Goal: Task Accomplishment & Management: Use online tool/utility

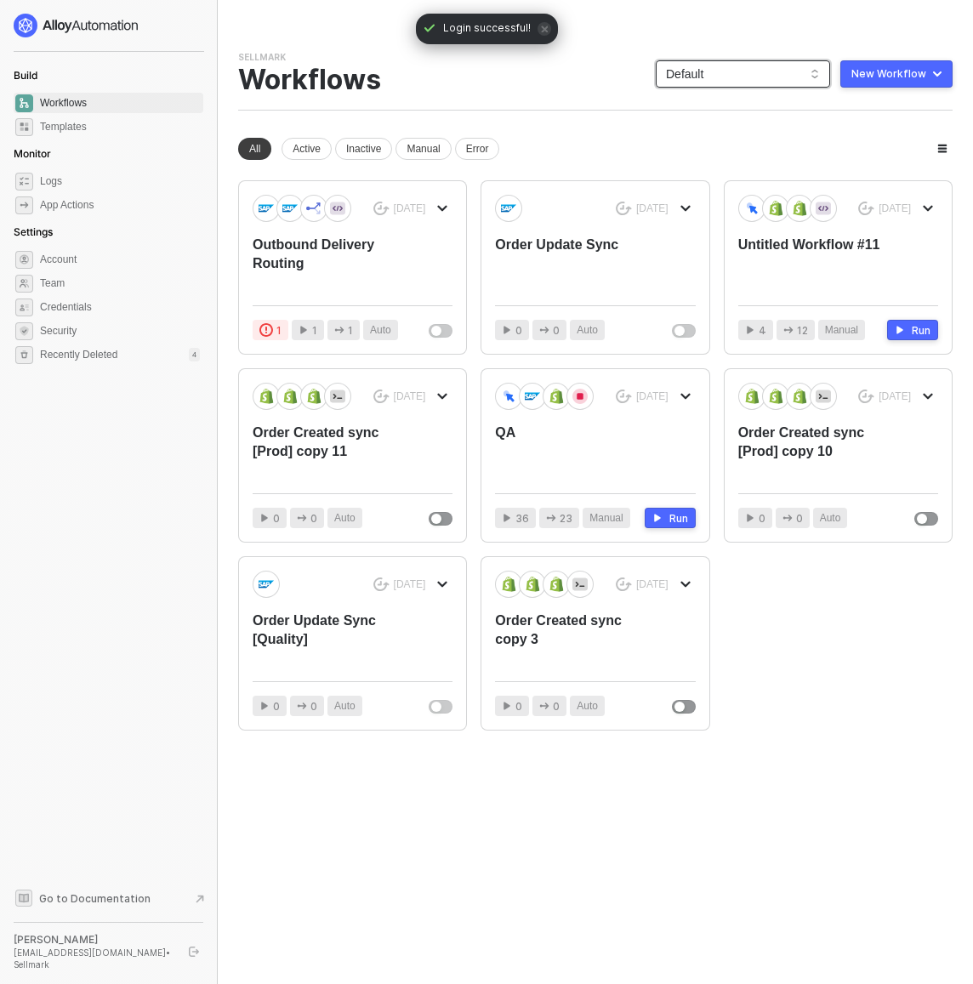
click at [792, 77] on span "Default" at bounding box center [743, 74] width 154 height 26
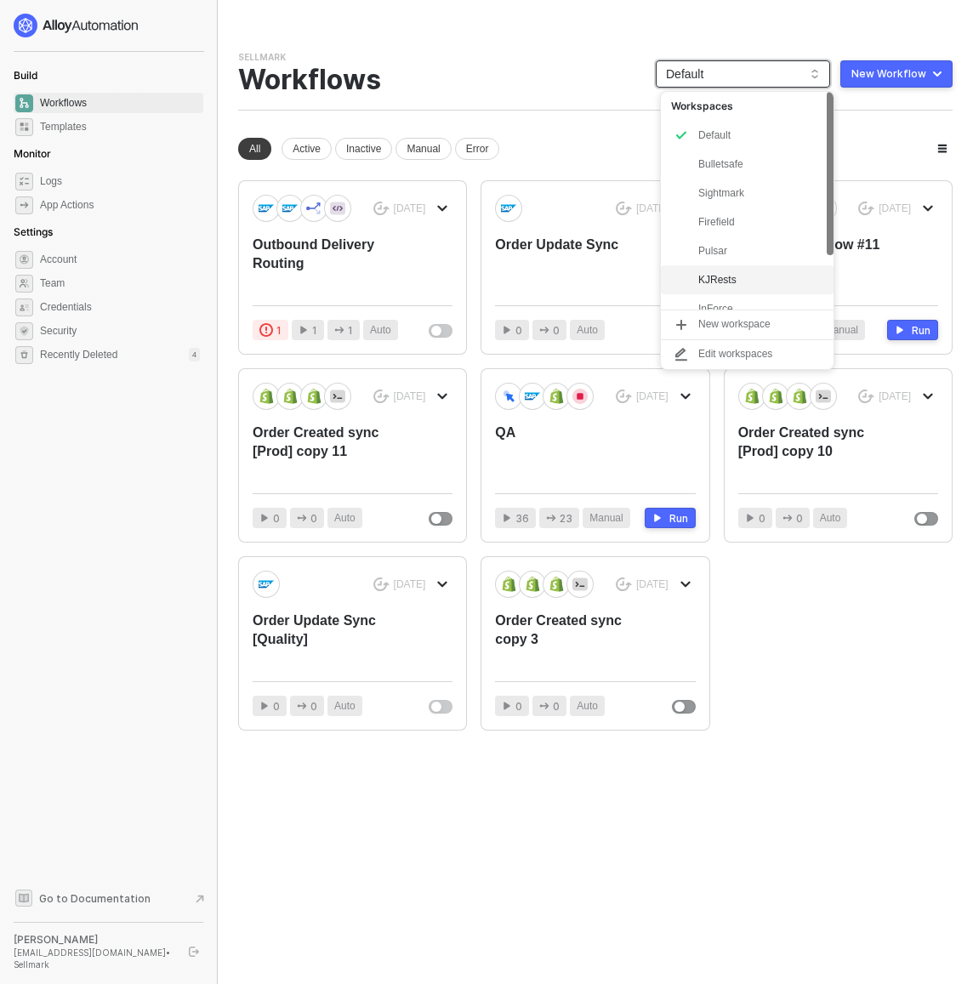
click at [755, 270] on div "KJRests" at bounding box center [760, 280] width 125 height 20
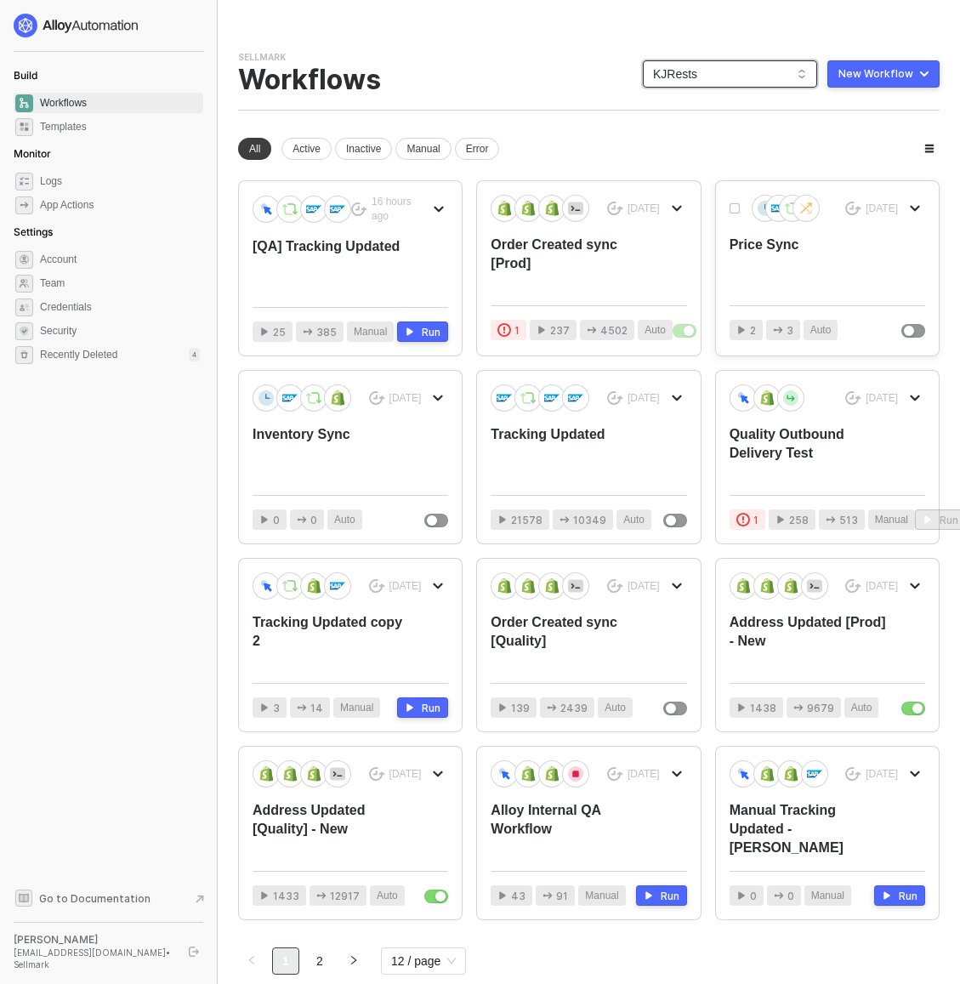
click at [765, 243] on div "Price Sync" at bounding box center [808, 264] width 156 height 56
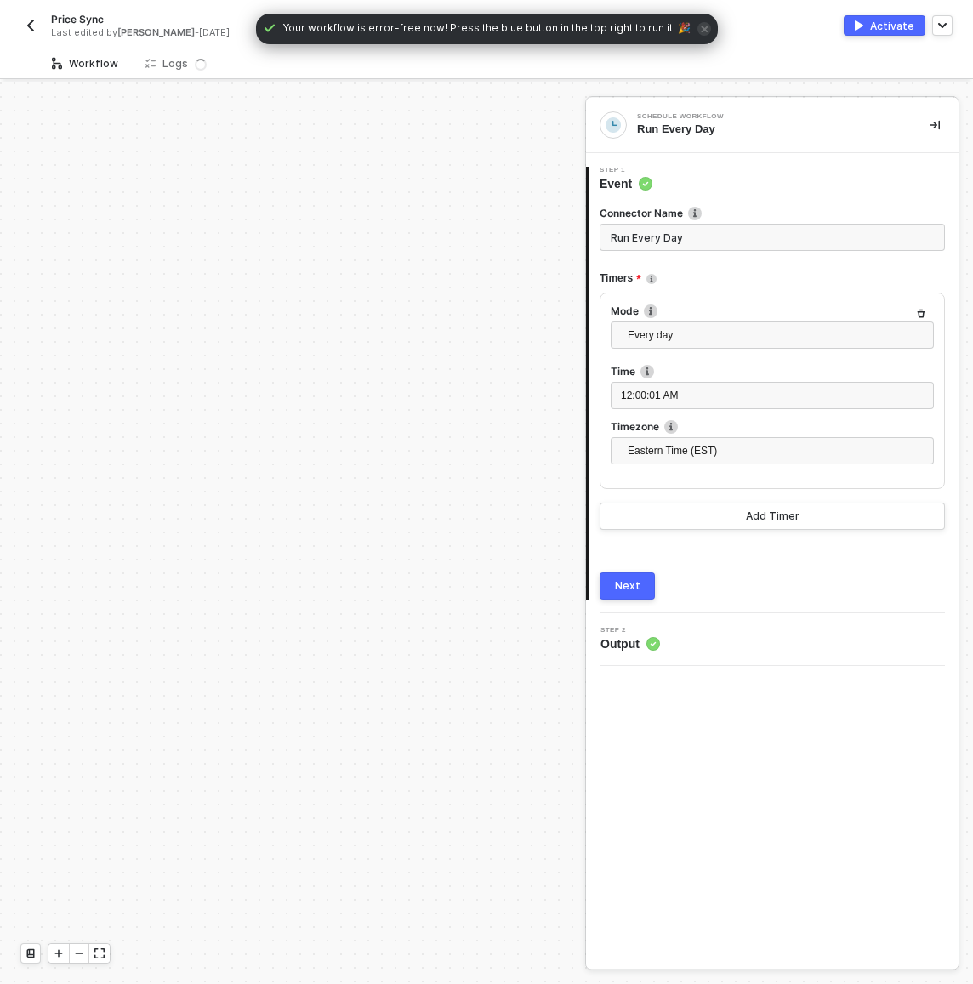
scroll to position [671, 0]
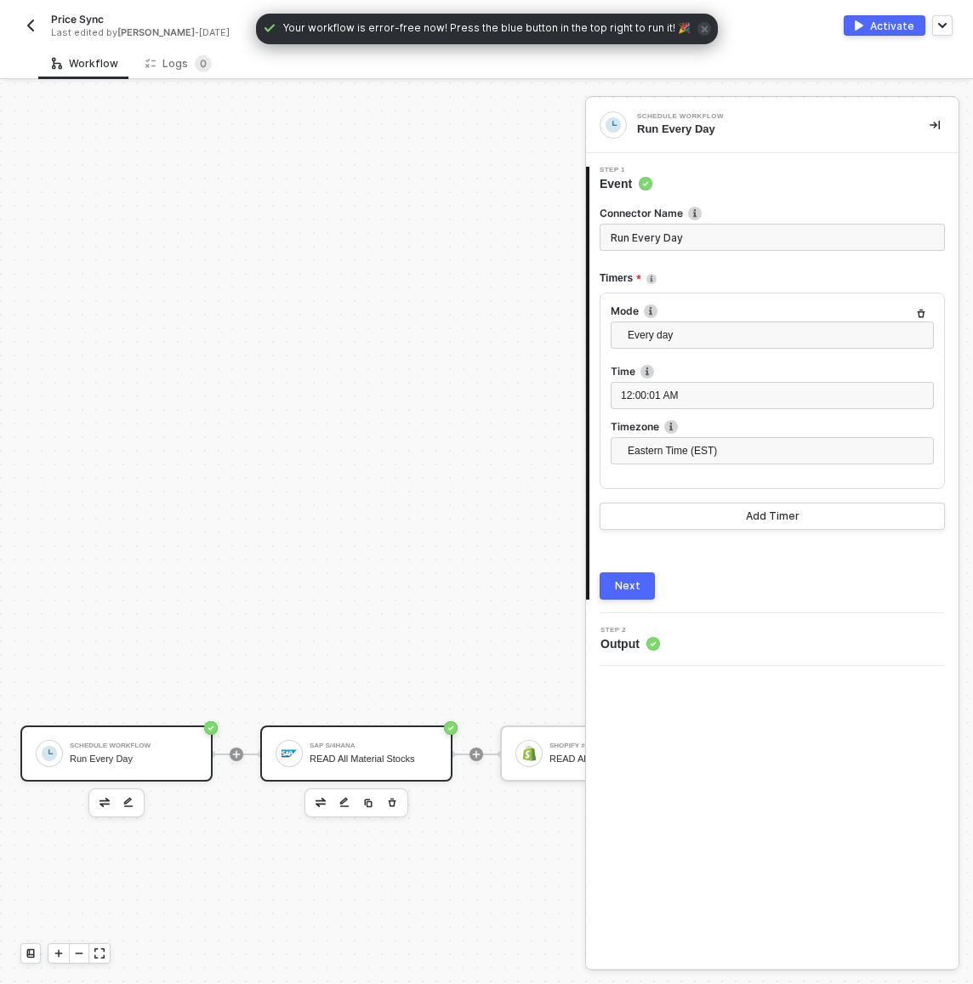
click at [345, 760] on div "READ All Material Stocks" at bounding box center [374, 758] width 128 height 11
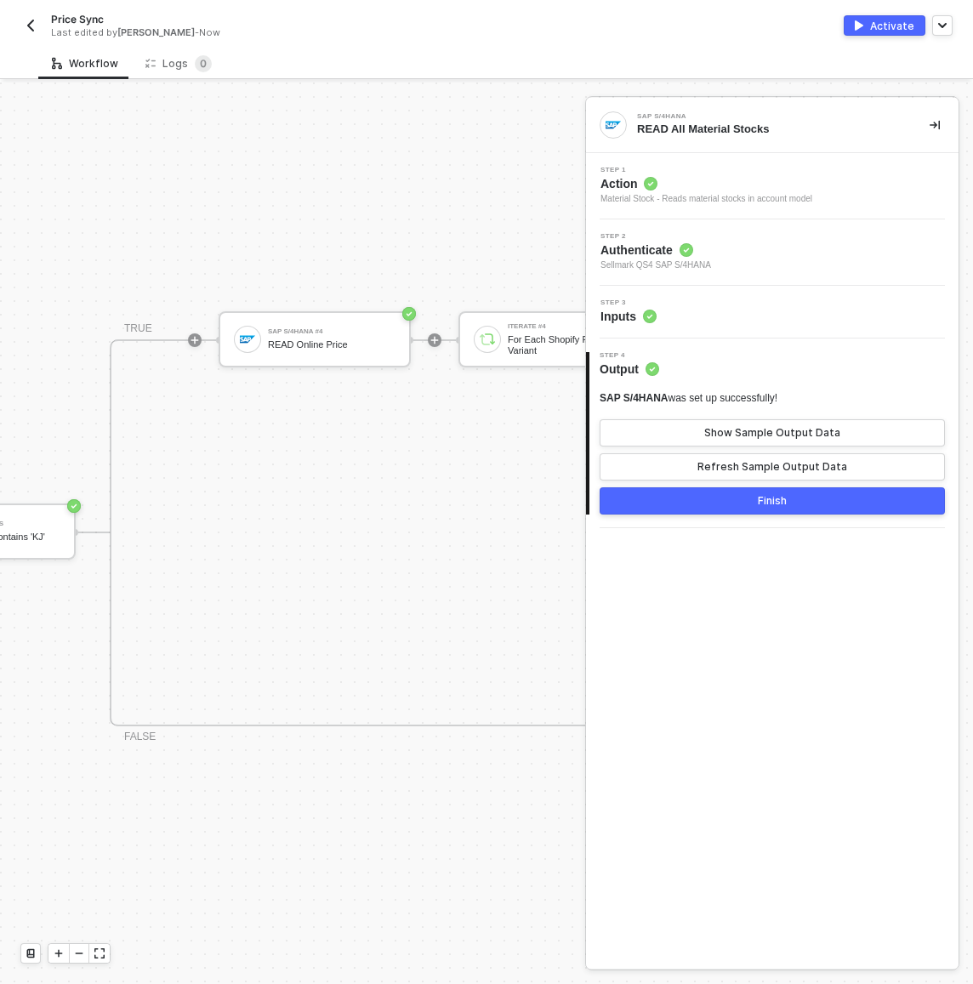
scroll to position [533, 1191]
click at [373, 365] on div "SAP S/4HANA #4 READ Online Price" at bounding box center [322, 339] width 192 height 56
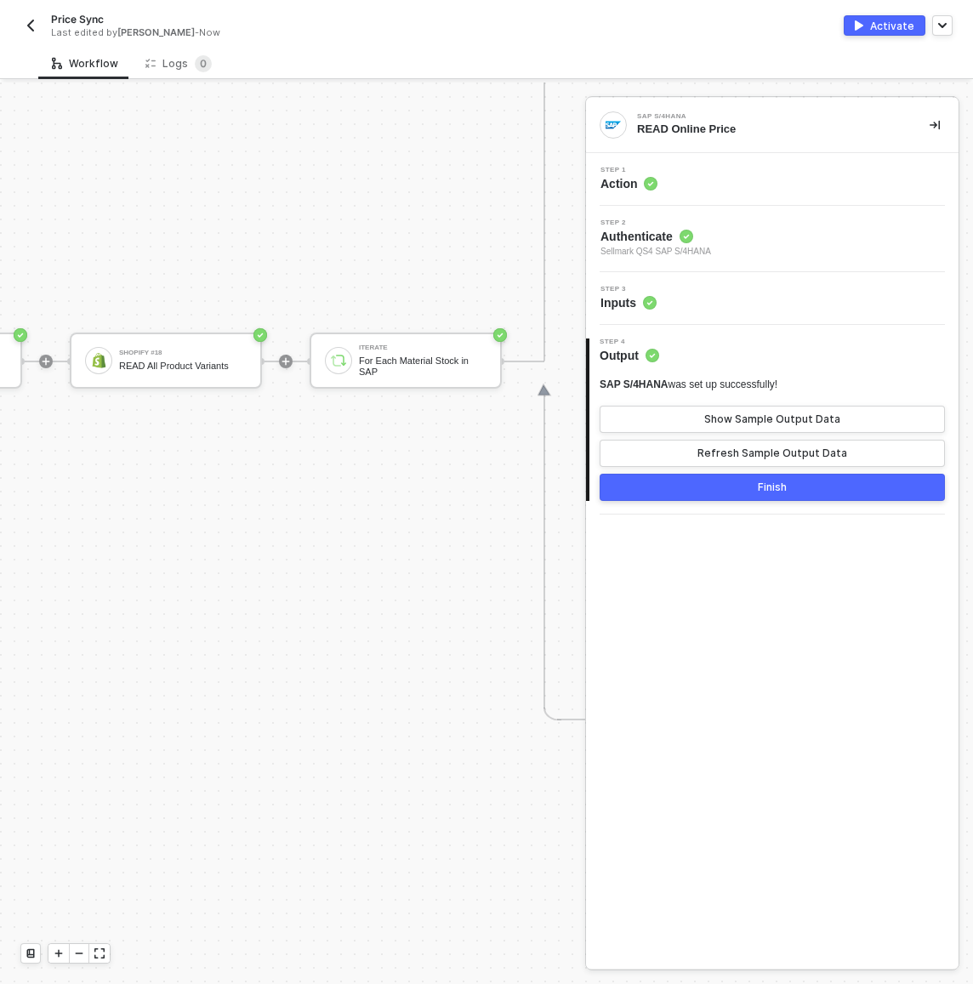
scroll to position [1064, 0]
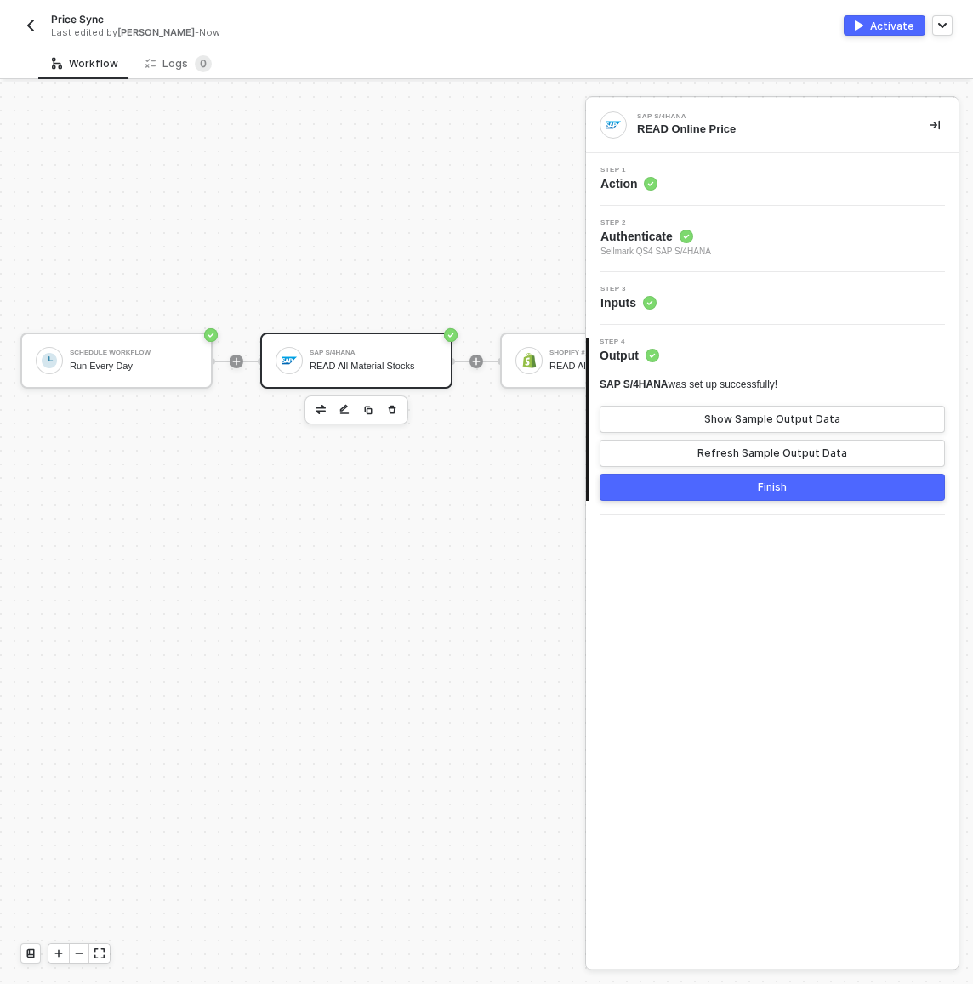
click at [323, 353] on div "SAP S/4HANA" at bounding box center [374, 353] width 128 height 7
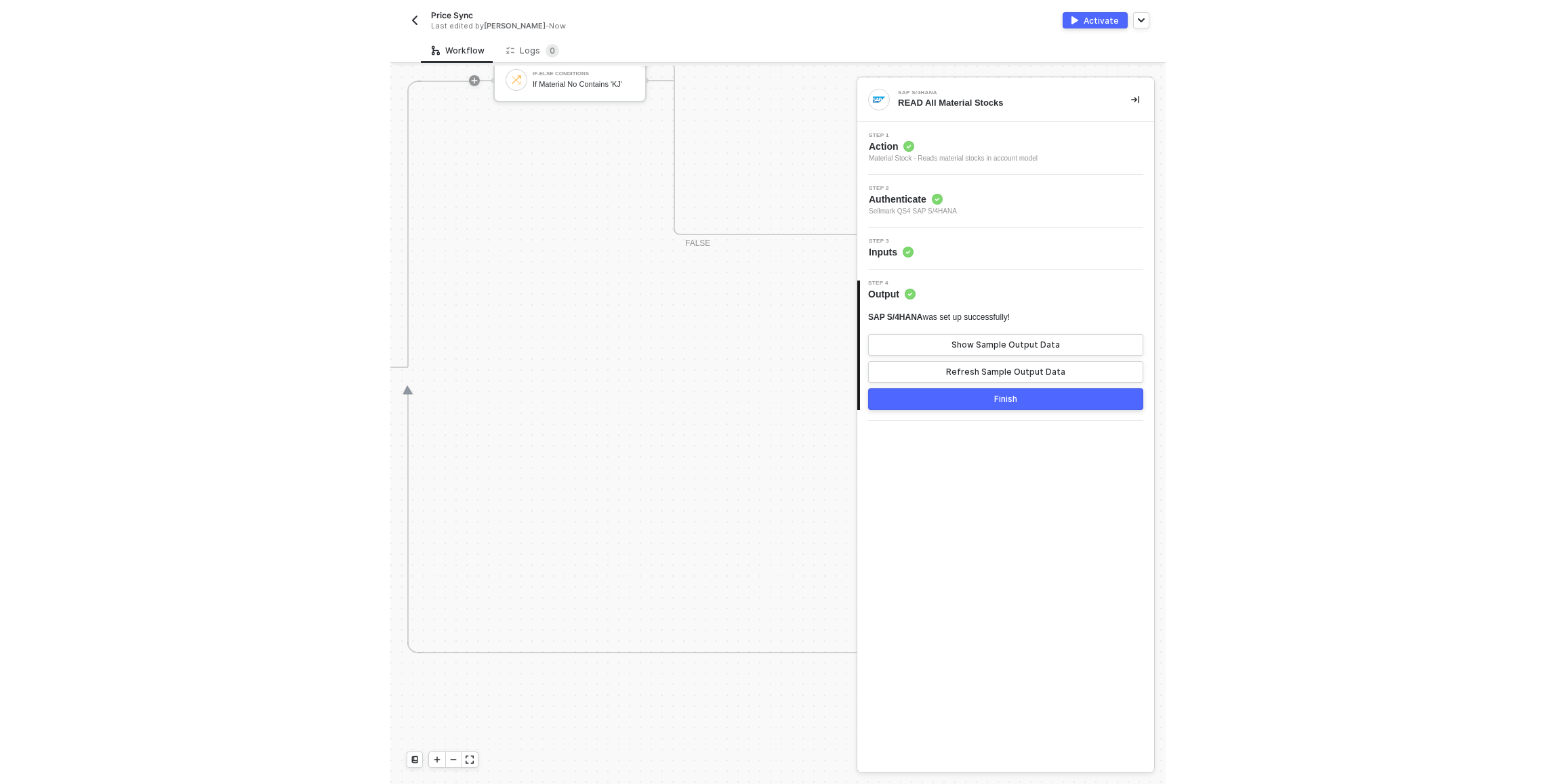
scroll to position [767, 759]
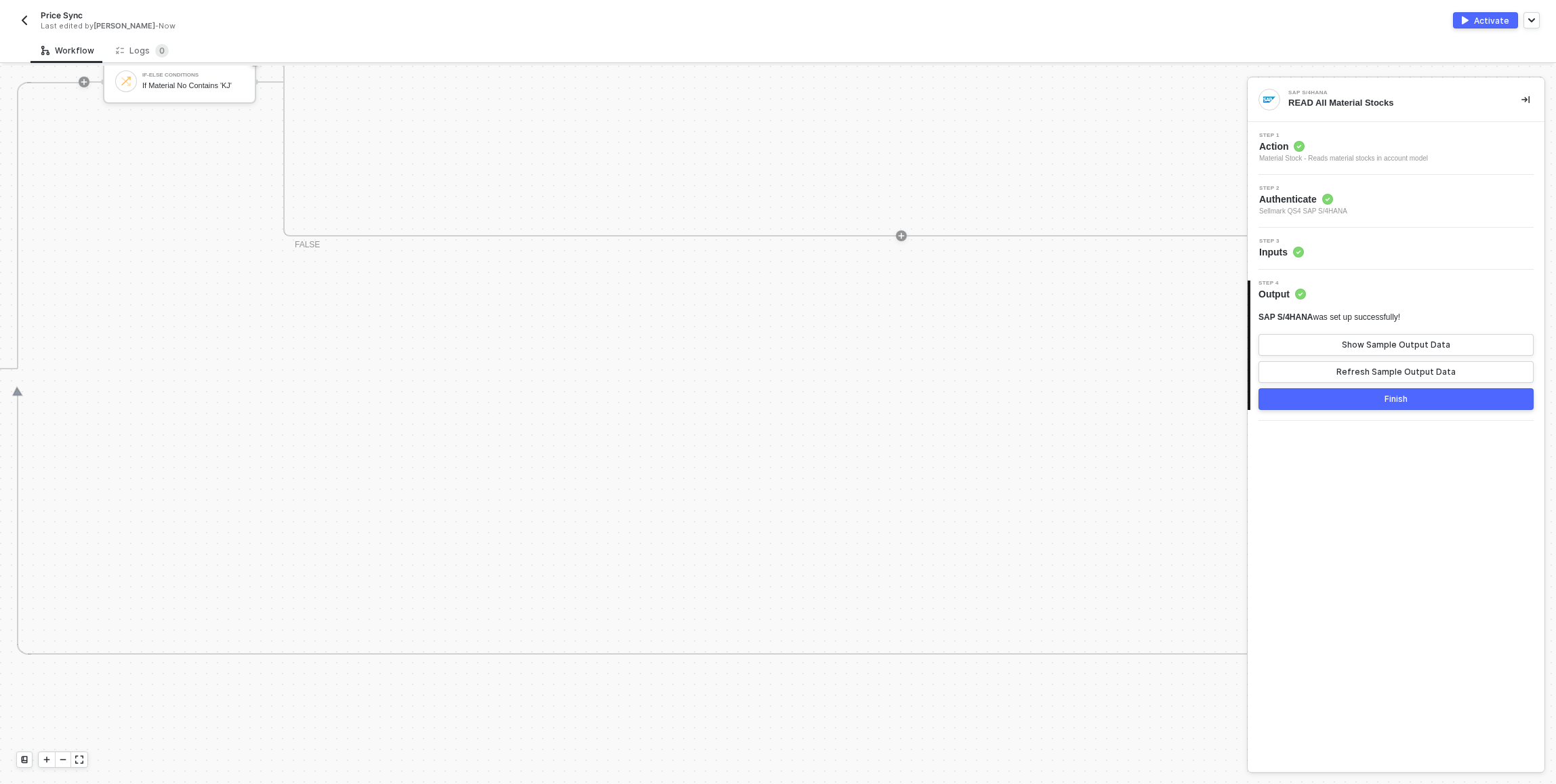
click at [23, 13] on button "button" at bounding box center [24, 20] width 16 height 16
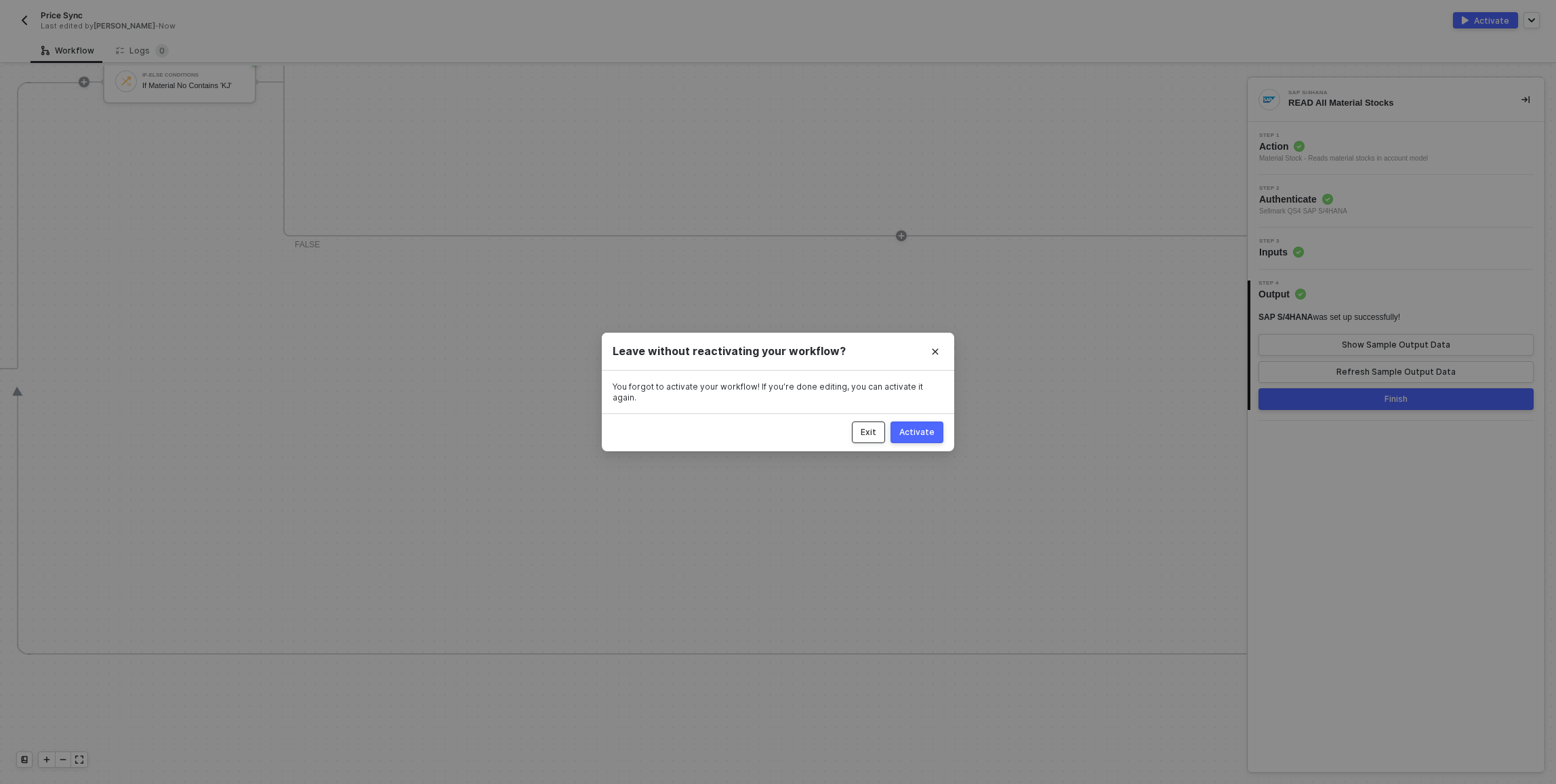
click at [775, 427] on button "Exit" at bounding box center [869, 432] width 33 height 22
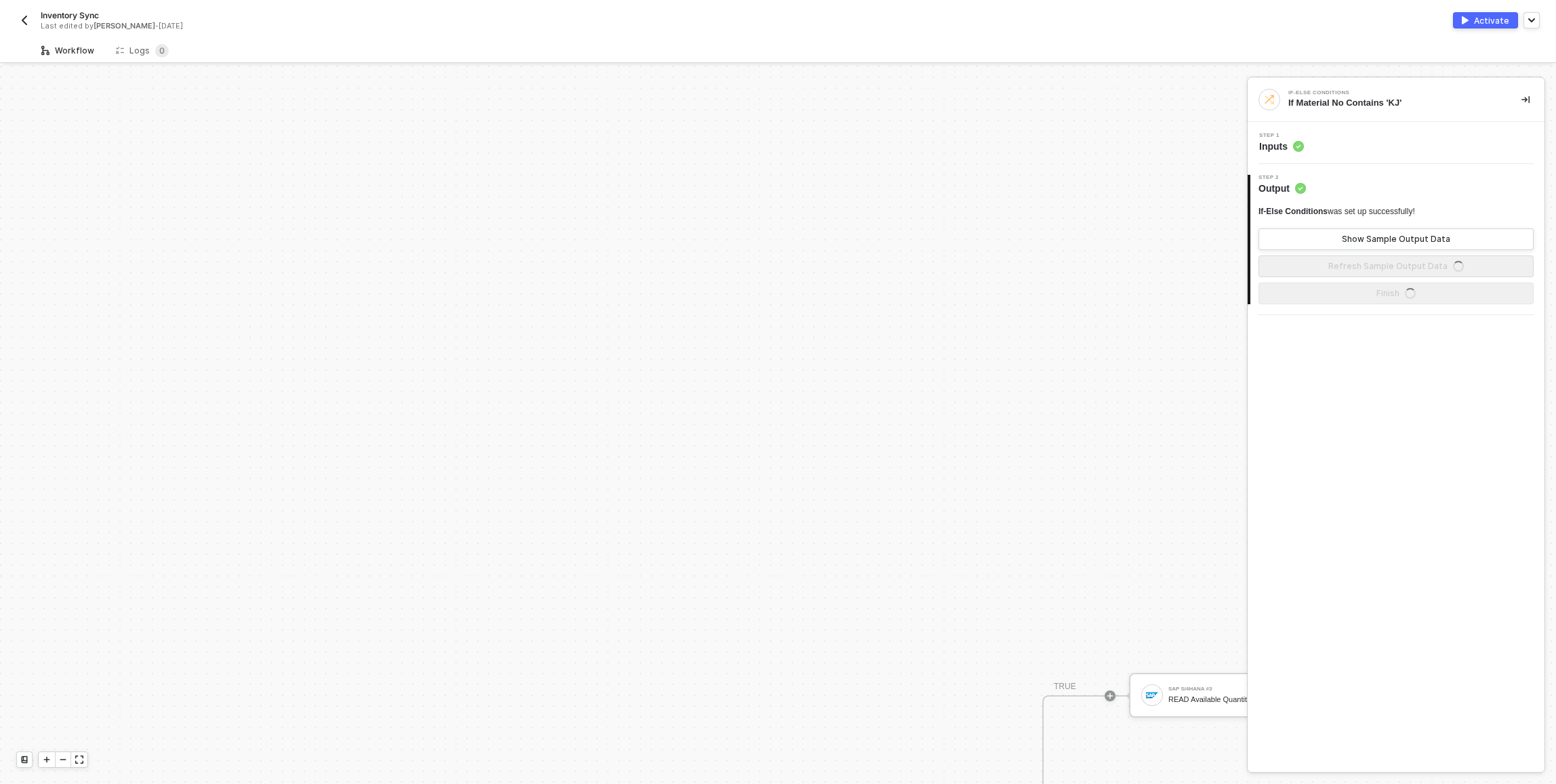
scroll to position [535, 0]
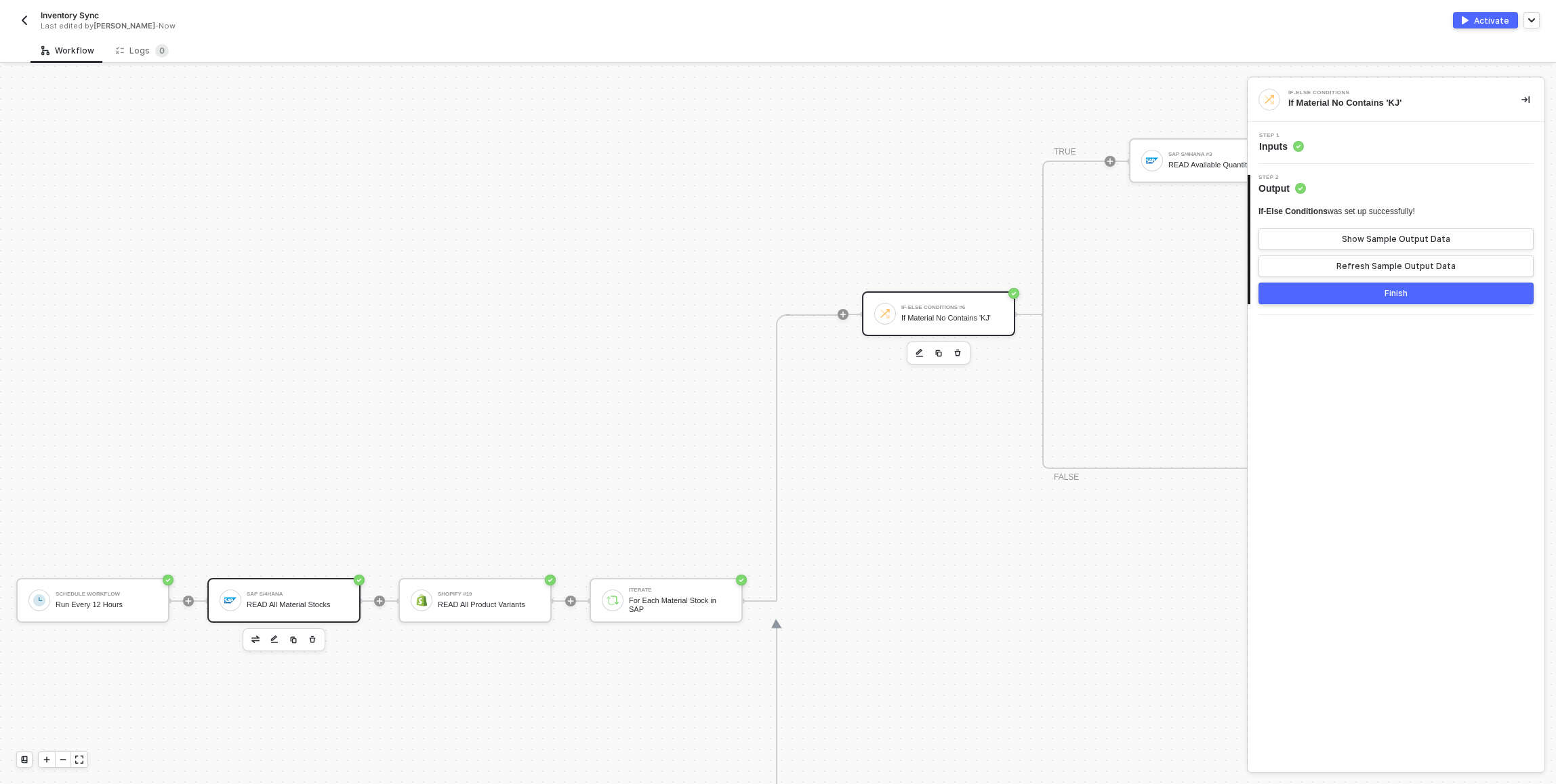
click at [293, 609] on div "SAP S/4HANA READ All Material Stocks" at bounding box center [298, 600] width 102 height 25
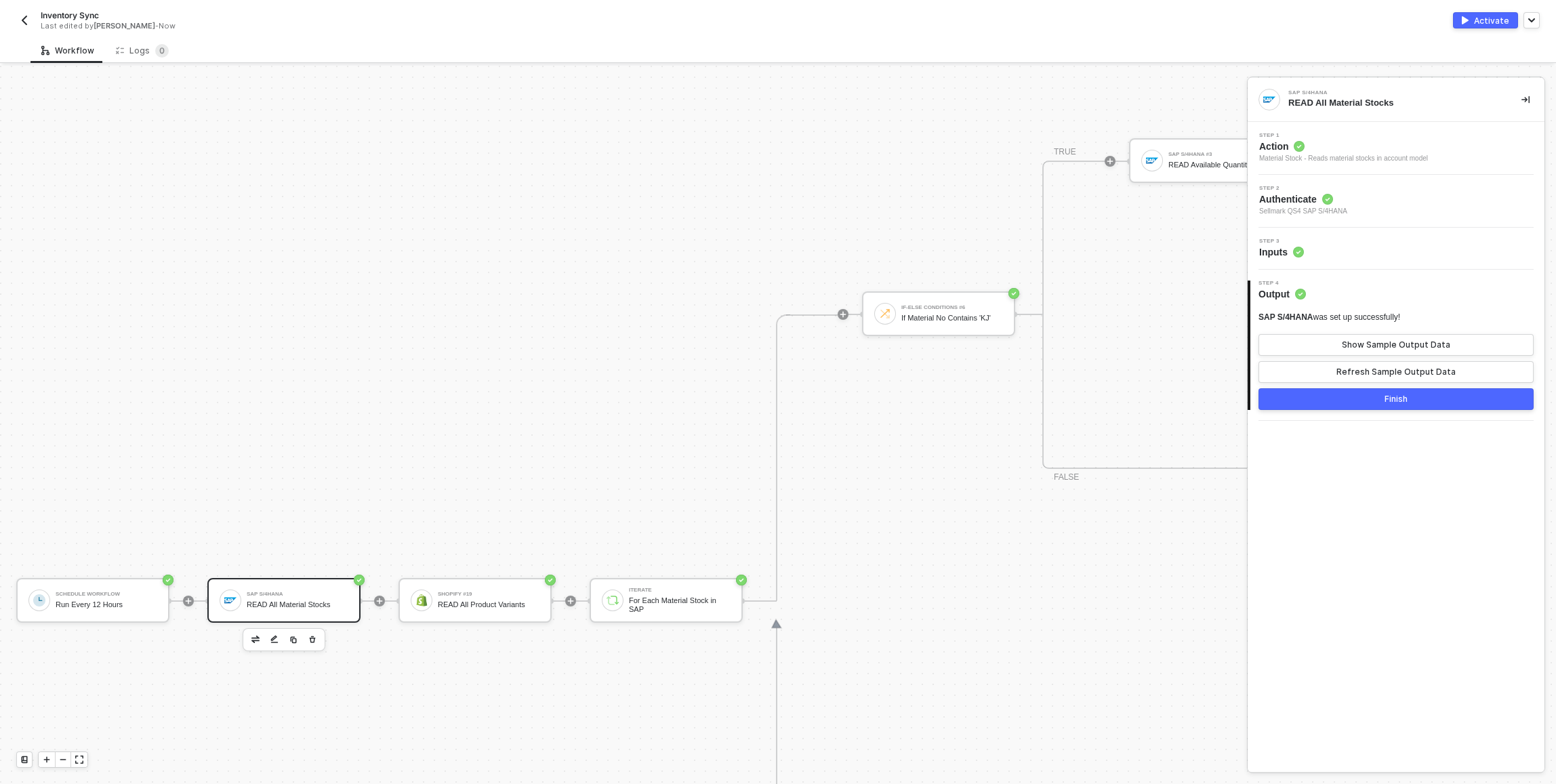
click at [403, 480] on div "Schedule Workflow Run Every 12 Hours SAP S/4HANA READ All Material Stocks Shopi…" at bounding box center [1484, 601] width 2969 height 2139
click at [33, 23] on div "Inventory Sync Last edited by Scott Cogswell - Now" at bounding box center [397, 20] width 762 height 22
click at [26, 22] on img "button" at bounding box center [25, 21] width 11 height 11
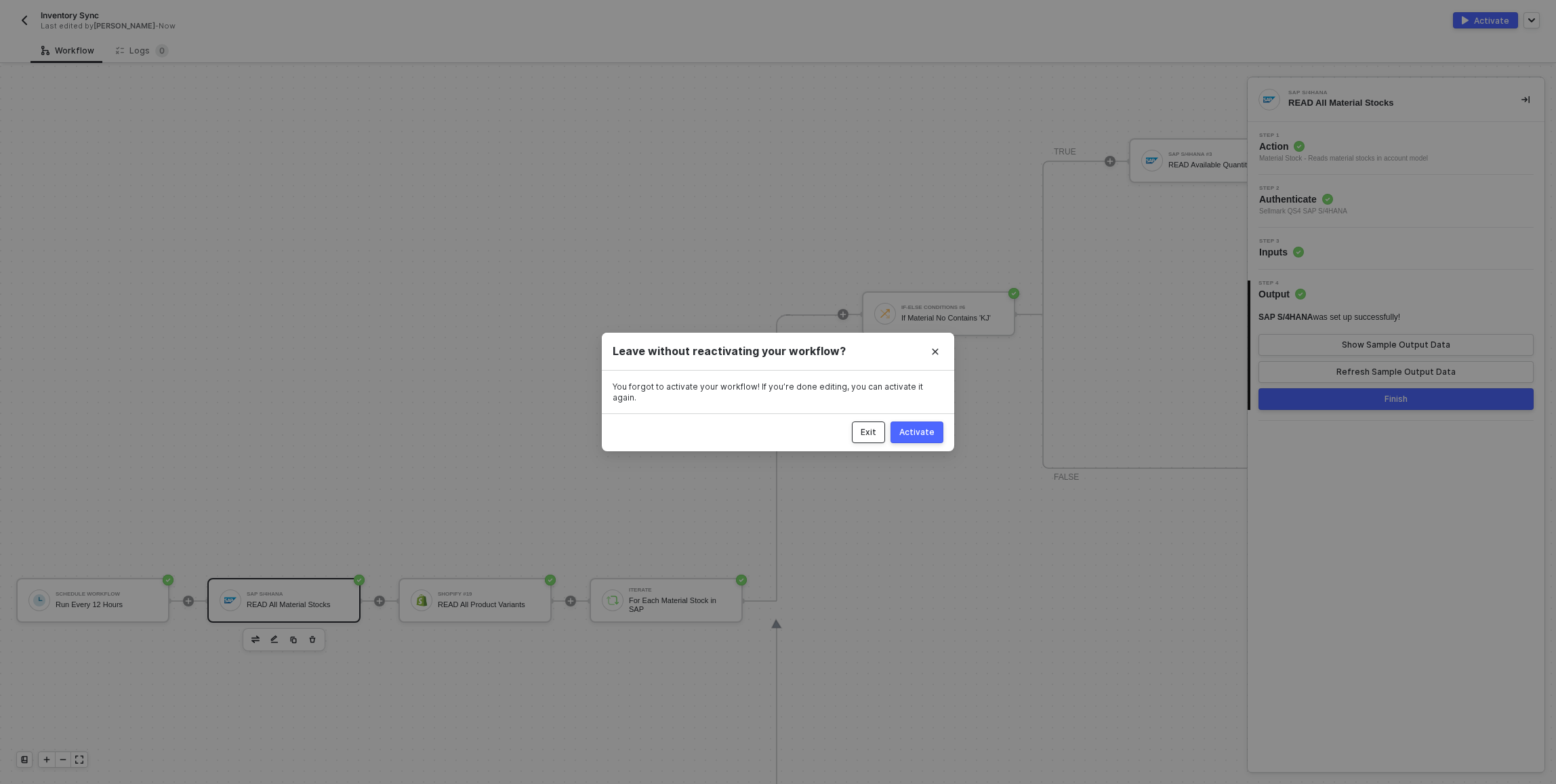
click at [873, 427] on div "Exit" at bounding box center [869, 433] width 16 height 11
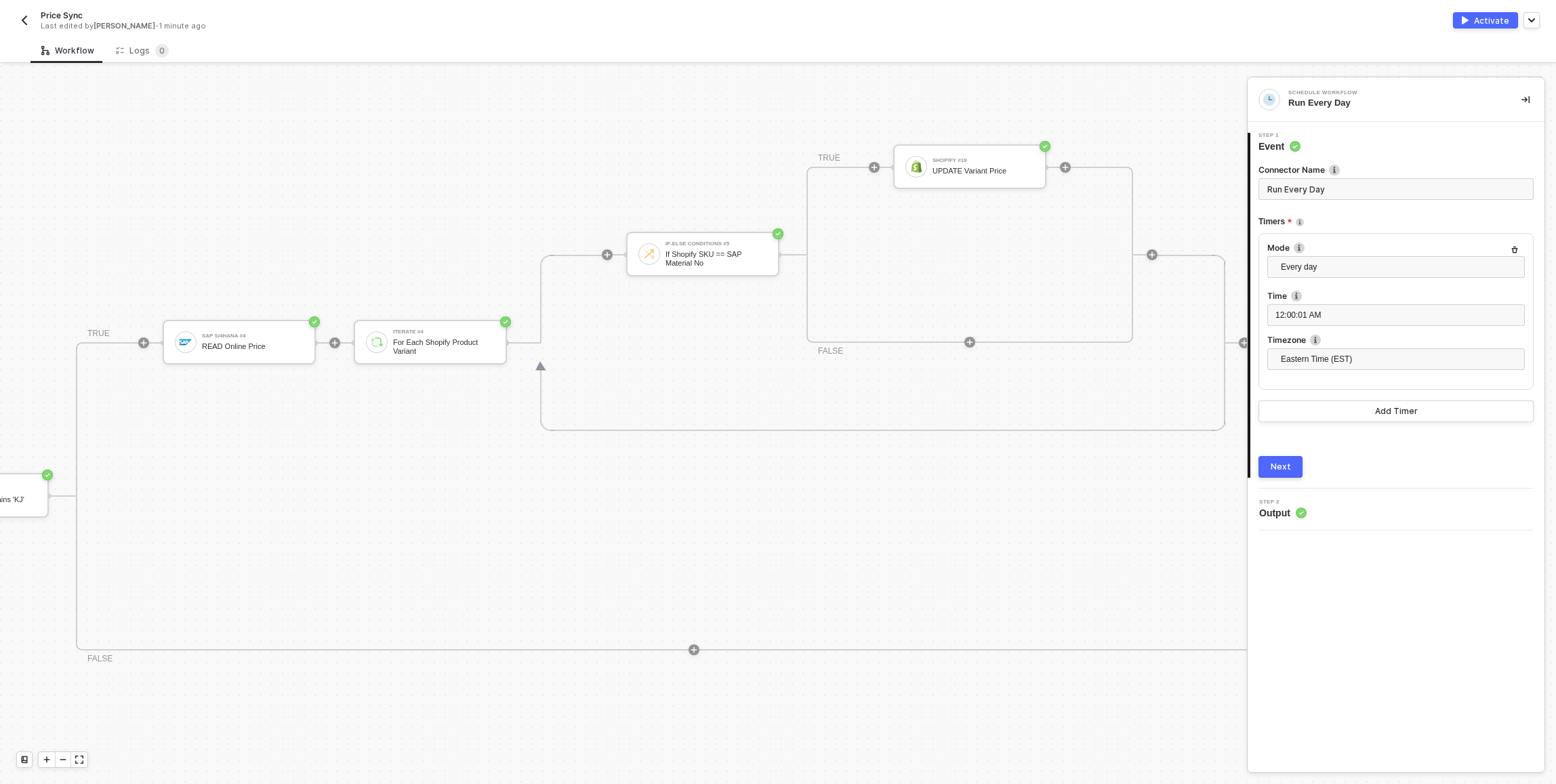
scroll to position [353, 840]
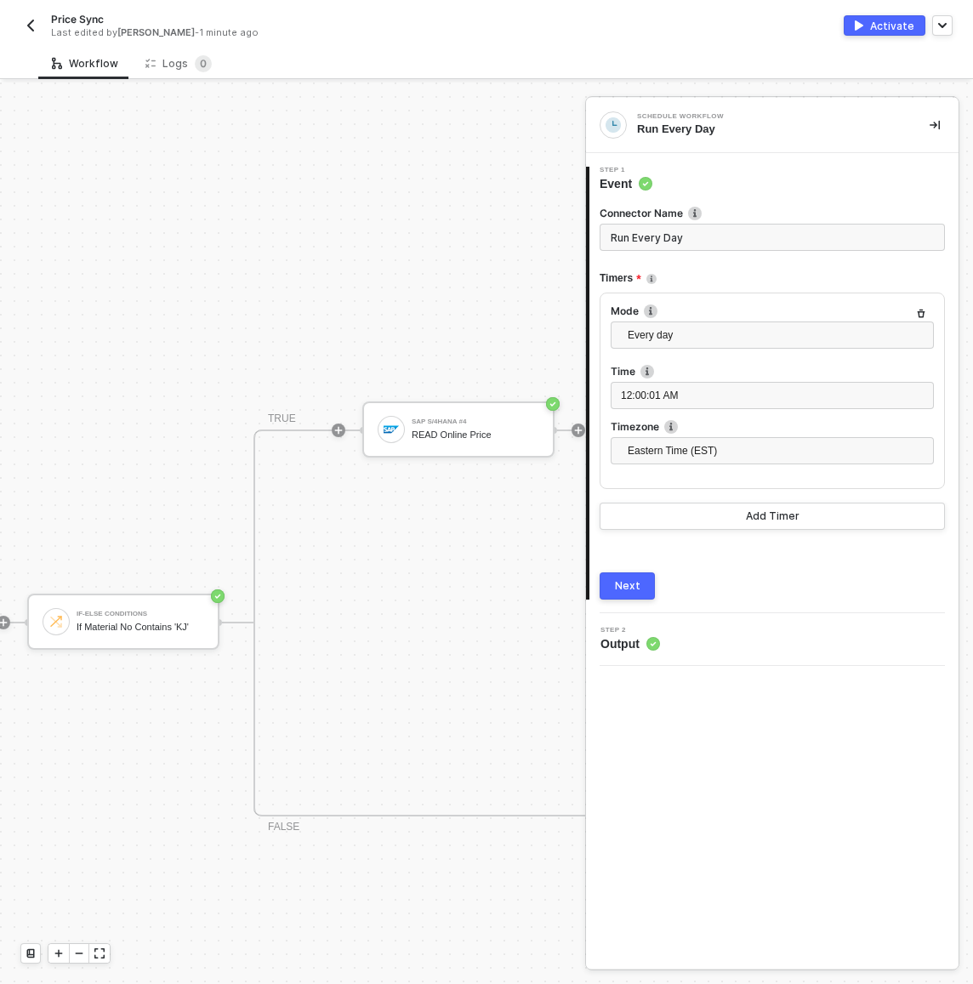
click at [469, 270] on div "If-Else Conditions If Material No Contains 'KJ' TRUE SAP S/4HANA #4 READ Online…" at bounding box center [931, 623] width 1808 height 719
click at [514, 346] on div "If-Else Conditions If Material No Contains 'KJ' TRUE SAP S/4HANA #4 READ Online…" at bounding box center [931, 623] width 1808 height 719
click at [412, 212] on div "Schedule Workflow Run Every Day SAP S/4HANA READ All Material Stocks Shopify #1…" at bounding box center [448, 981] width 3005 height 2685
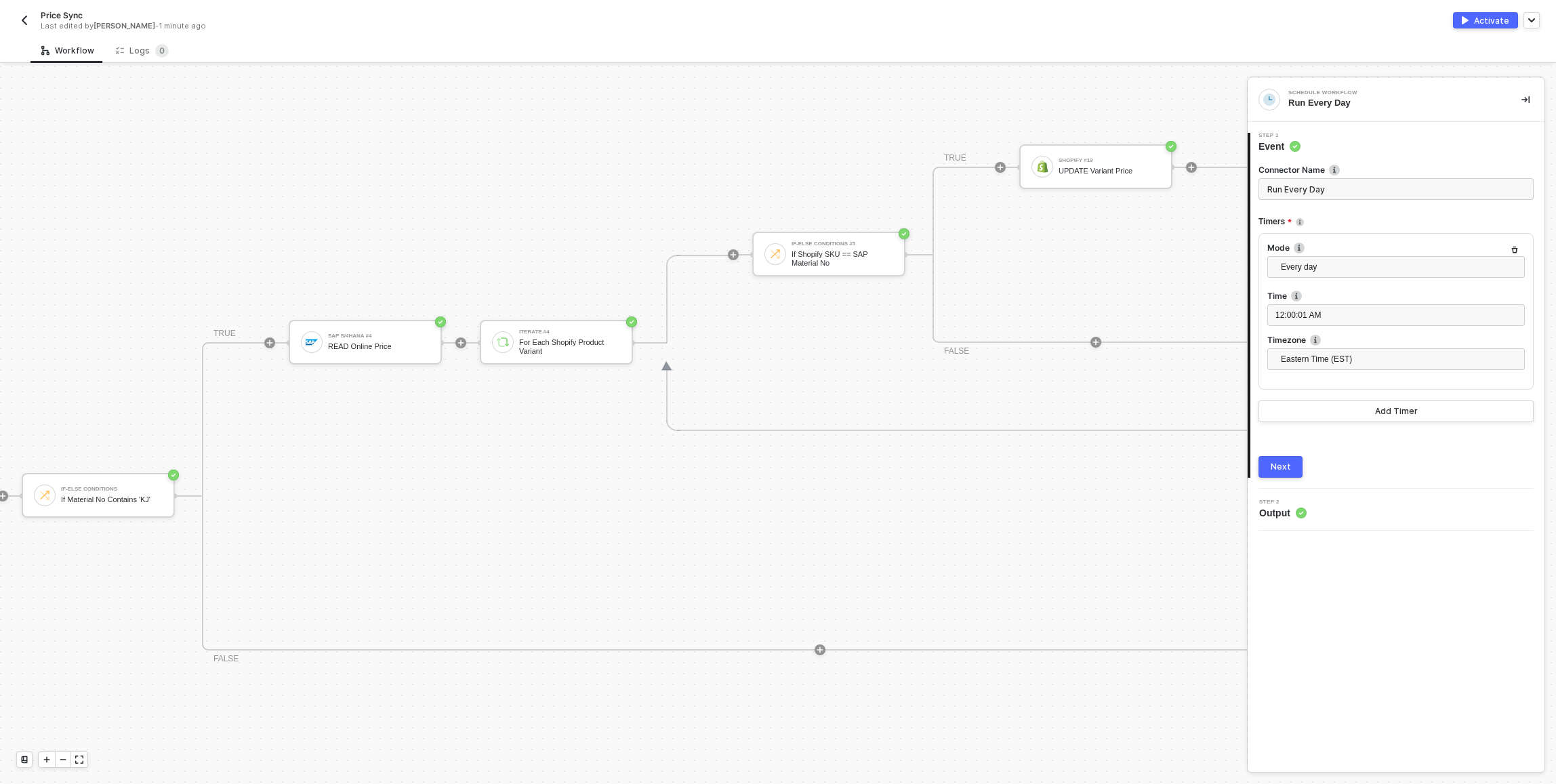
click at [513, 229] on div "If-Else Conditions If Material No Contains 'KJ' TRUE SAP S/4HANA #4 READ Online…" at bounding box center [742, 496] width 1441 height 573
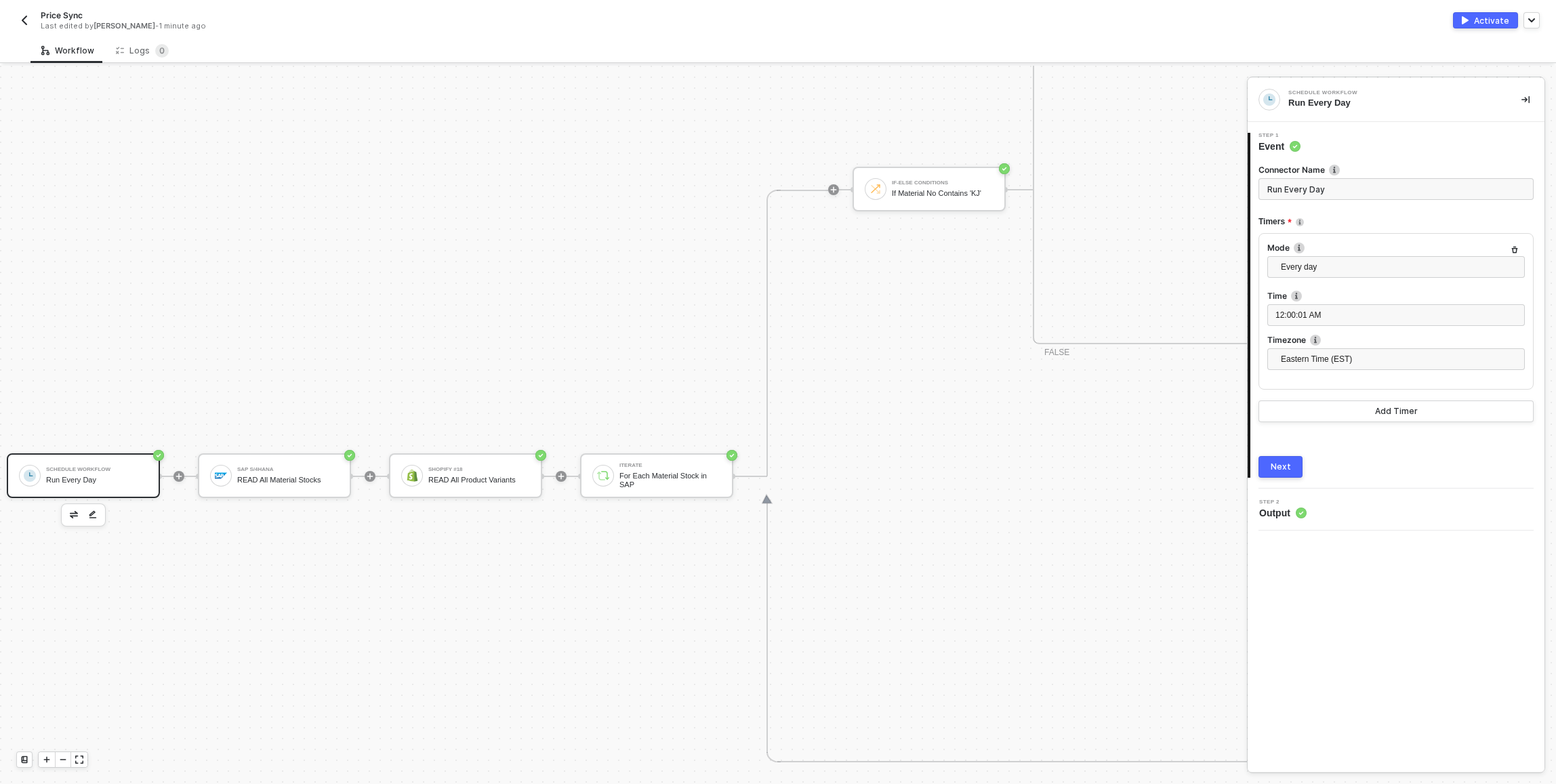
scroll to position [659, 0]
click at [31, 15] on button "button" at bounding box center [24, 20] width 16 height 16
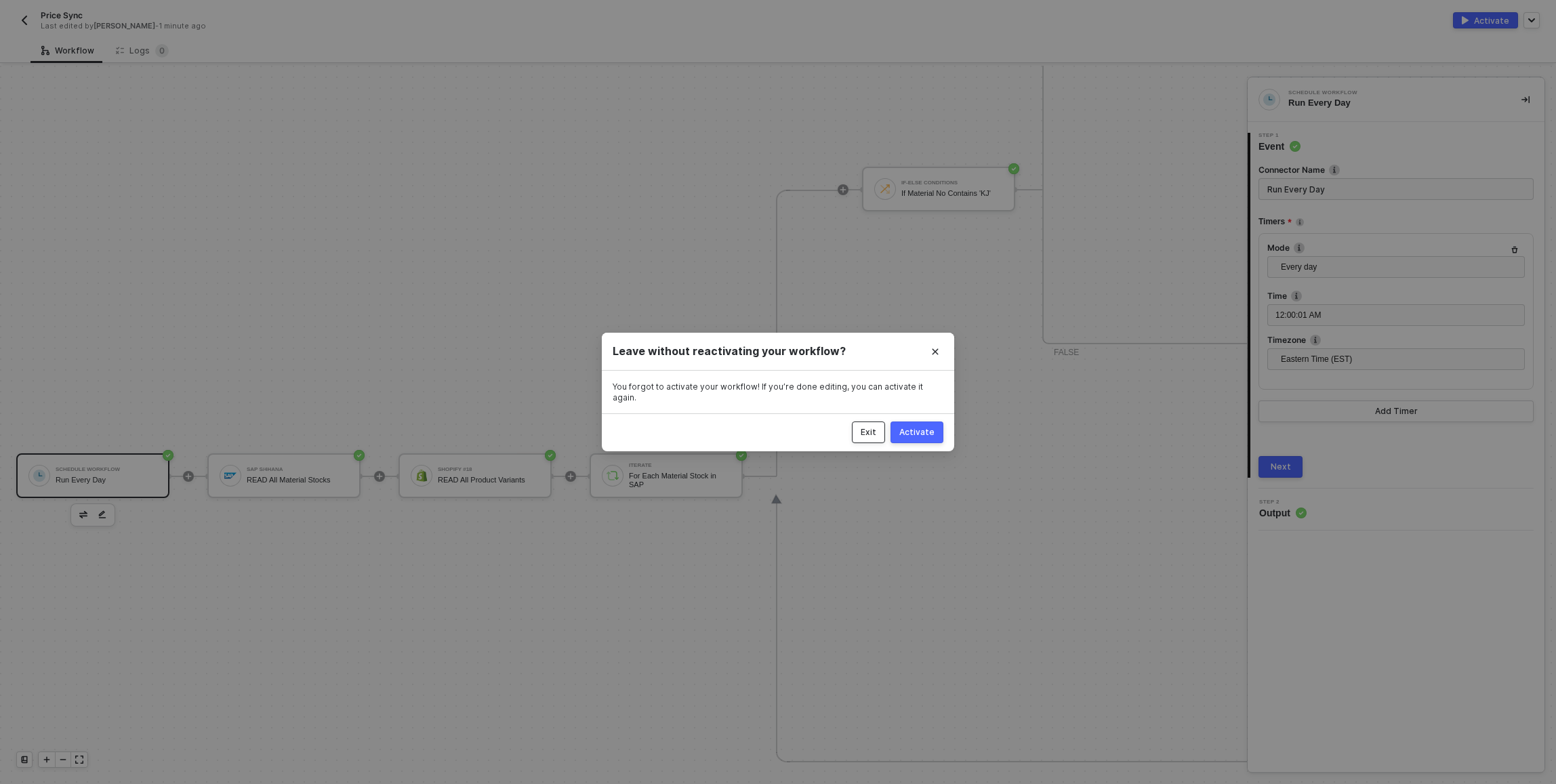
click at [862, 429] on button "Exit" at bounding box center [869, 432] width 33 height 22
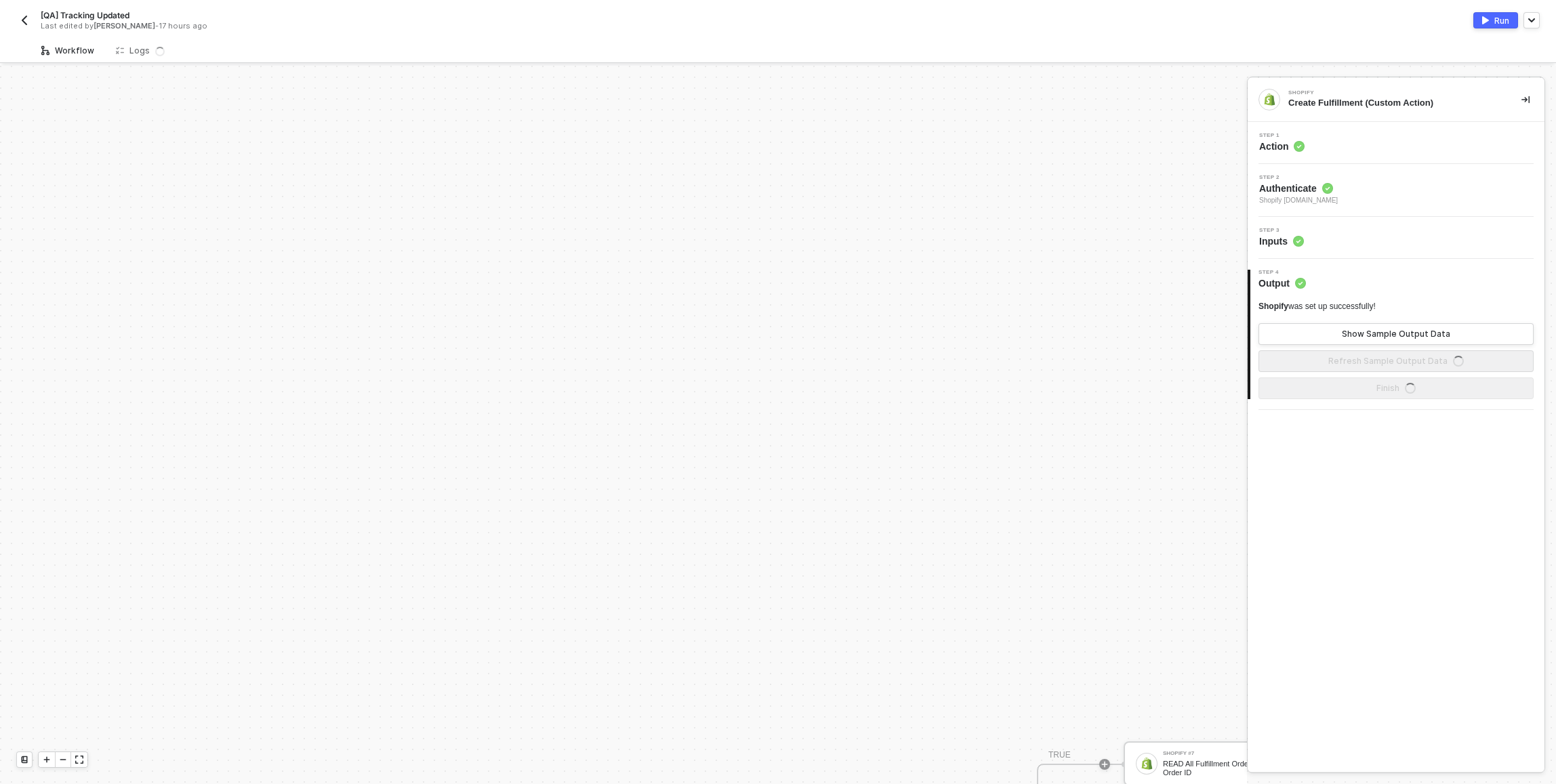
scroll to position [789, 0]
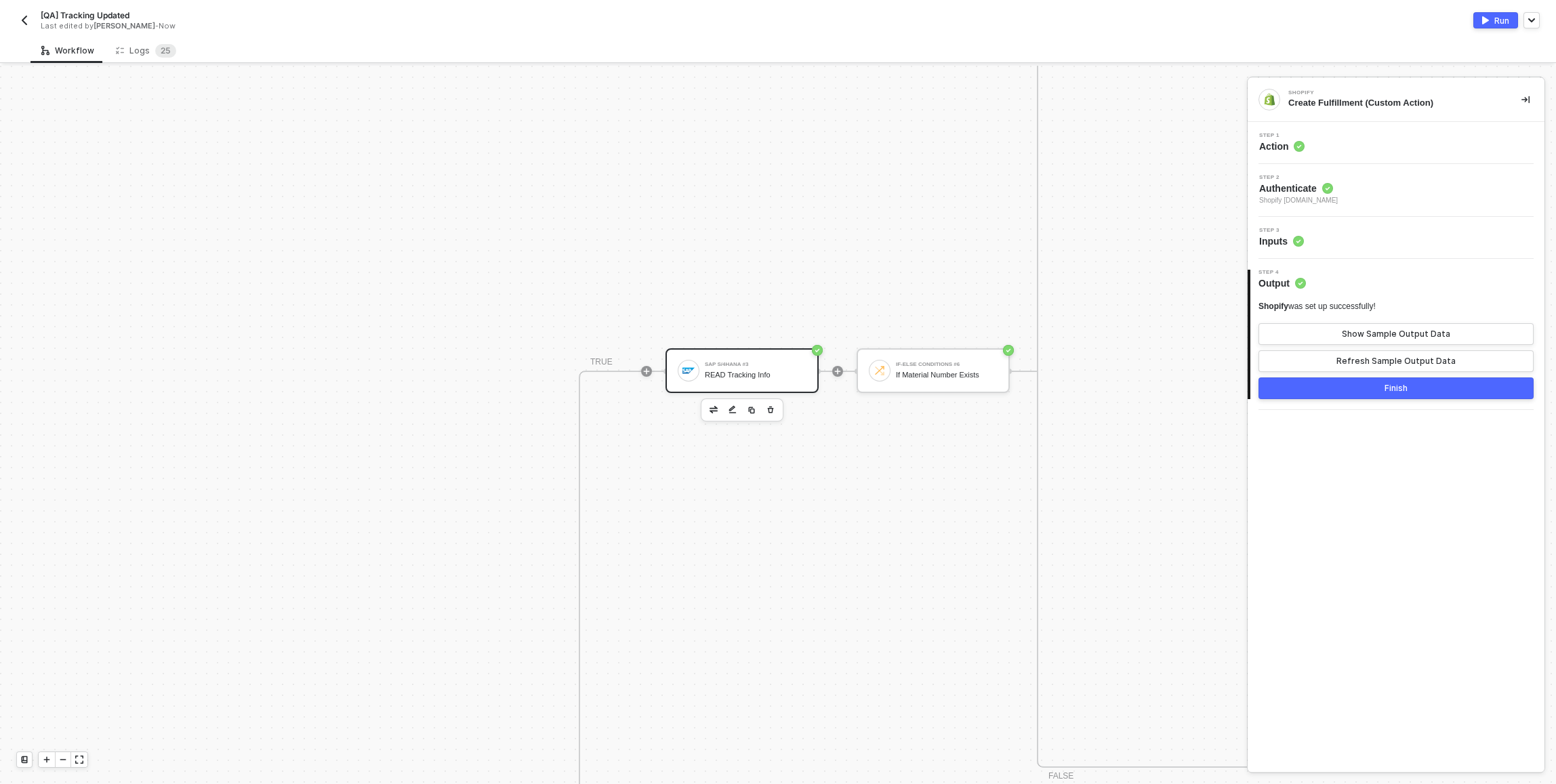
click at [764, 376] on div "READ Tracking Info" at bounding box center [756, 374] width 102 height 9
click at [1423, 241] on div "Step 3 Inputs" at bounding box center [1398, 238] width 293 height 21
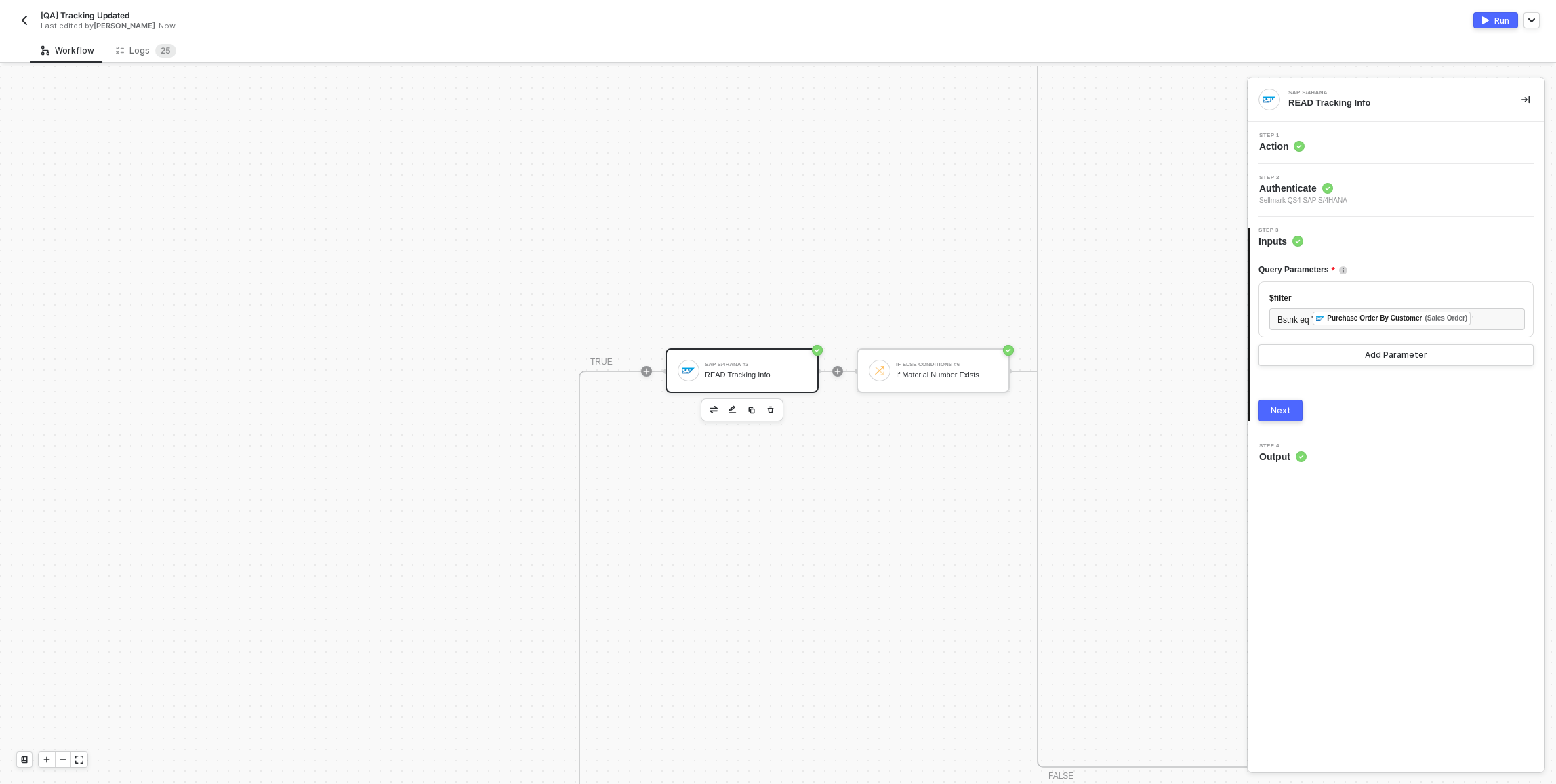
click at [1419, 153] on div "Step 1 Action" at bounding box center [1397, 143] width 297 height 42
click at [1420, 144] on div "Step 1 Action" at bounding box center [1398, 143] width 293 height 21
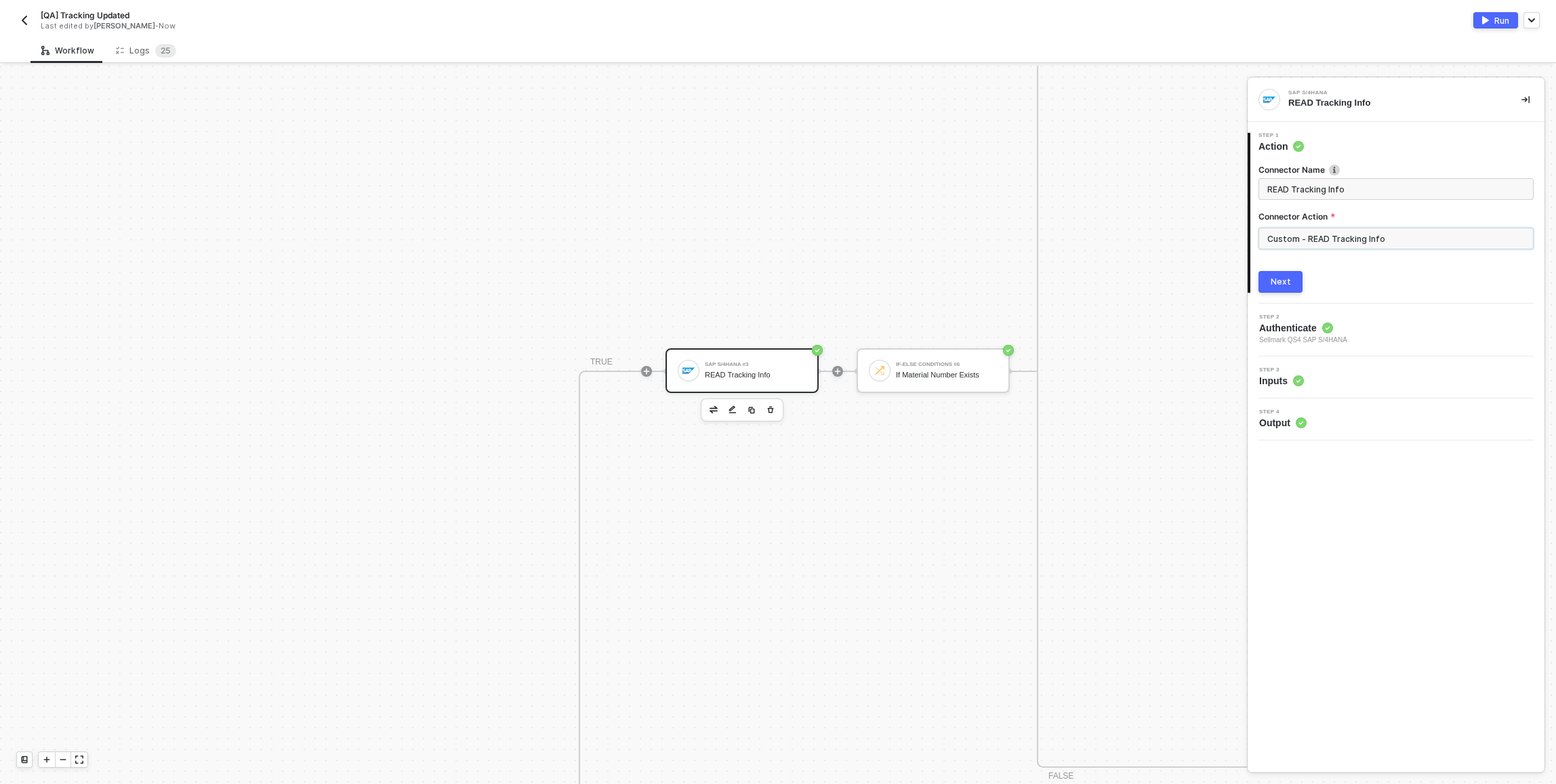
click at [1402, 238] on input "Custom - READ Tracking Info" at bounding box center [1396, 238] width 275 height 22
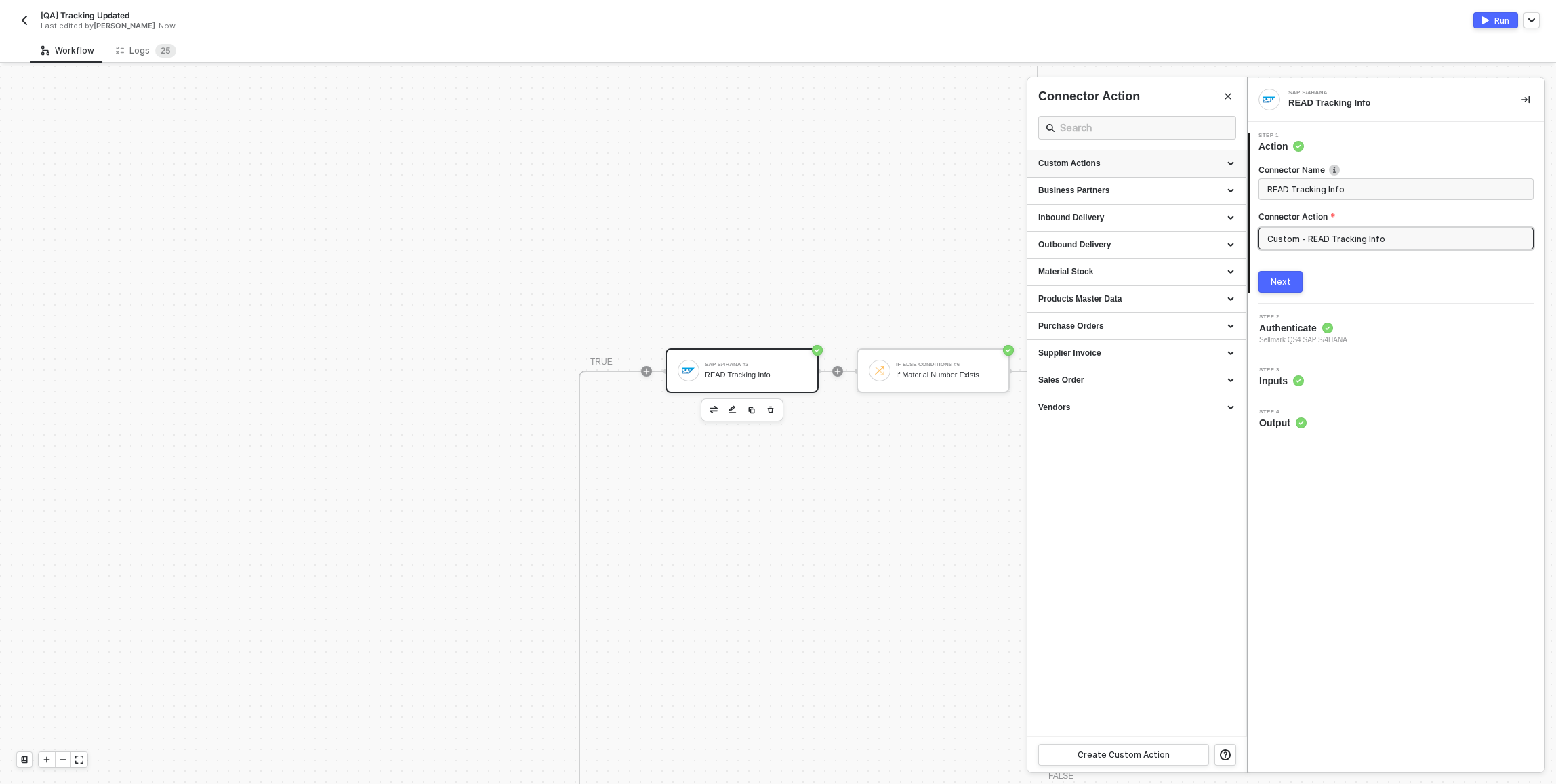
click at [1214, 159] on div "Custom Actions" at bounding box center [1137, 163] width 197 height 11
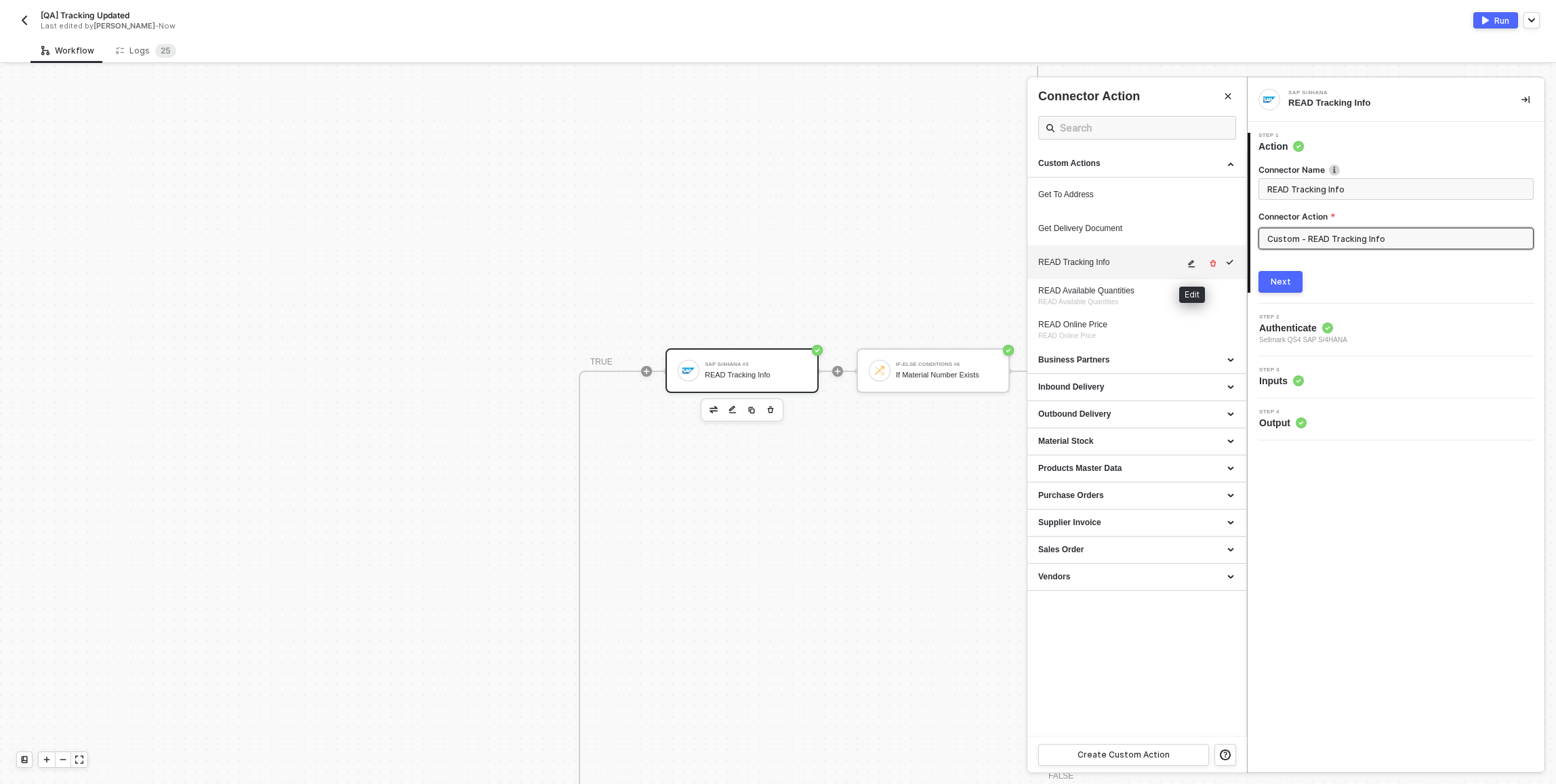
click at [1192, 268] on button "button" at bounding box center [1193, 264] width 16 height 16
type textarea "HTTP/1.1 200 OK { "data": { "data": { "d": { "results": [ { "__metadata": { "id…"
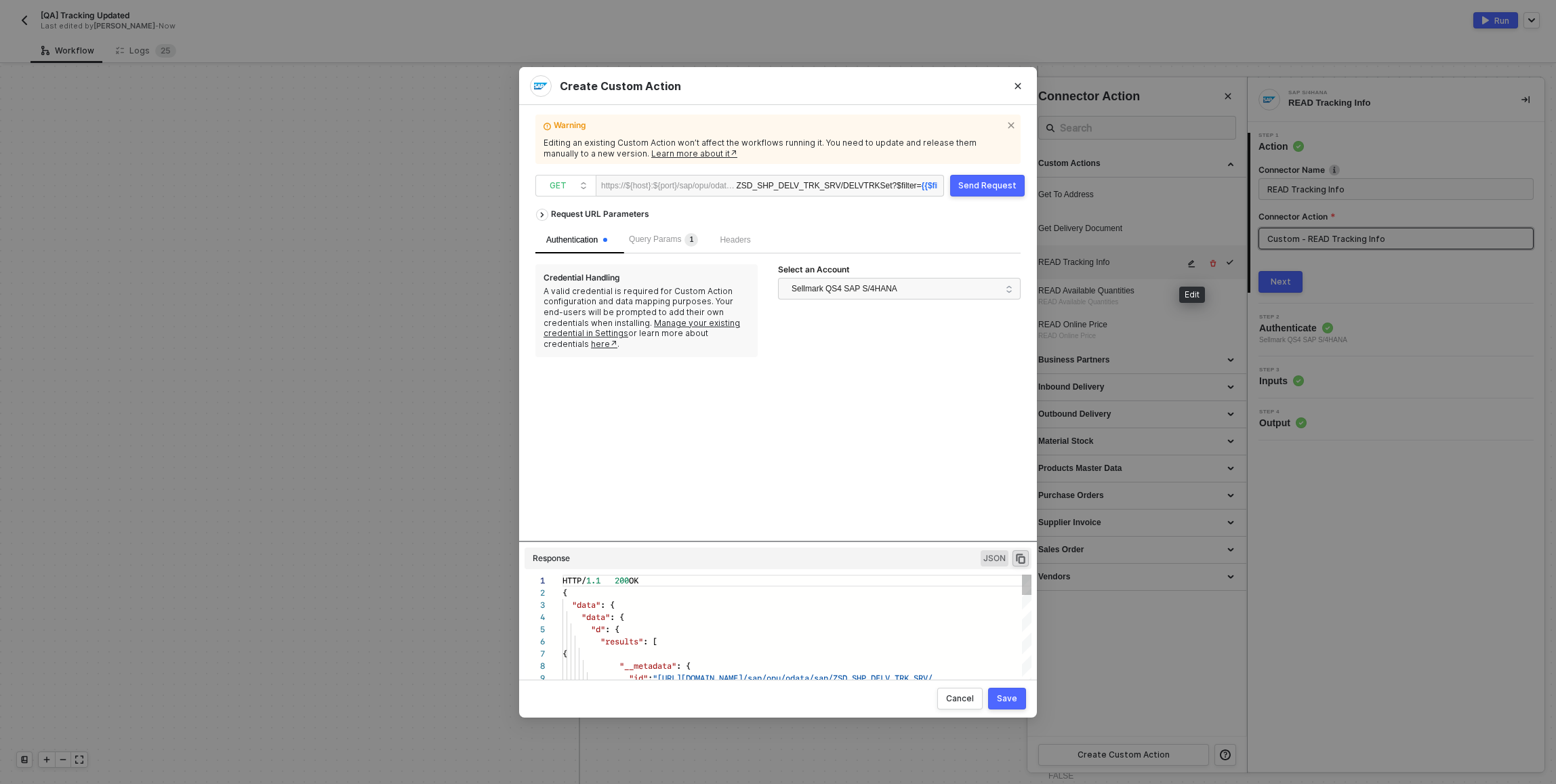
scroll to position [110, 0]
click at [685, 241] on span "Query Params 1" at bounding box center [663, 239] width 69 height 10
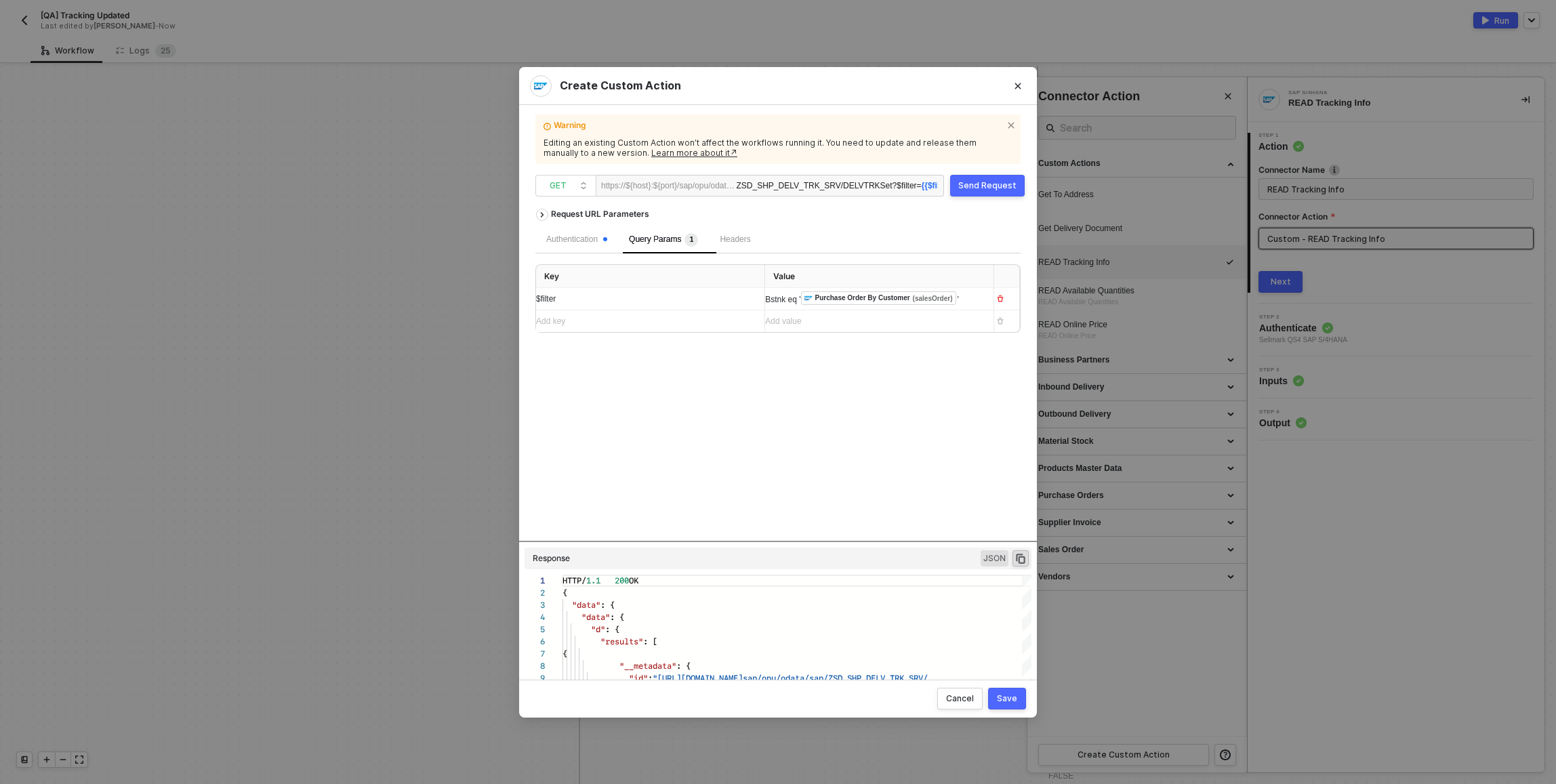
click at [968, 296] on div "Bstnk eq ' ﻿ Purchase Order By Customer (salesOrder) '" at bounding box center [874, 299] width 218 height 15
click at [949, 245] on div "Authentication Query Params 1 Headers" at bounding box center [778, 240] width 485 height 27
click at [578, 242] on div "Authentication" at bounding box center [576, 240] width 61 height 13
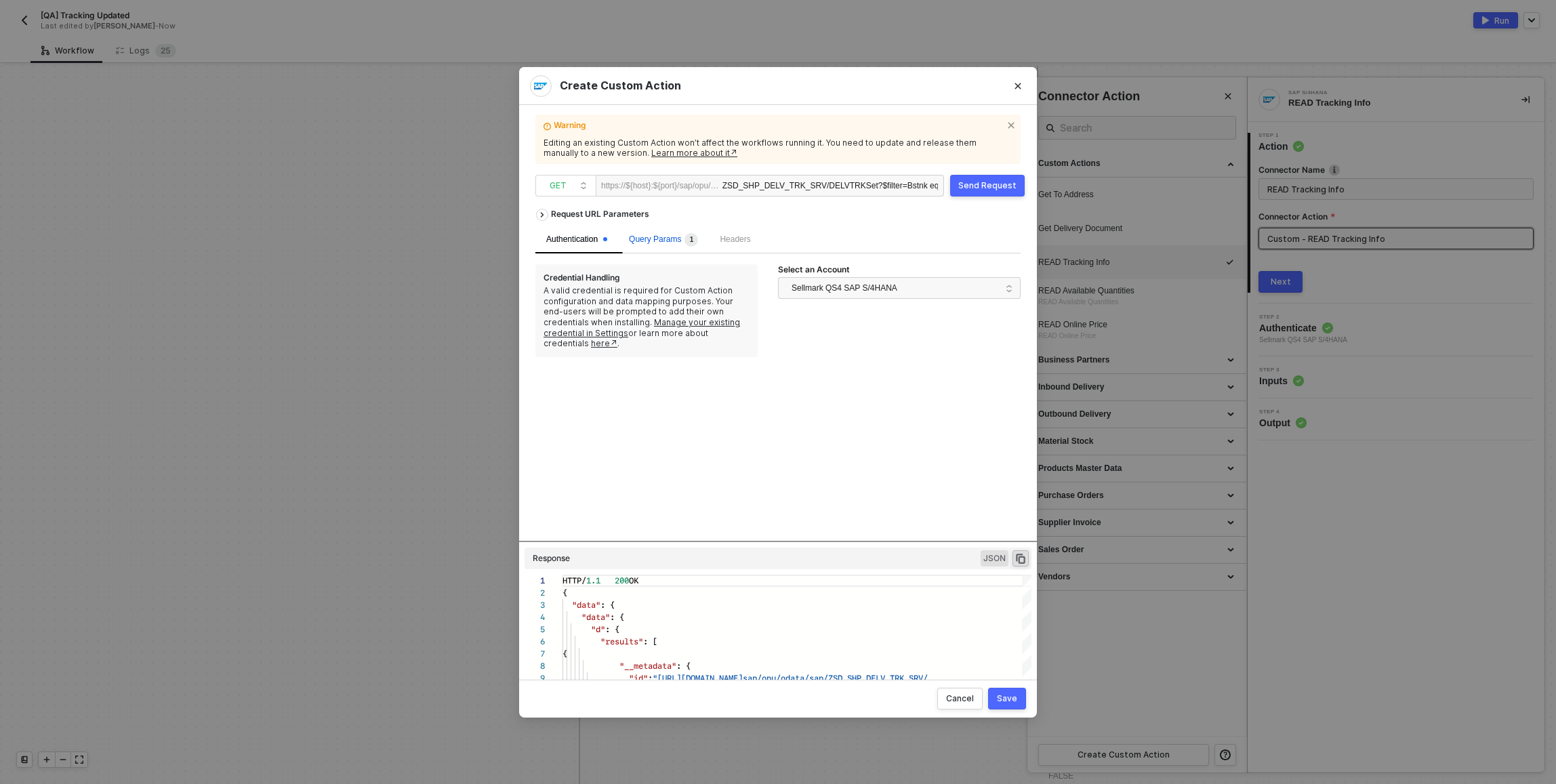
click at [670, 241] on span "Query Params 1" at bounding box center [663, 239] width 69 height 10
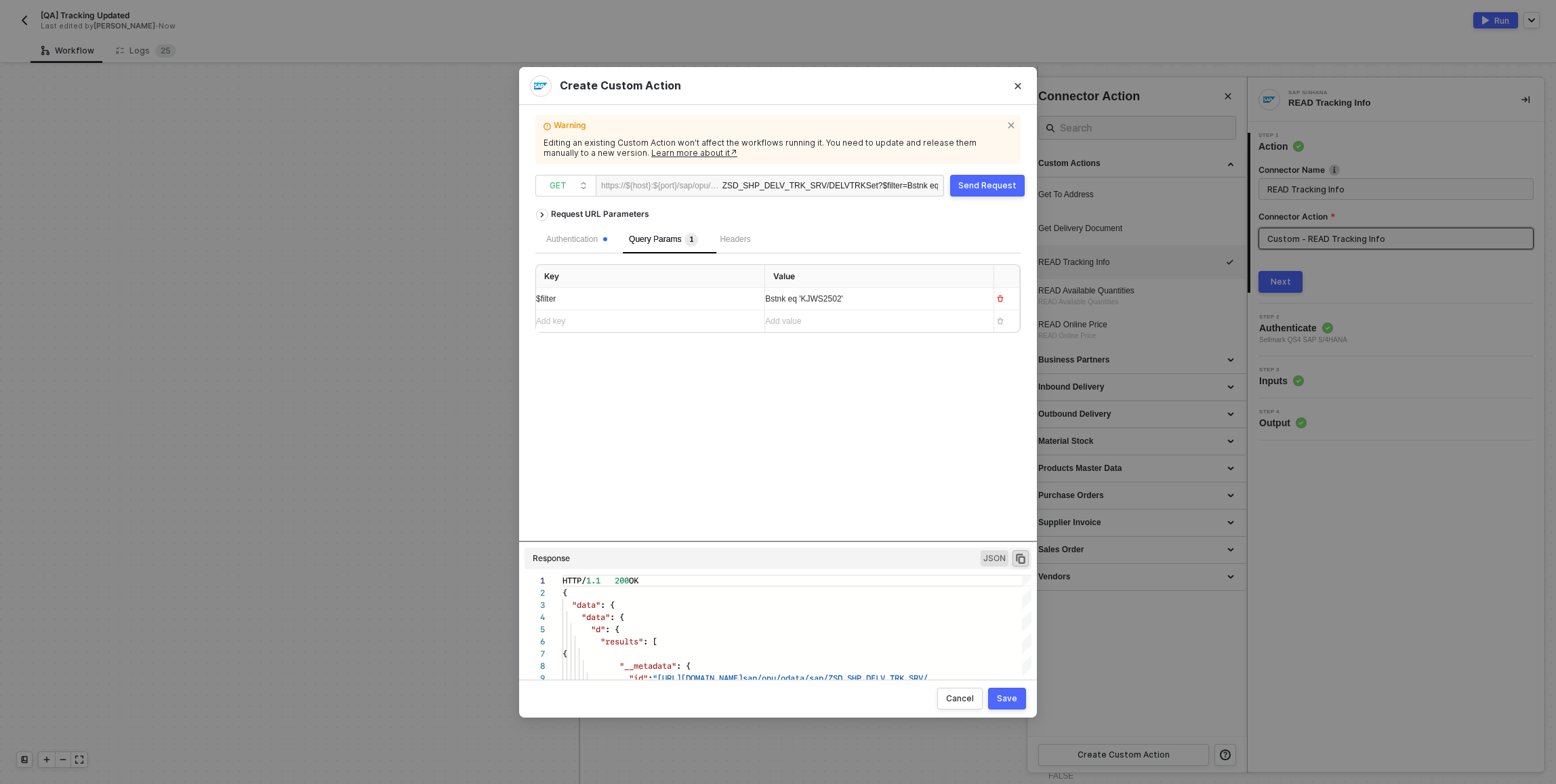
click at [990, 183] on div "Send Request" at bounding box center [987, 186] width 58 height 11
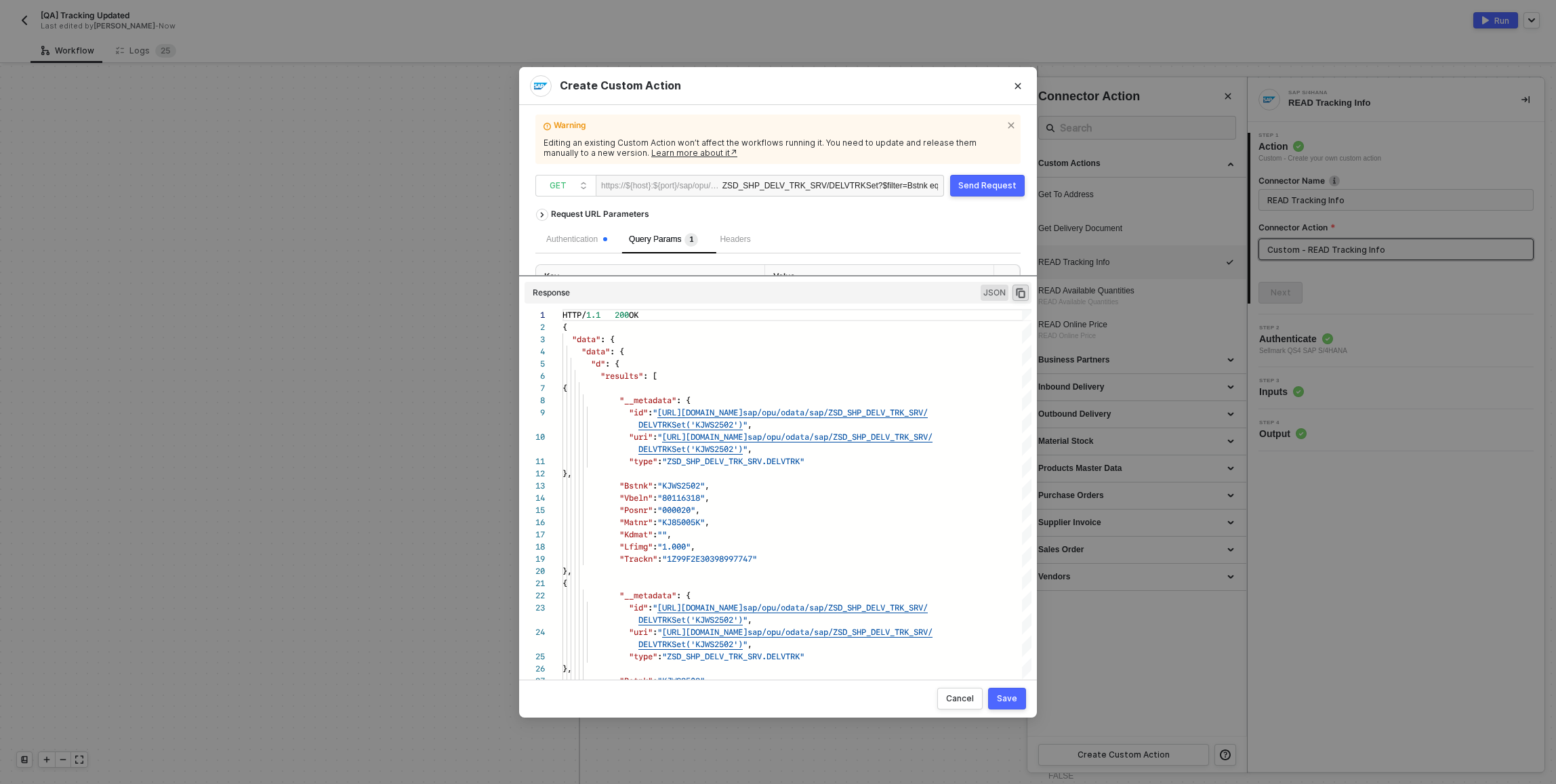
drag, startPoint x: 882, startPoint y: 540, endPoint x: 845, endPoint y: 239, distance: 303.3
click at [845, 239] on div "Request URL Parameters Authentication Query Params 1 Headers Key Value $filter …" at bounding box center [778, 434] width 485 height 466
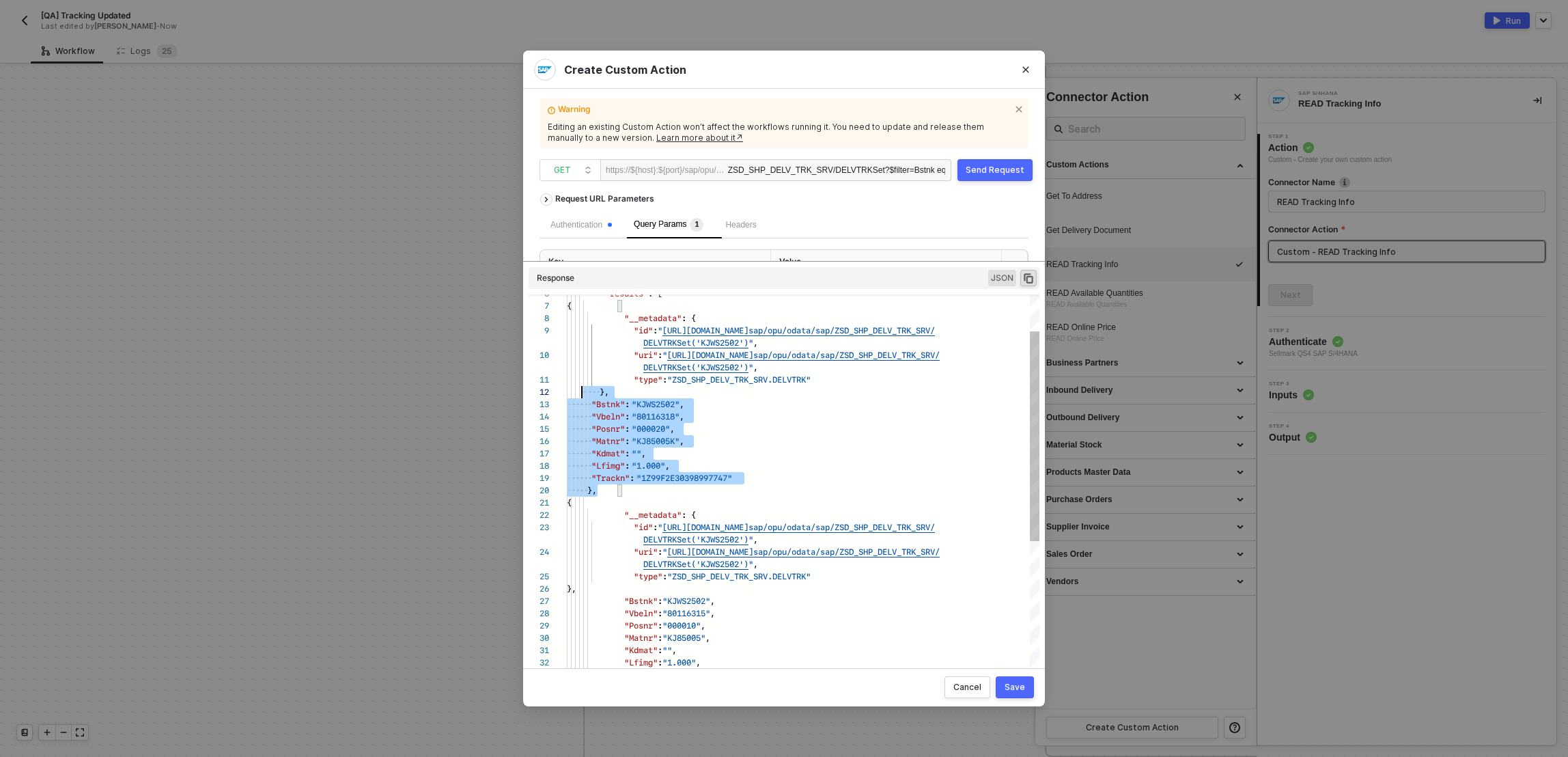
scroll to position [12, 10]
drag, startPoint x: 812, startPoint y: 486, endPoint x: 578, endPoint y: 384, distance: 255.3
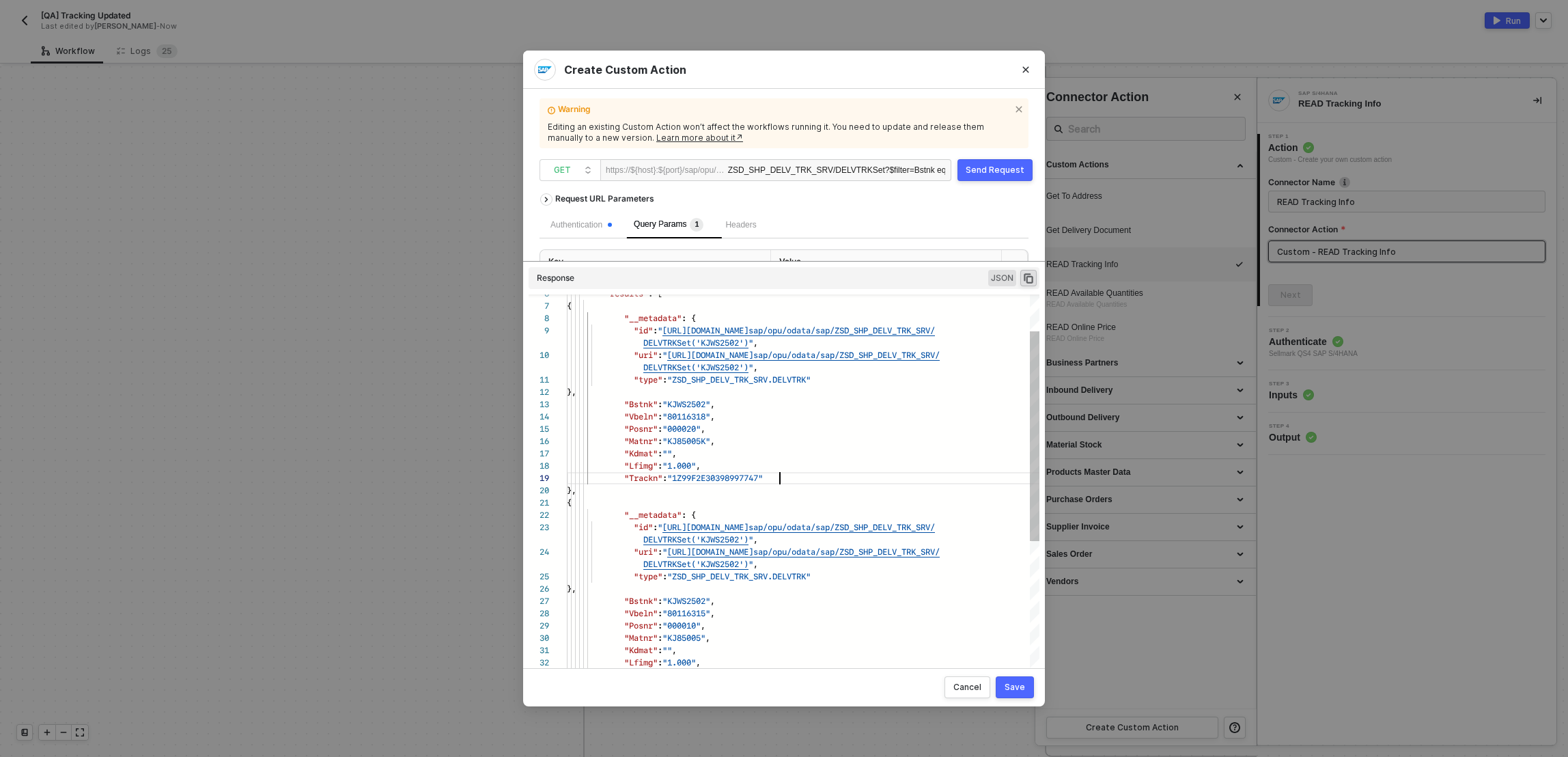
scroll to position [0, 213]
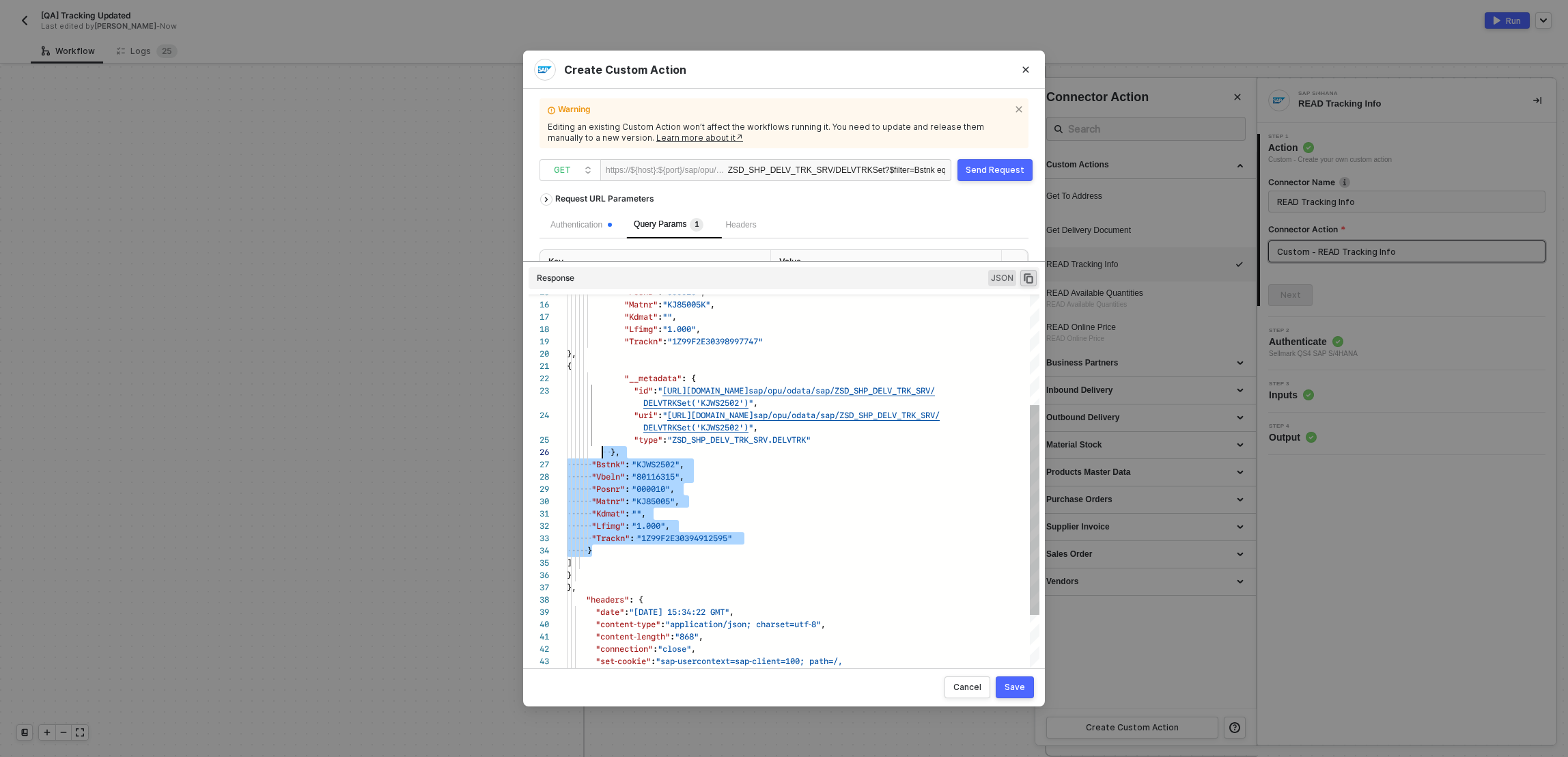
drag, startPoint x: 814, startPoint y: 546, endPoint x: 602, endPoint y: 456, distance: 230.3
type textarea ""Bstnk": "KJWS2502", "Vbeln": "80116315", "Posnr": "000010", "Matnr": "KJ85005"…"
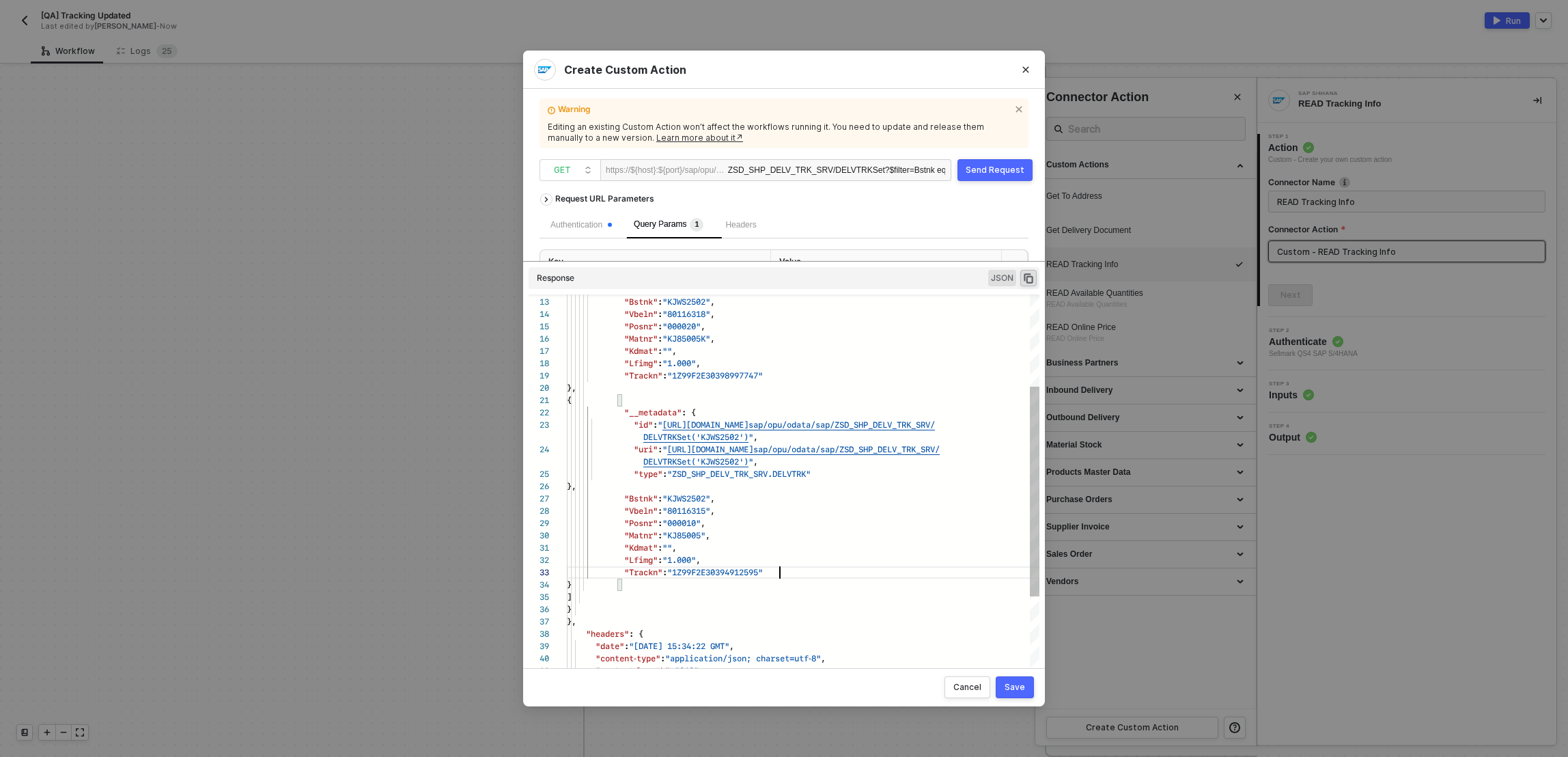
click at [883, 574] on div ""Trackn" : "1Z99F2E30394912595"" at bounding box center [848, 572] width 562 height 12
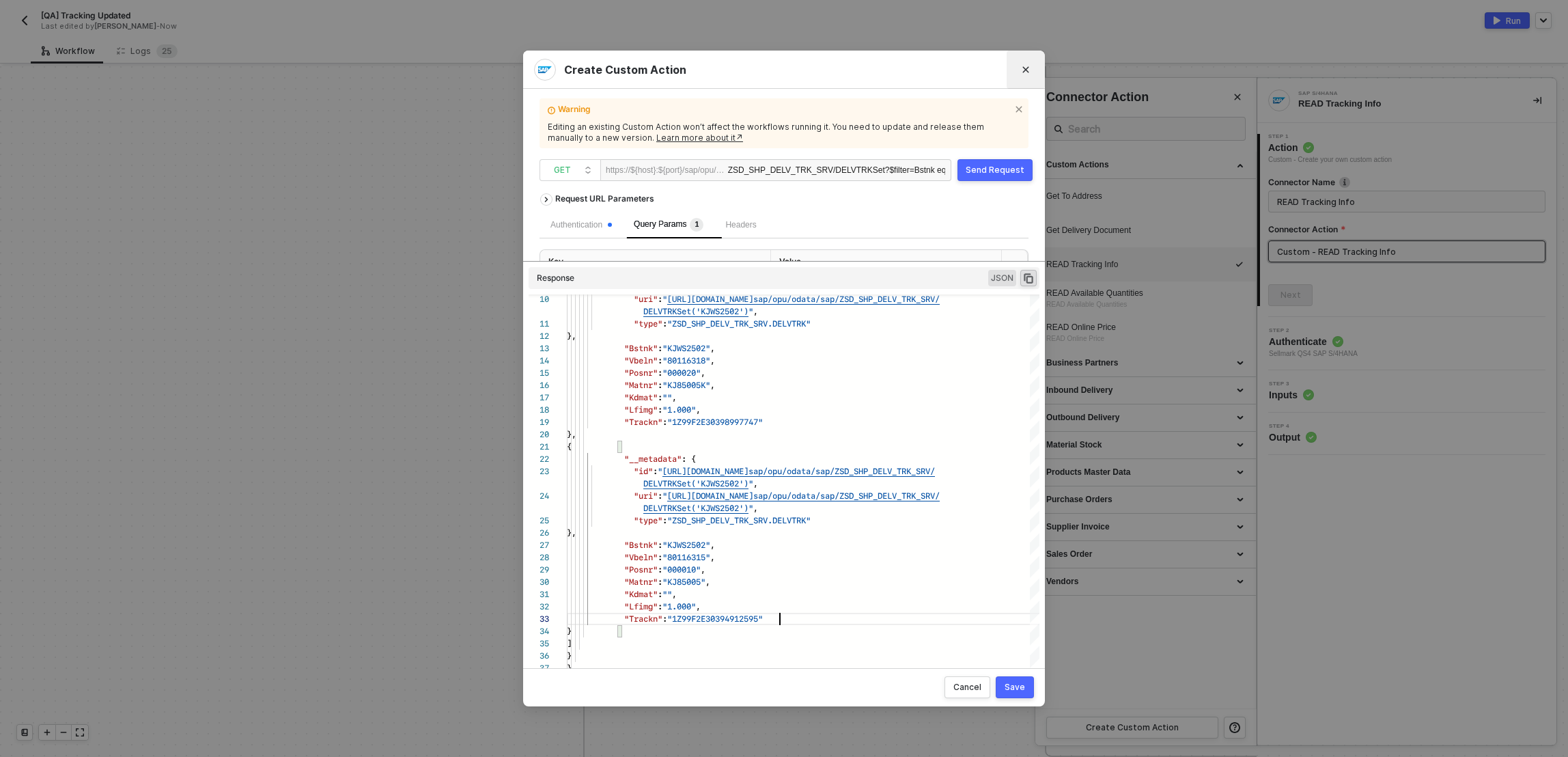
click at [1023, 68] on icon "Close" at bounding box center [1026, 70] width 8 height 8
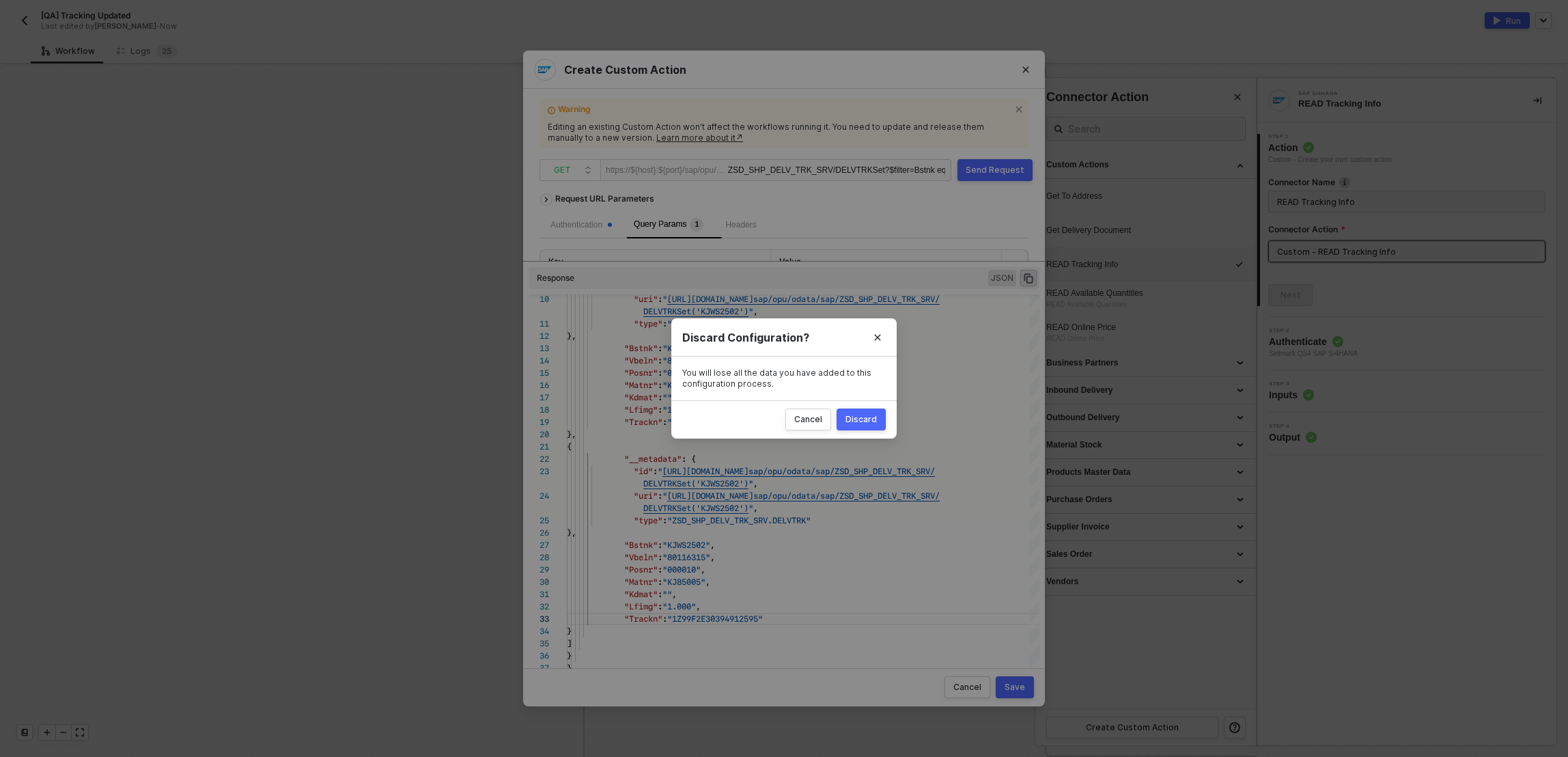
click at [880, 418] on button "Discard" at bounding box center [861, 419] width 49 height 22
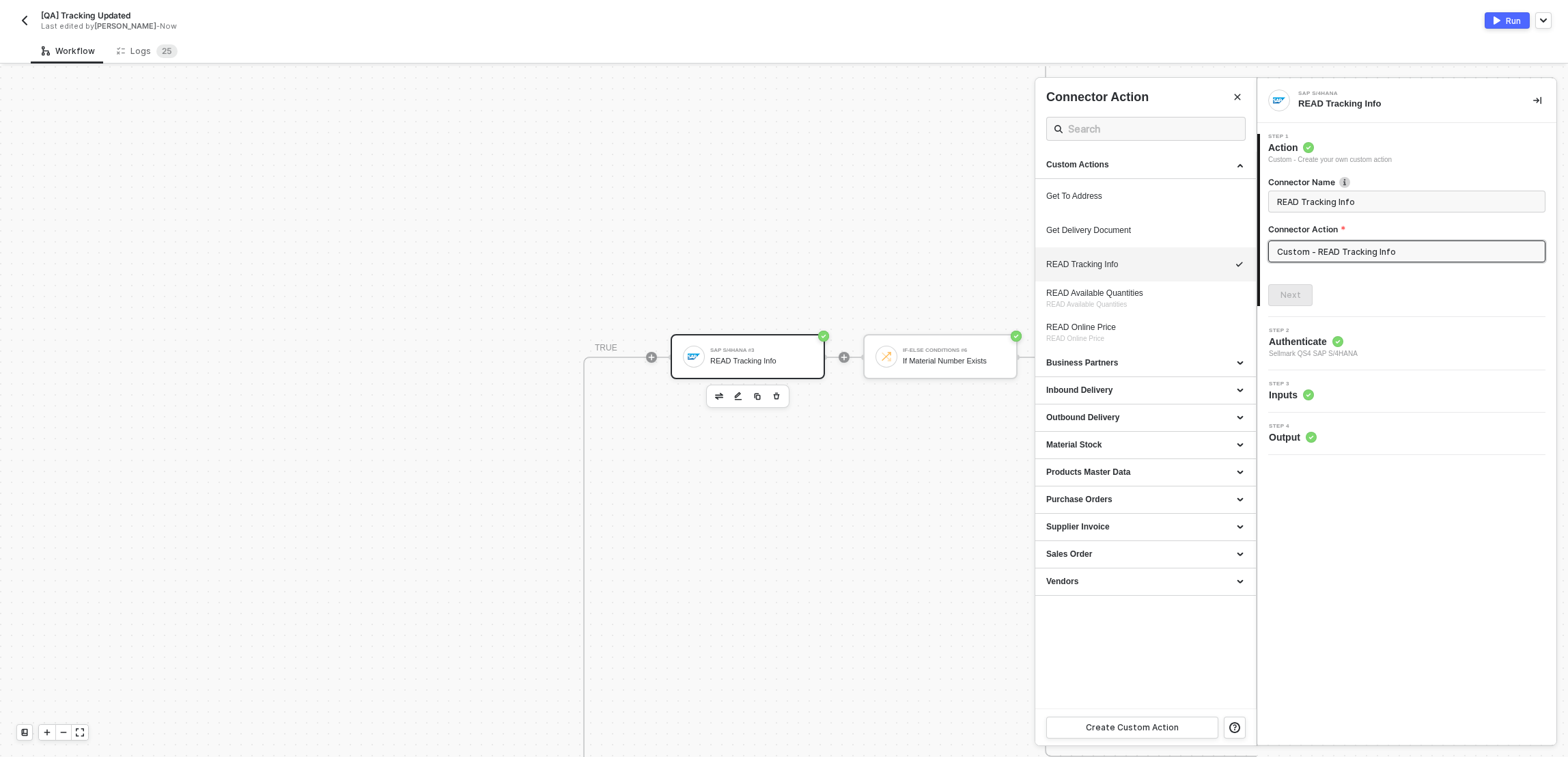
click at [468, 464] on div at bounding box center [784, 411] width 1568 height 691
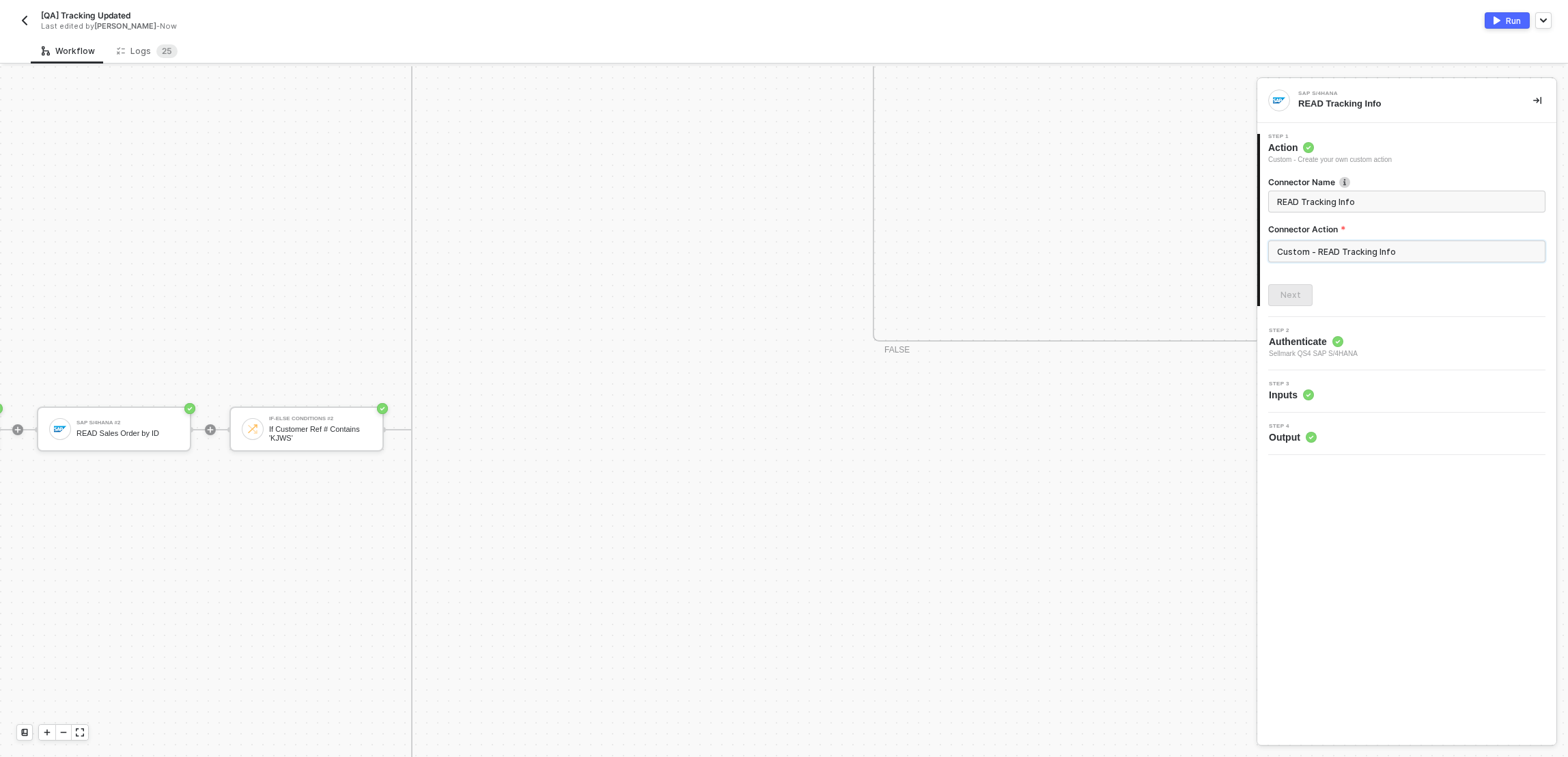
scroll to position [1211, 0]
click at [345, 433] on div "READ Sales Order by ID" at bounding box center [300, 433] width 103 height 9
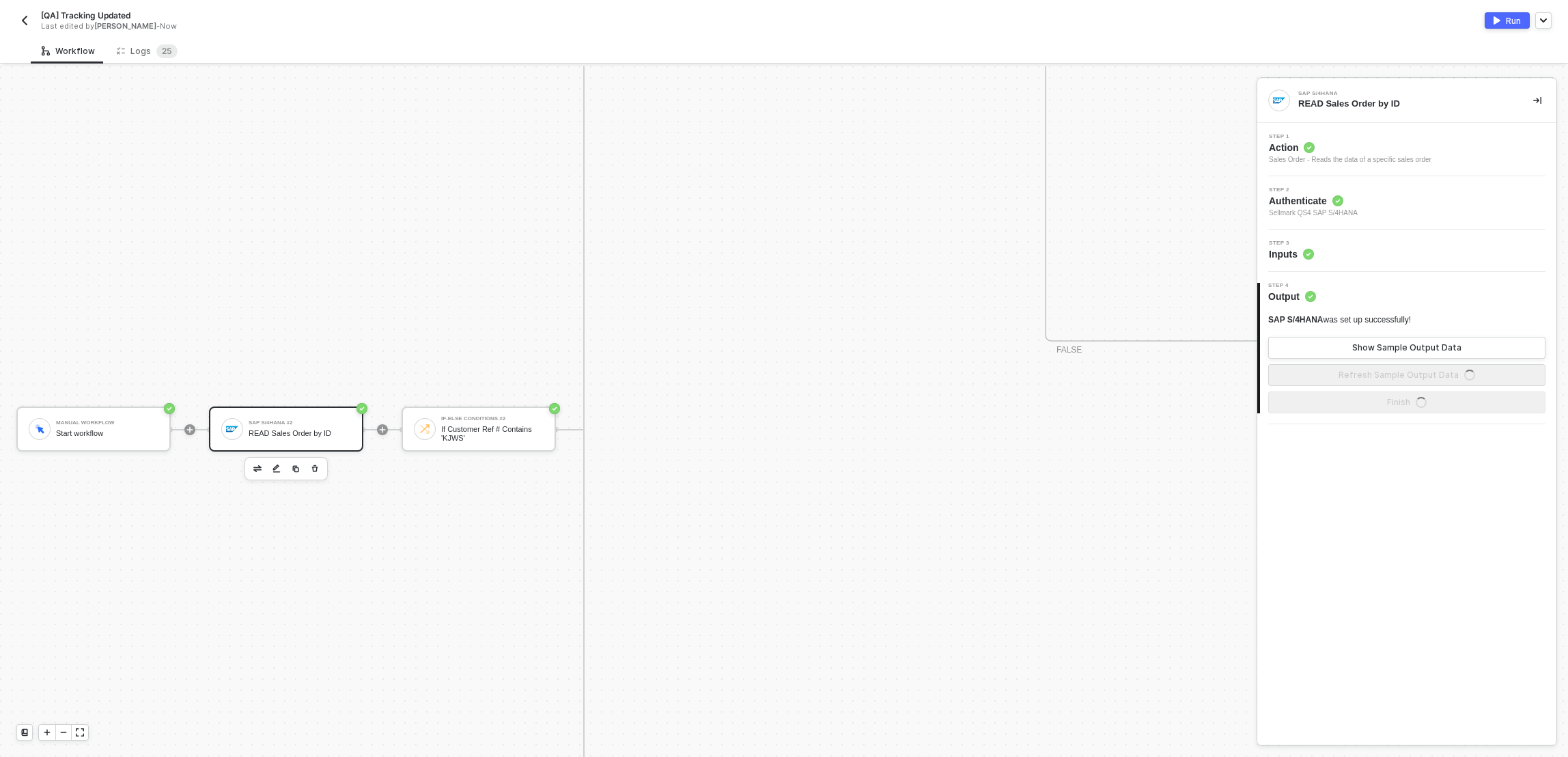
click at [1335, 256] on div "Step 3 Inputs" at bounding box center [1409, 251] width 296 height 21
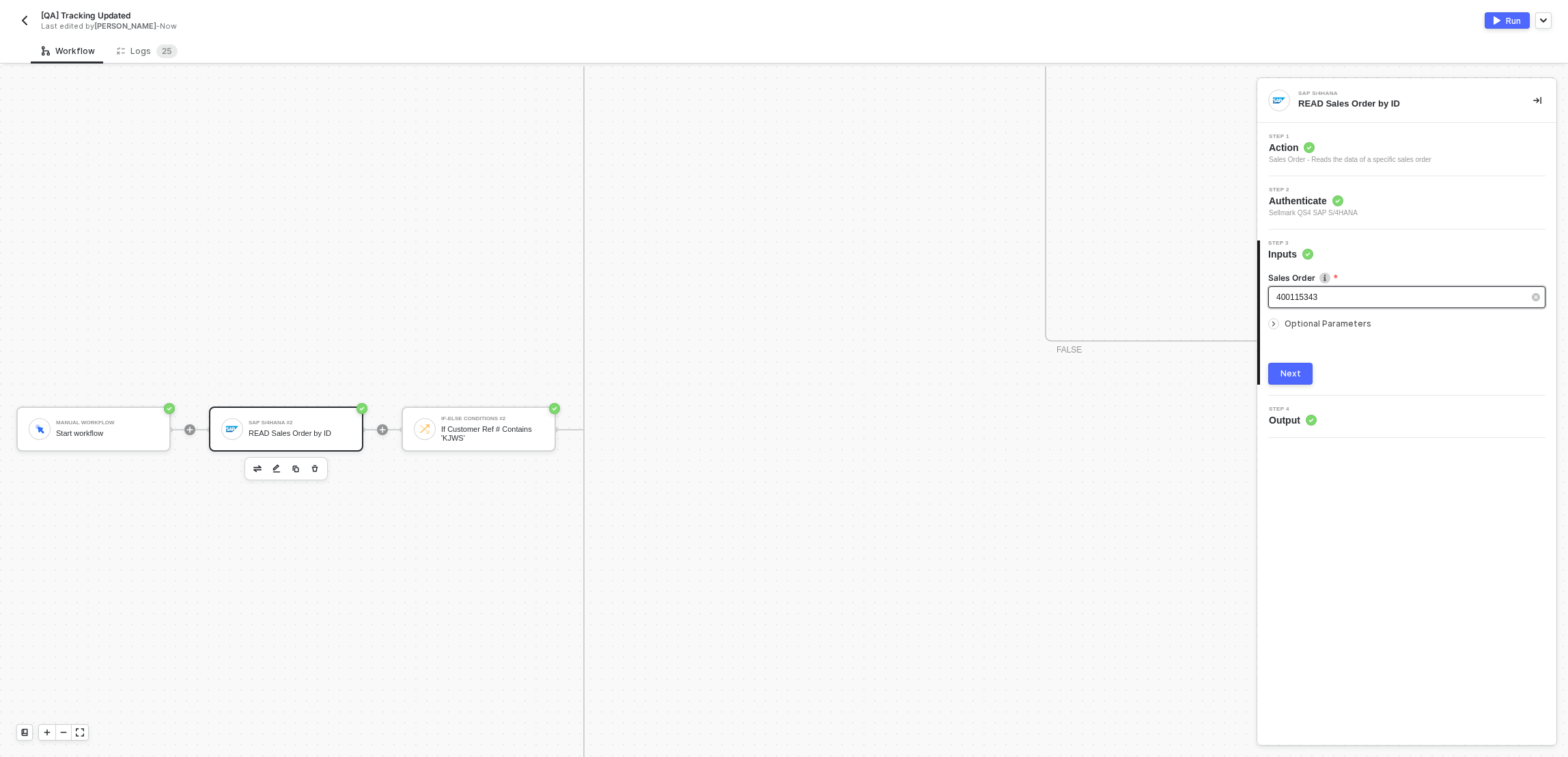
click at [1331, 301] on div "400115343" at bounding box center [1400, 297] width 247 height 13
click at [1331, 300] on div "400115343" at bounding box center [1400, 297] width 247 height 13
click at [1284, 296] on span "0400115343" at bounding box center [1299, 297] width 46 height 10
click at [1283, 374] on div "Next" at bounding box center [1291, 374] width 21 height 11
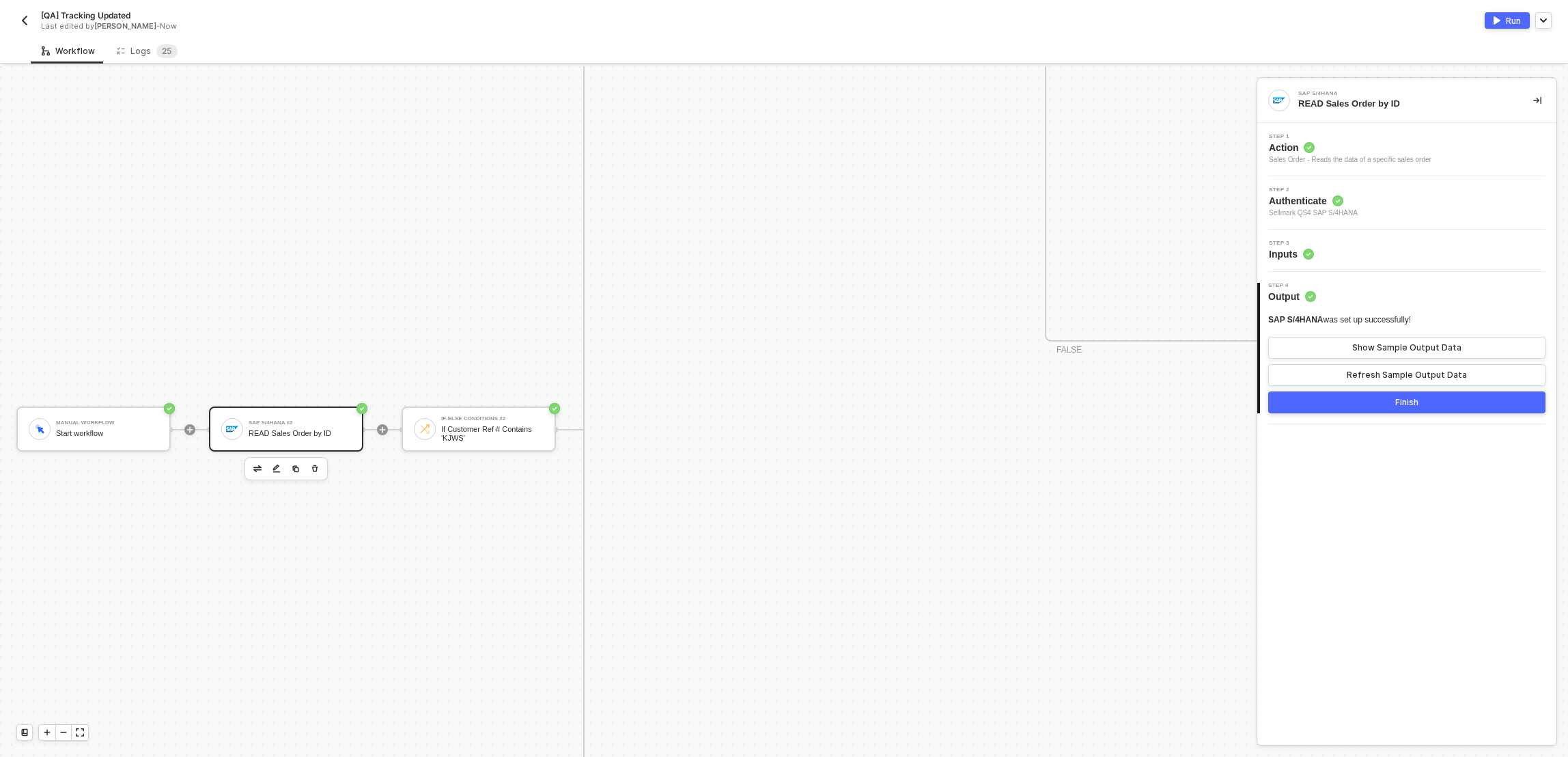
click at [1440, 409] on button "Finish" at bounding box center [1407, 402] width 277 height 22
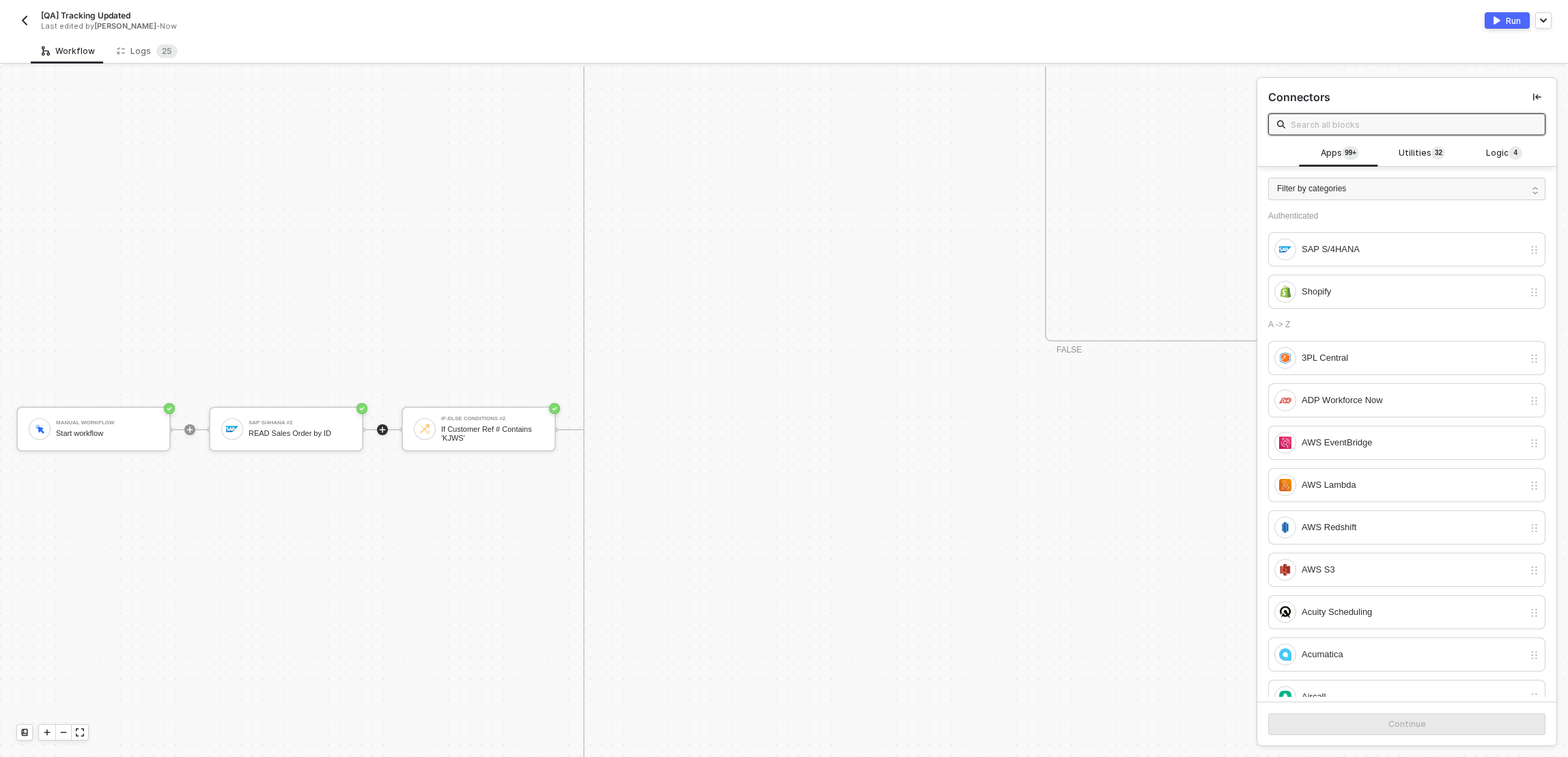
click at [1501, 19] on button "Run" at bounding box center [1508, 20] width 45 height 16
click at [957, 39] on div "Workflow Logs 2 5" at bounding box center [799, 51] width 1537 height 25
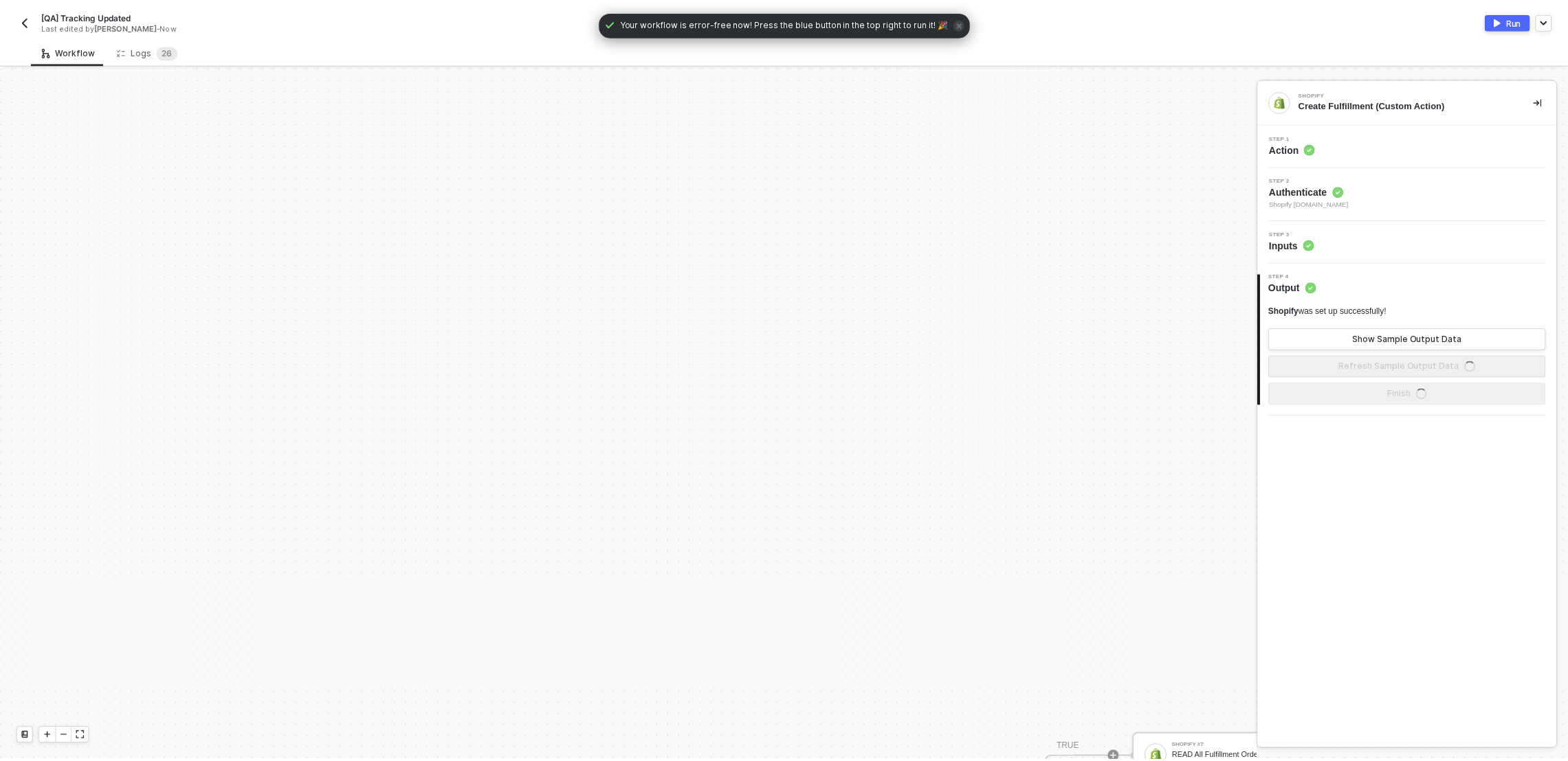
scroll to position [792, 0]
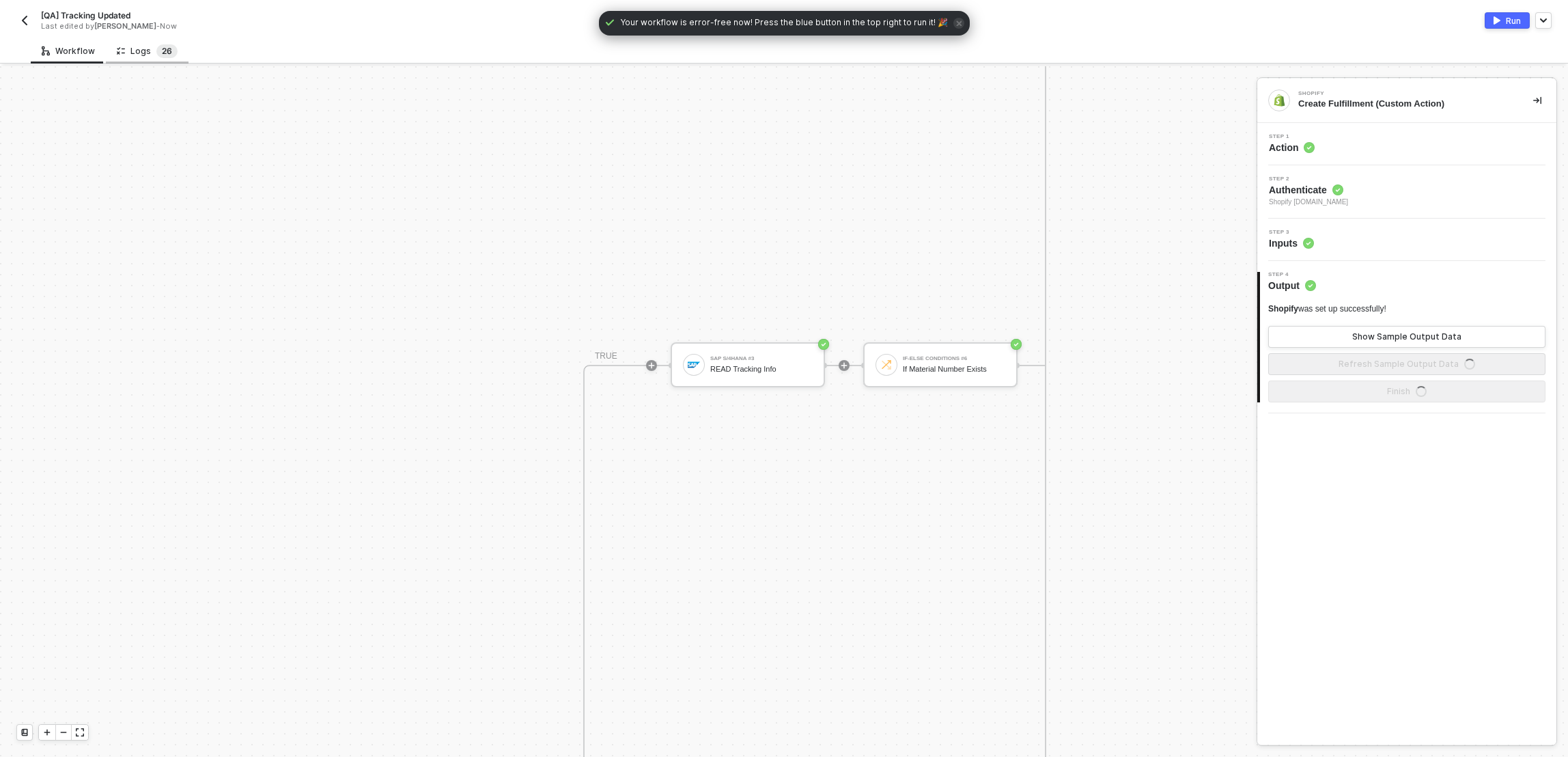
click at [157, 48] on sup "2 6" at bounding box center [167, 51] width 21 height 14
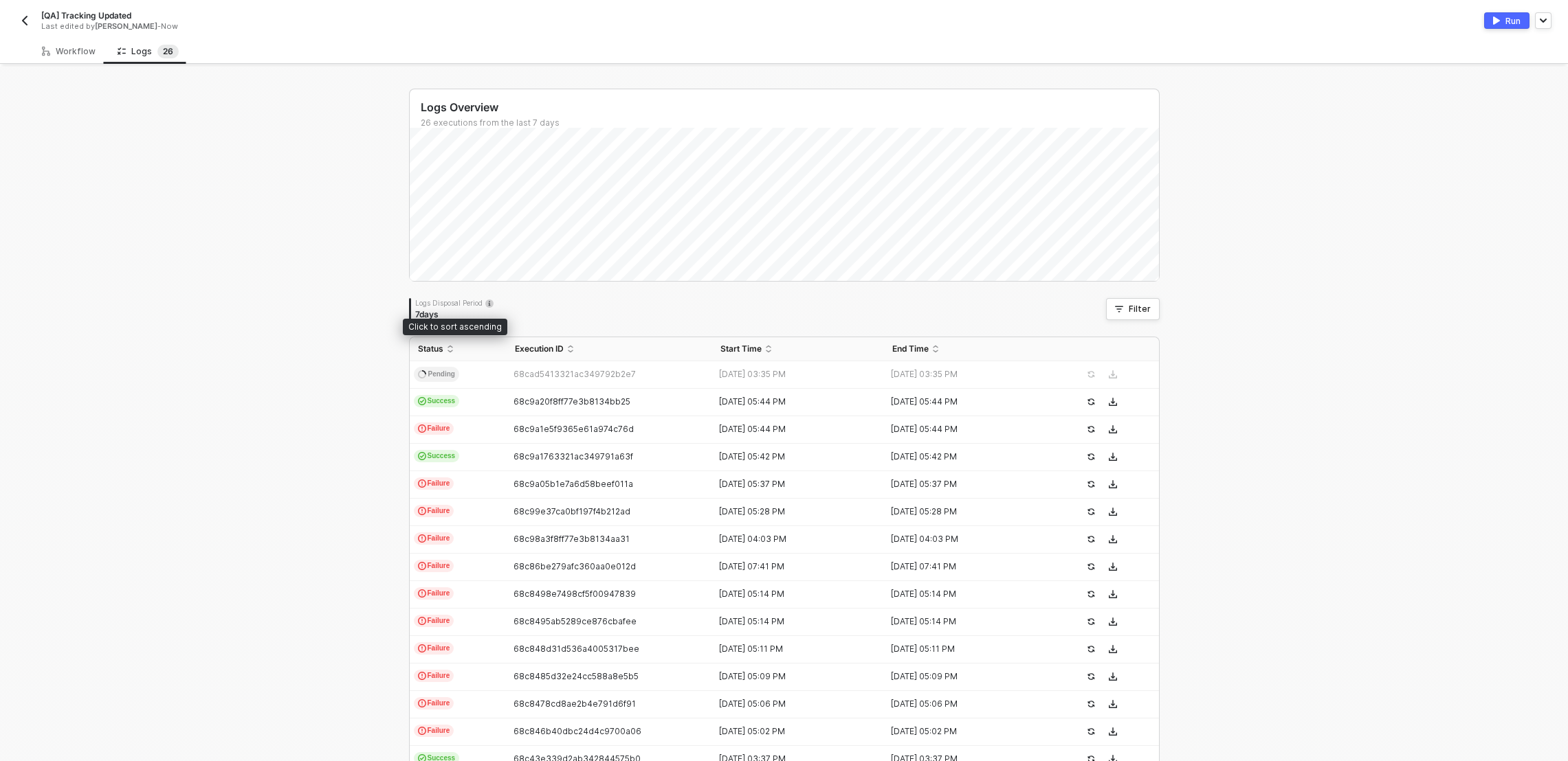
click at [209, 385] on div "Logs Overview 26 executions from the last 7 days Logs Disposal Period 7 days Fi…" at bounding box center [784, 519] width 1568 height 906
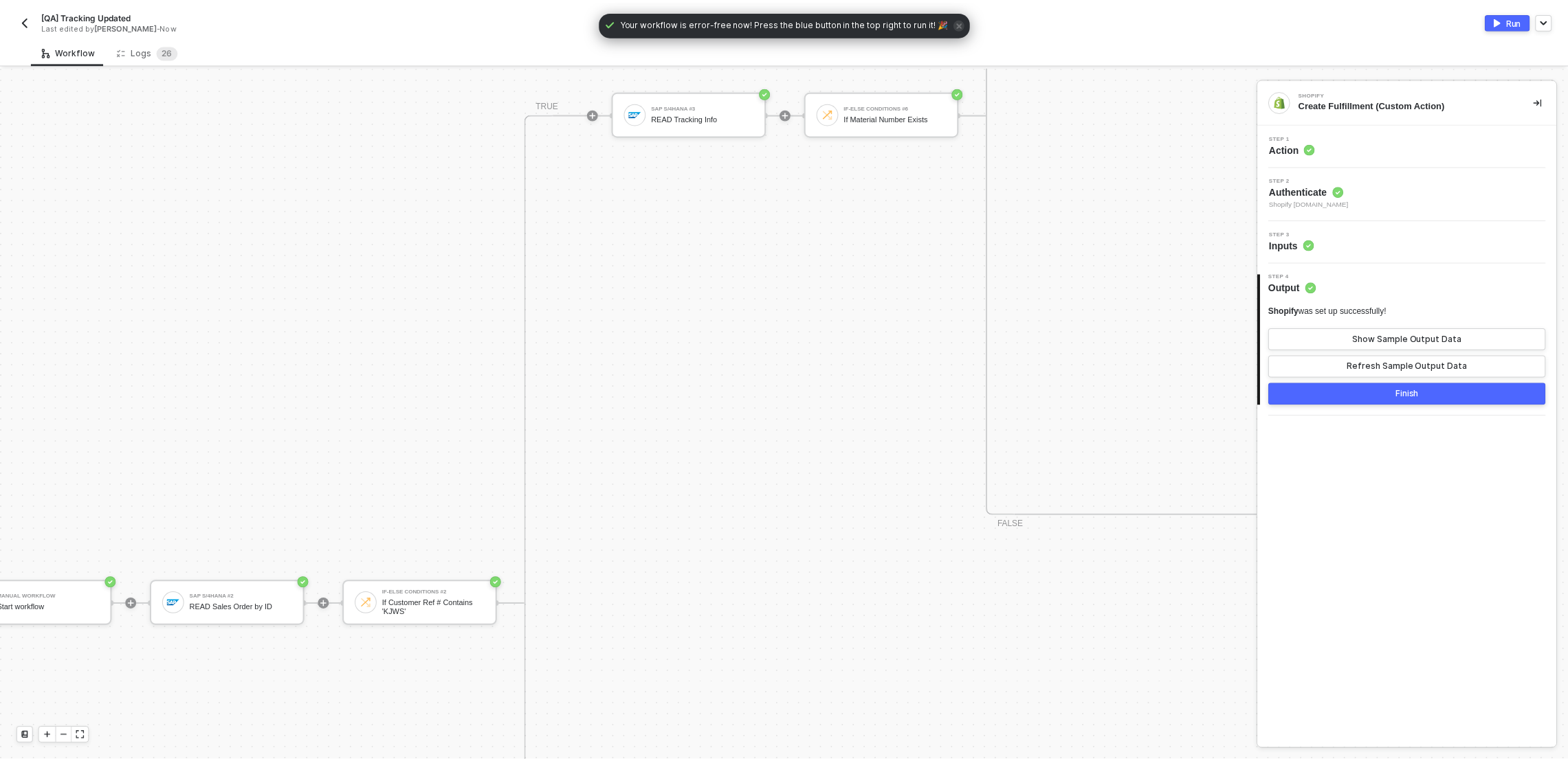
scroll to position [1045, 137]
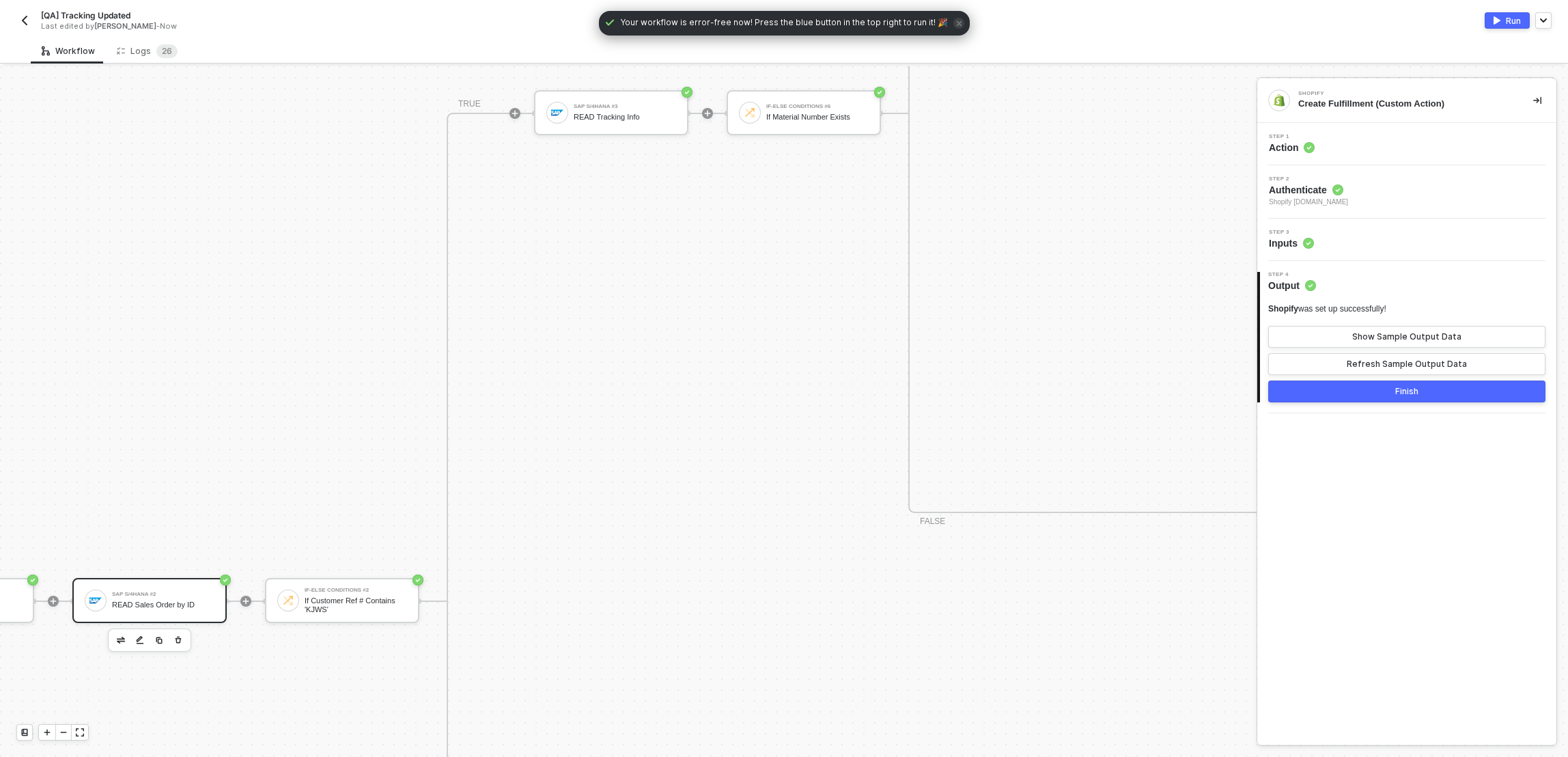
click at [146, 605] on div "READ Sales Order by ID" at bounding box center [163, 604] width 103 height 9
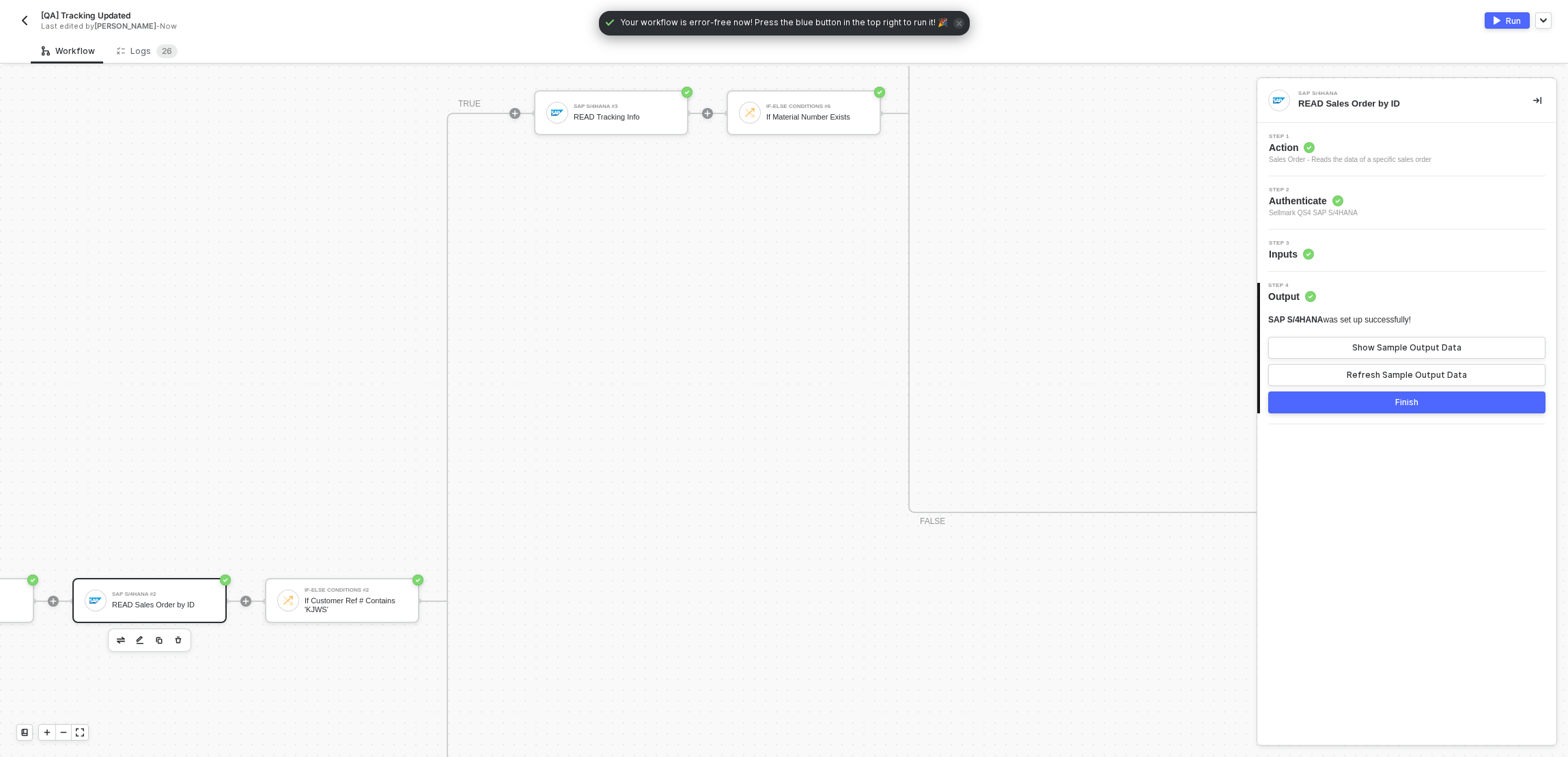
click at [1474, 253] on div "Step 3 Inputs" at bounding box center [1409, 251] width 296 height 21
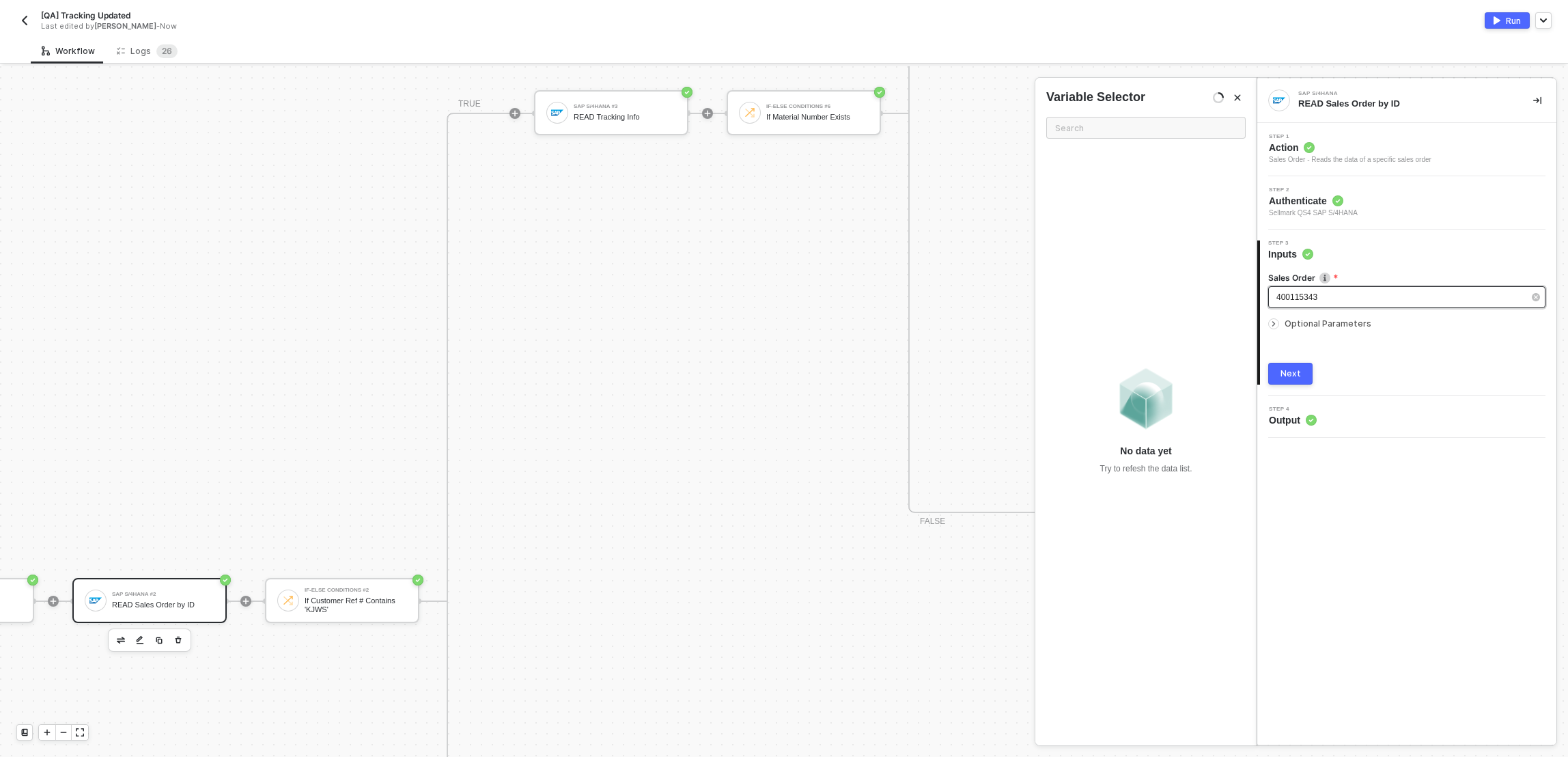
drag, startPoint x: 1368, startPoint y: 303, endPoint x: 1272, endPoint y: 299, distance: 96.1
click at [1272, 299] on div "400115343" at bounding box center [1407, 297] width 277 height 22
click at [1277, 297] on span "400115343" at bounding box center [1296, 297] width 41 height 10
click at [146, 53] on div "Logs 2 6" at bounding box center [147, 51] width 61 height 14
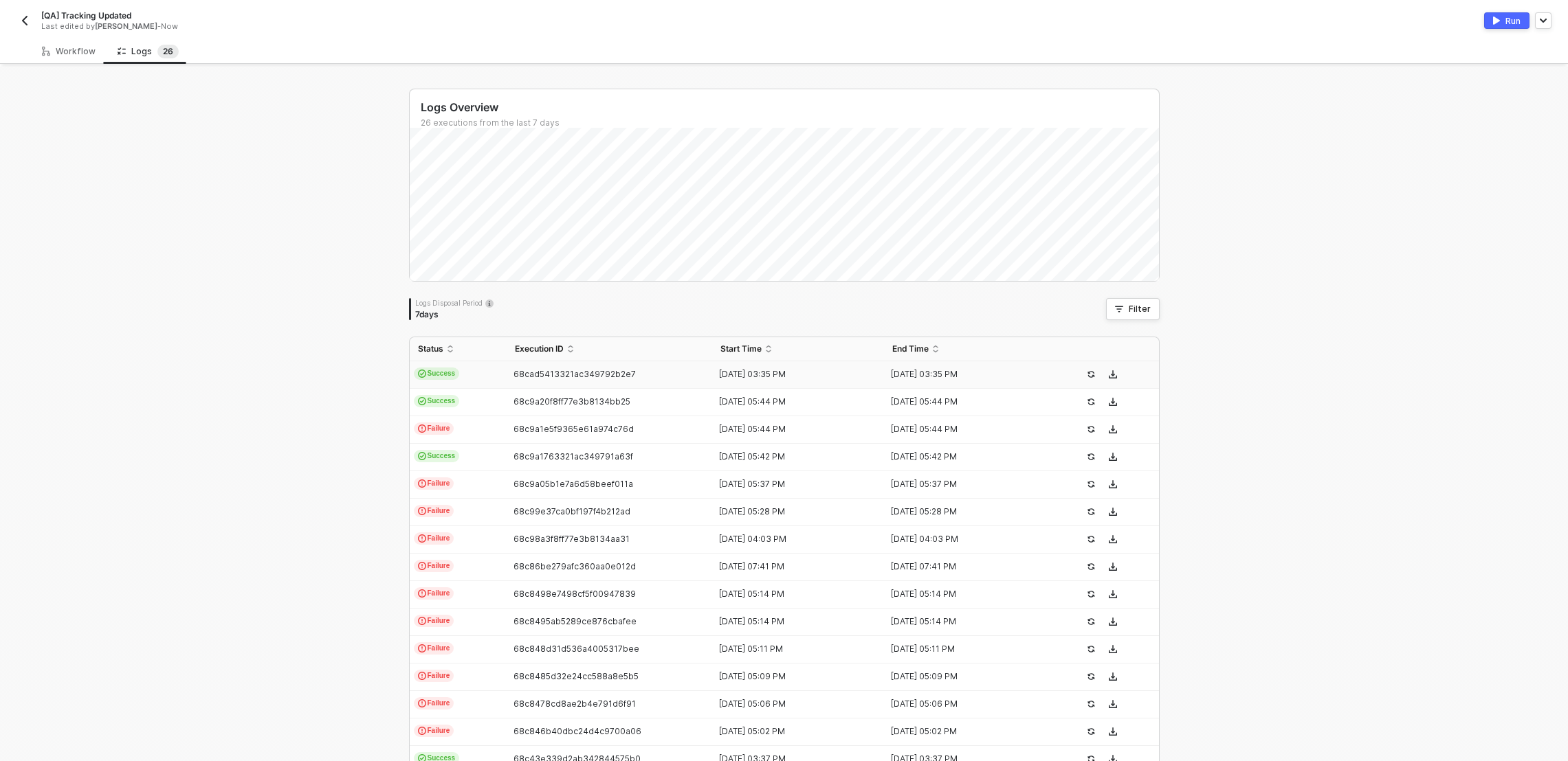
click at [524, 375] on span "68cad5413321ac349792b2e7" at bounding box center [574, 374] width 122 height 11
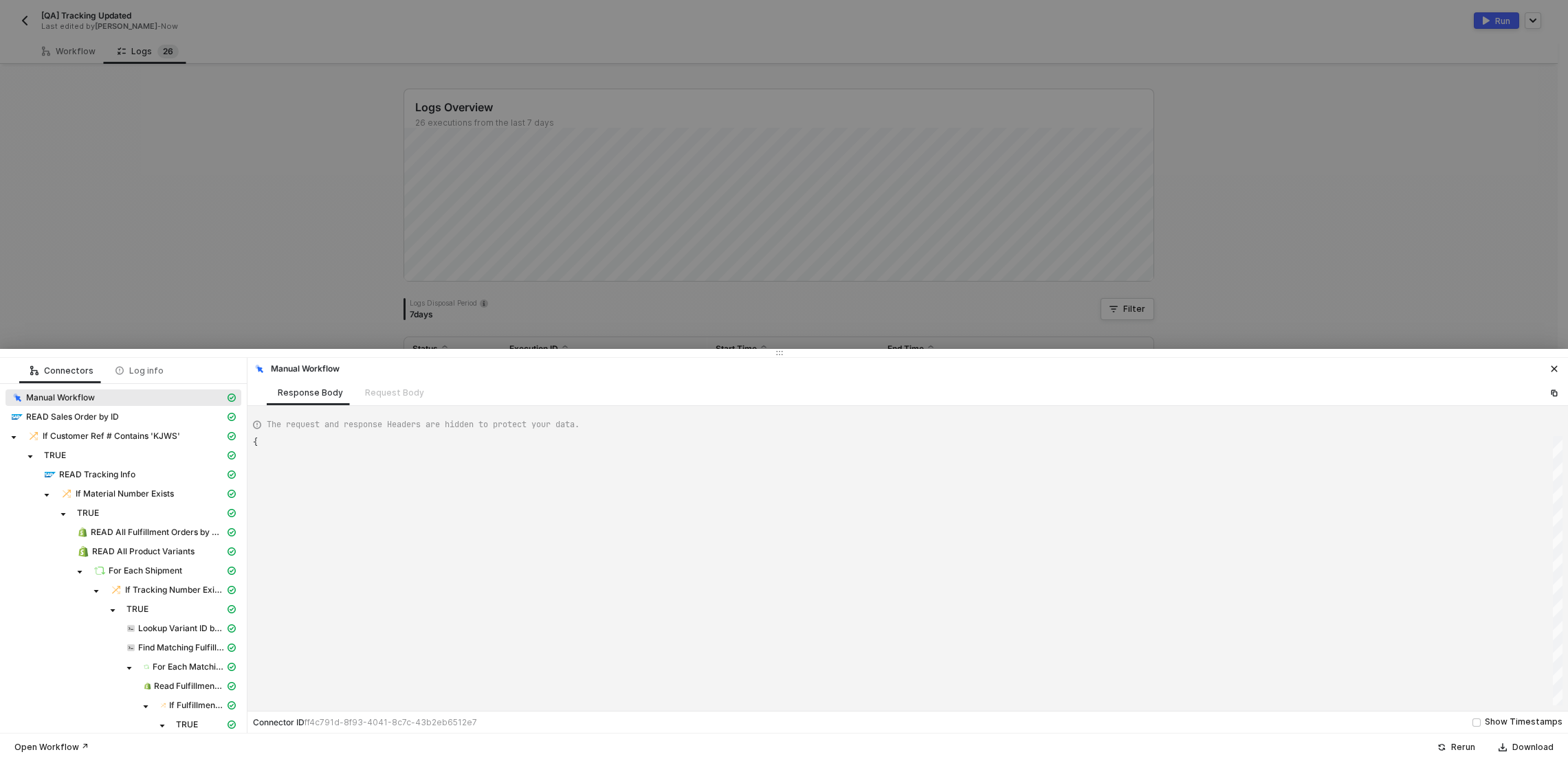
type textarea "{ "json": {}, "id": "45829b8a-7a03-4660-973b-1548613b84e1" }"
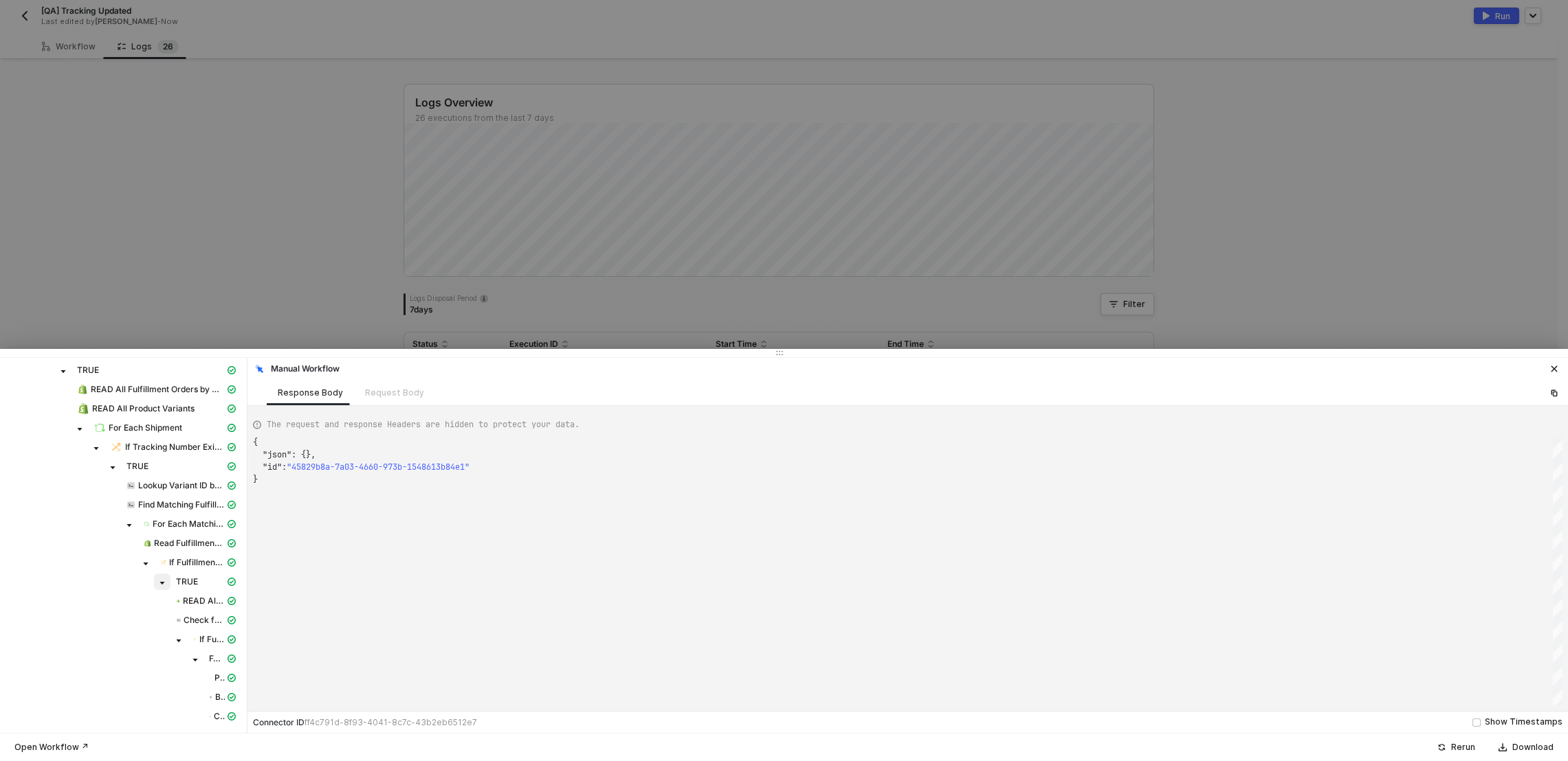
scroll to position [210, 0]
click at [227, 713] on icon "icon-cards" at bounding box center [231, 717] width 8 height 8
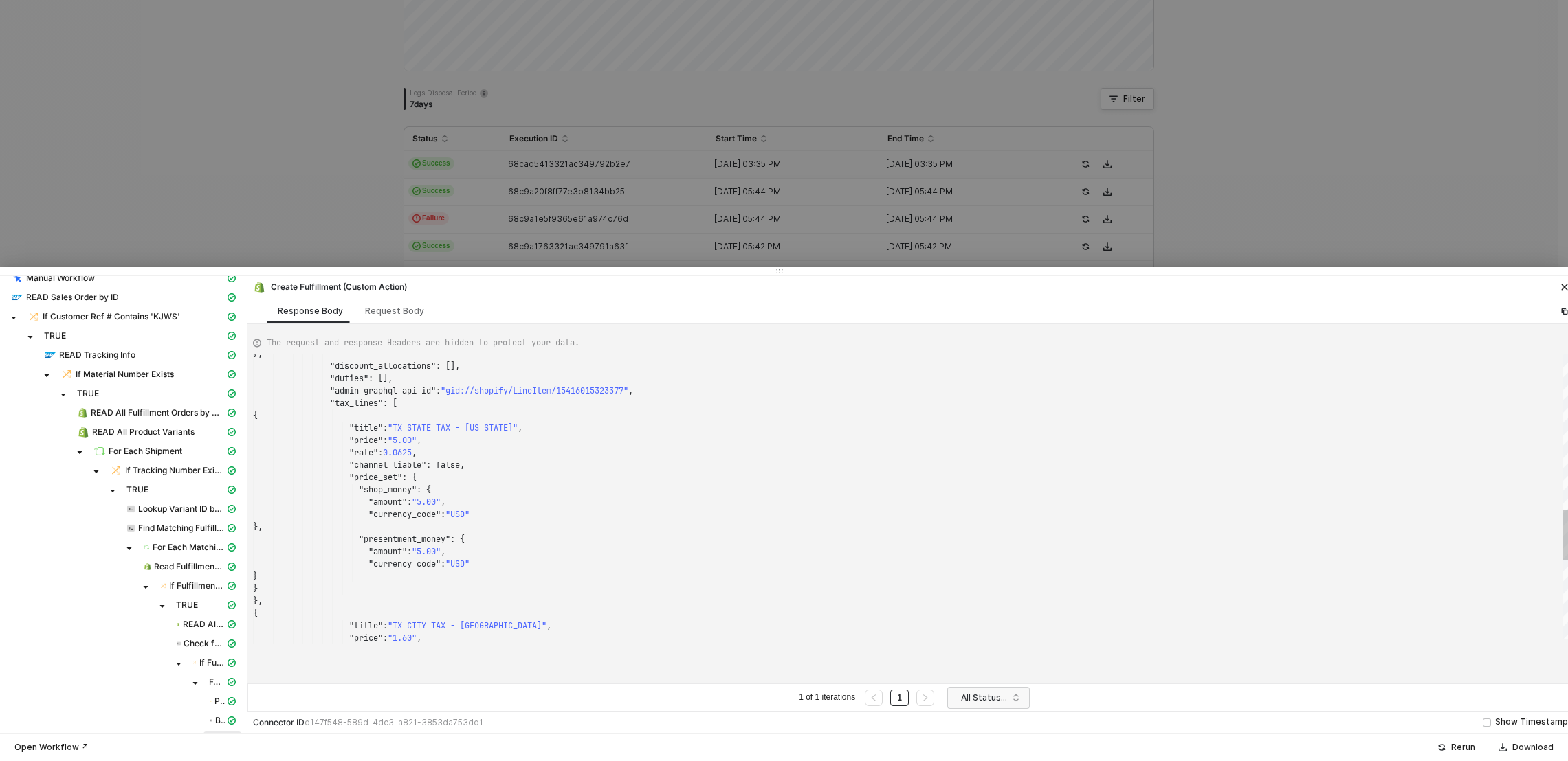
scroll to position [0, 0]
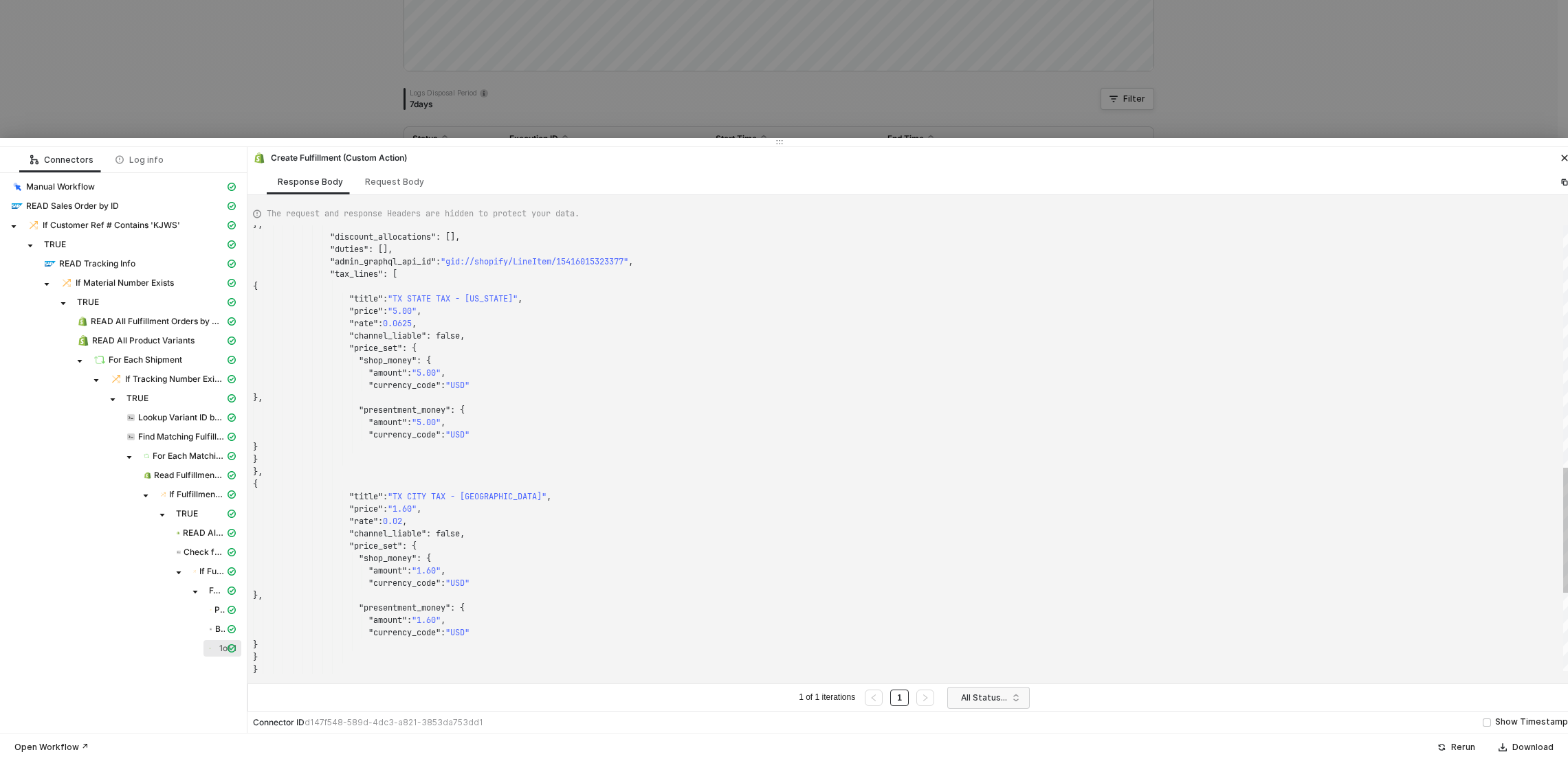
drag, startPoint x: 687, startPoint y: 351, endPoint x: 677, endPoint y: 127, distance: 224.2
click at [677, 138] on div at bounding box center [784, 142] width 1568 height 8
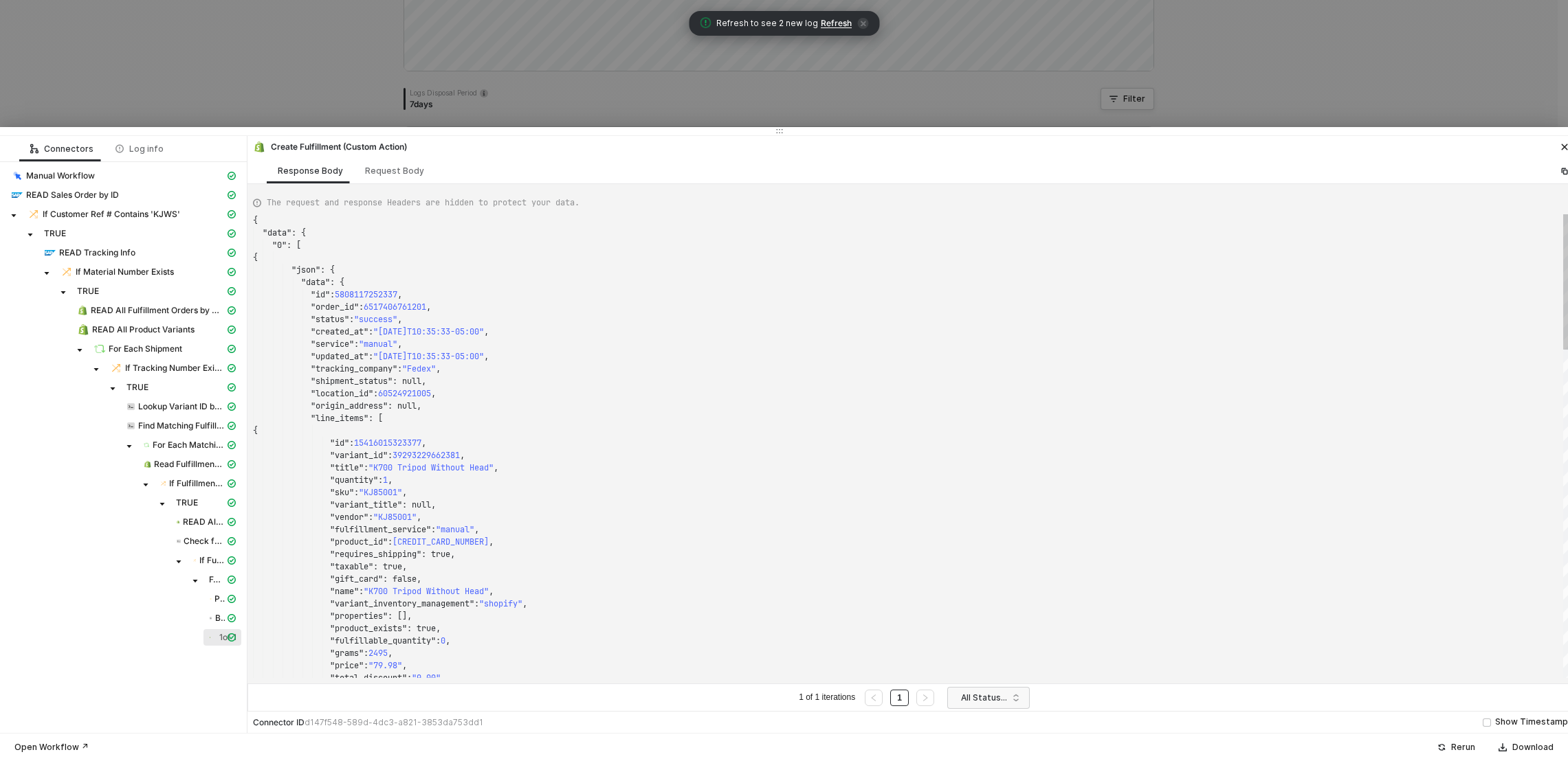
click at [388, 494] on span ""KJ85001"" at bounding box center [381, 493] width 44 height 11
click at [339, 385] on span ""shipment_status"" at bounding box center [351, 381] width 82 height 11
click at [105, 194] on span "READ Sales Order by ID" at bounding box center [72, 196] width 93 height 11
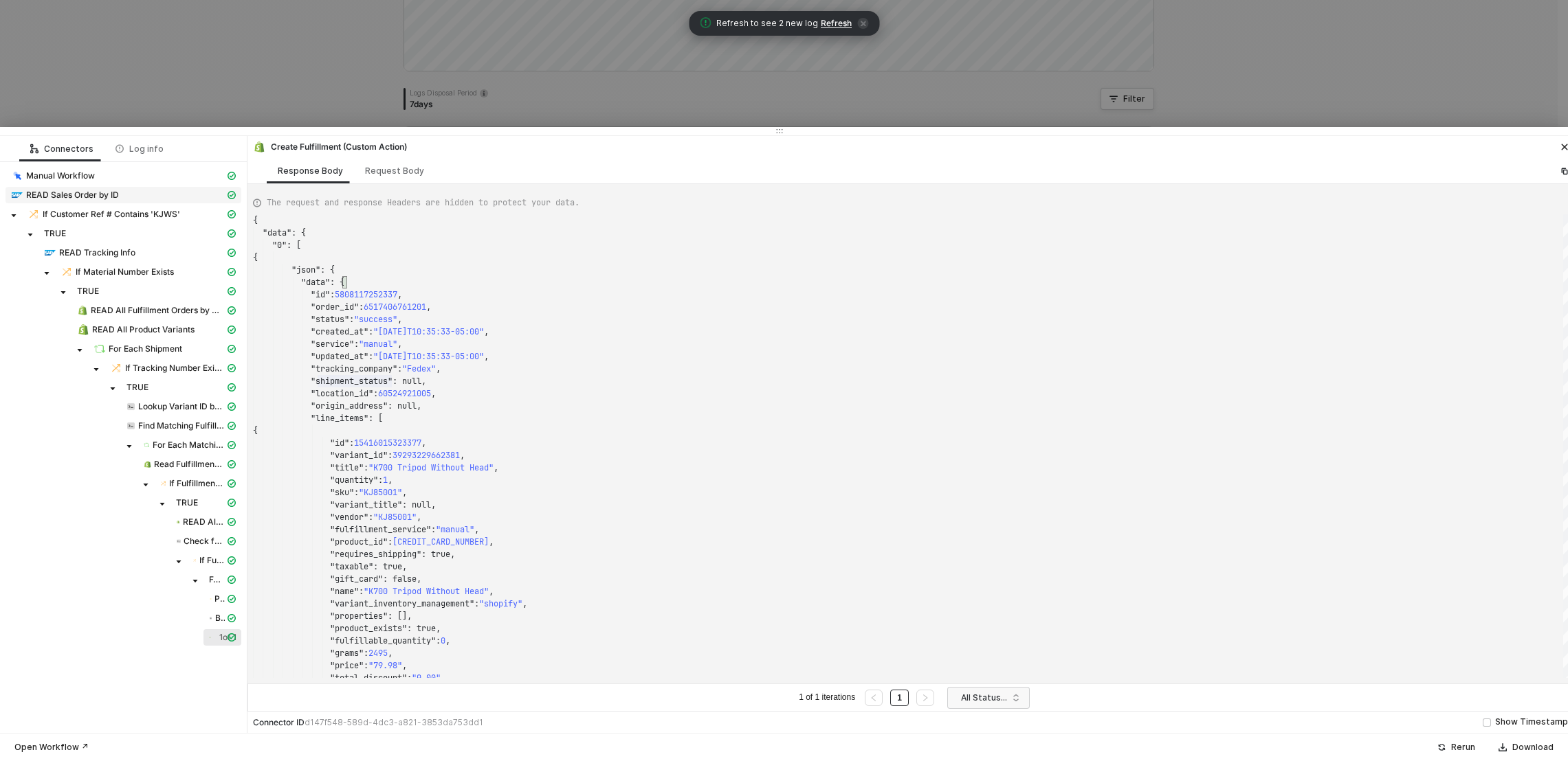
scroll to position [0, 0]
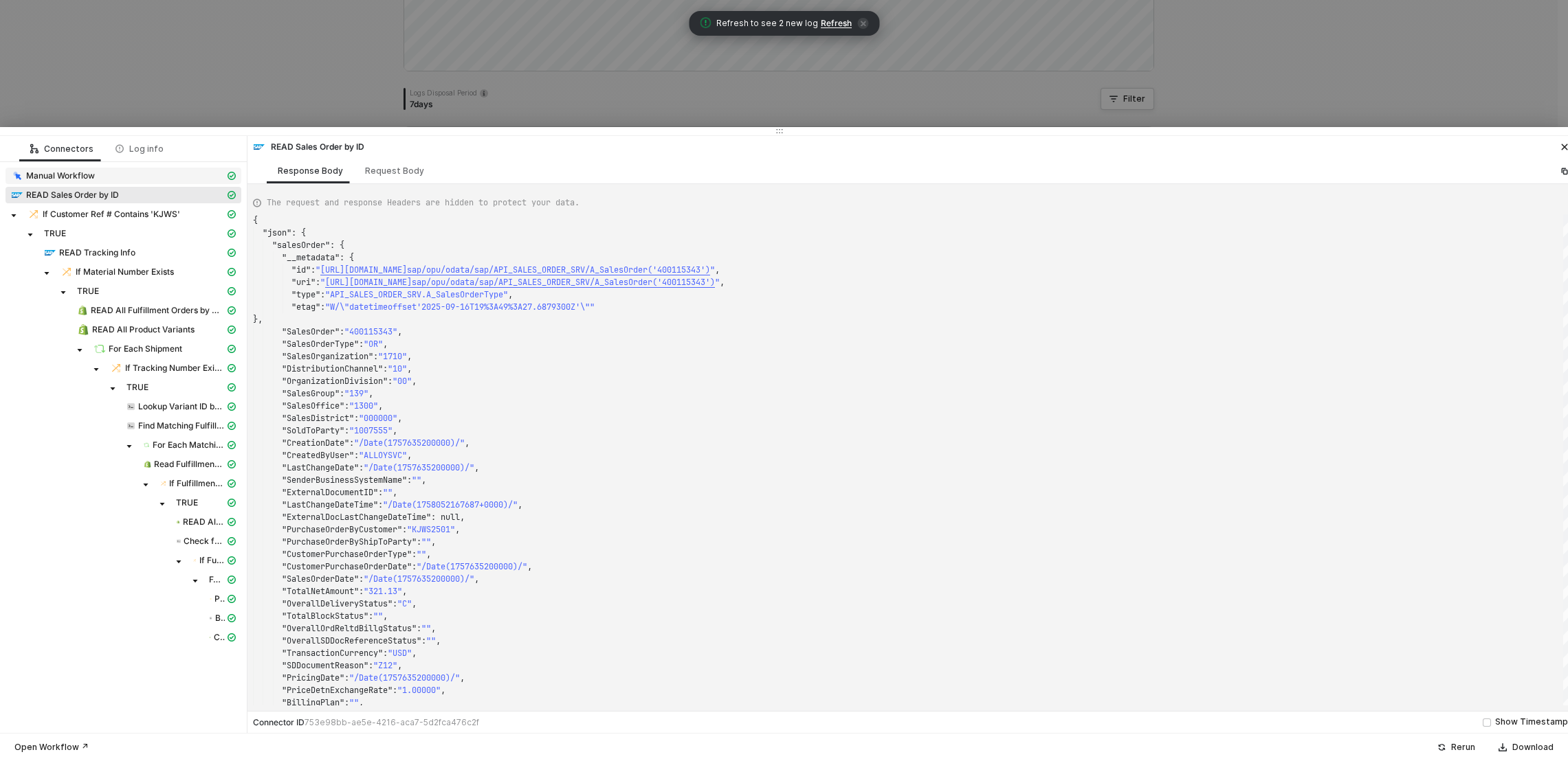
click at [110, 173] on div "Manual Workflow" at bounding box center [118, 175] width 213 height 12
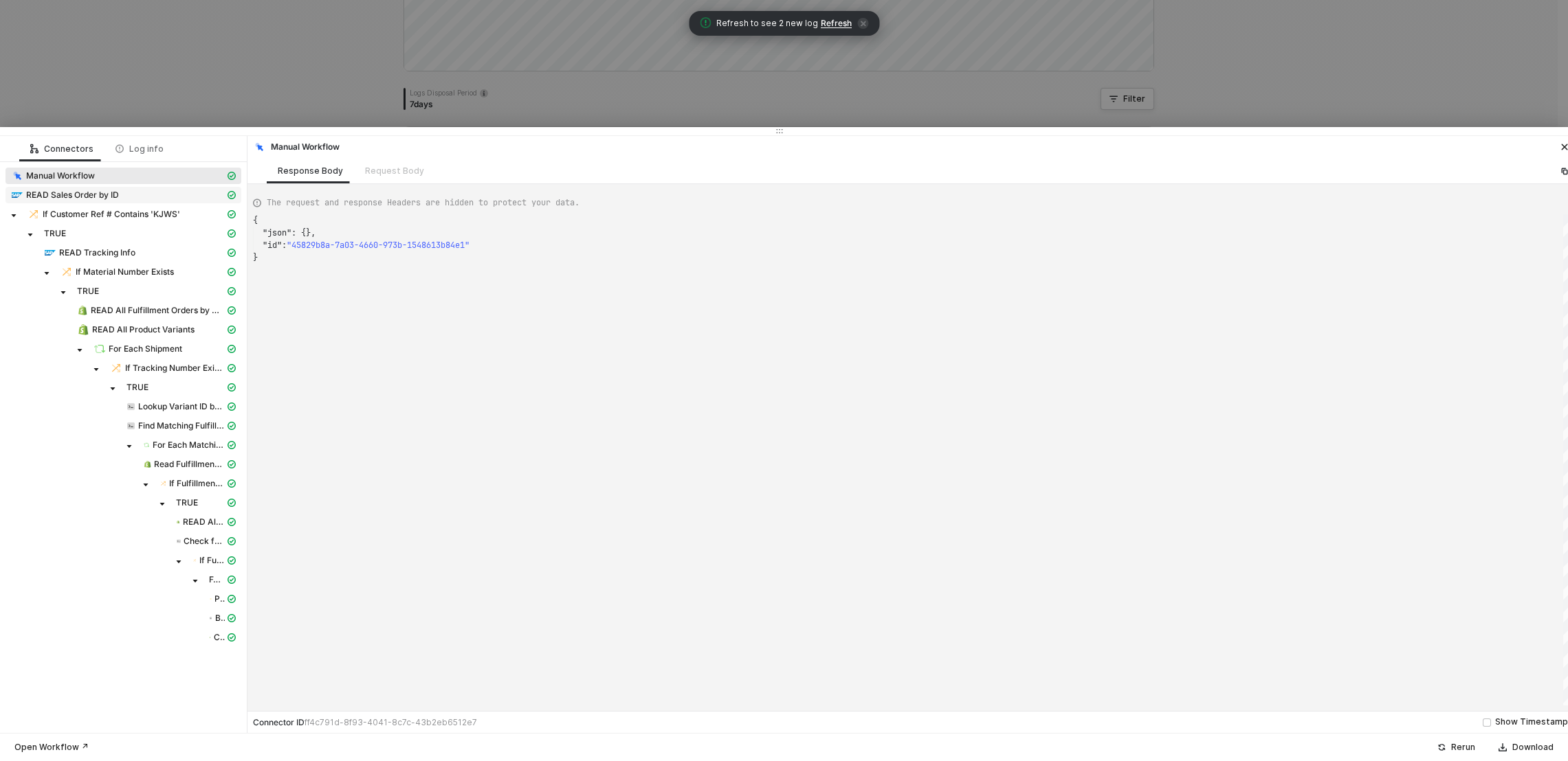
click at [107, 196] on span "READ Sales Order by ID" at bounding box center [72, 196] width 93 height 11
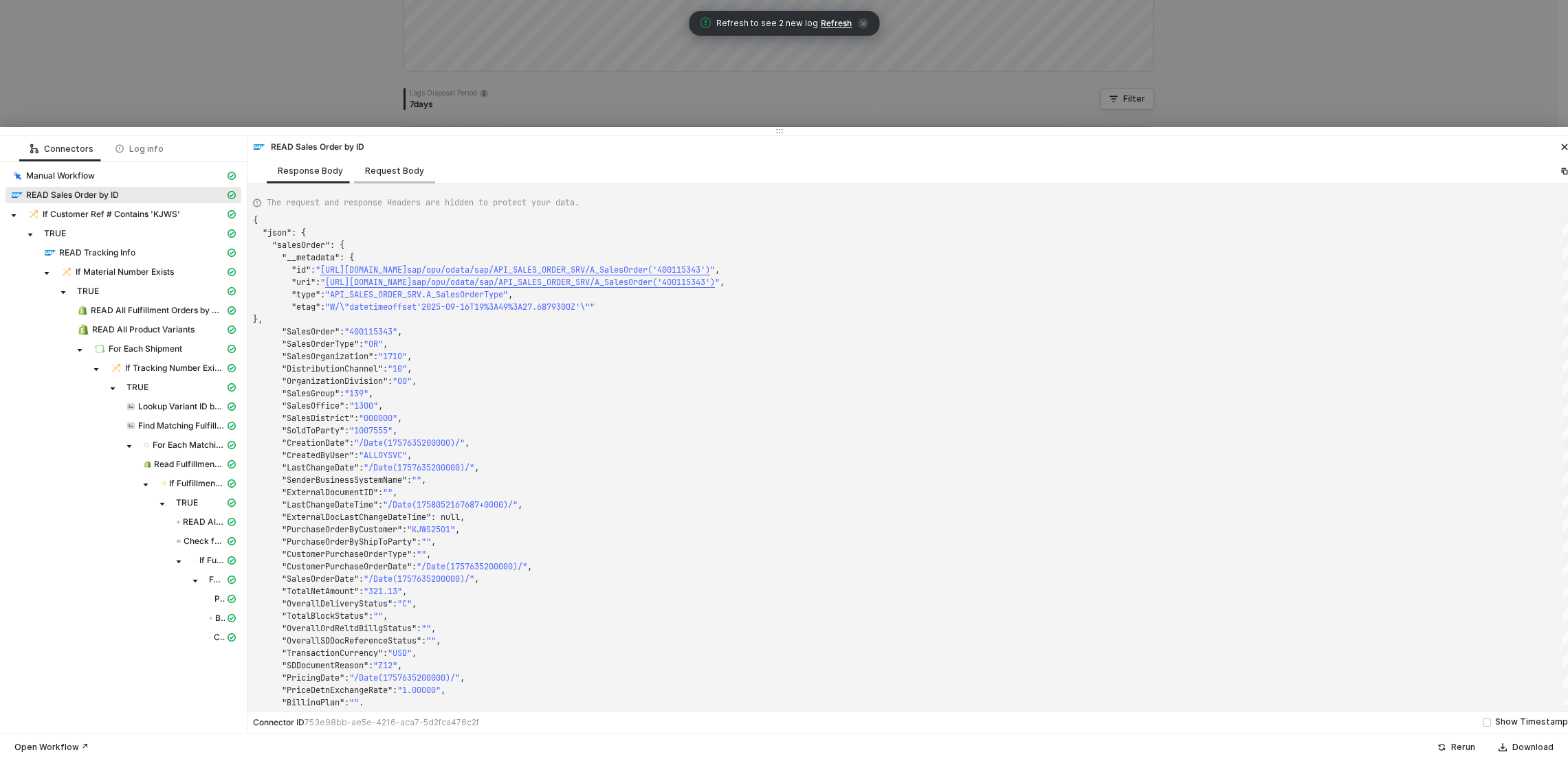
click at [390, 170] on div "Request Body" at bounding box center [394, 171] width 59 height 11
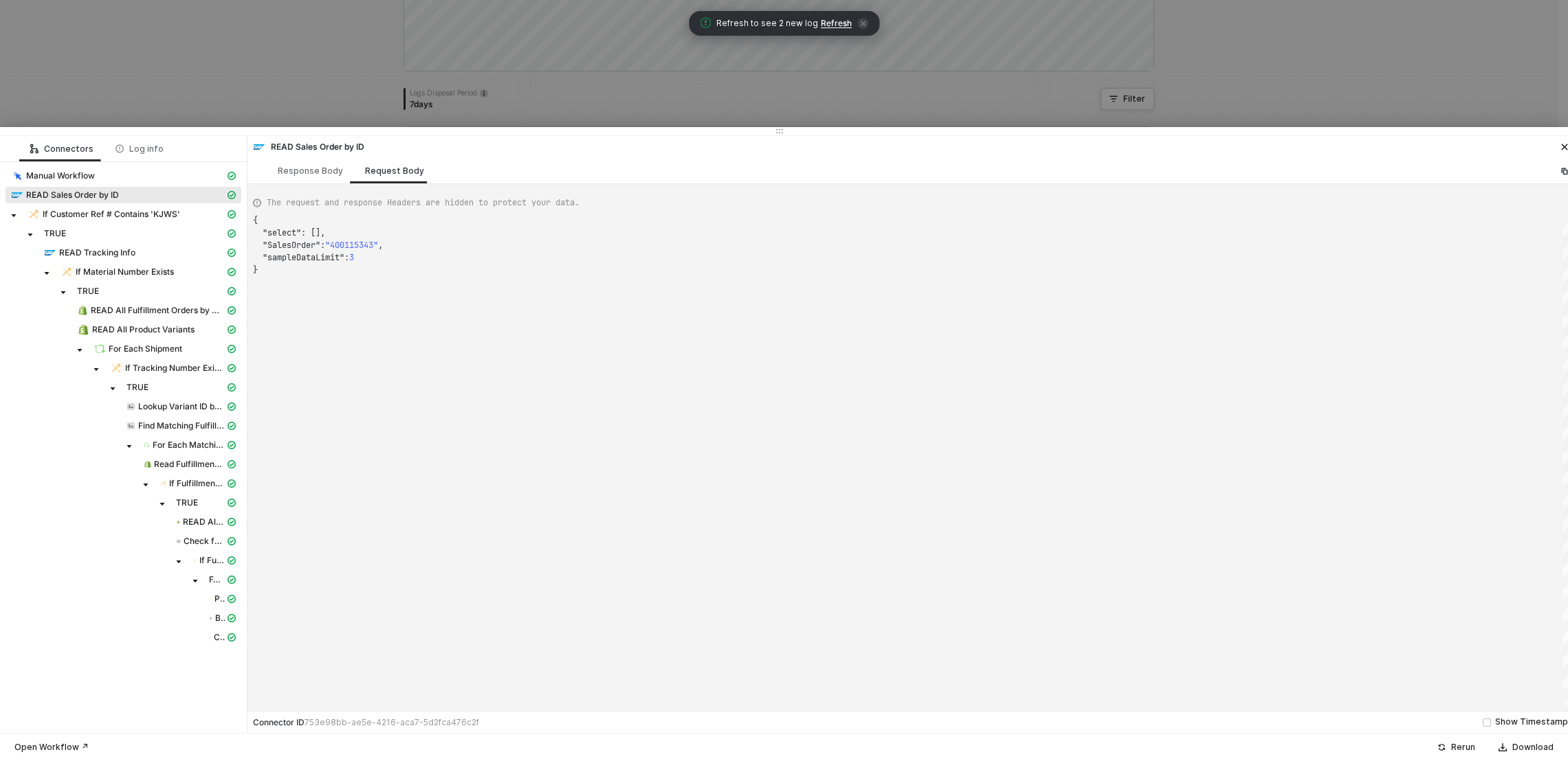
click at [365, 242] on span ""400115343"" at bounding box center [351, 246] width 53 height 11
click at [269, 175] on div "Response Body" at bounding box center [310, 170] width 87 height 25
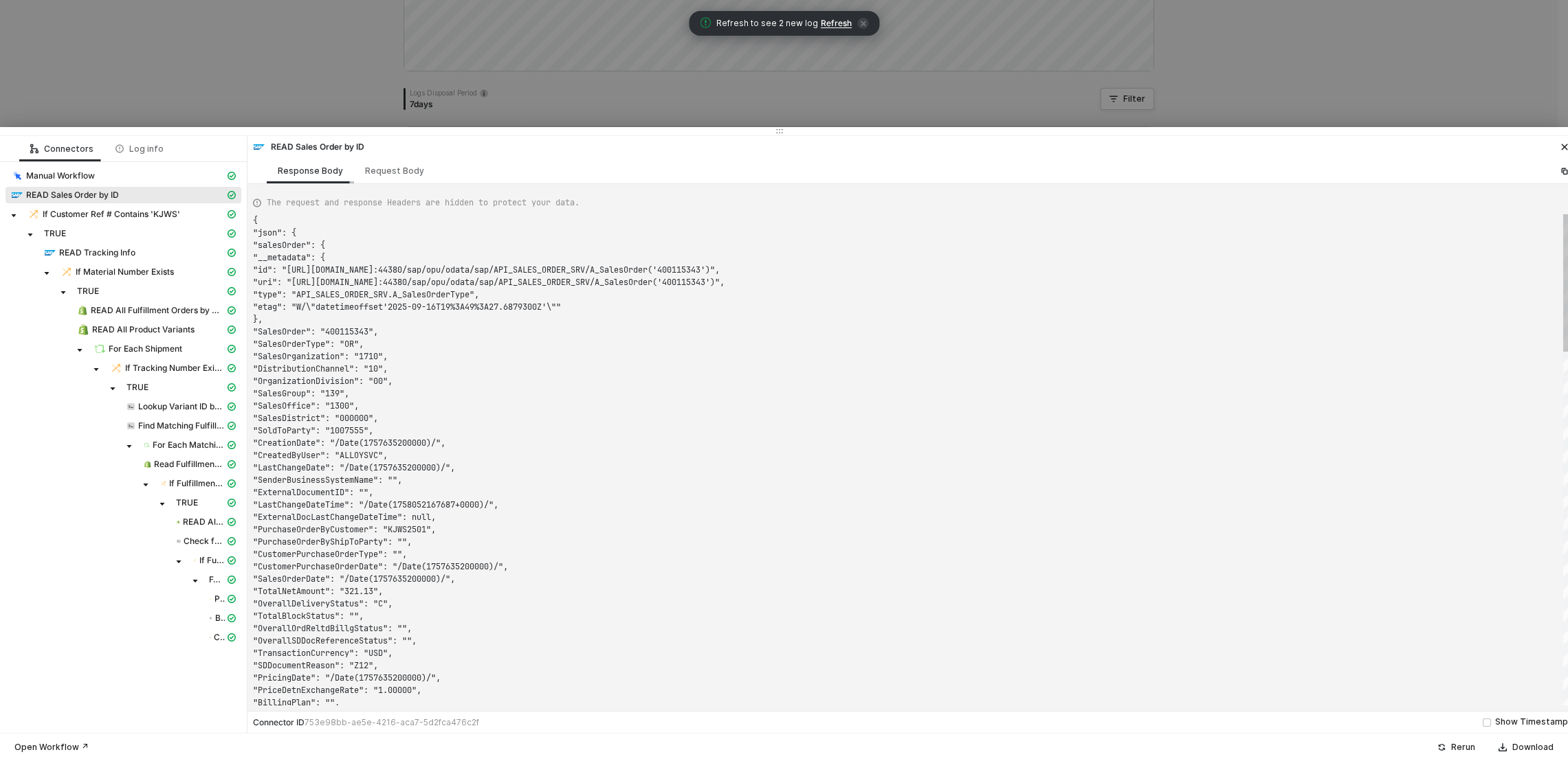
scroll to position [124, 0]
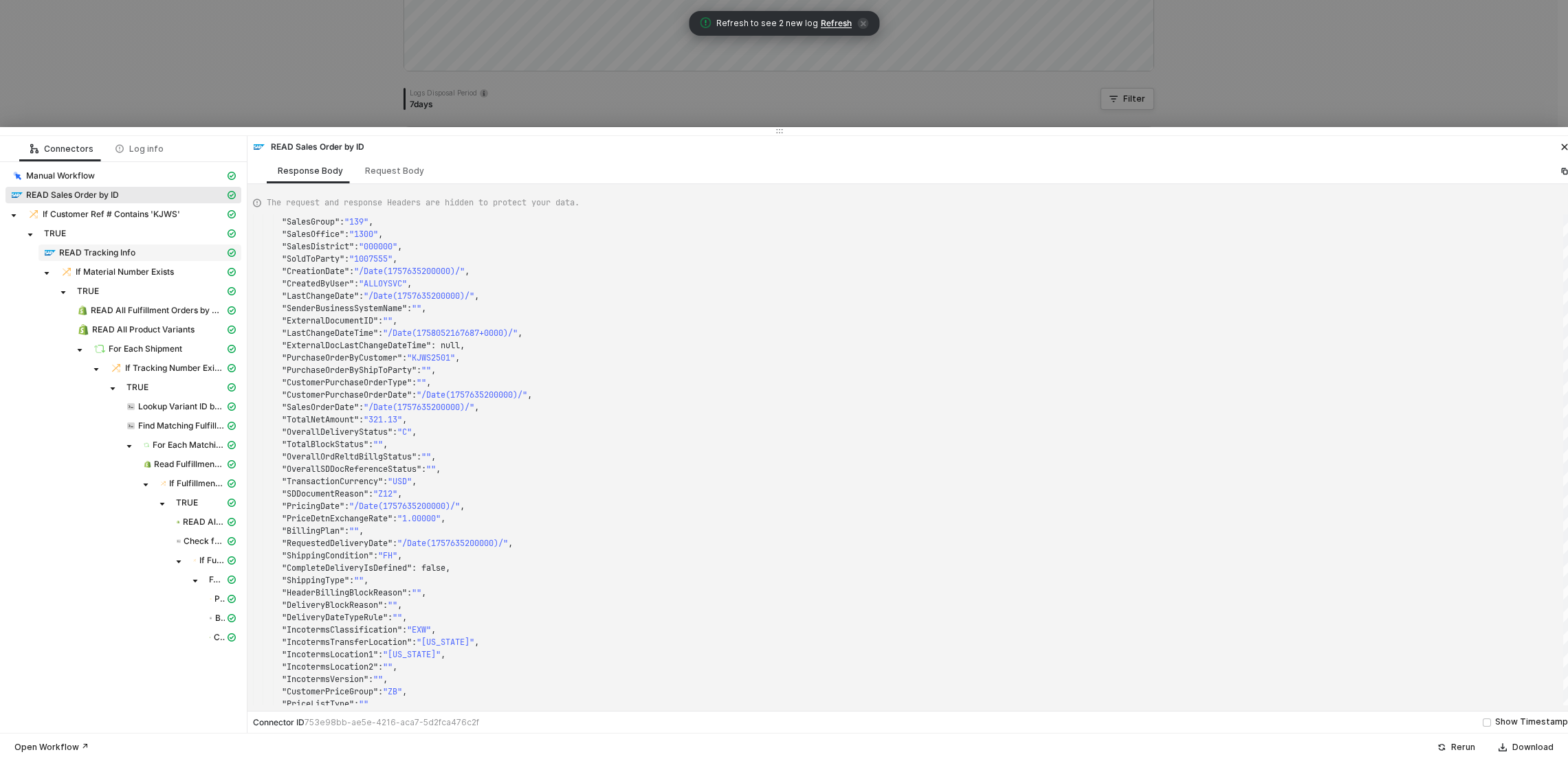
click at [107, 254] on span "READ Tracking Info" at bounding box center [97, 253] width 76 height 11
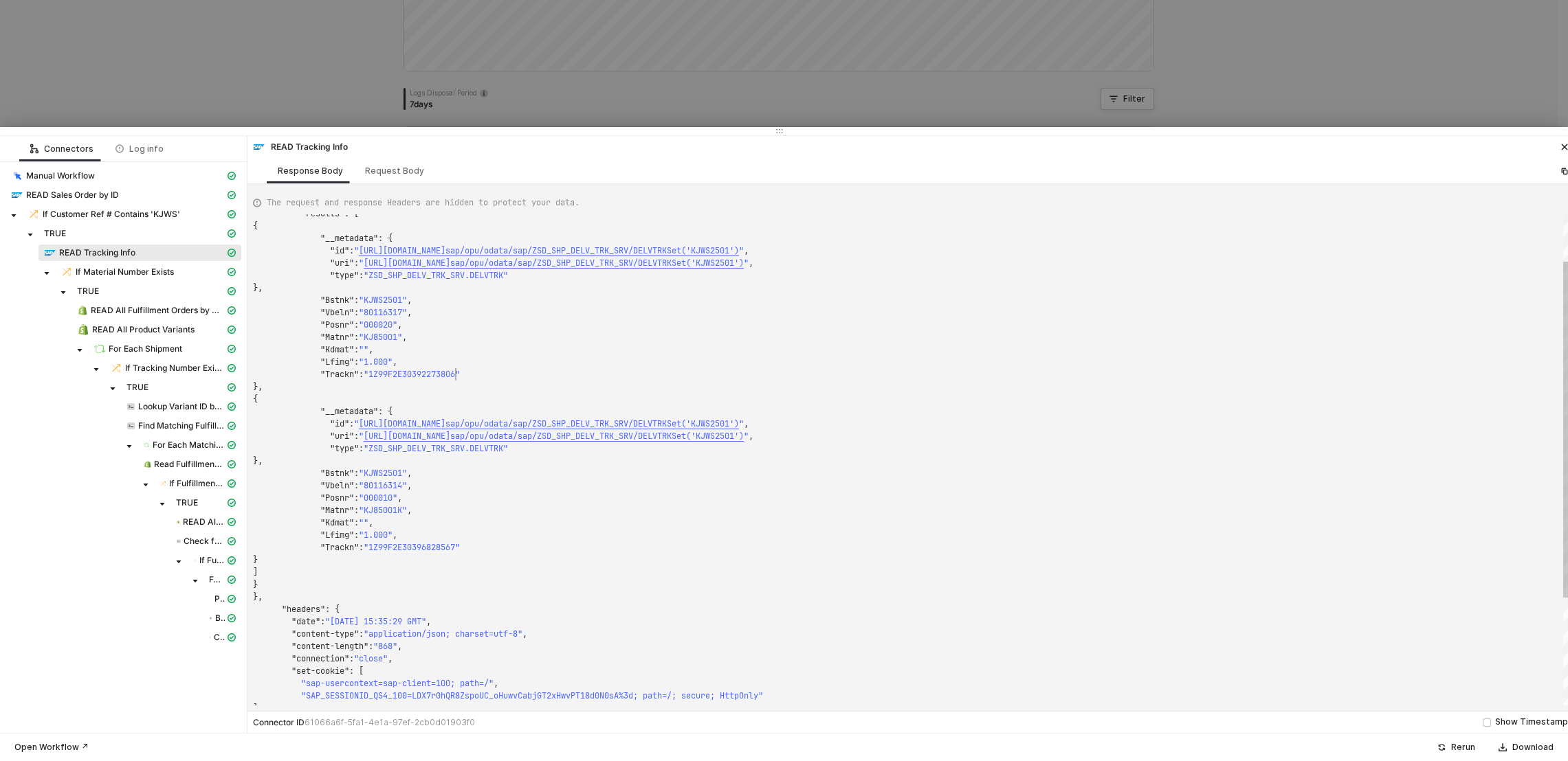
scroll to position [99, 203]
click at [454, 376] on span ""1Z99F2E30392273806"" at bounding box center [411, 375] width 96 height 11
click at [419, 550] on span ""1Z99F2E30396828567"" at bounding box center [411, 548] width 96 height 11
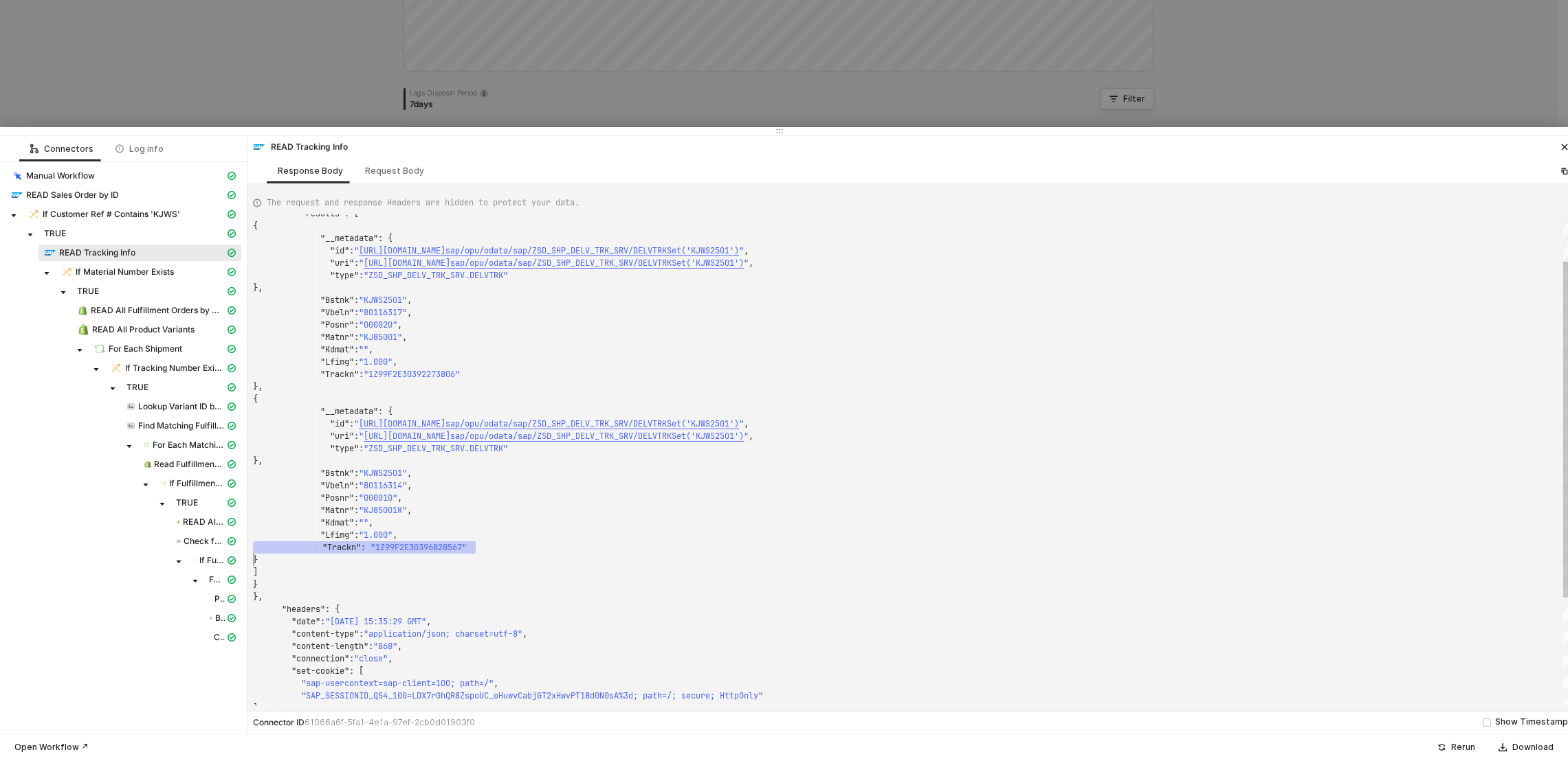
click at [342, 535] on div ""Vbeln" : "80116317" , "Posnr" : "000020" , "Matnr" : "KJ85001" , "Kdmat" : "" …" at bounding box center [913, 460] width 1320 height 491
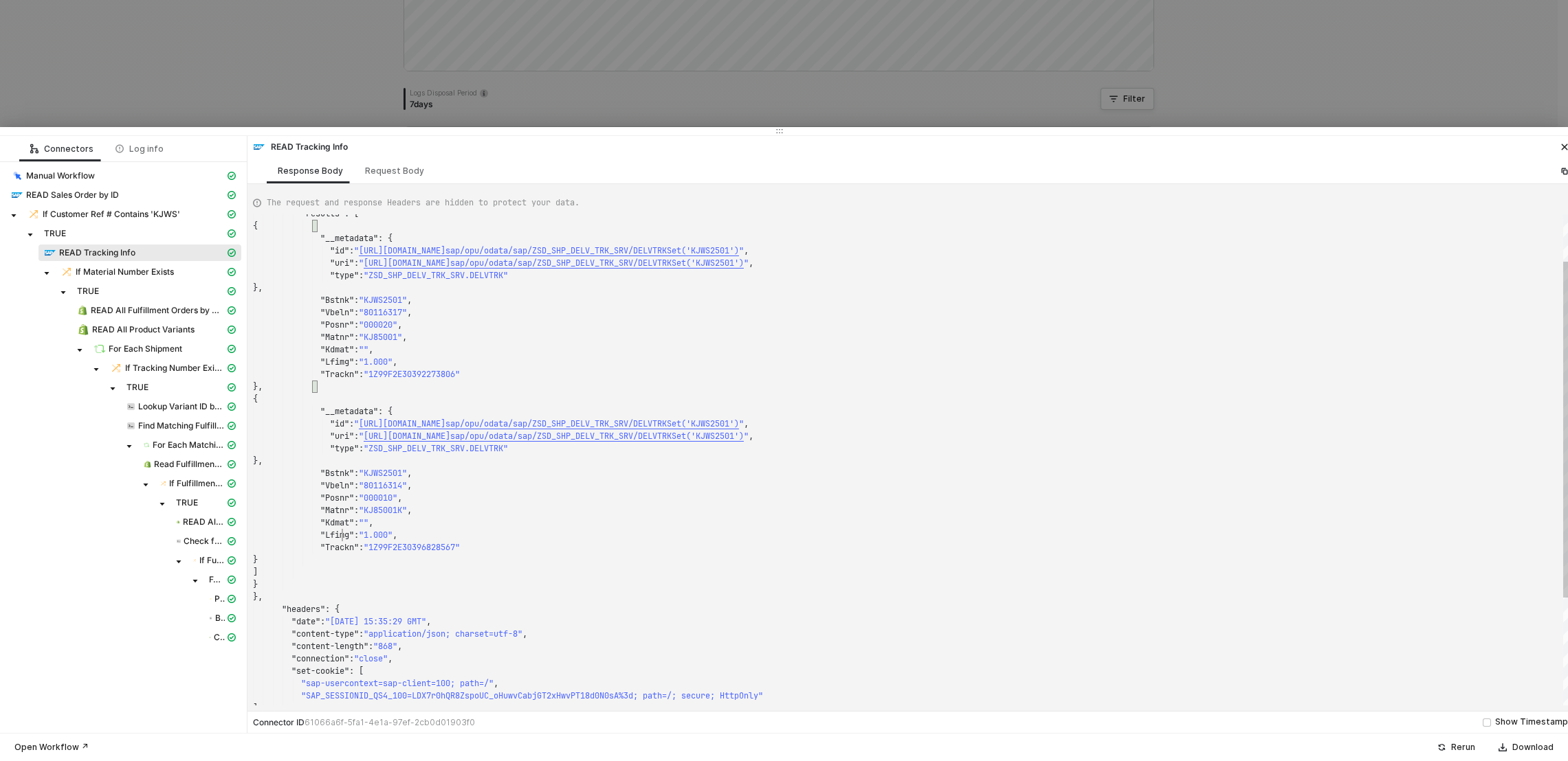
scroll to position [12, 99]
click at [402, 546] on textarea ""Kdmat": "", "Lfimg": "1.000", "Trackn": "1Z99F2E30396828567" } ] } }, "headers…" at bounding box center [402, 547] width 1 height 12
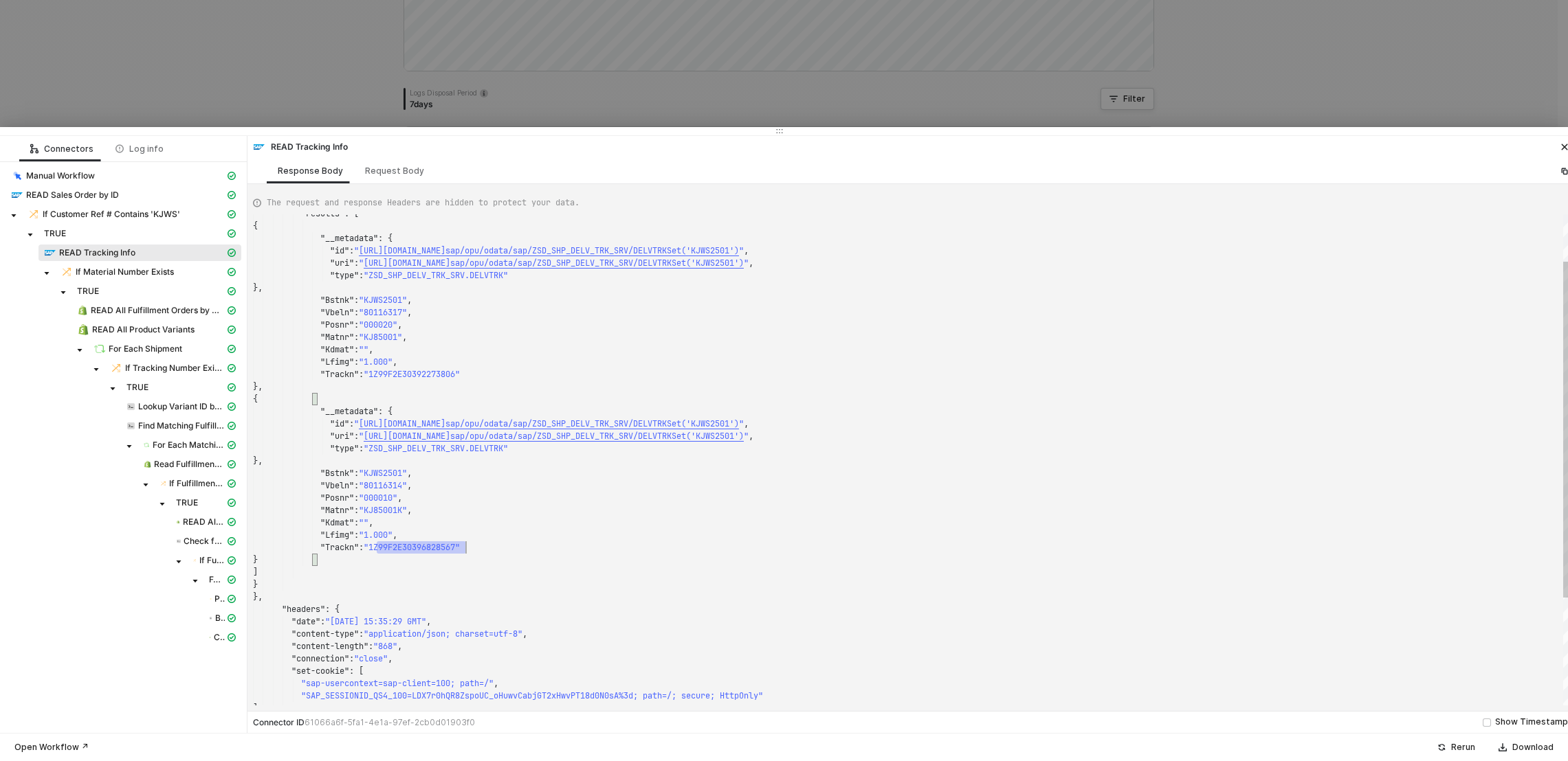
click at [401, 546] on div ""Vbeln" : "80116317" , "Posnr" : "000020" , "Matnr" : "KJ85001" , "Kdmat" : "" …" at bounding box center [913, 460] width 1320 height 491
click at [430, 379] on div ""Vbeln" : "80116317" , "Posnr" : "000020" , "Matnr" : "KJ85001" , "Kdmat" : "" …" at bounding box center [913, 460] width 1320 height 491
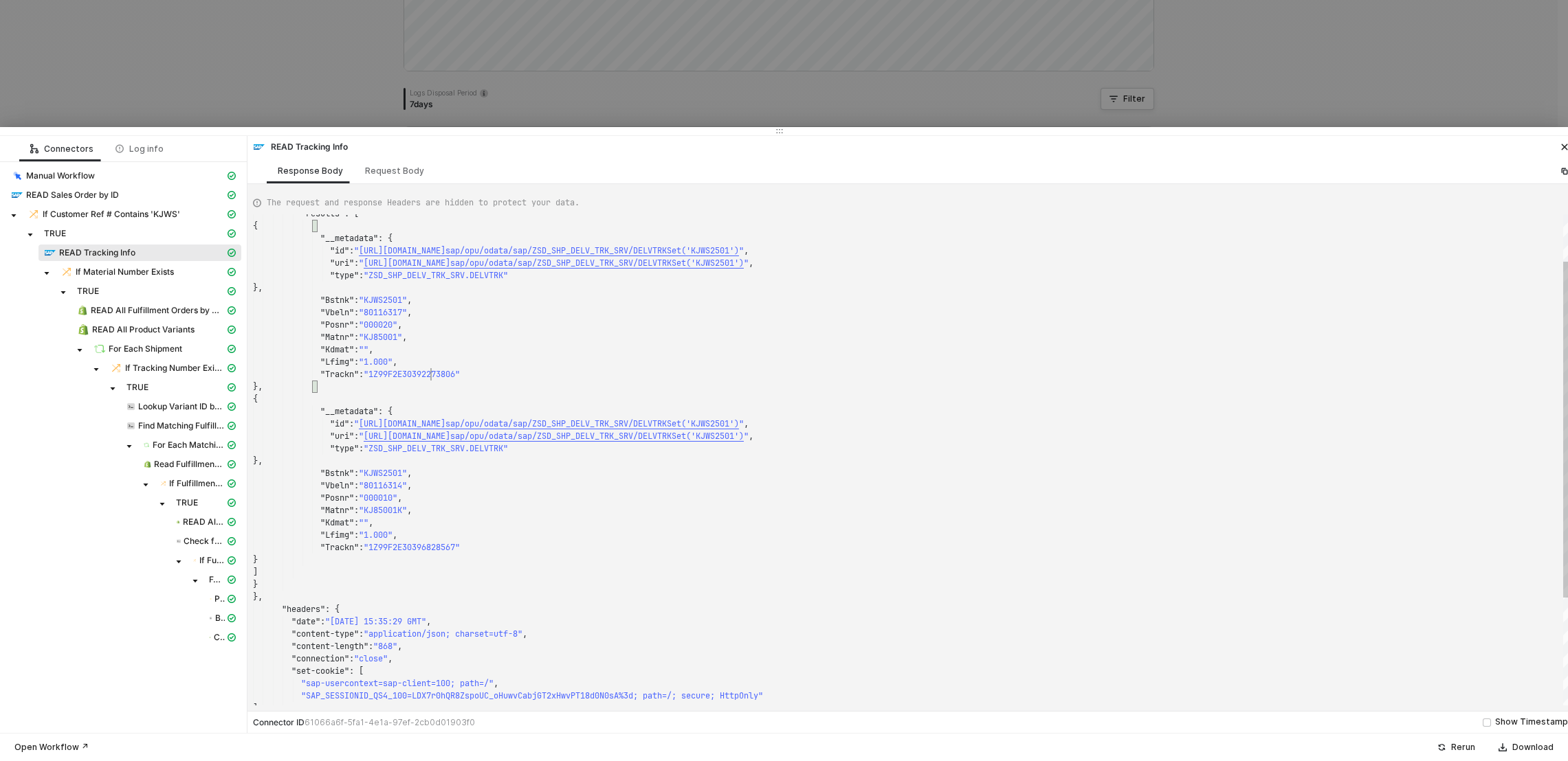
click at [430, 379] on div ""Vbeln" : "80116317" , "Posnr" : "000020" , "Matnr" : "KJ85001" , "Kdmat" : "" …" at bounding box center [913, 460] width 1320 height 491
click at [436, 547] on span ""1Z99F2E30396828567"" at bounding box center [411, 548] width 96 height 11
type textarea ""type": "ZSD_SHP_DELV_TRK_SRV.DELVTRK" }, "Bstnk": "KJWS2501", "Vbeln": "801163…"
click at [438, 380] on div "}," at bounding box center [913, 386] width 1320 height 12
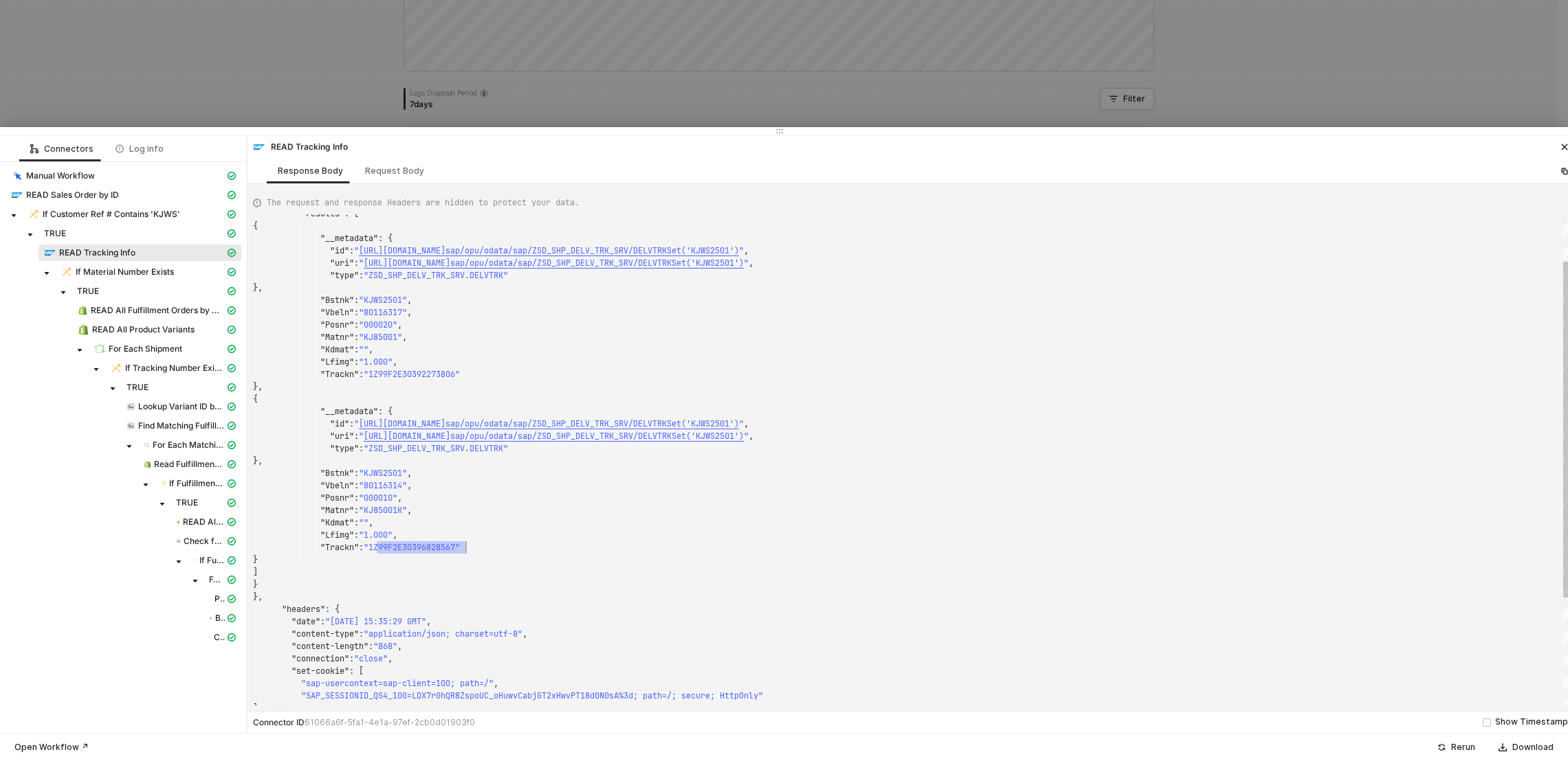
click at [438, 380] on div "}," at bounding box center [913, 386] width 1320 height 12
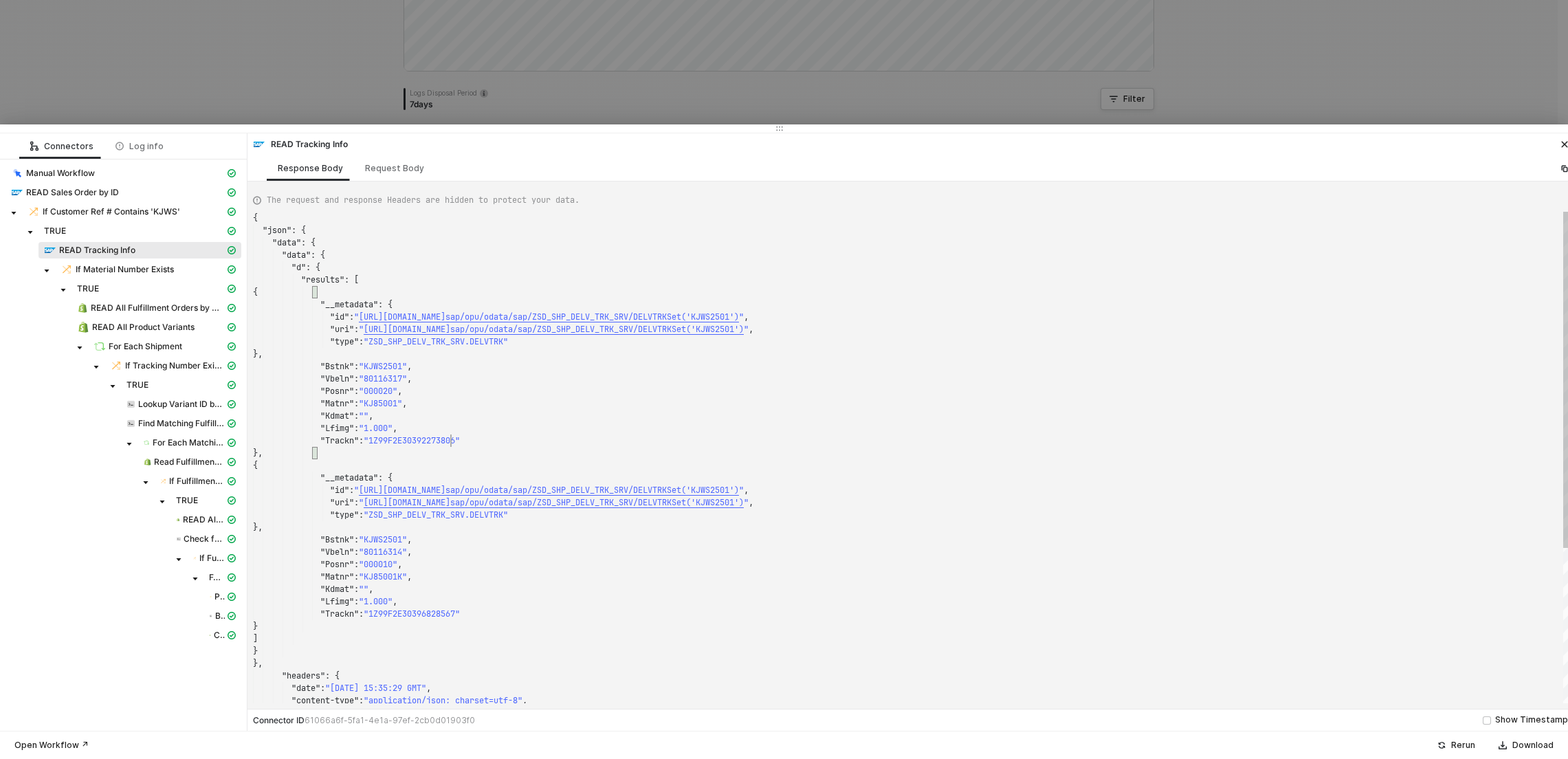
scroll to position [99, 213]
click at [451, 441] on div ""Vbeln" : "80116317" , "Posnr" : "000020" , "Matnr" : "KJ85001" , "Kdmat" : "" …" at bounding box center [913, 458] width 1320 height 491
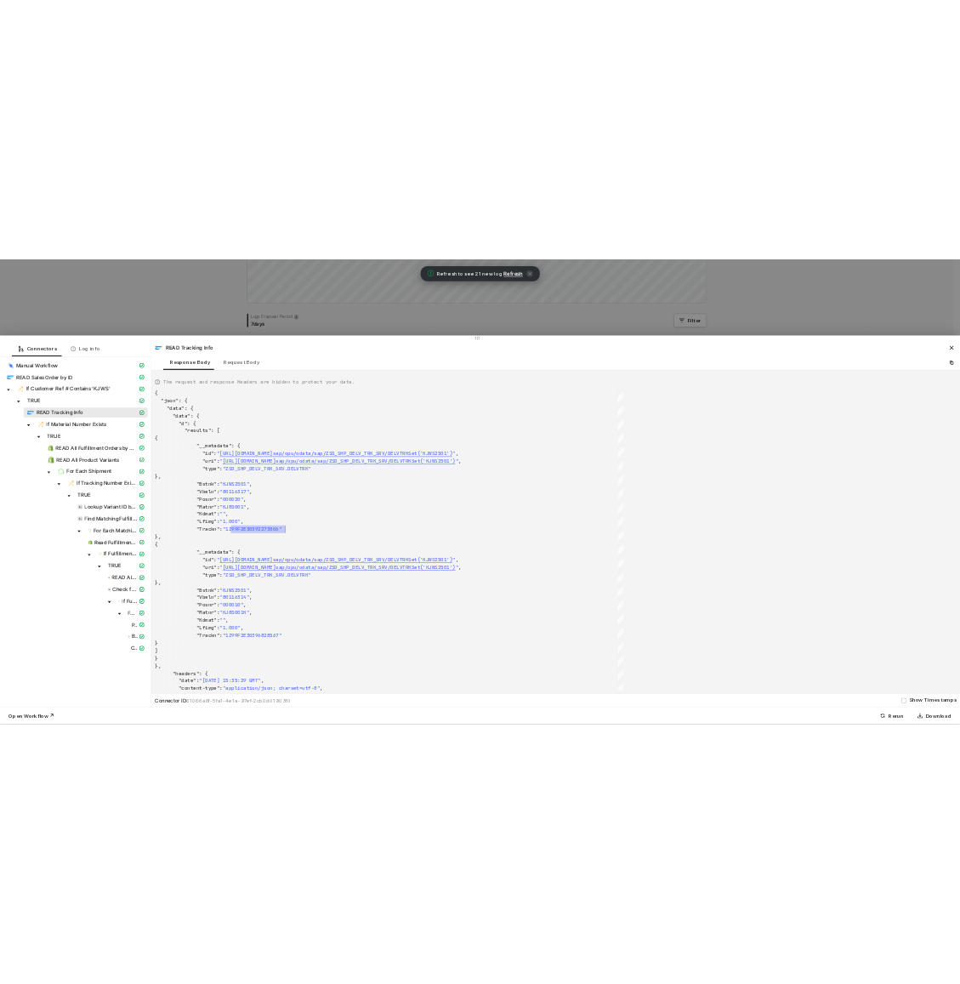
scroll to position [231, 0]
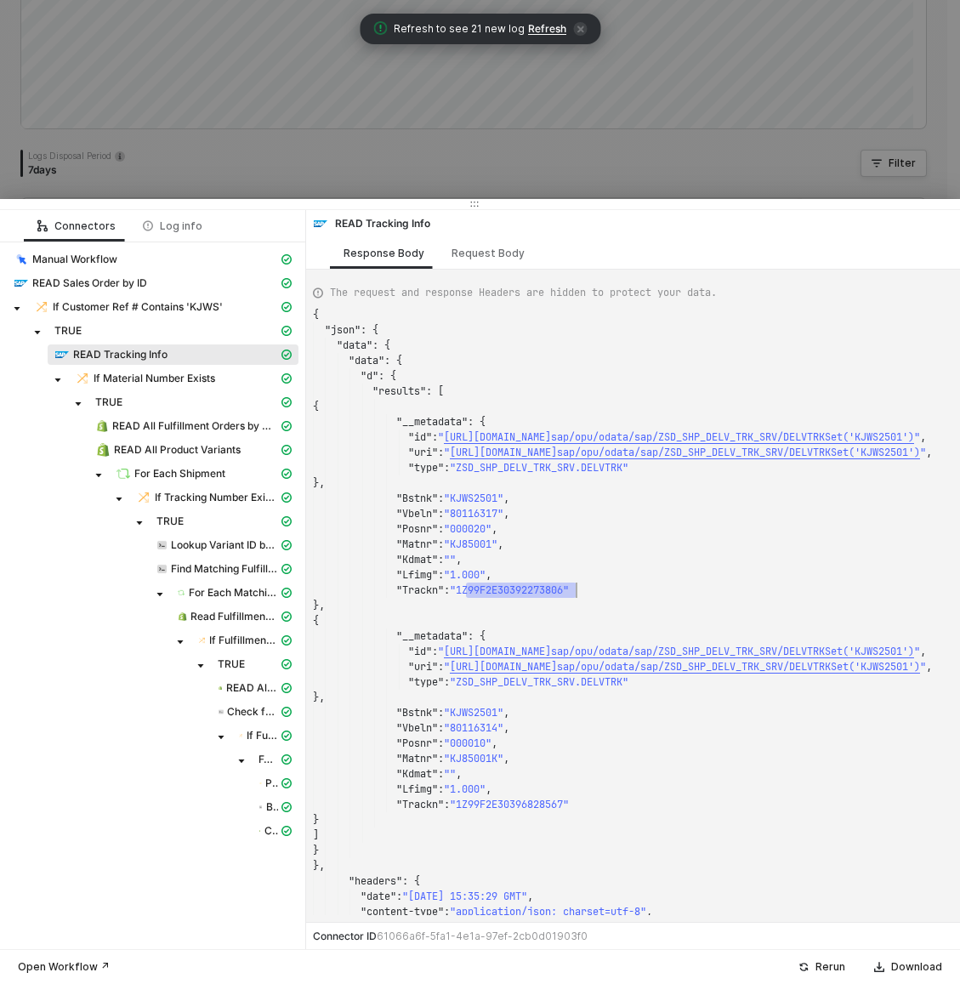
click at [130, 128] on div at bounding box center [480, 492] width 960 height 984
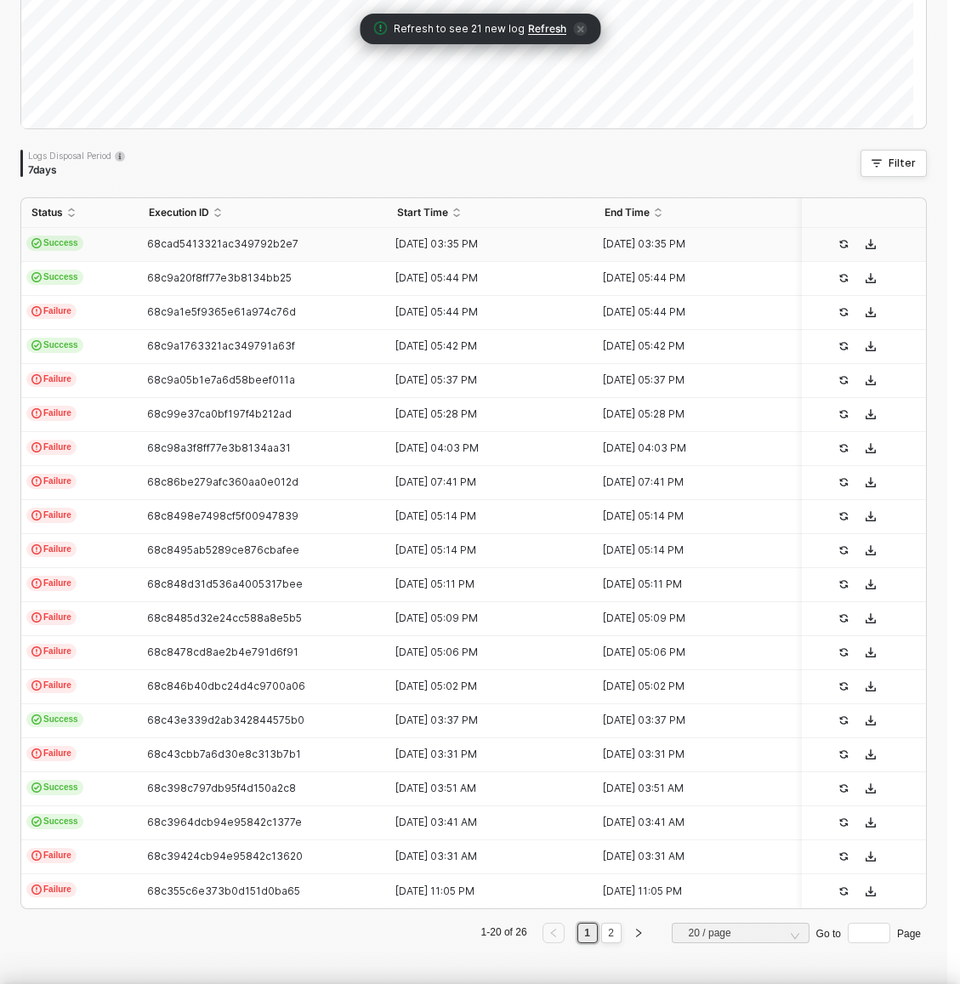
click at [134, 123] on div at bounding box center [480, 492] width 960 height 984
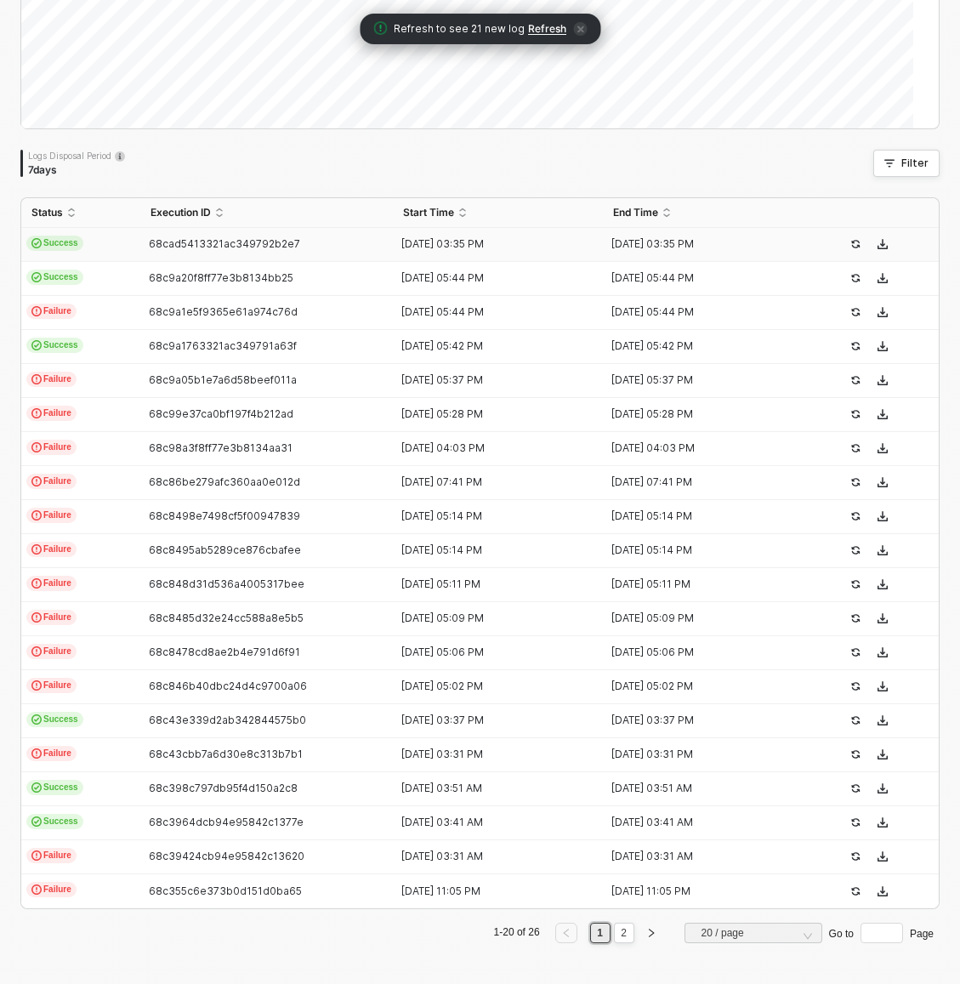
scroll to position [0, 0]
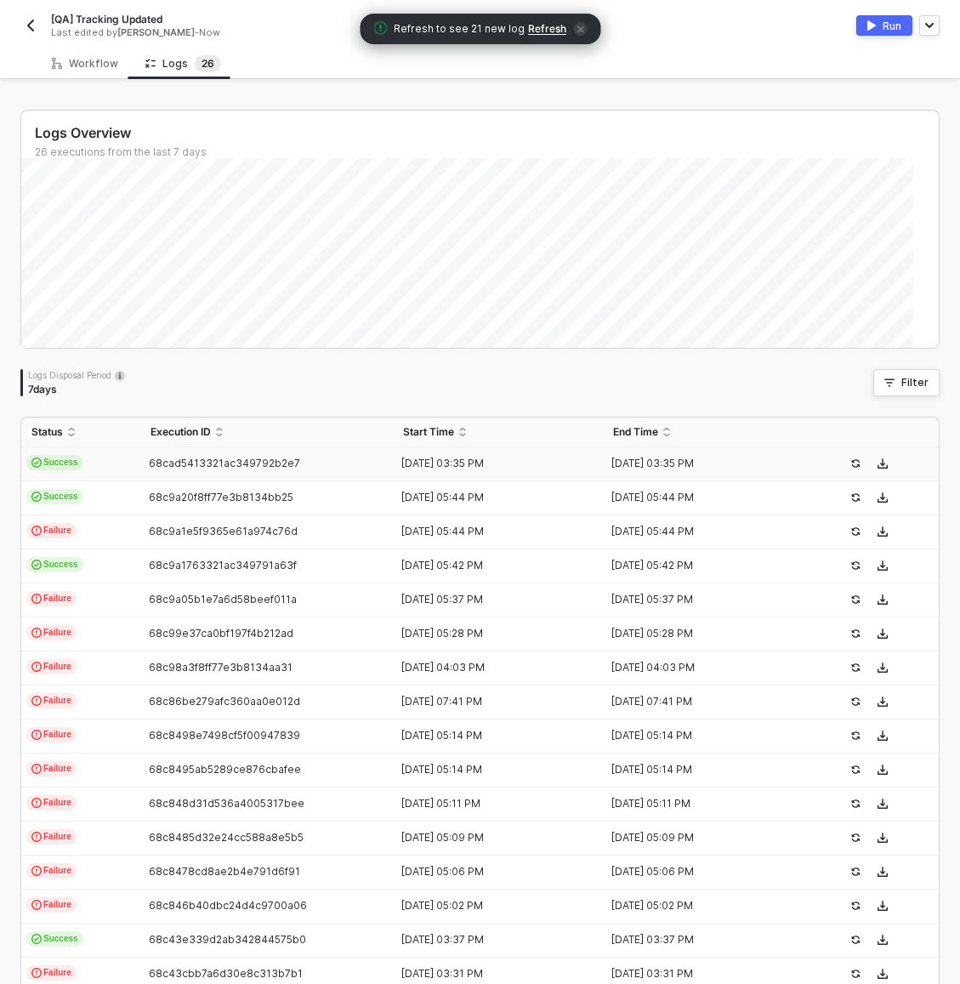
click at [35, 21] on img "button" at bounding box center [31, 26] width 14 height 14
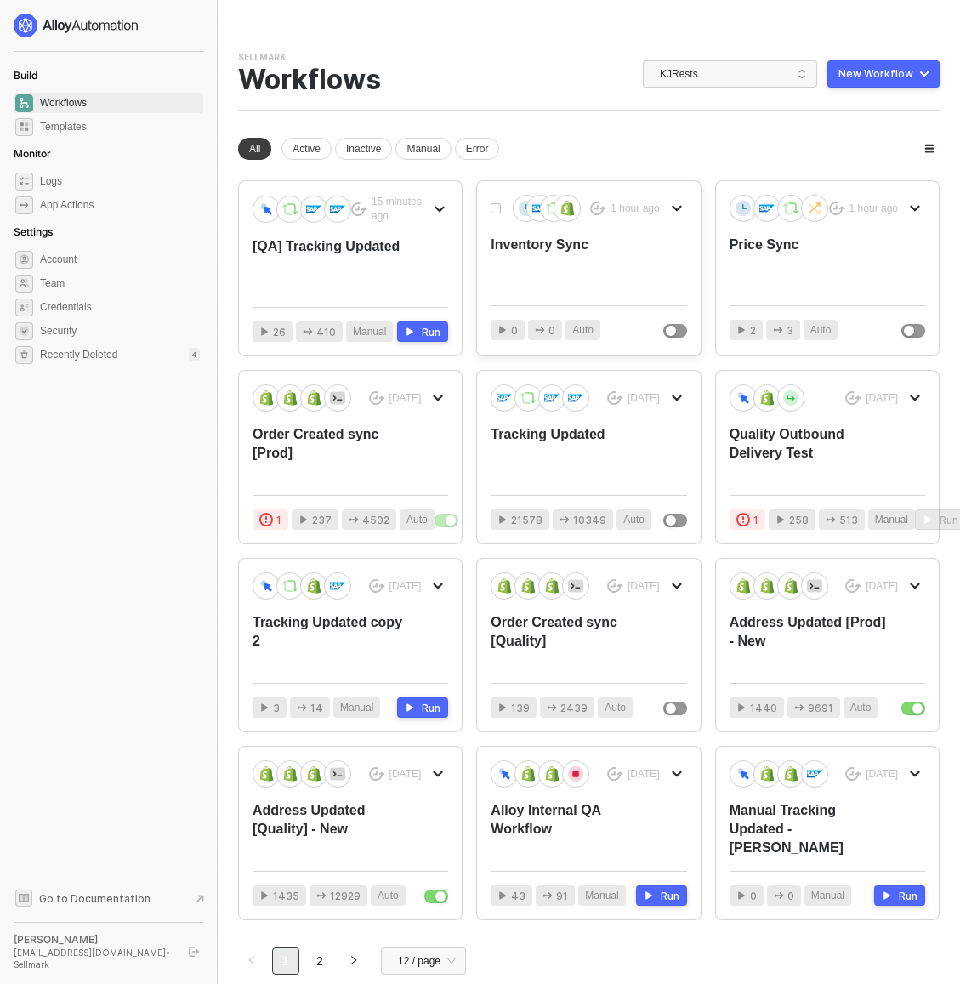
click at [549, 247] on div "Inventory Sync" at bounding box center [569, 264] width 156 height 56
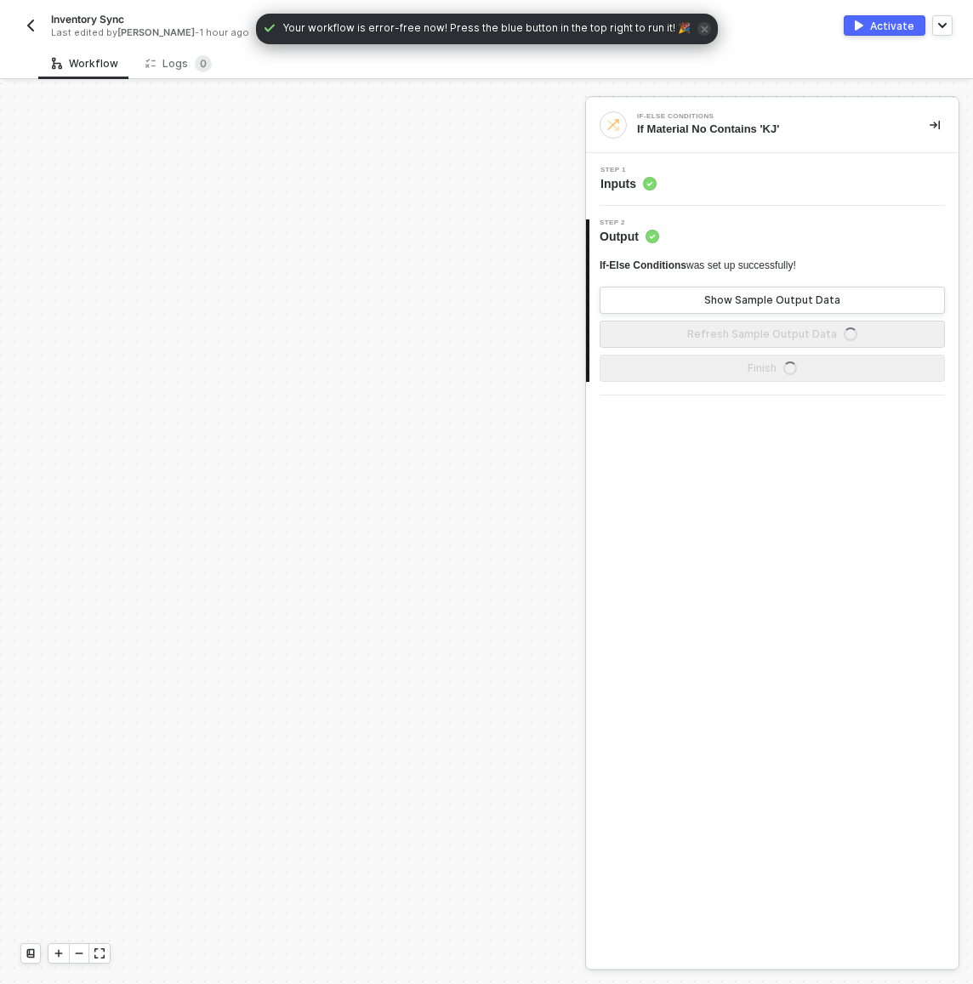
scroll to position [671, 0]
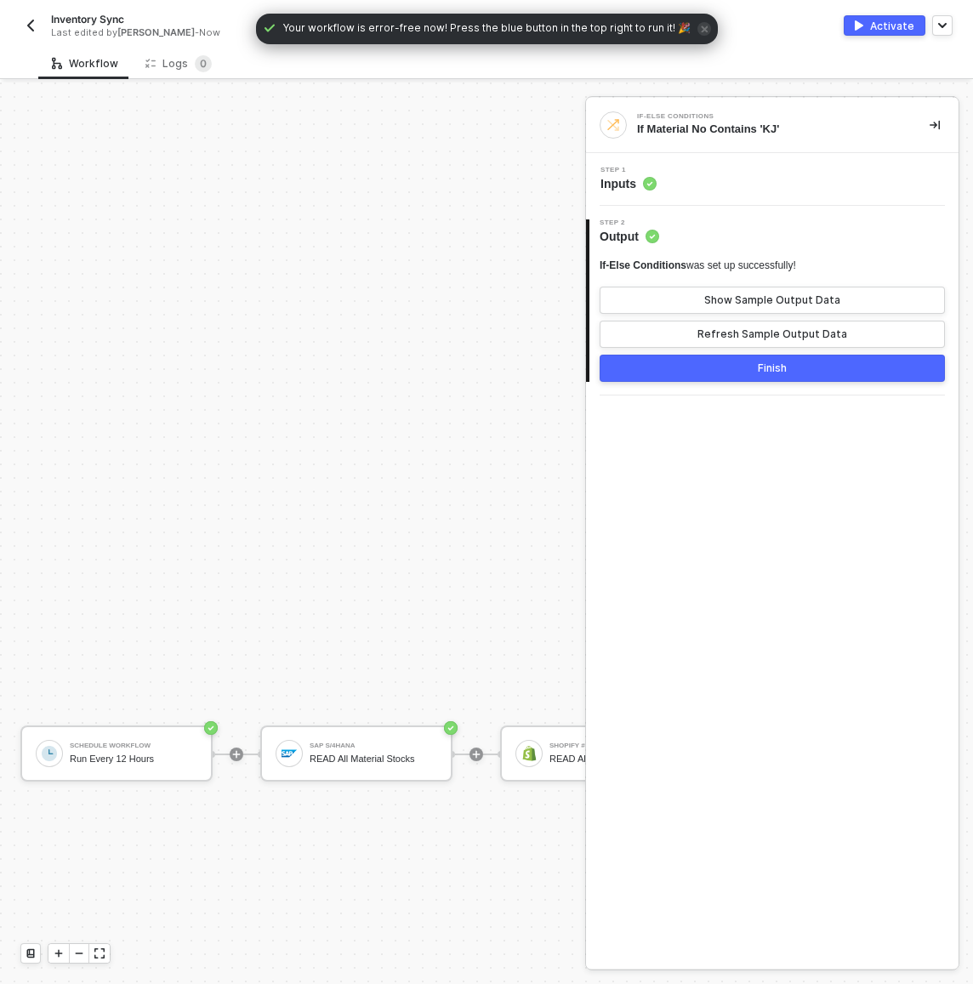
click at [338, 707] on div at bounding box center [236, 754] width 226 height 133
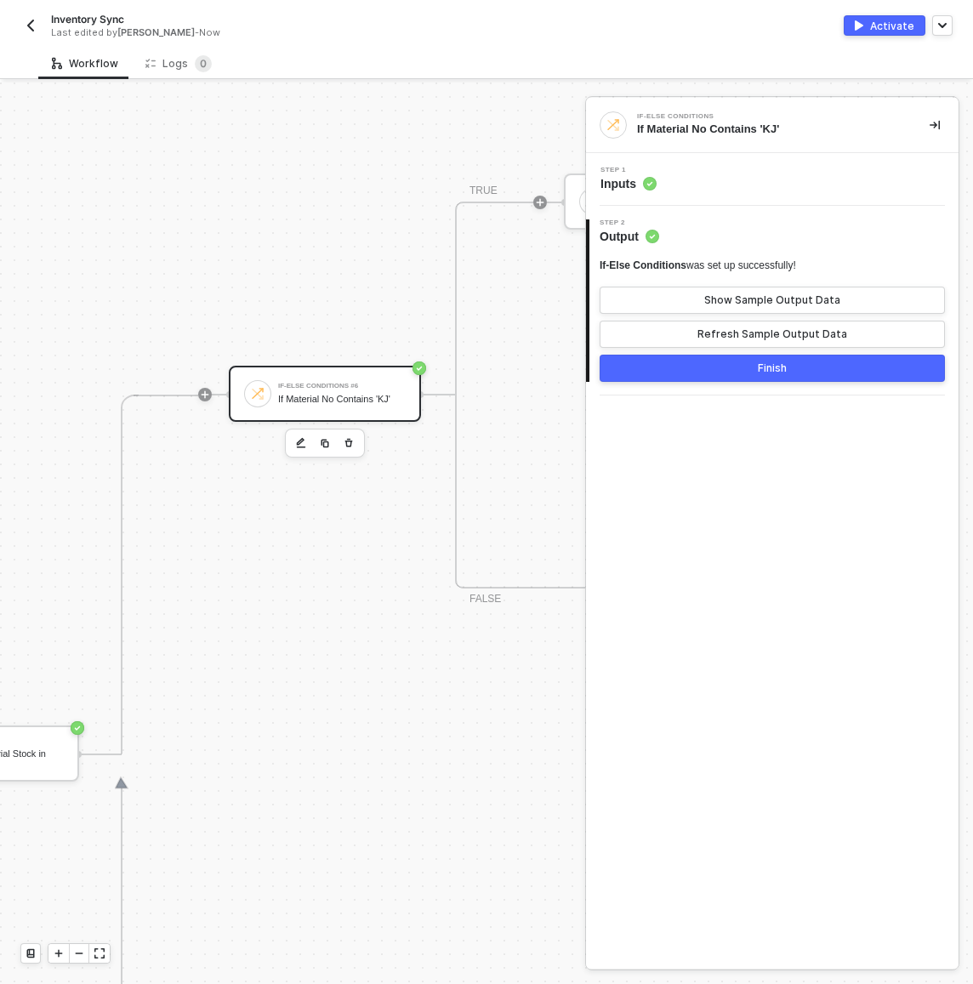
scroll to position [671, 952]
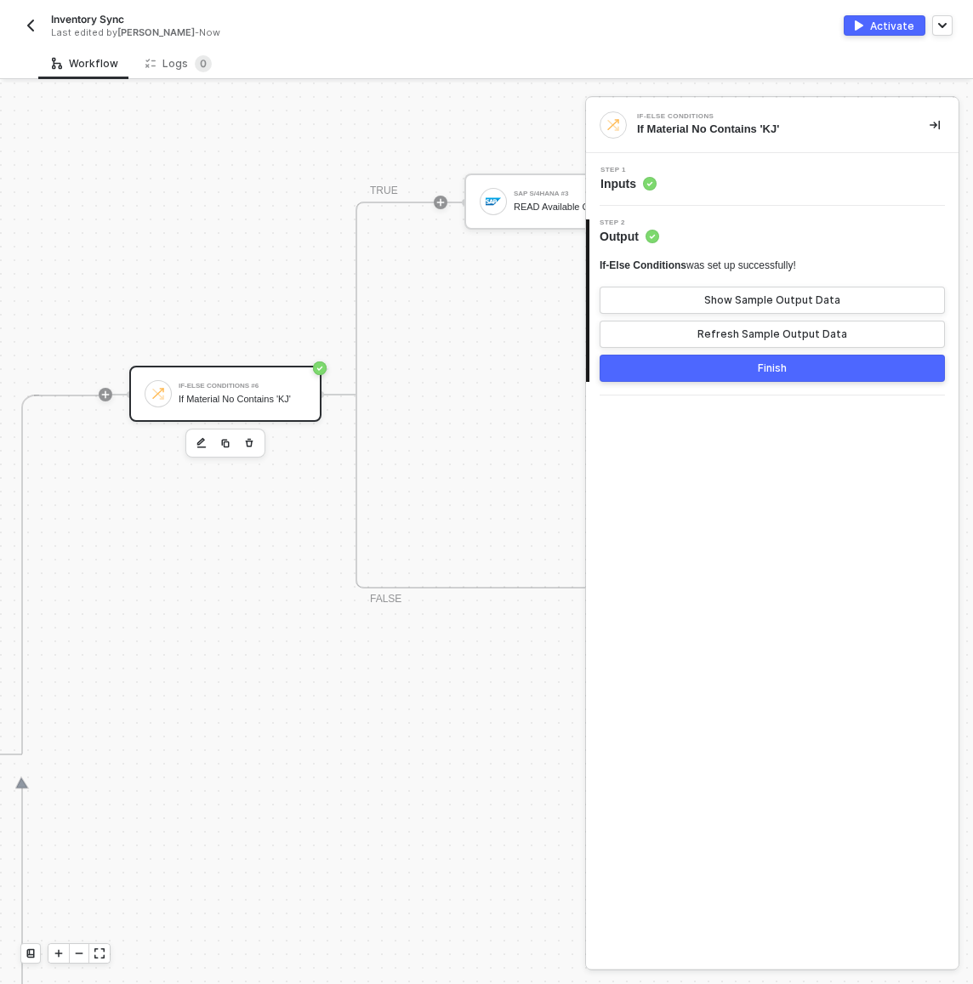
click at [259, 369] on div "If-Else Conditions #6 If Material No Contains 'KJ'" at bounding box center [225, 394] width 192 height 56
click at [712, 175] on div "Step 1 Inputs" at bounding box center [774, 180] width 368 height 26
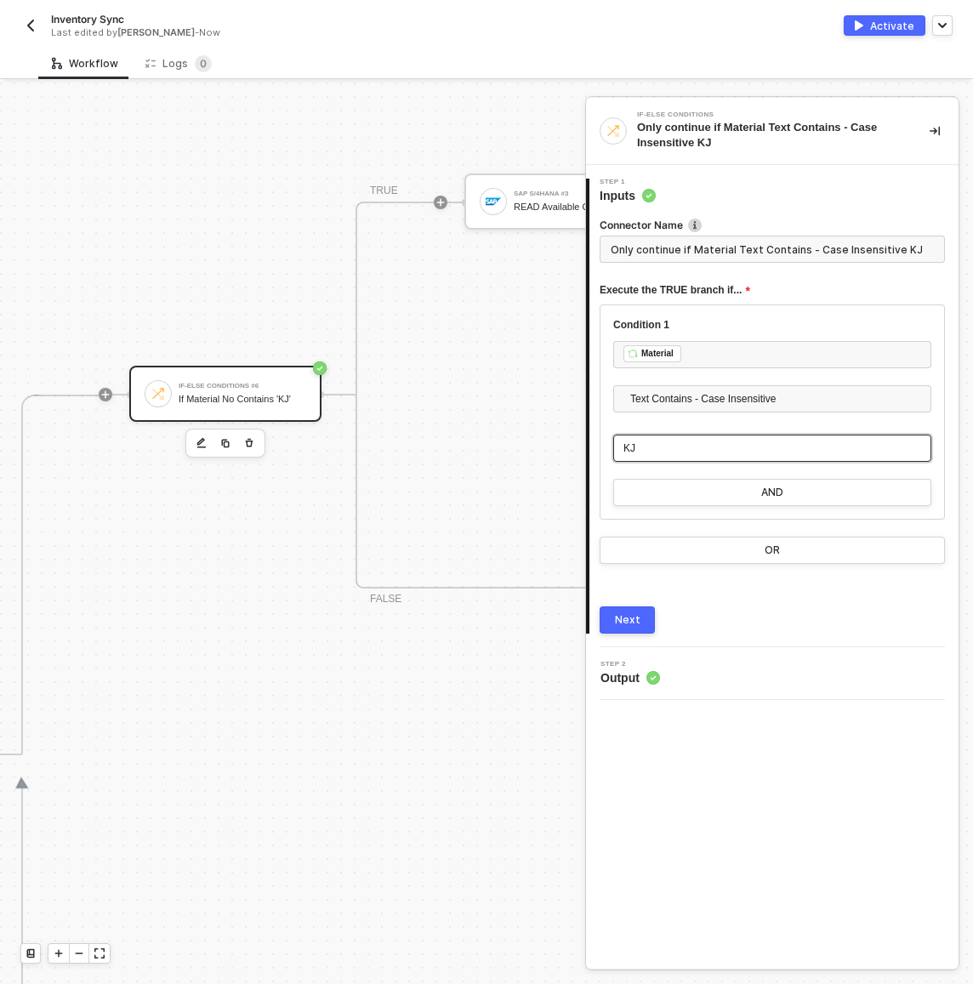
click at [662, 445] on div "KJ" at bounding box center [772, 448] width 298 height 16
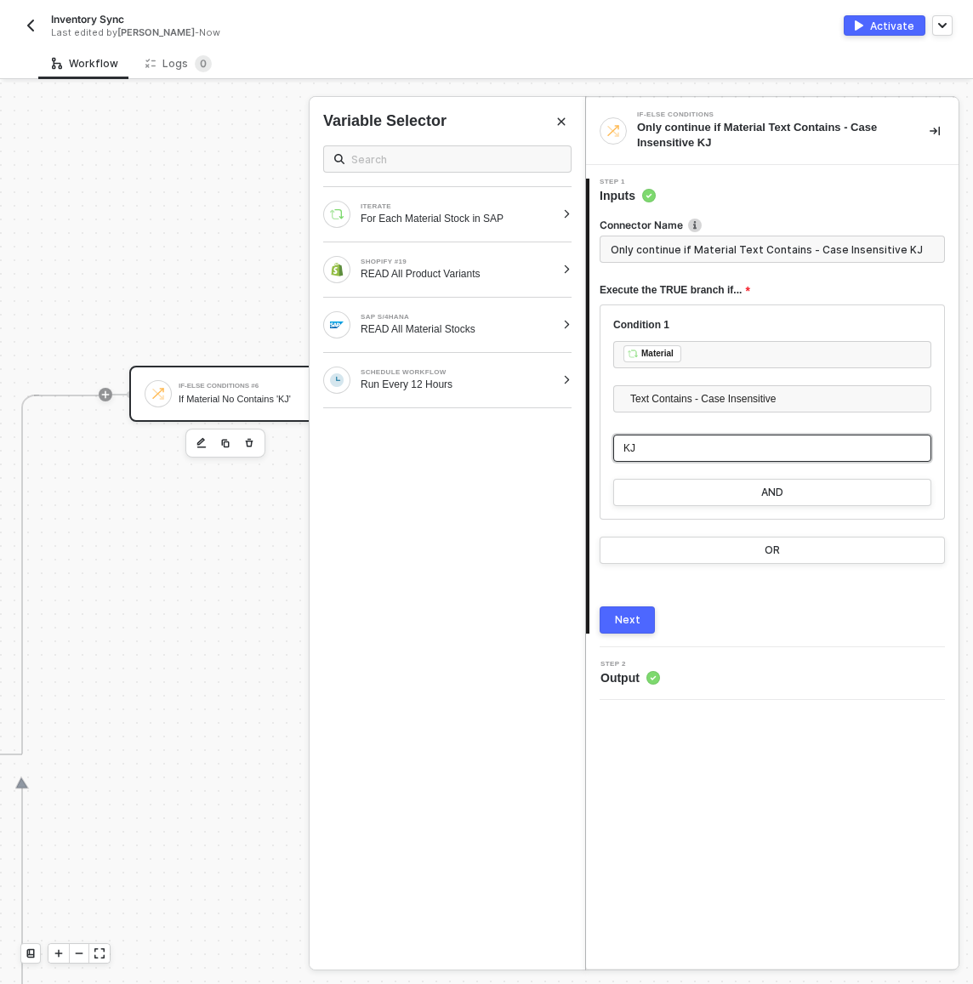
click at [662, 445] on div "KJ" at bounding box center [772, 448] width 298 height 16
type input "Only continue if Material Text Contains - Case Insensitive KJ85003K"
click at [651, 622] on button "Next" at bounding box center [627, 619] width 55 height 27
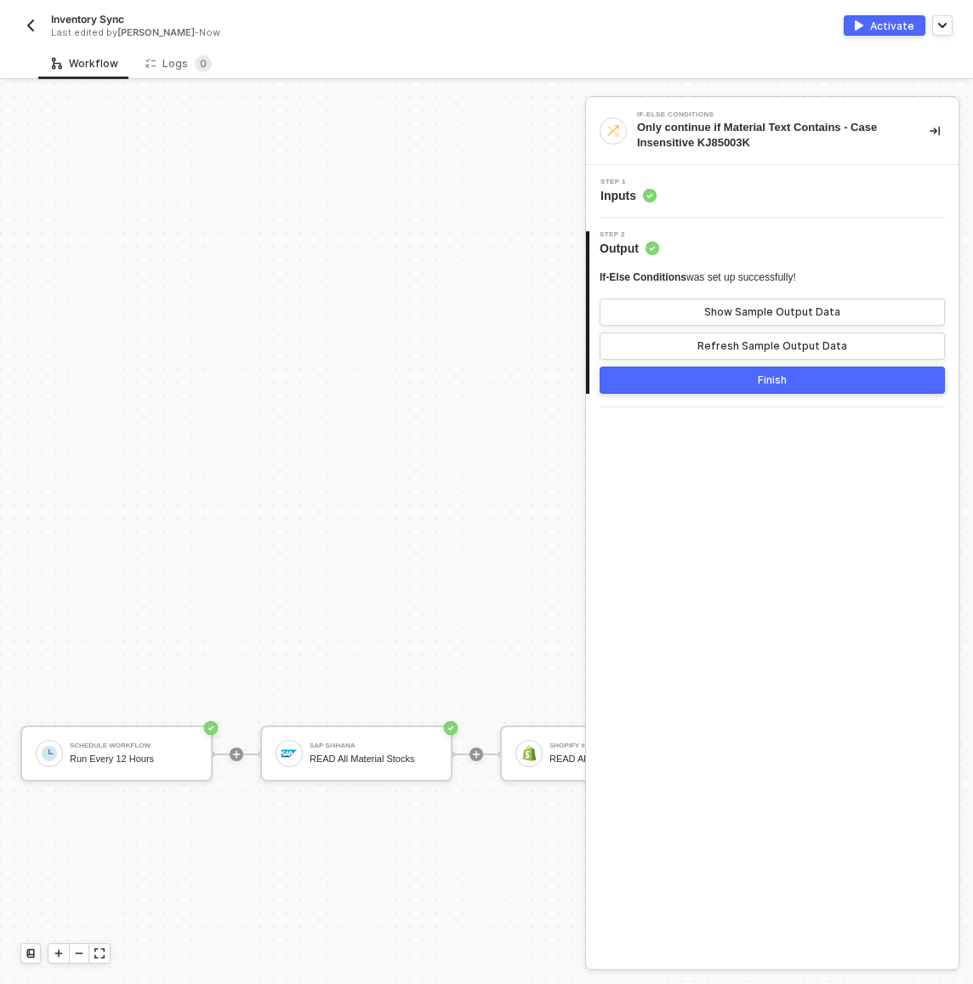
scroll to position [692, 0]
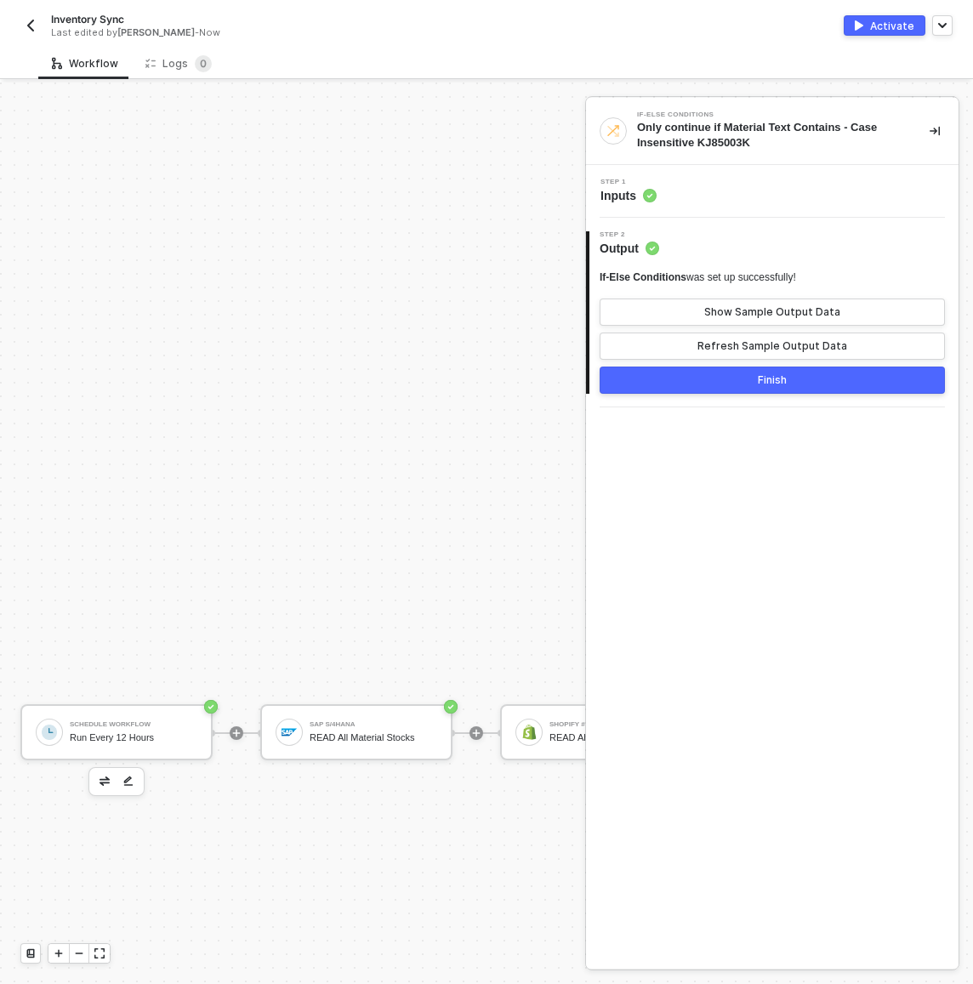
click at [97, 792] on div at bounding box center [116, 781] width 56 height 29
click at [104, 786] on button "button" at bounding box center [104, 781] width 20 height 20
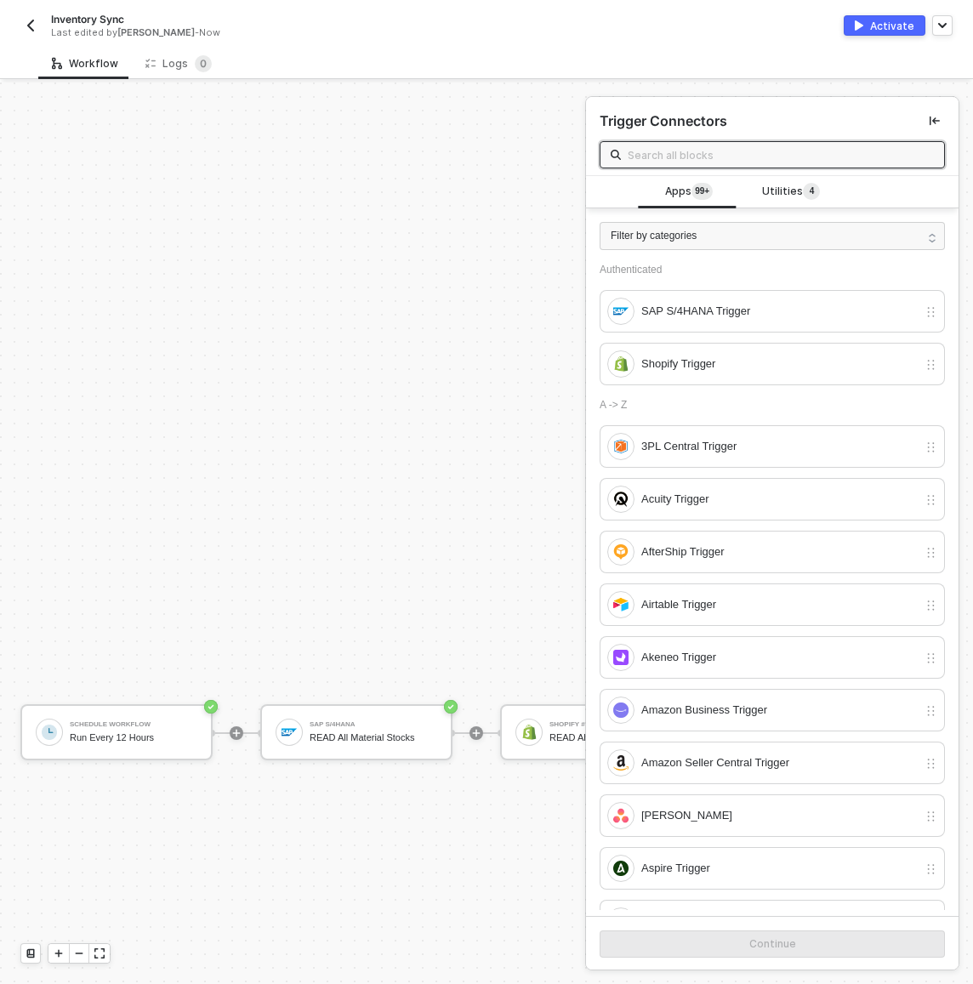
click at [760, 163] on input "text" at bounding box center [781, 154] width 306 height 19
click at [753, 200] on div "Utilities 4" at bounding box center [790, 192] width 75 height 19
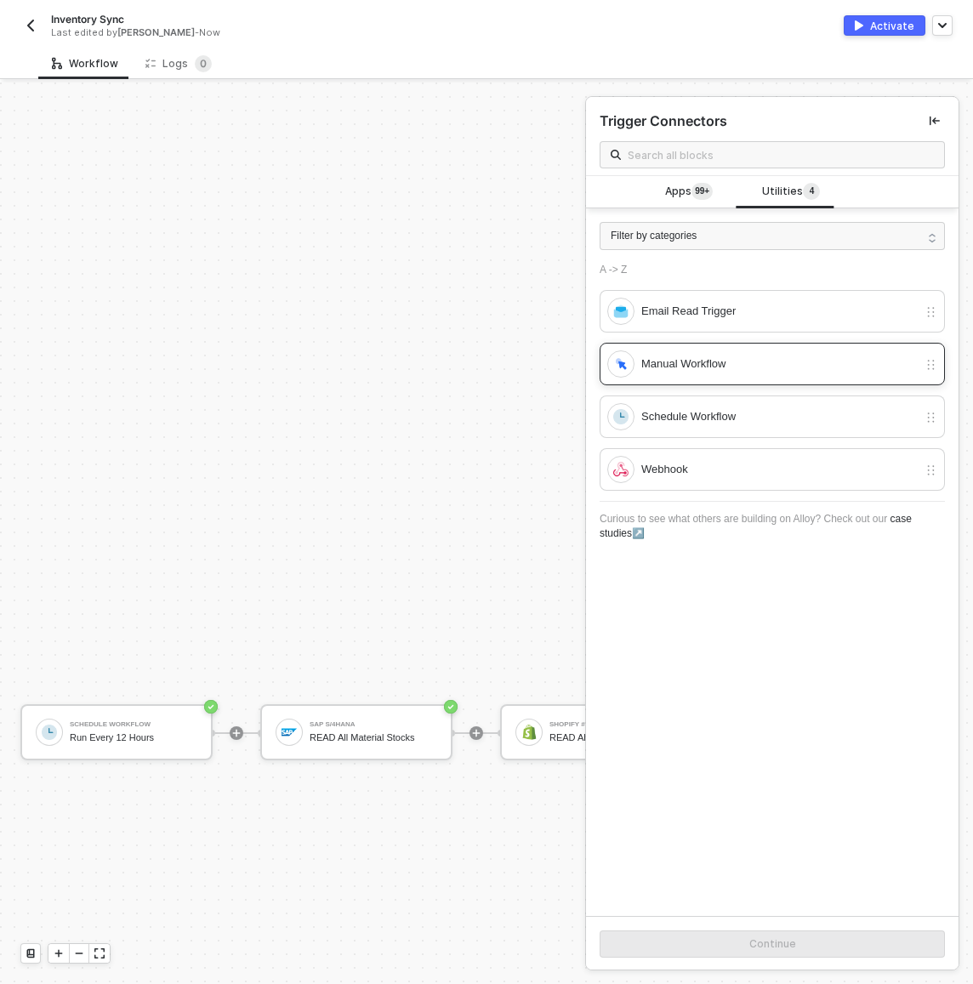
click at [669, 375] on div "Manual Workflow" at bounding box center [762, 363] width 310 height 27
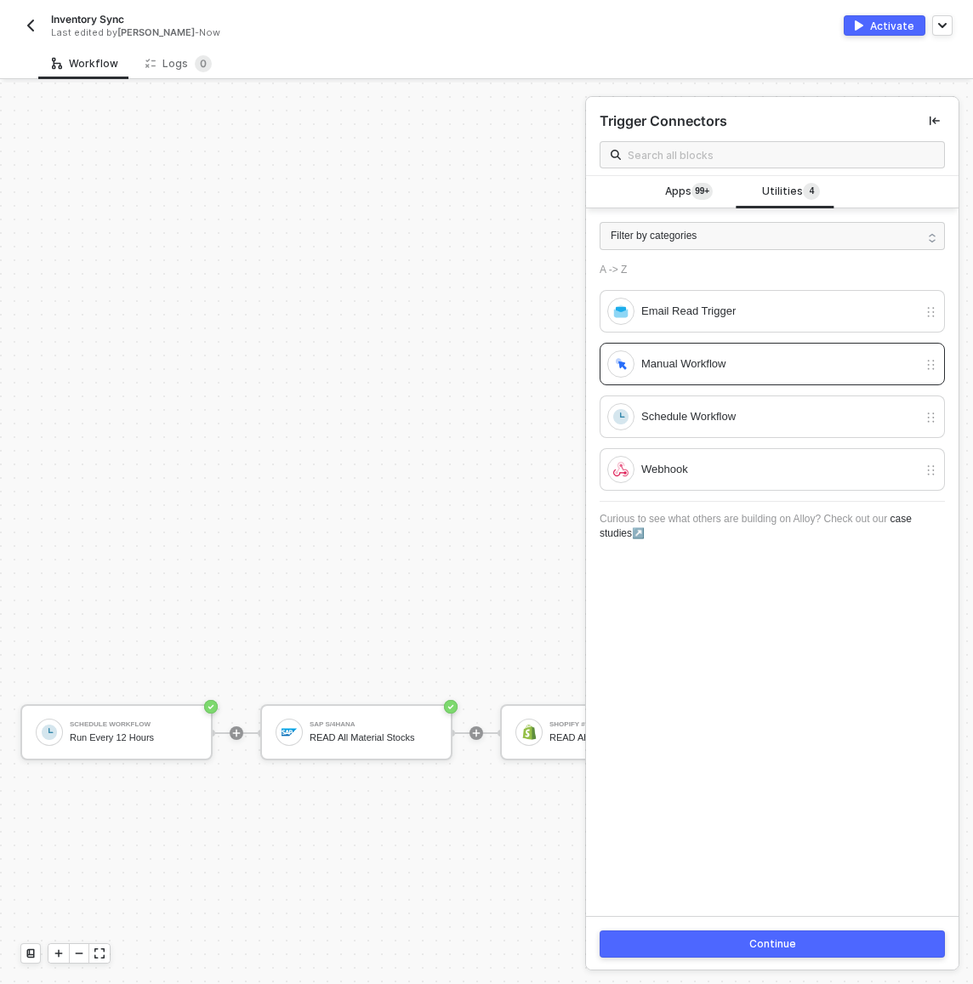
click at [765, 944] on div "Continue" at bounding box center [772, 944] width 47 height 14
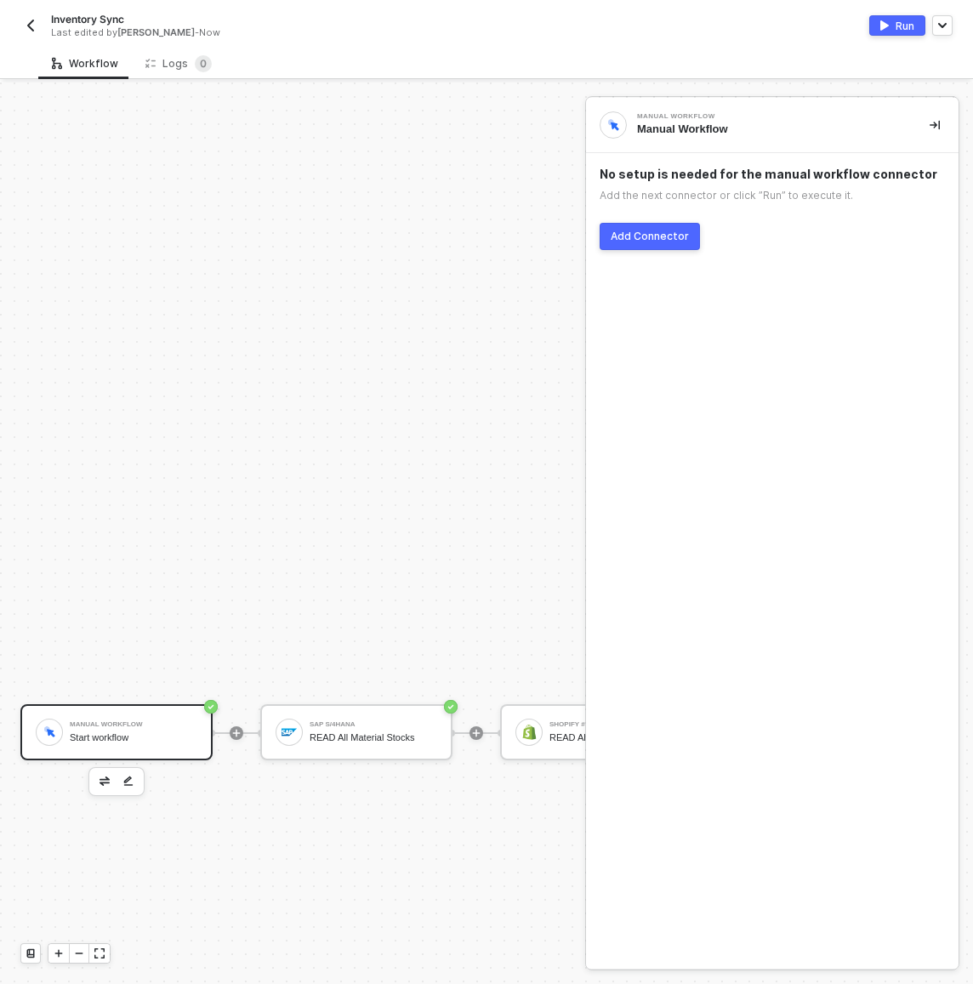
click at [885, 25] on img "button" at bounding box center [884, 25] width 9 height 10
click at [293, 48] on div "Workflow Logs 0" at bounding box center [505, 63] width 935 height 31
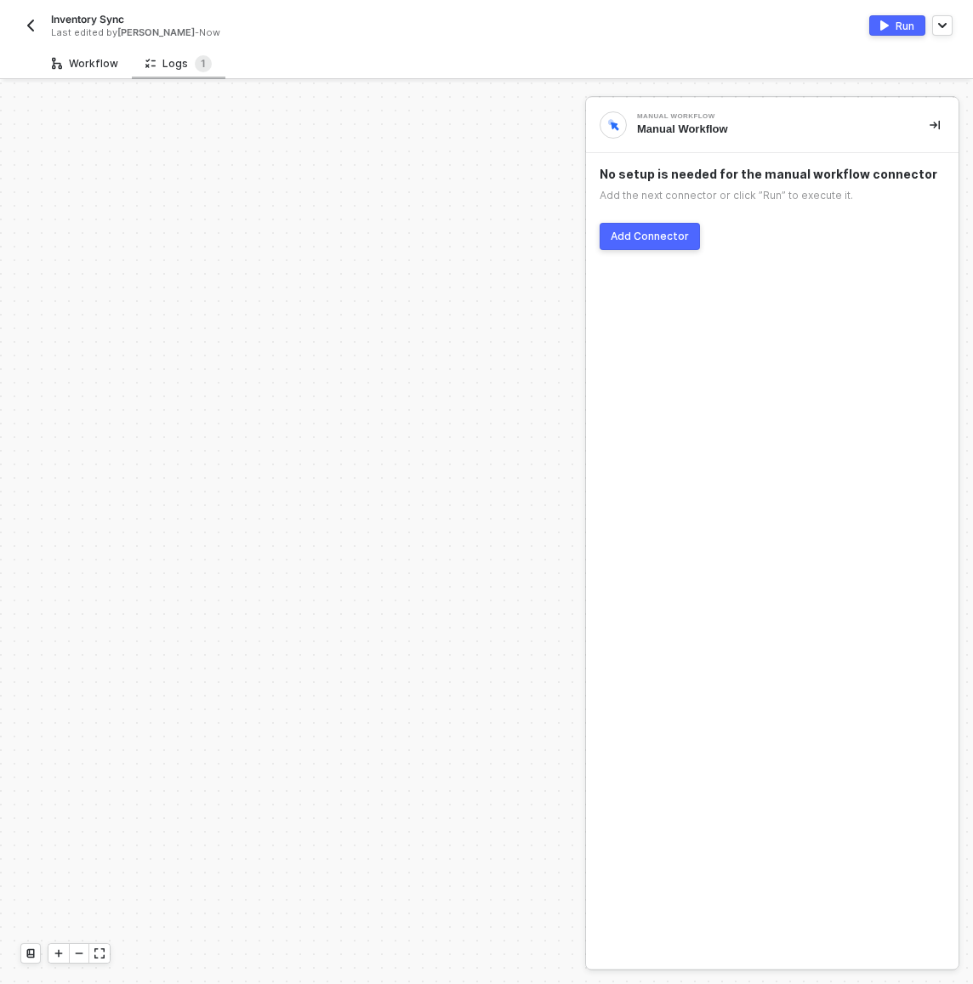
scroll to position [671, 0]
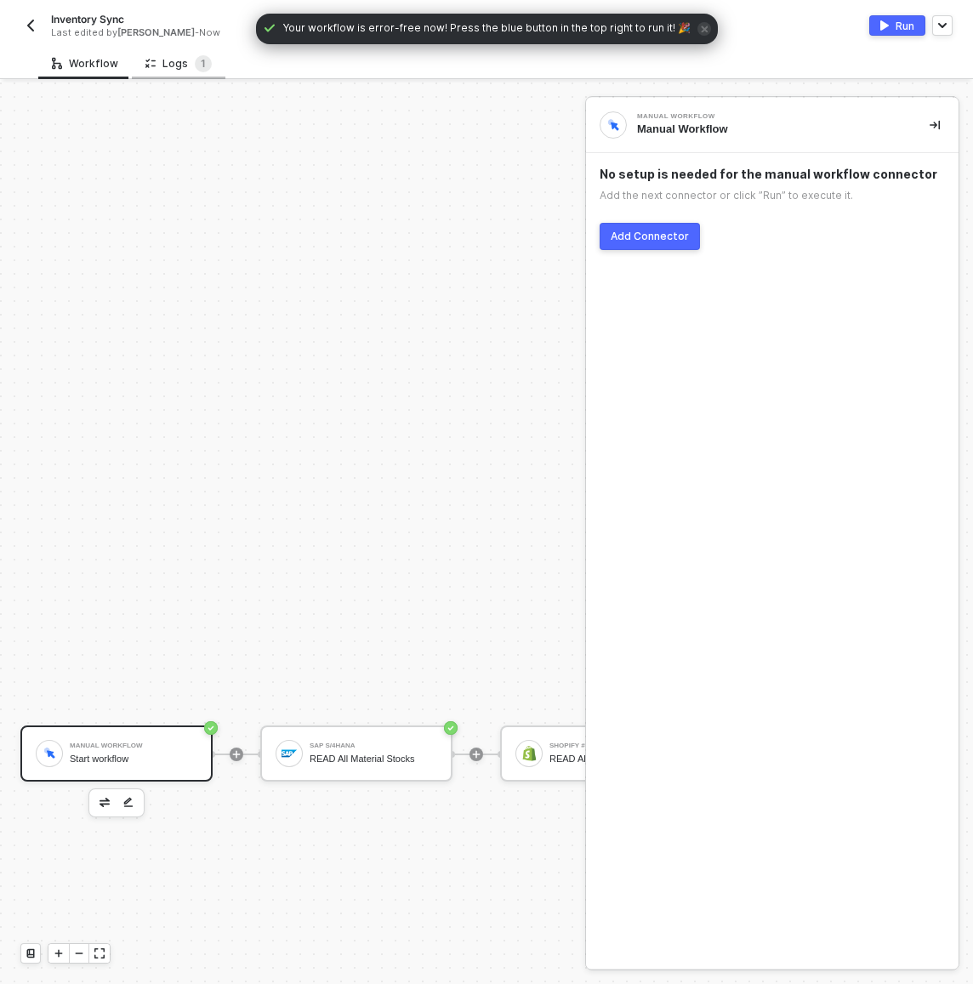
click at [176, 57] on div "Logs 1" at bounding box center [178, 63] width 66 height 17
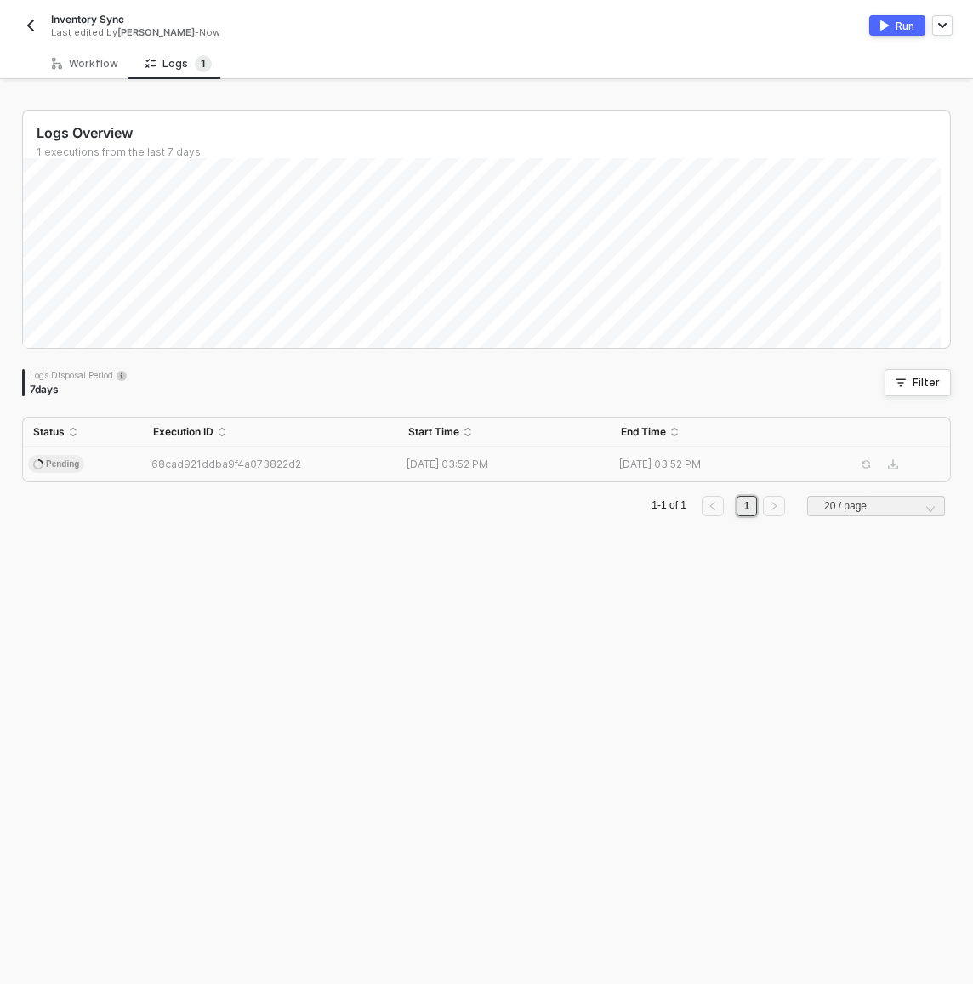
click at [109, 469] on td "Pending" at bounding box center [83, 464] width 120 height 34
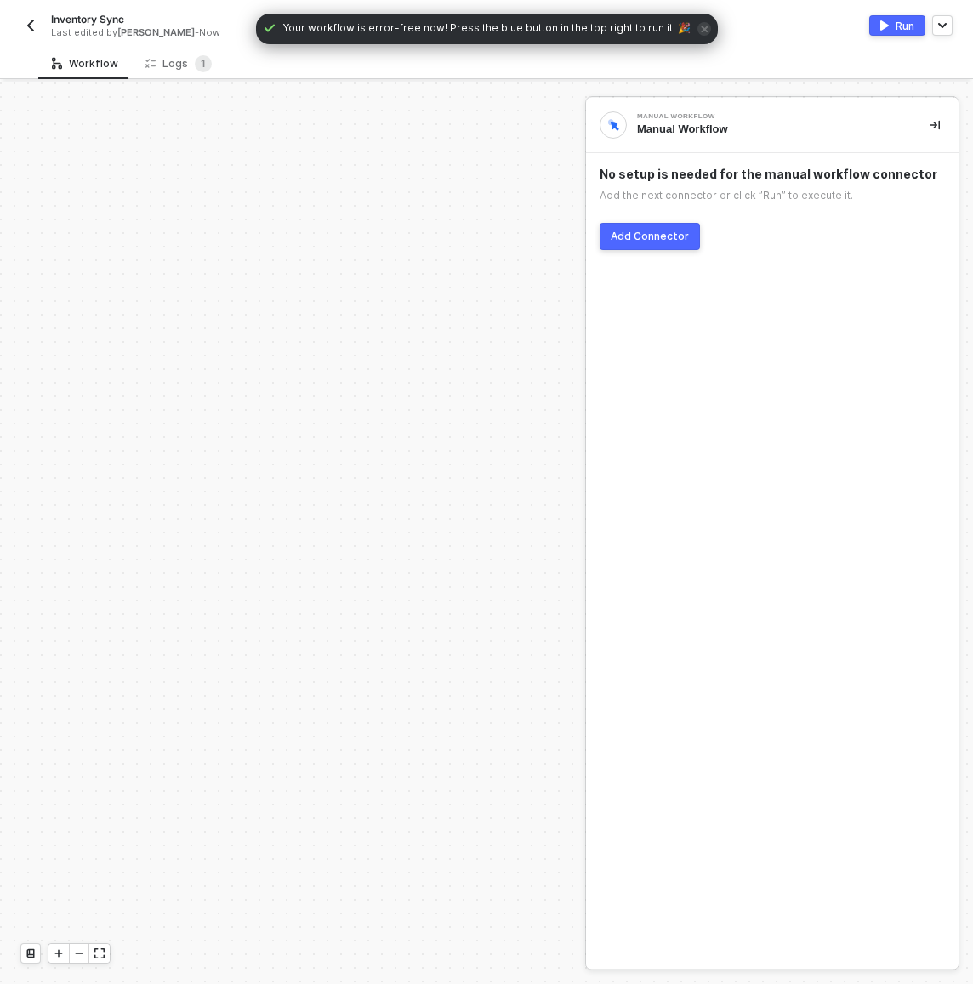
scroll to position [671, 0]
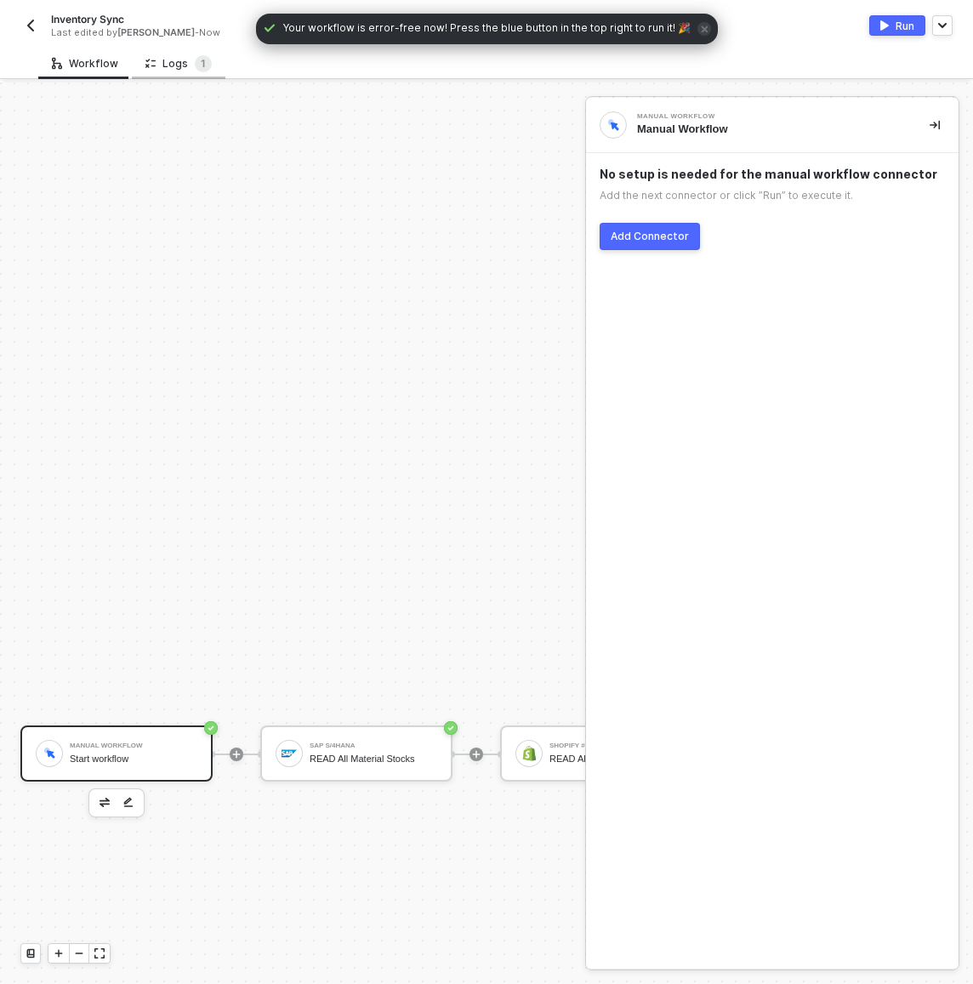
click at [173, 64] on div "Logs 1" at bounding box center [178, 63] width 66 height 17
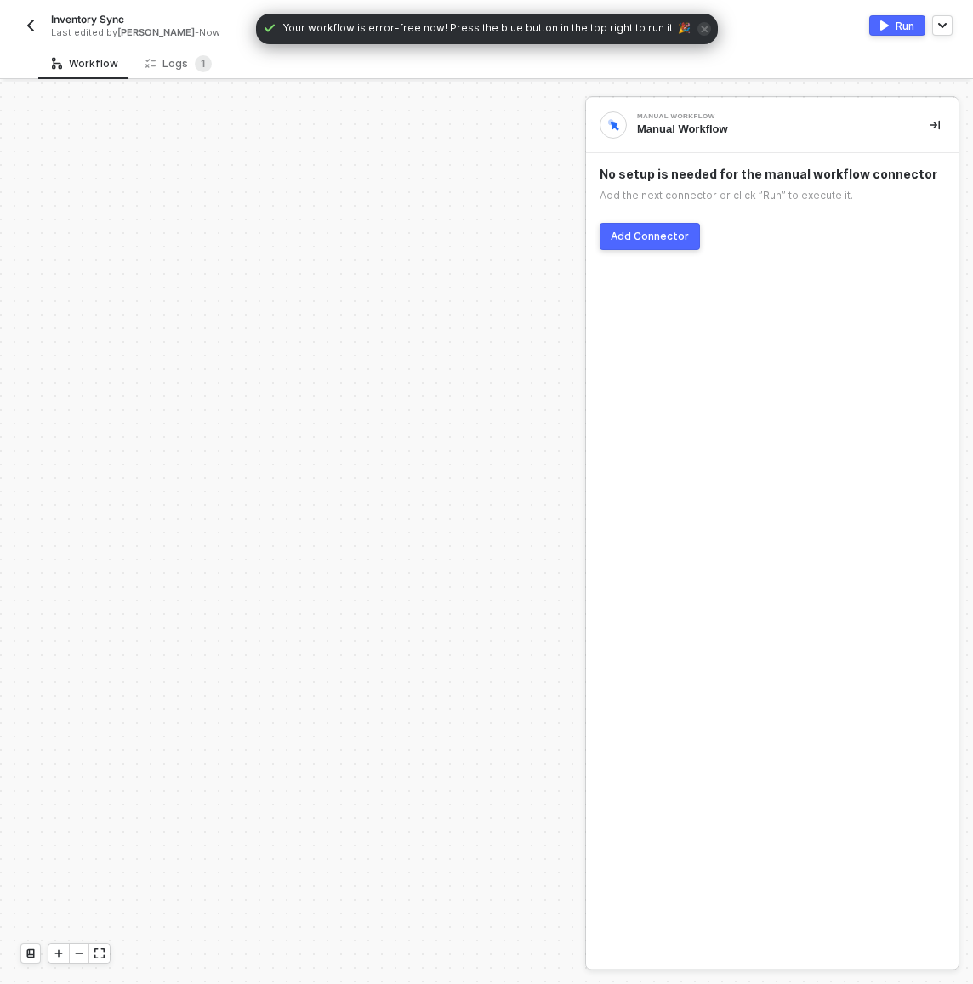
scroll to position [671, 0]
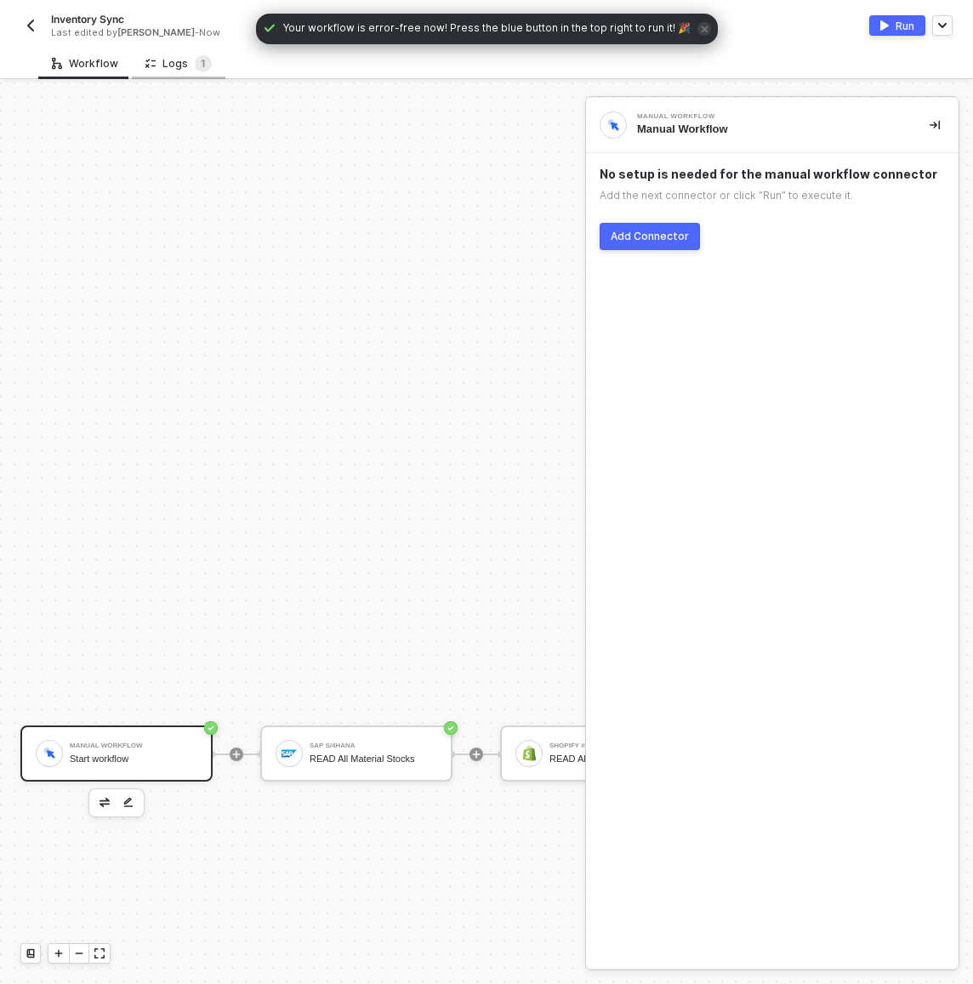
click at [173, 61] on div "Logs 1" at bounding box center [178, 63] width 66 height 17
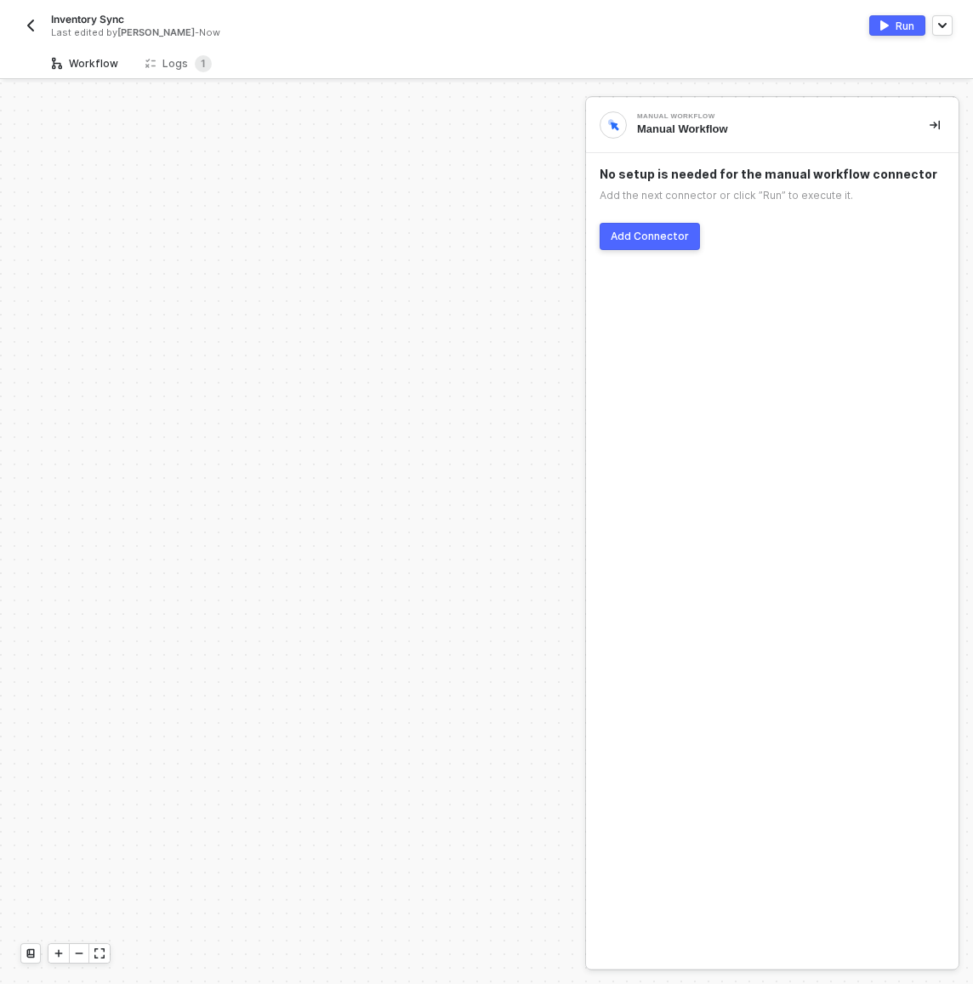
scroll to position [671, 0]
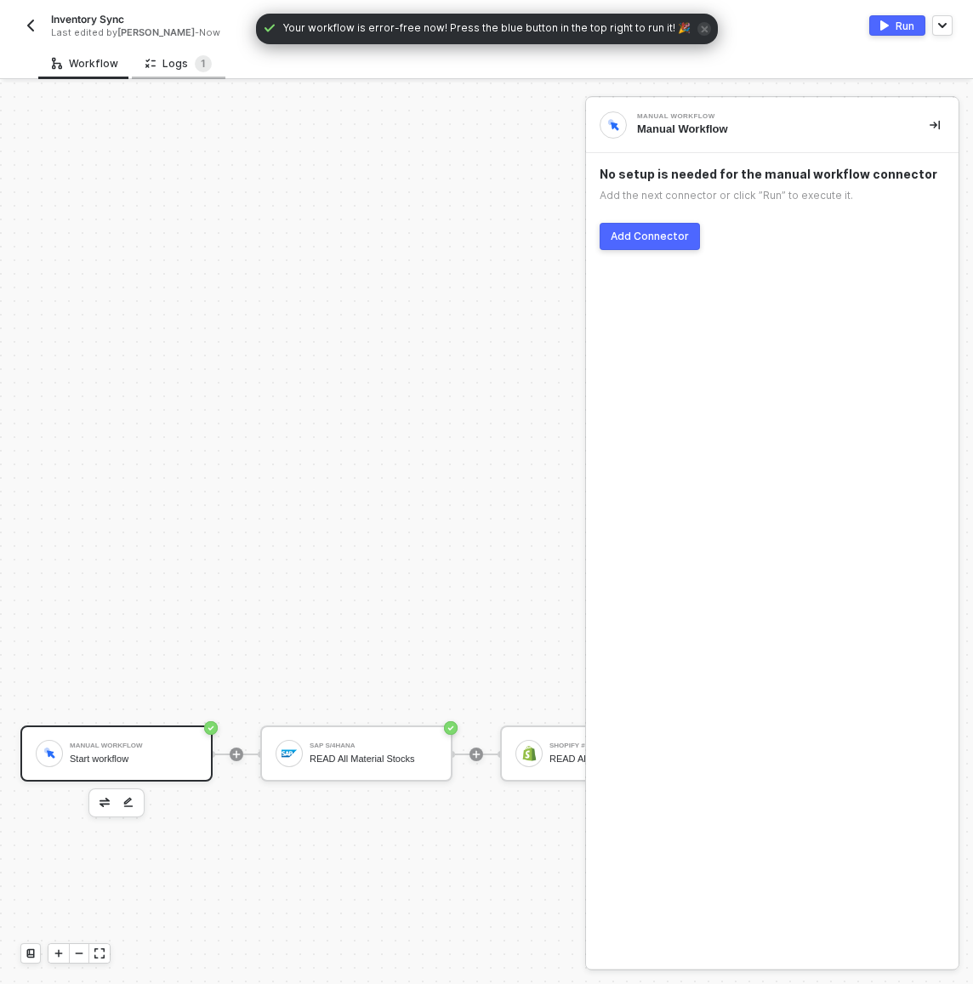
click at [172, 75] on div "Logs 1" at bounding box center [179, 63] width 94 height 31
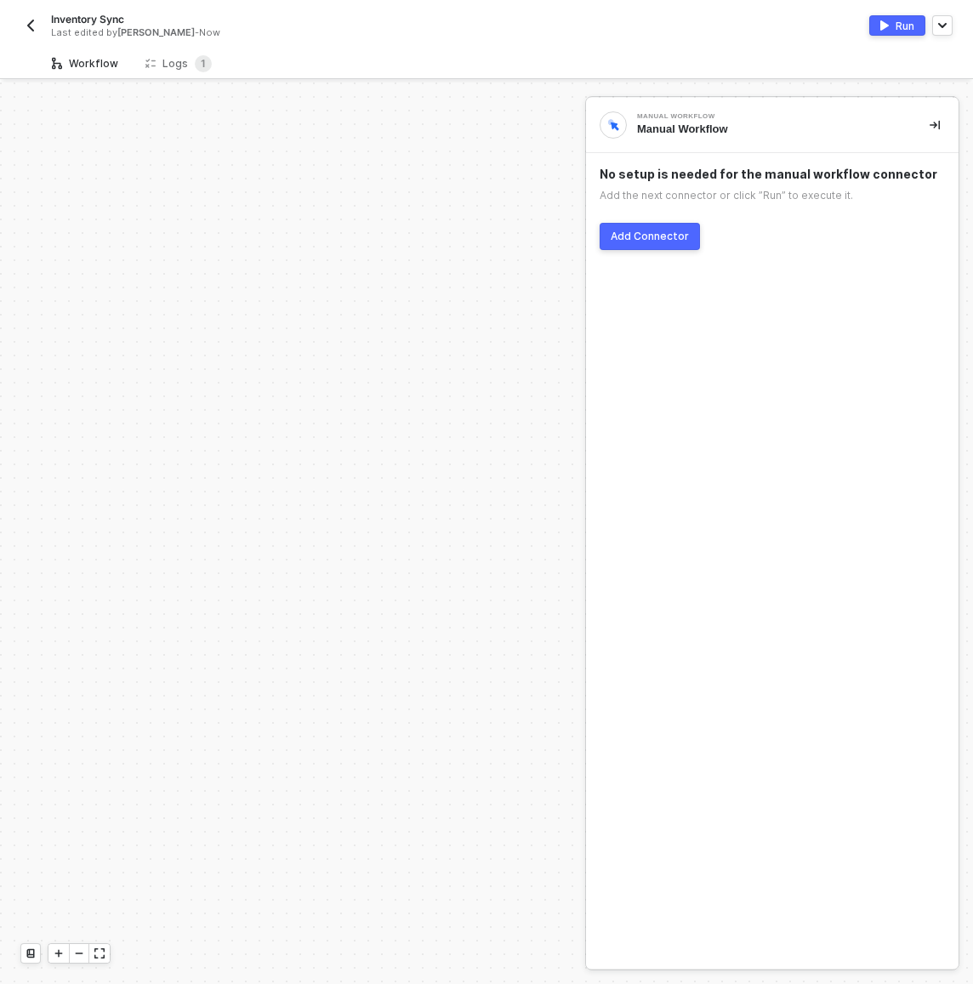
scroll to position [671, 0]
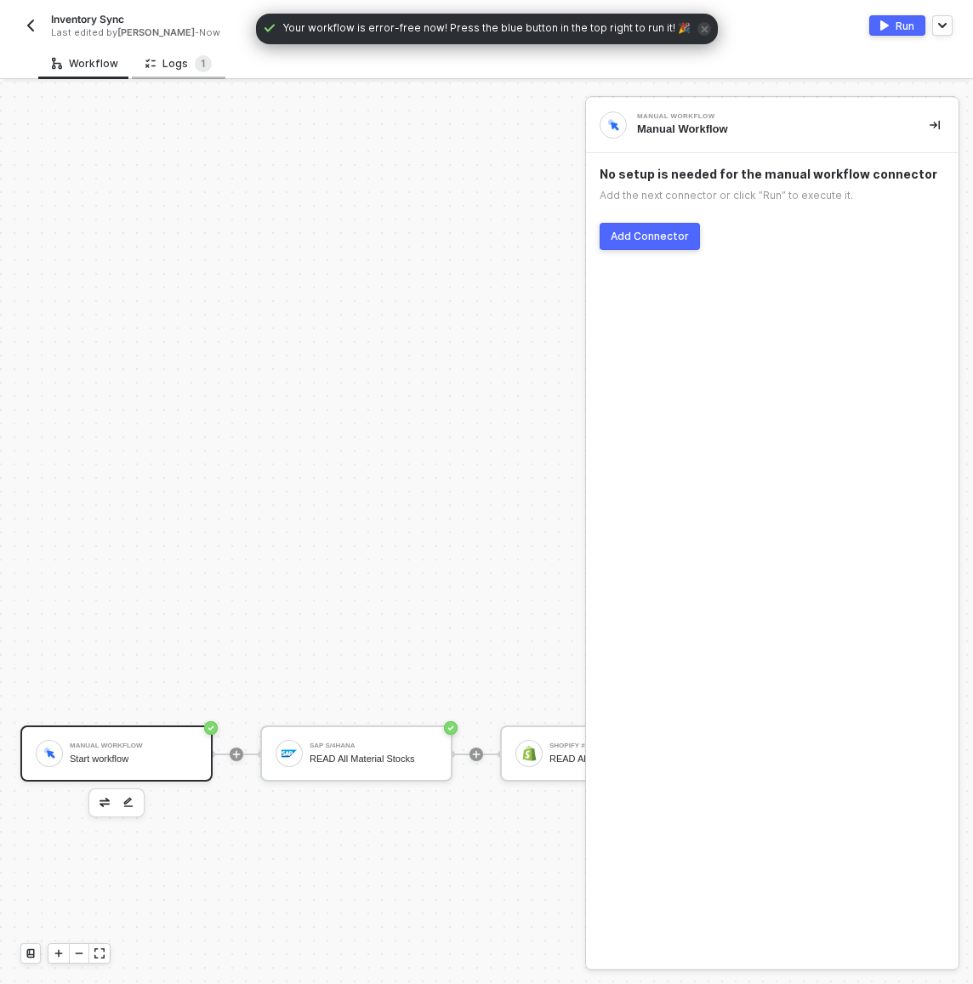
click at [176, 65] on div "Logs 1" at bounding box center [178, 63] width 66 height 17
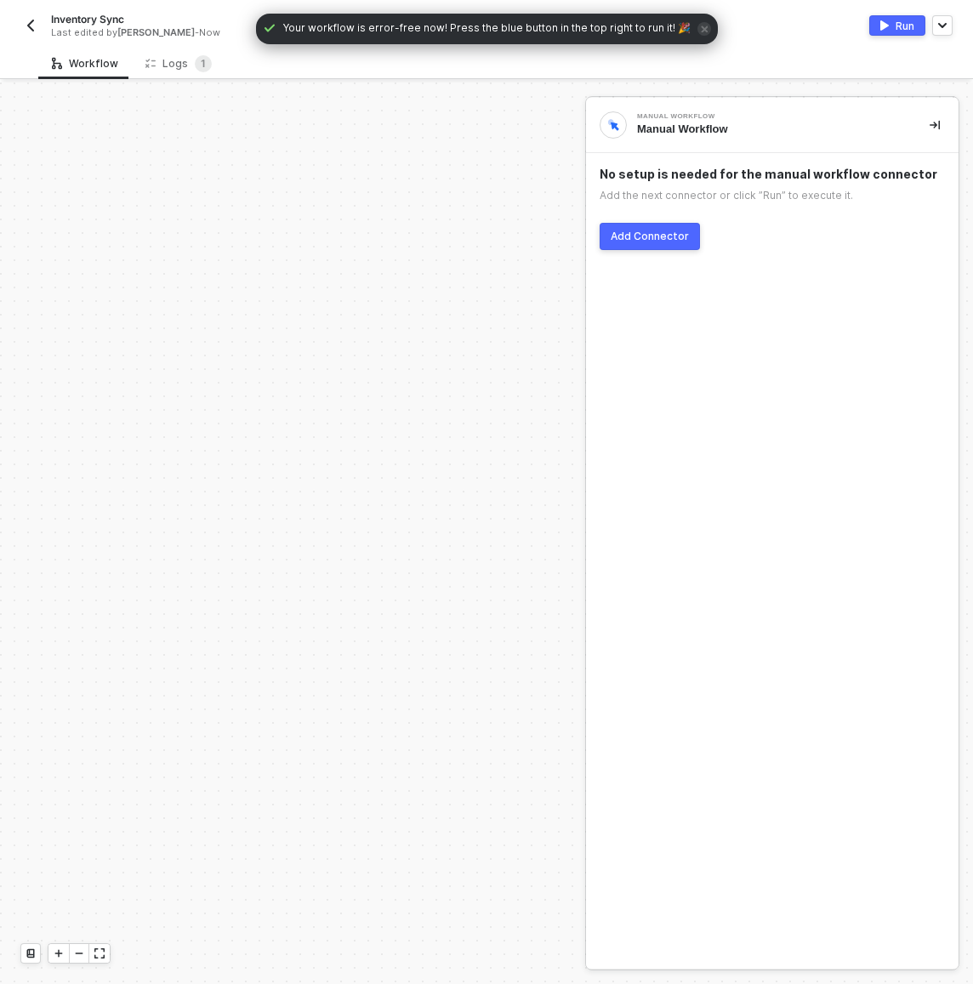
scroll to position [671, 0]
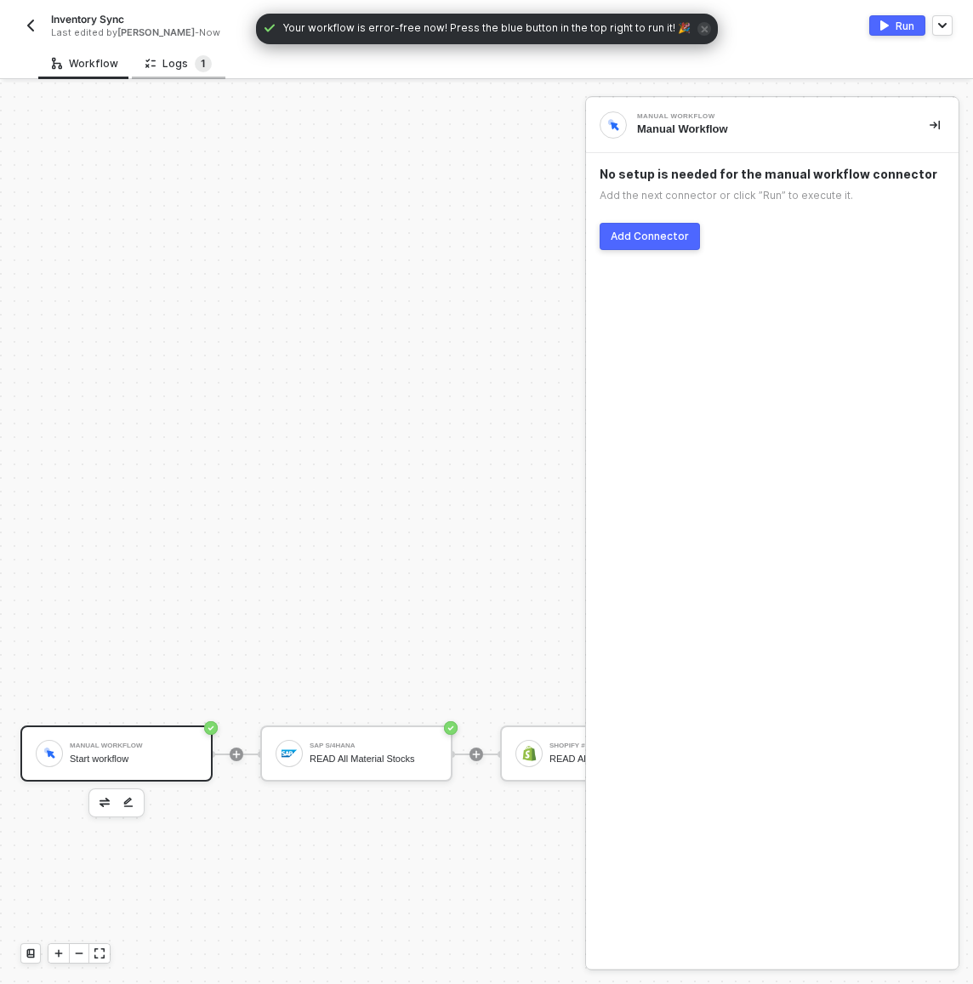
click at [201, 68] on span "1" at bounding box center [203, 63] width 5 height 13
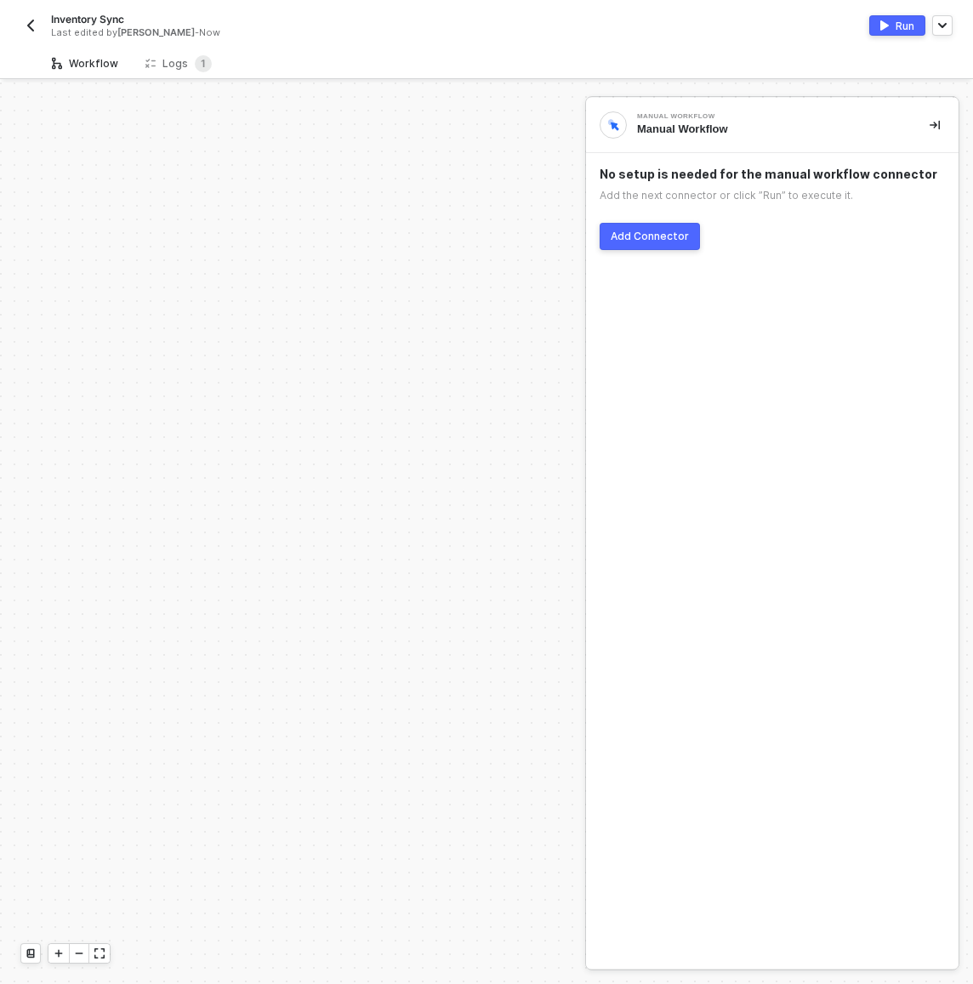
scroll to position [671, 0]
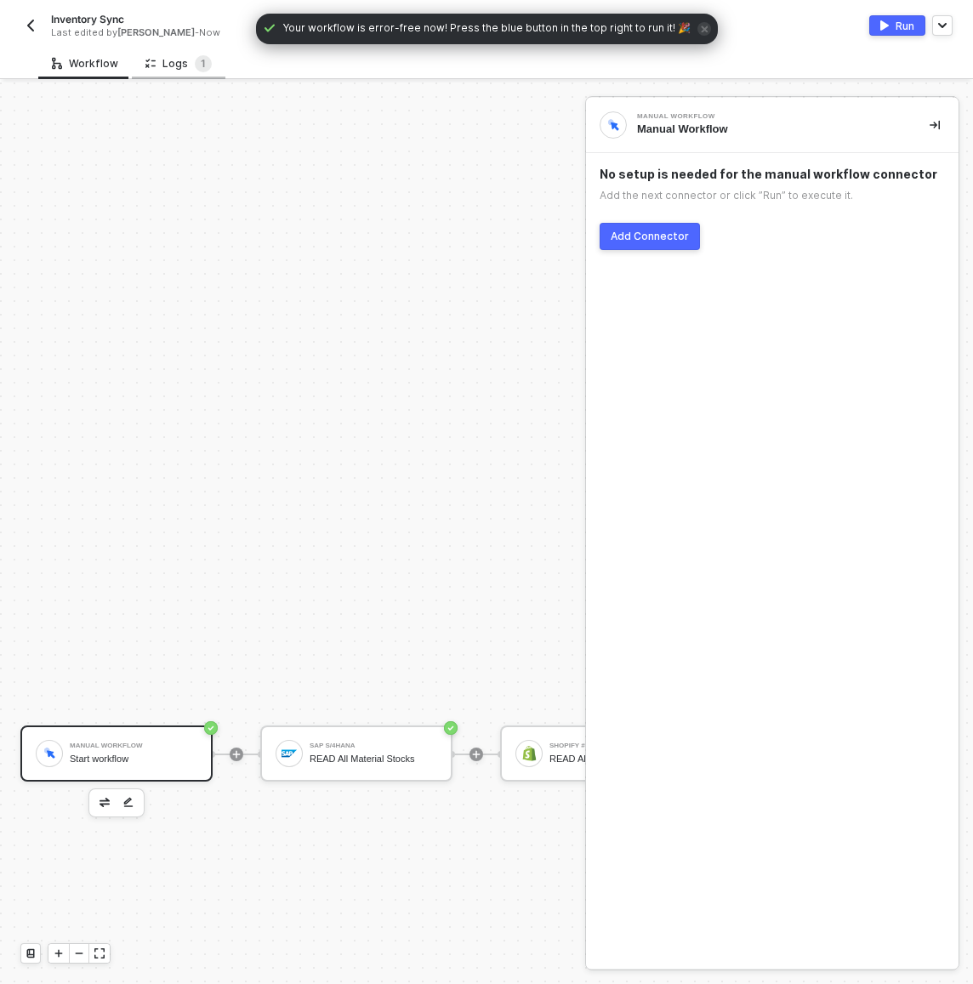
click at [210, 71] on div "Logs 1" at bounding box center [179, 63] width 94 height 31
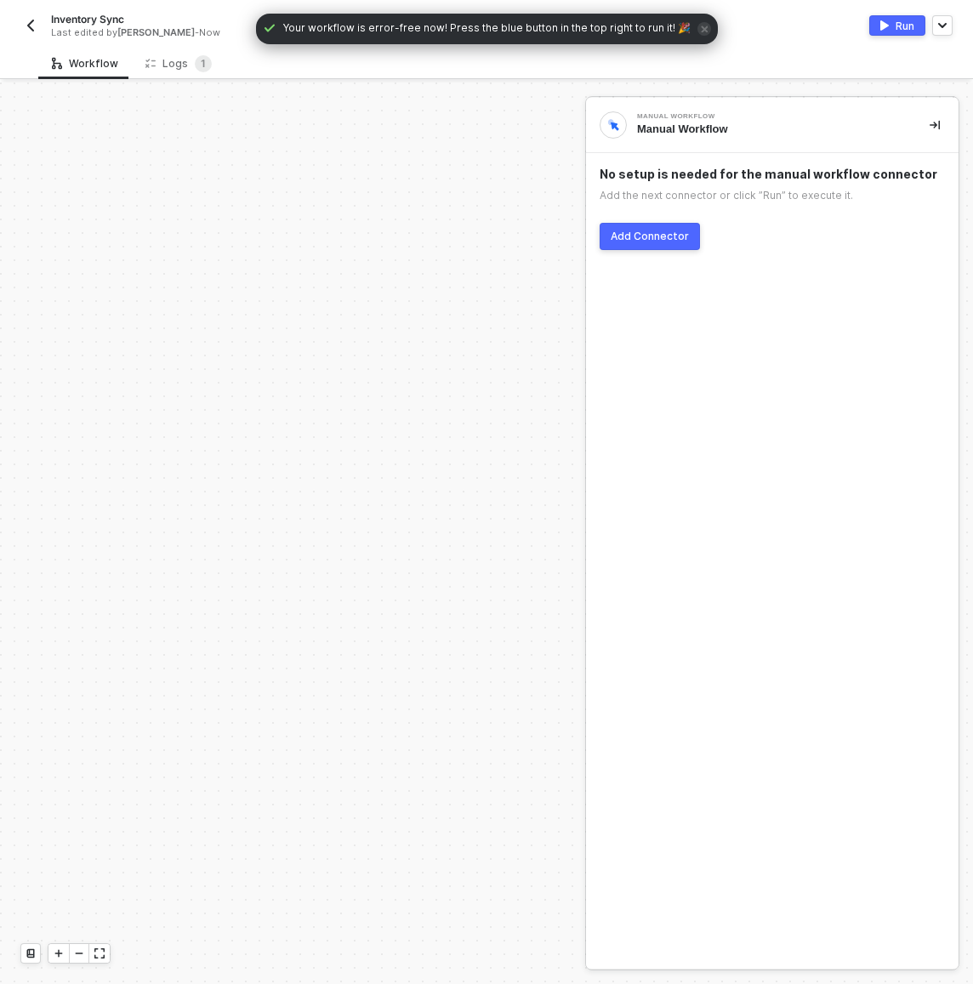
scroll to position [671, 0]
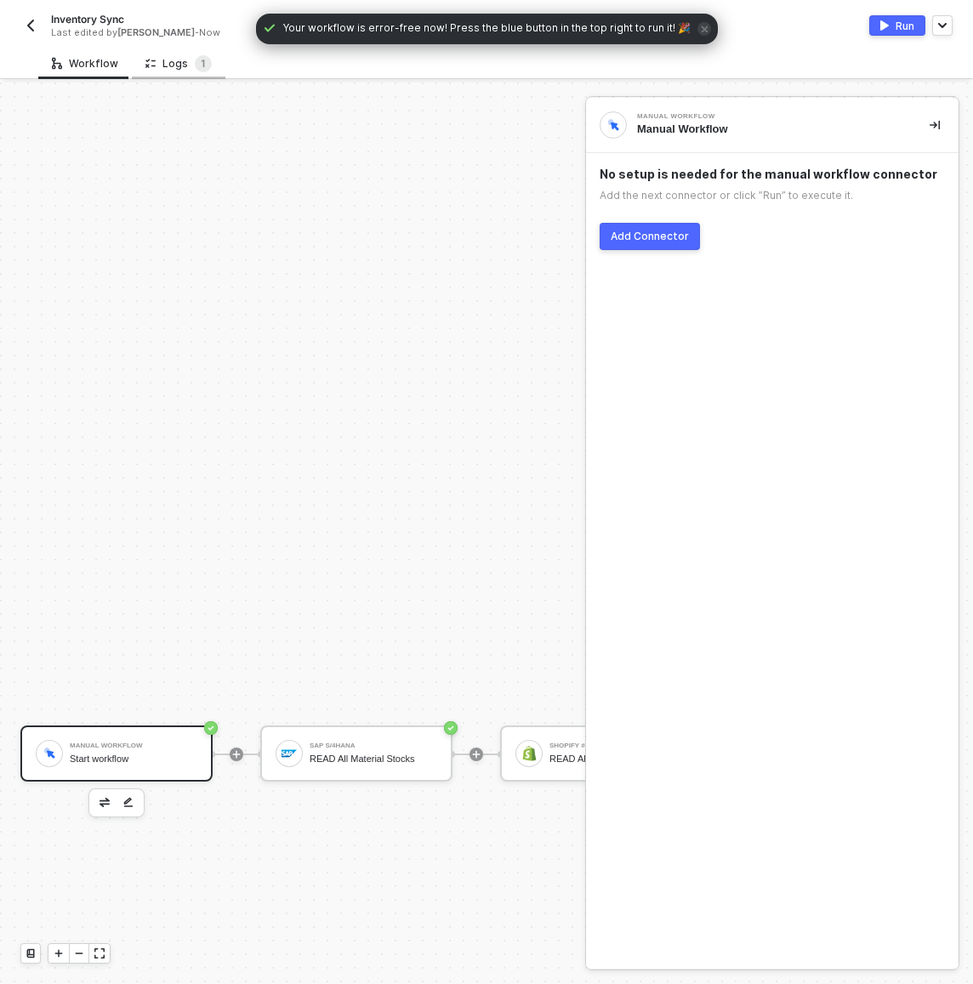
click at [173, 63] on div "Logs 1" at bounding box center [178, 63] width 66 height 17
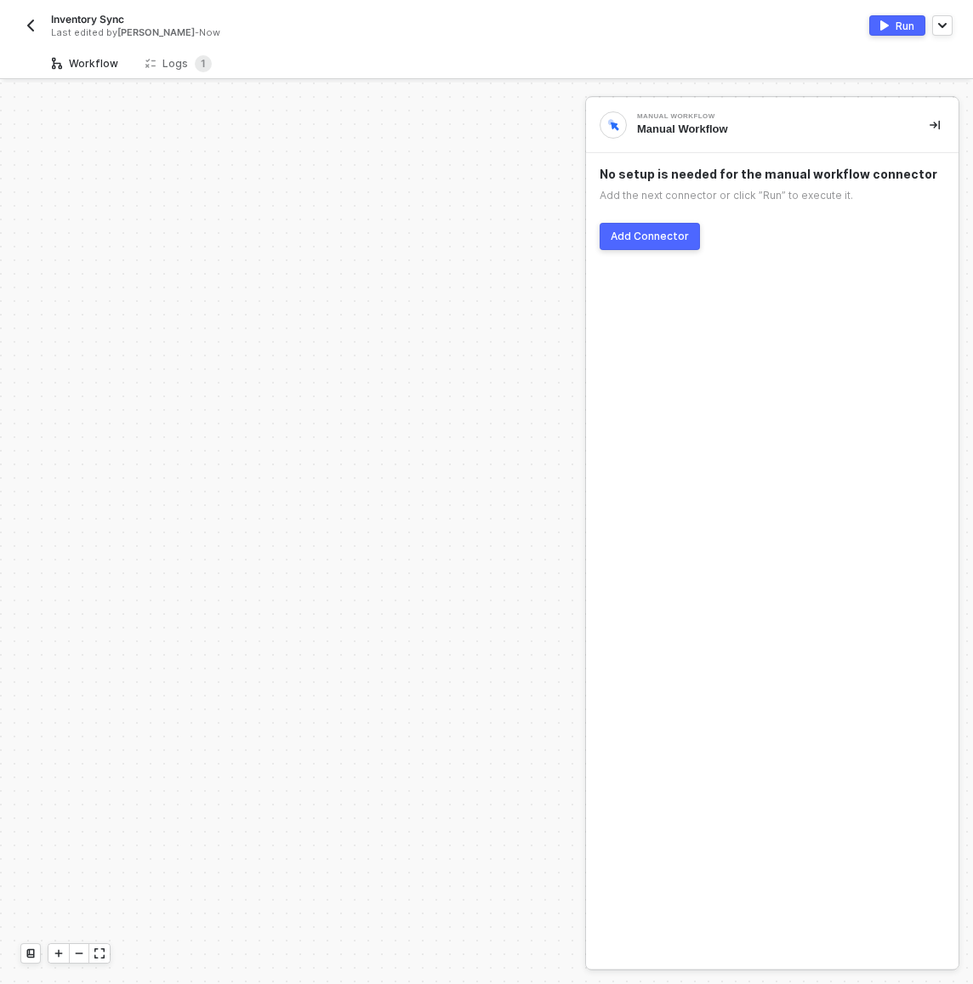
scroll to position [671, 0]
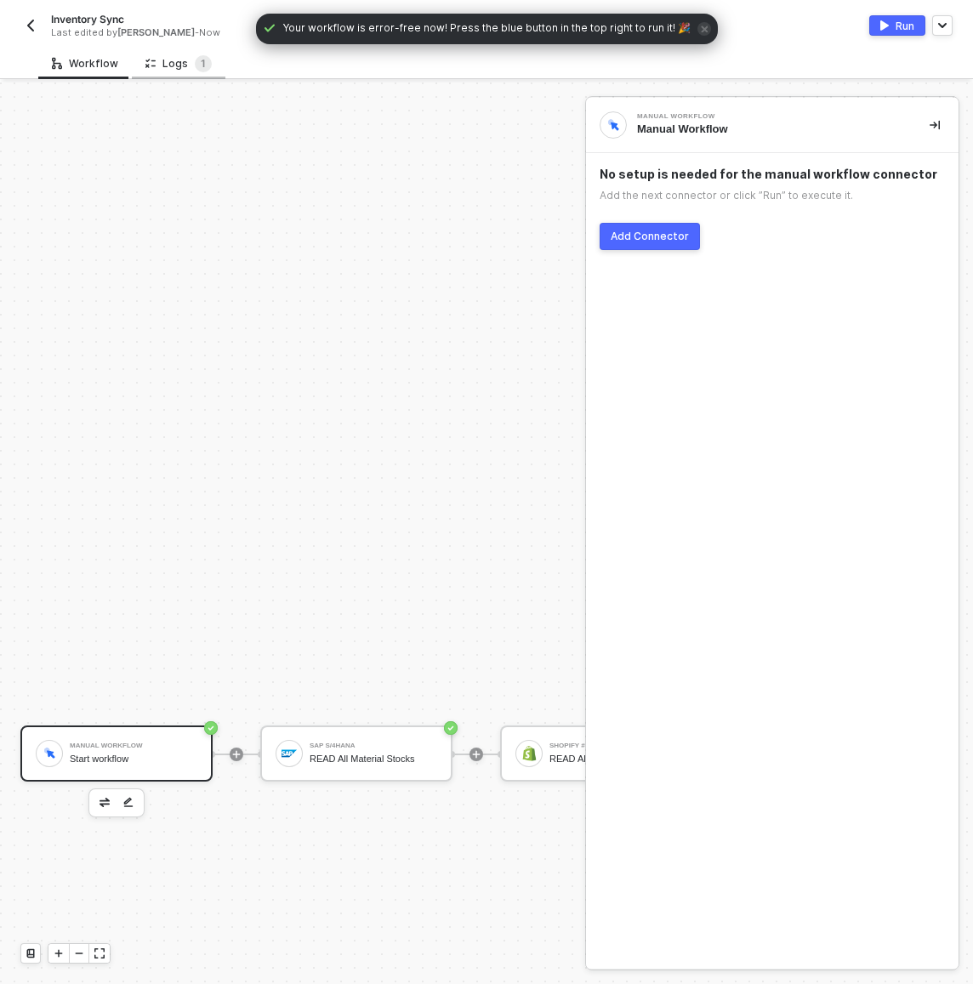
click at [164, 68] on div "Logs 1" at bounding box center [178, 63] width 66 height 17
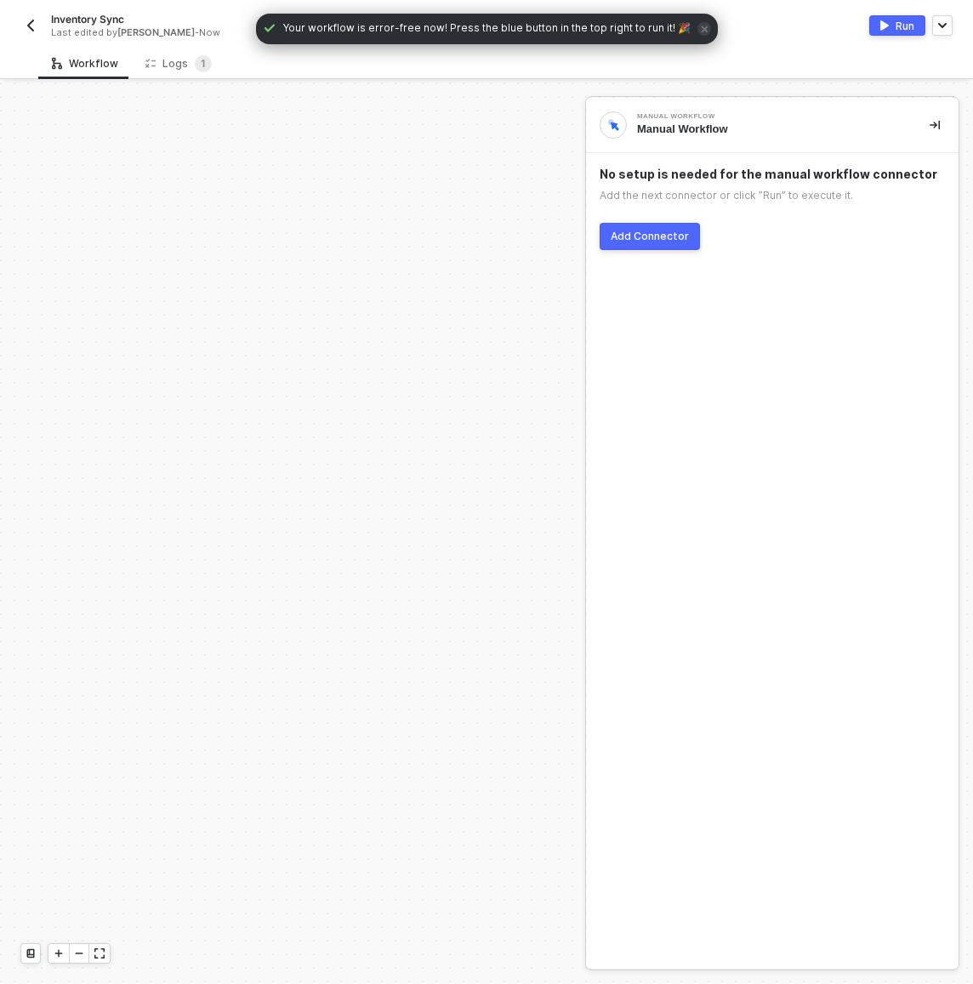
scroll to position [671, 0]
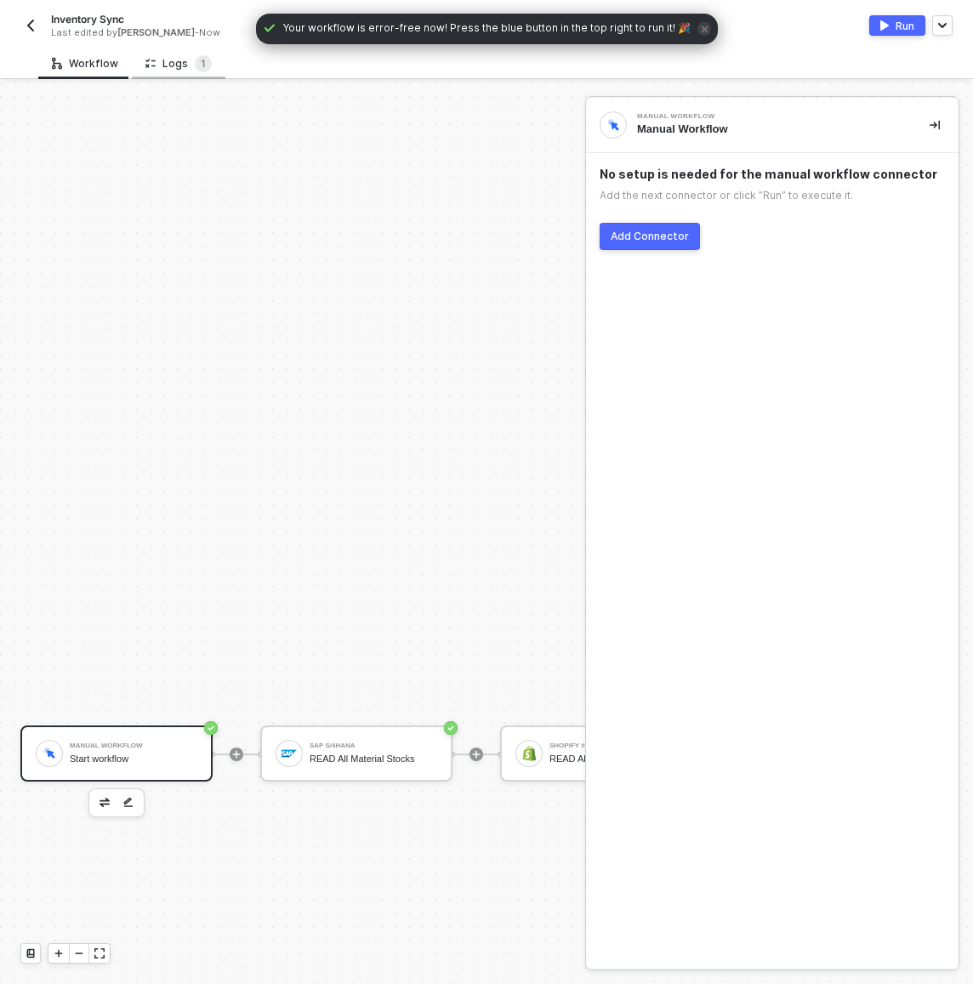
click at [178, 59] on div "Logs 1" at bounding box center [178, 63] width 66 height 17
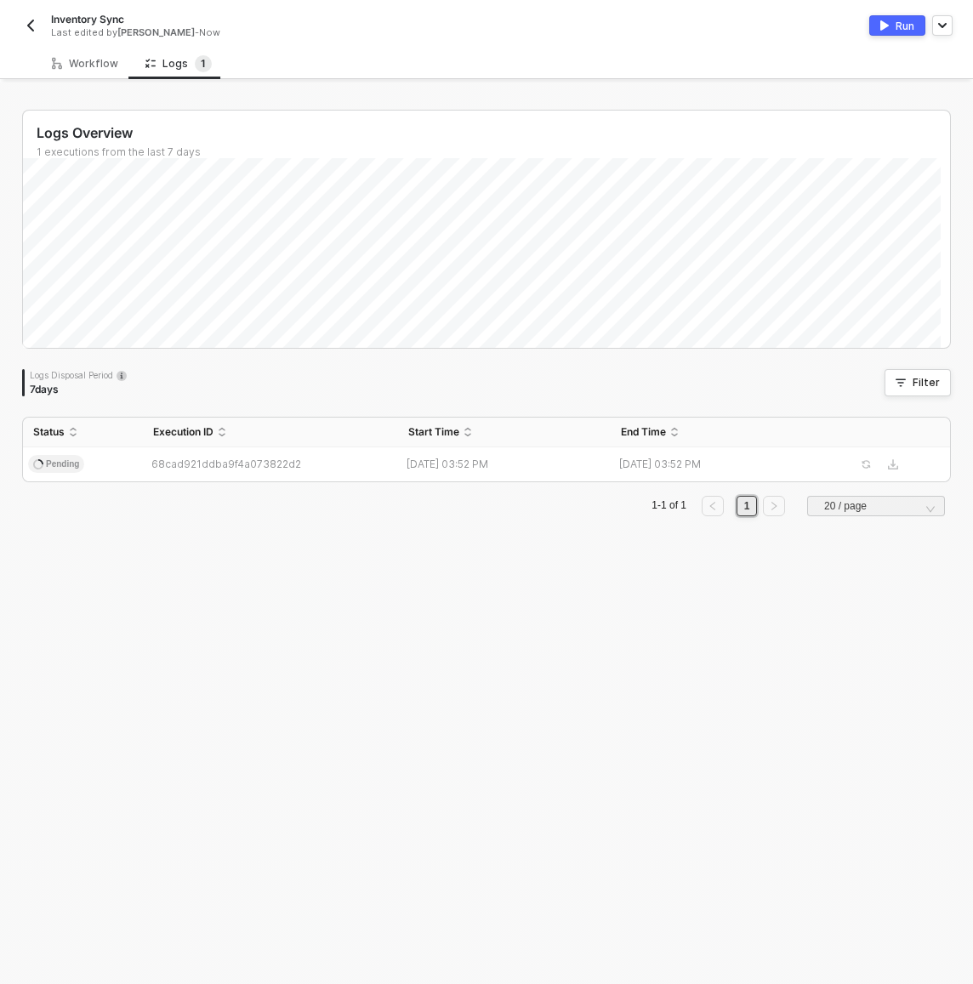
click at [227, 617] on div "Logs Overview 1 executions from the last 7 days Thu 11 Success 0 Failure 0 Logs…" at bounding box center [486, 532] width 969 height 901
click at [235, 628] on div "Logs Overview 1 executions from the last 7 days Thu 11 Success 0 Failure 0 Logs…" at bounding box center [486, 532] width 969 height 901
click at [236, 581] on div "Logs Overview 1 executions from the last 7 days Thu 11 Success 0 Failure 0 Logs…" at bounding box center [486, 532] width 969 height 901
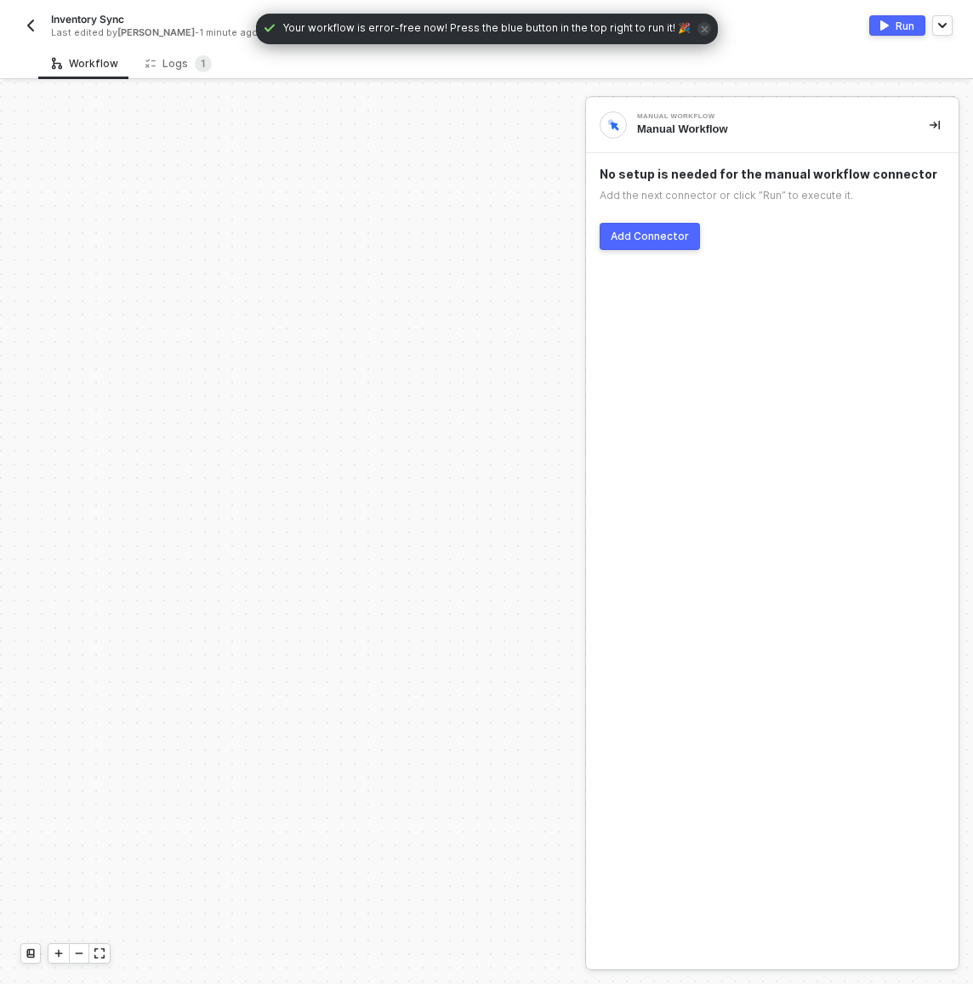
scroll to position [671, 0]
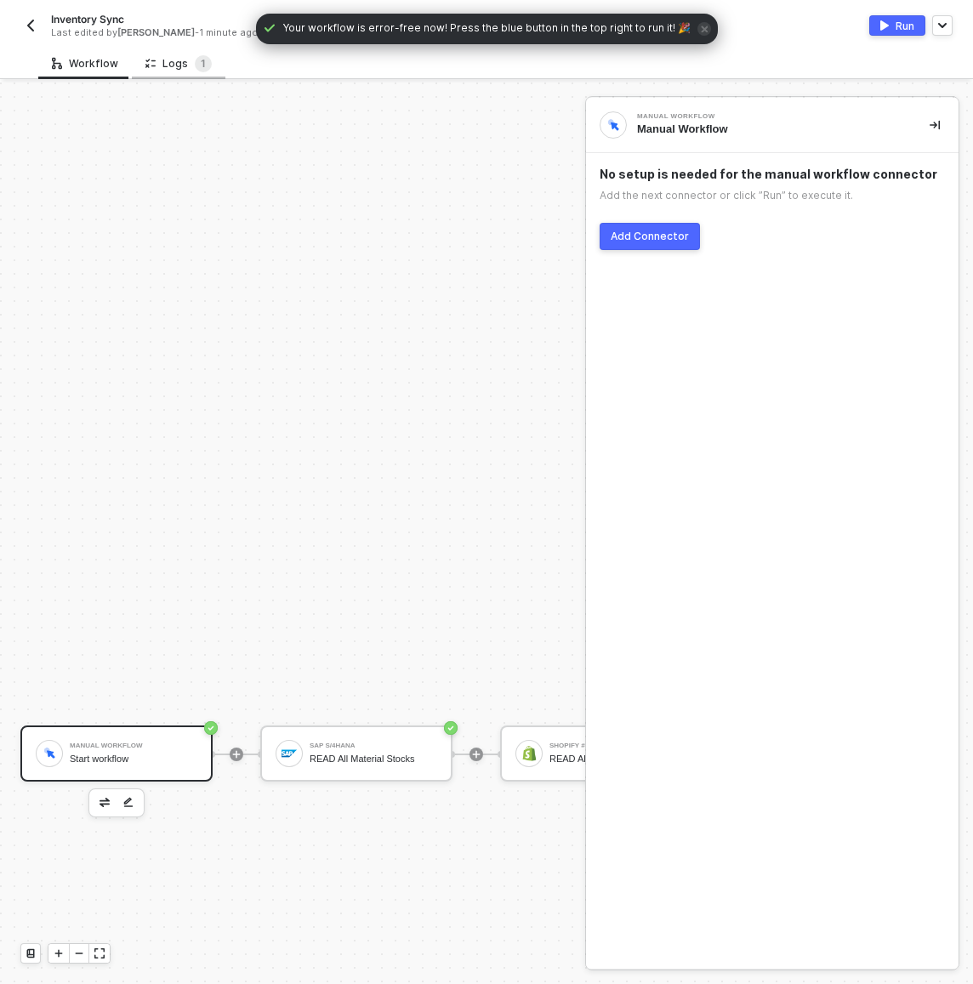
click at [187, 61] on div "Logs 1" at bounding box center [178, 63] width 66 height 17
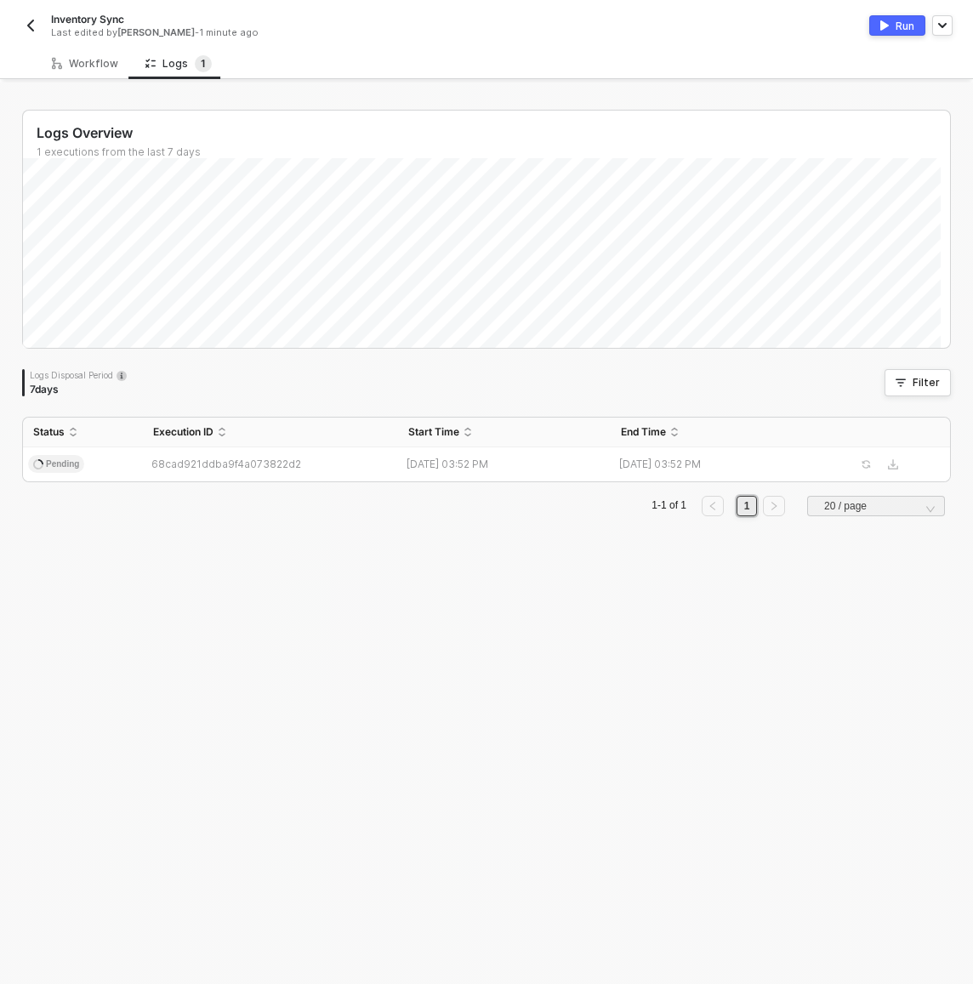
click at [340, 602] on div "Logs Overview 1 executions from the last 7 days Logs Disposal Period 7 days Fil…" at bounding box center [486, 532] width 969 height 901
click at [187, 72] on div "Logs 1" at bounding box center [179, 63] width 94 height 31
click at [287, 54] on div "Workflow Logs 1" at bounding box center [505, 63] width 935 height 31
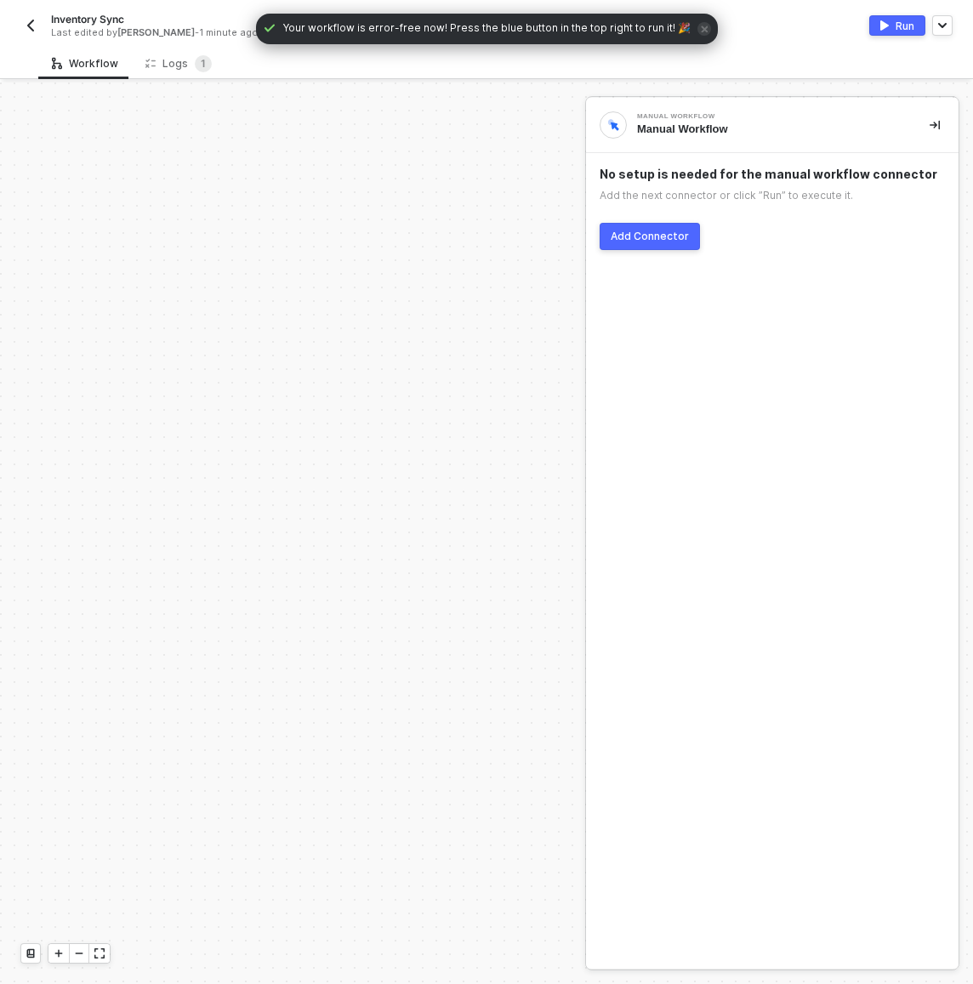
scroll to position [671, 0]
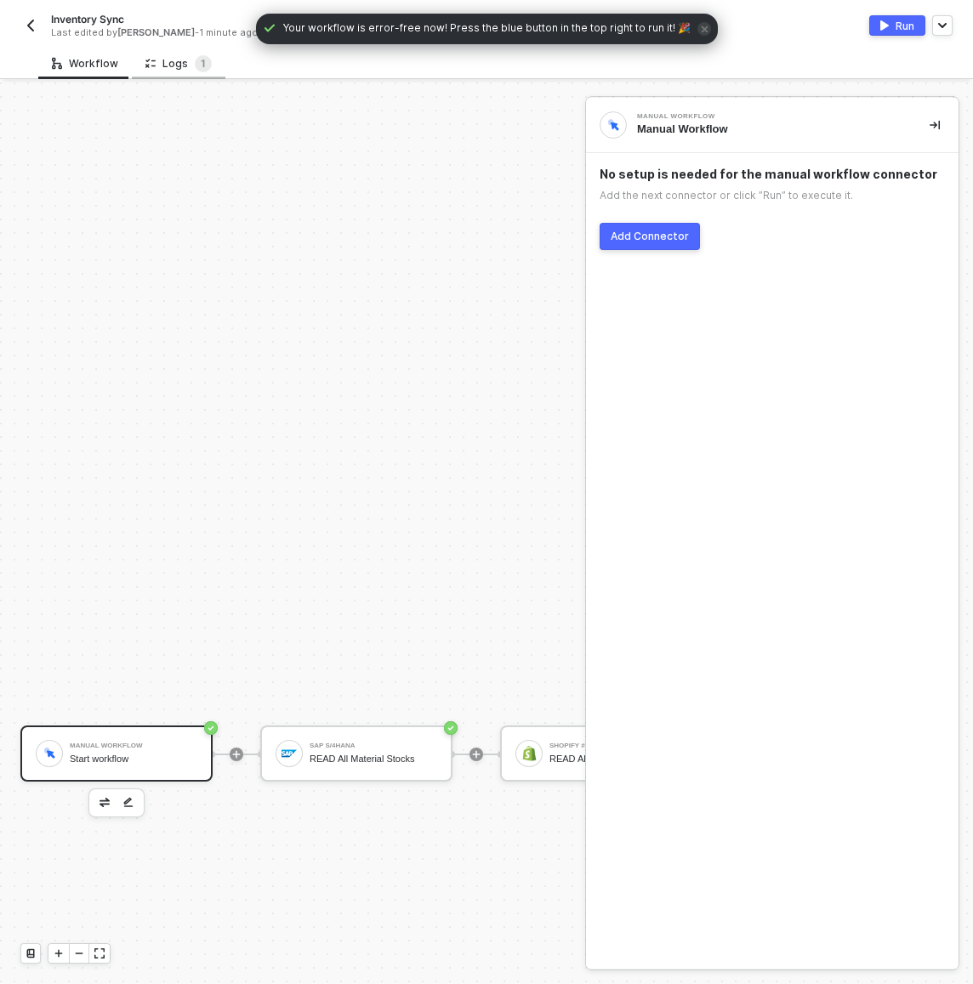
click at [187, 65] on div "Logs 1" at bounding box center [178, 63] width 66 height 17
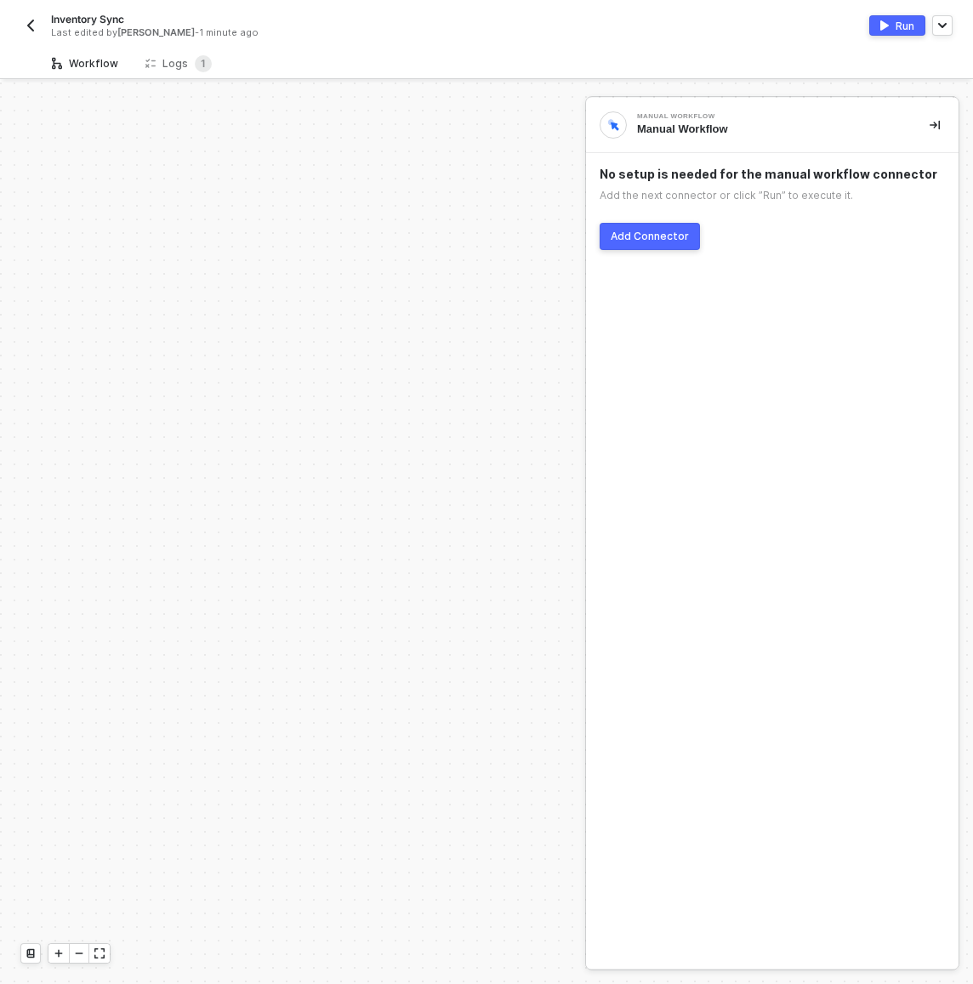
scroll to position [671, 0]
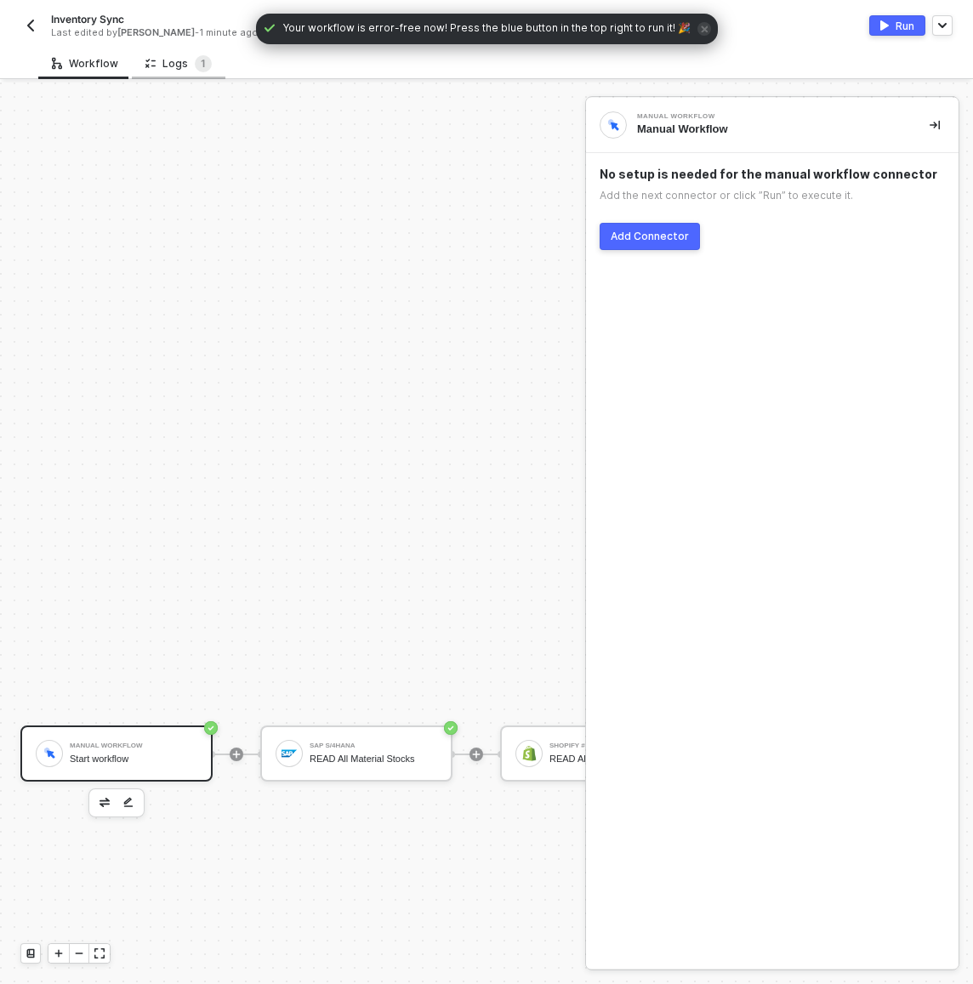
click at [167, 66] on div "Logs 1" at bounding box center [178, 63] width 66 height 17
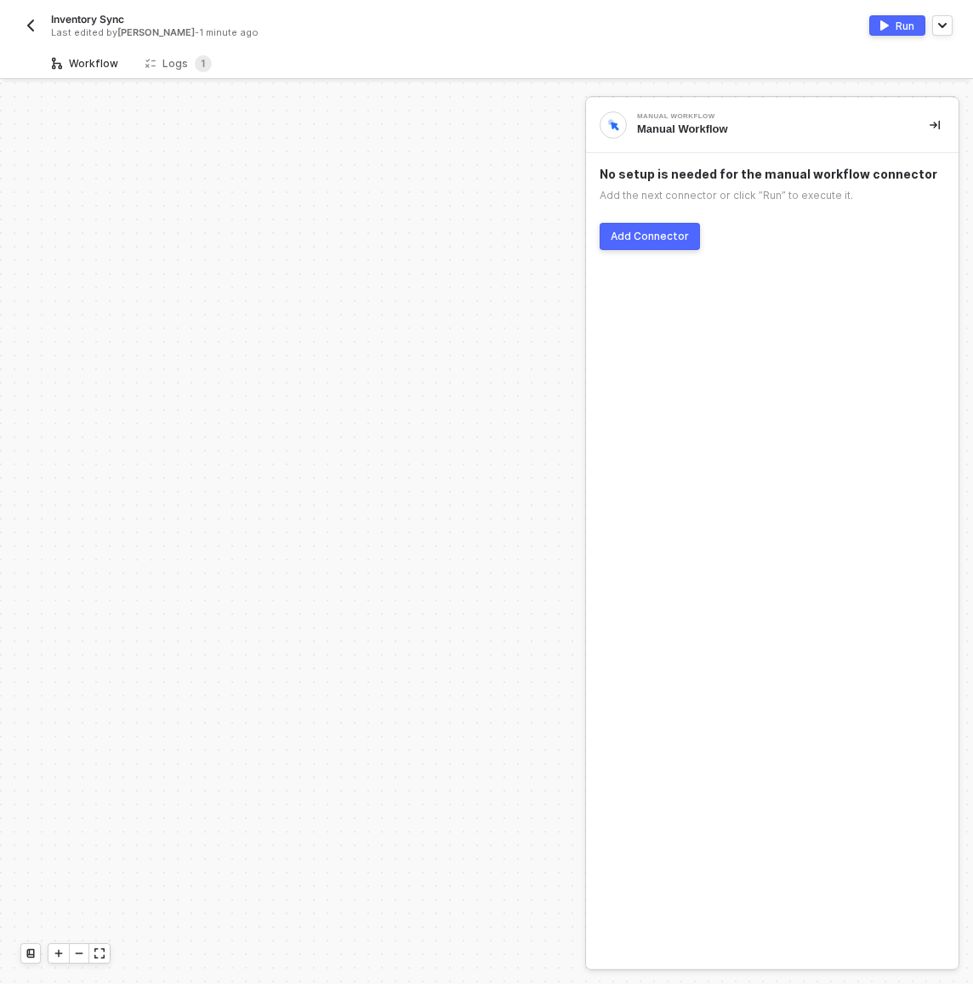
scroll to position [671, 0]
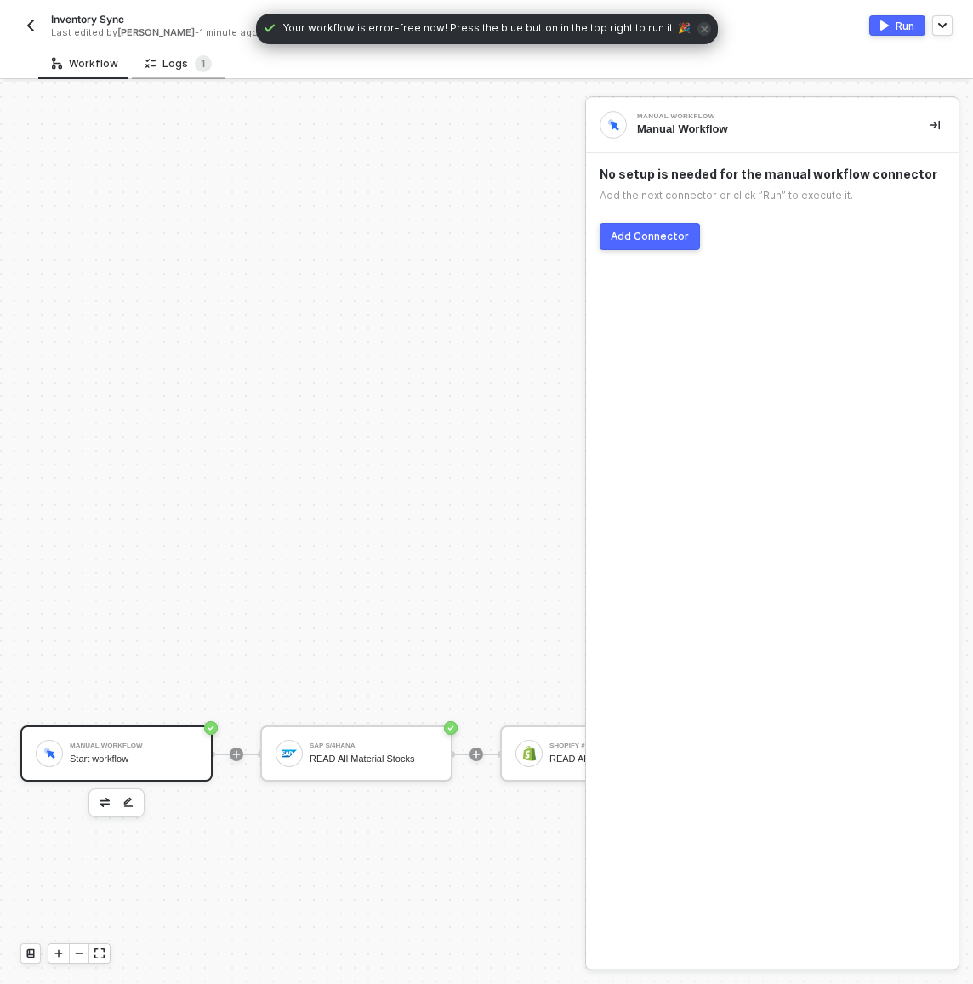
click at [168, 54] on div "Logs 1" at bounding box center [179, 63] width 94 height 31
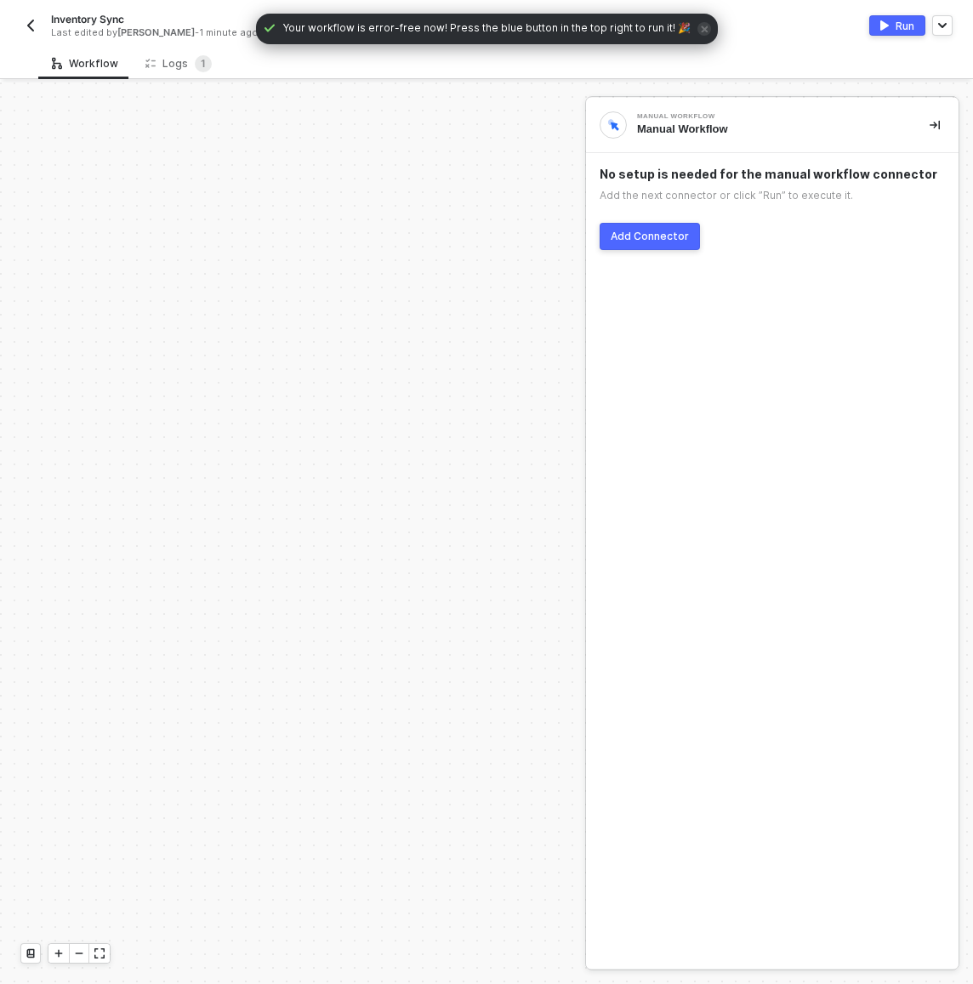
scroll to position [671, 0]
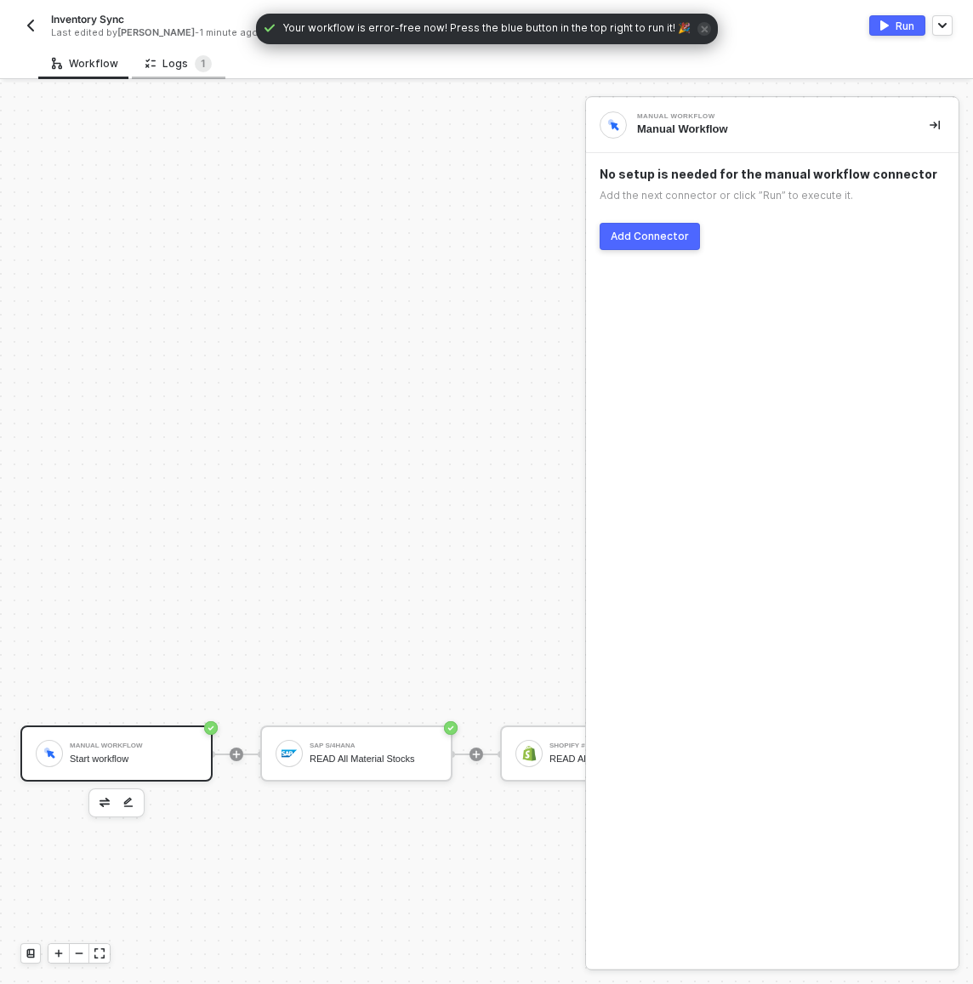
click at [179, 67] on div "Logs 1" at bounding box center [178, 63] width 66 height 17
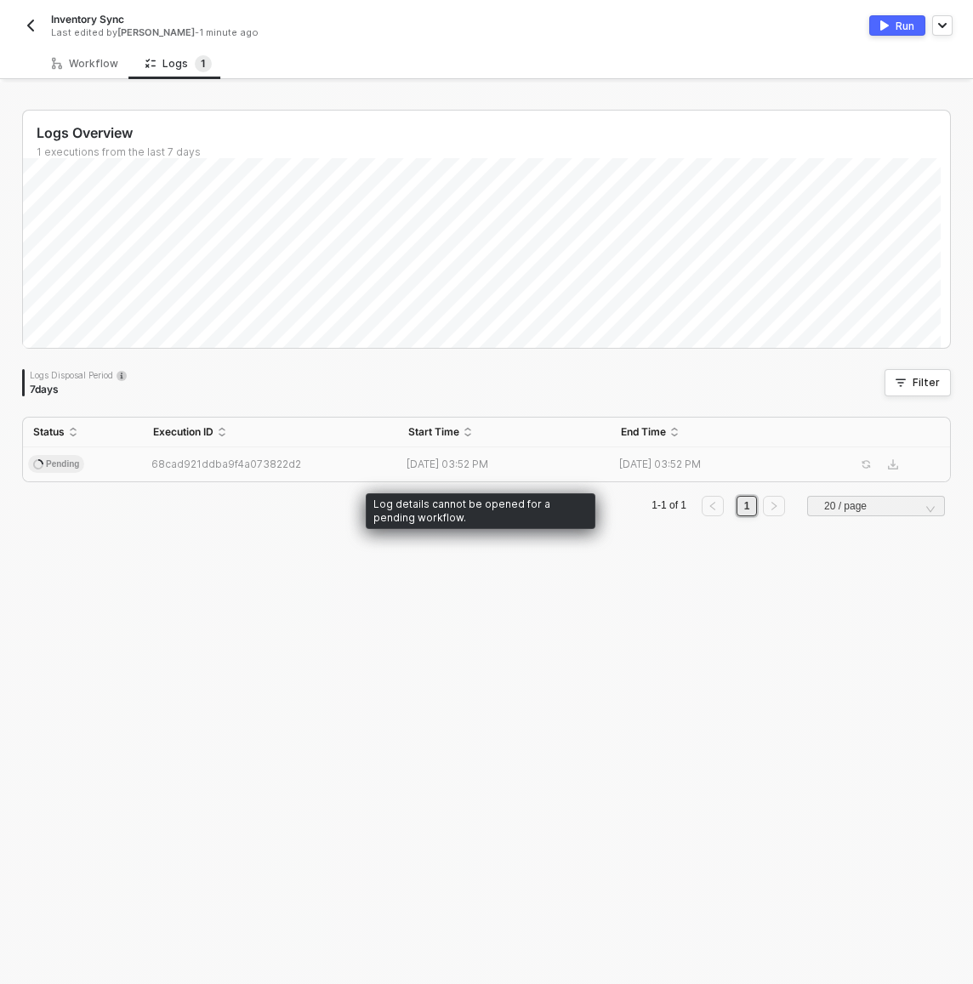
click at [131, 469] on td "Pending" at bounding box center [83, 464] width 120 height 34
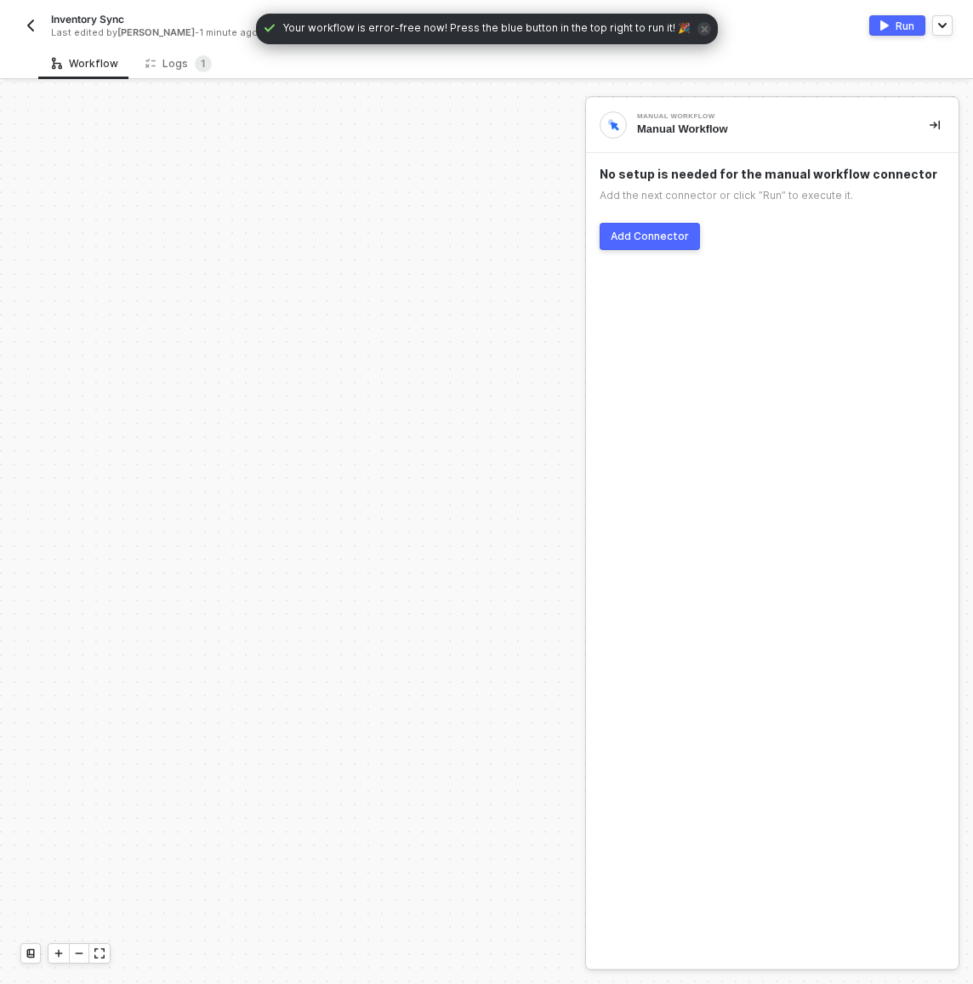
scroll to position [671, 0]
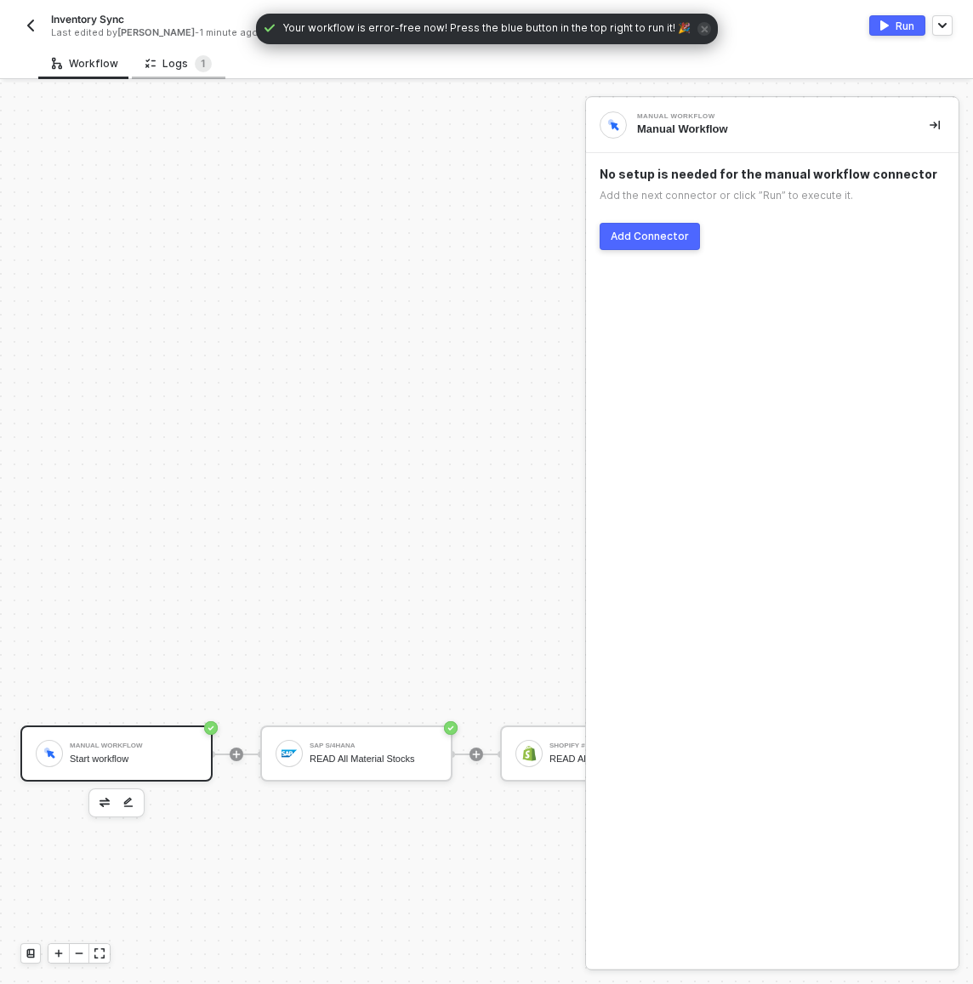
click at [169, 64] on div "Logs 1" at bounding box center [178, 63] width 66 height 17
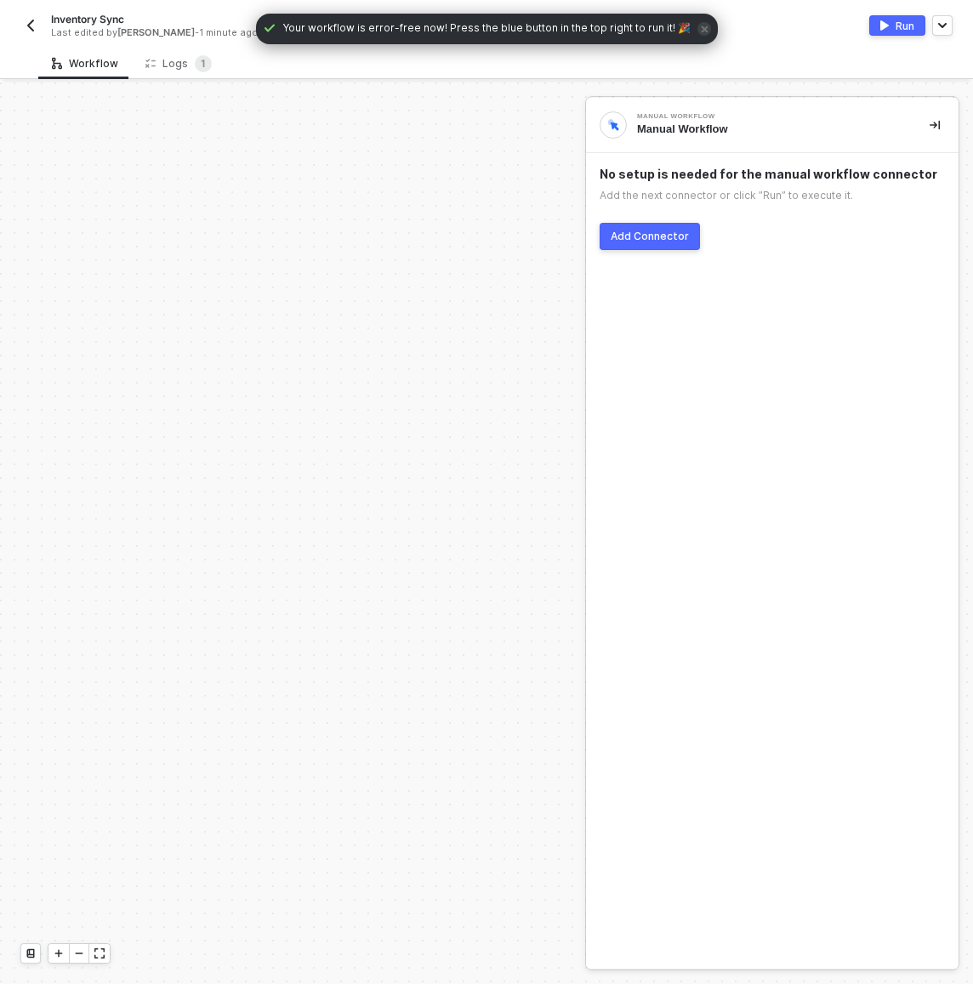
scroll to position [671, 0]
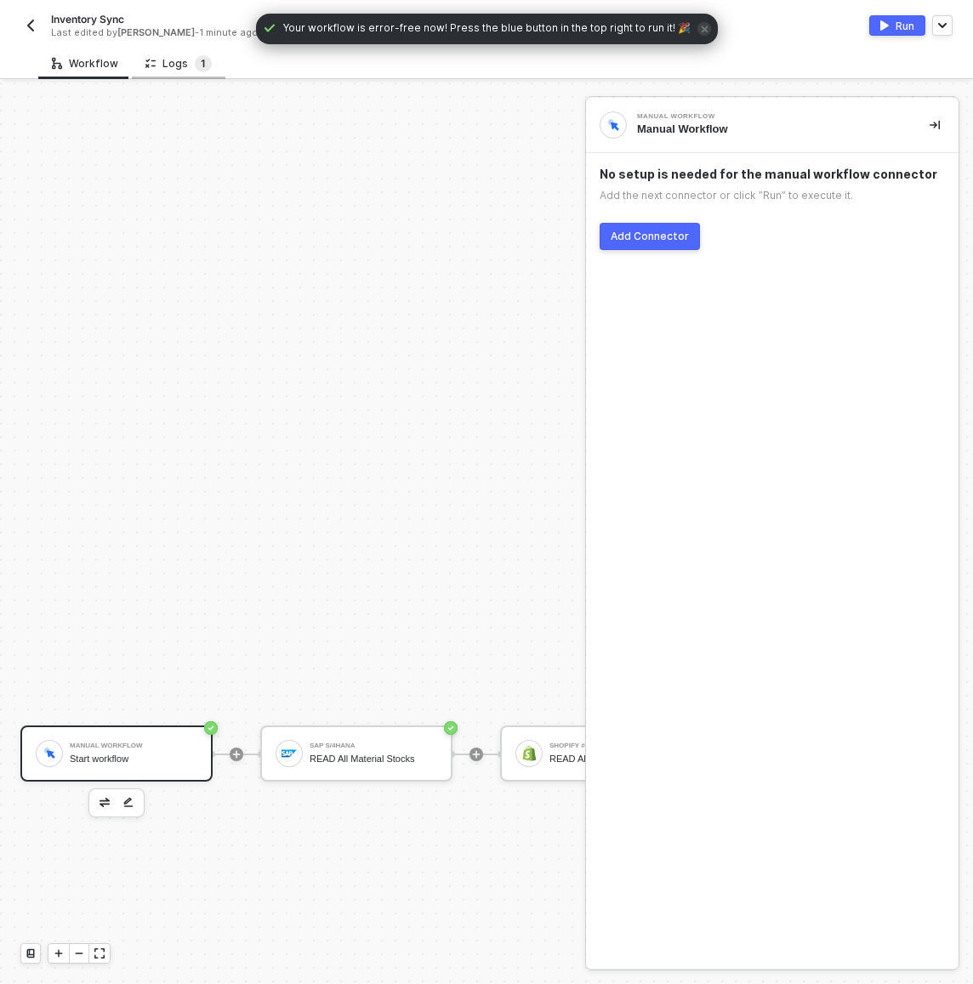
click at [195, 62] on sup "1" at bounding box center [203, 63] width 17 height 17
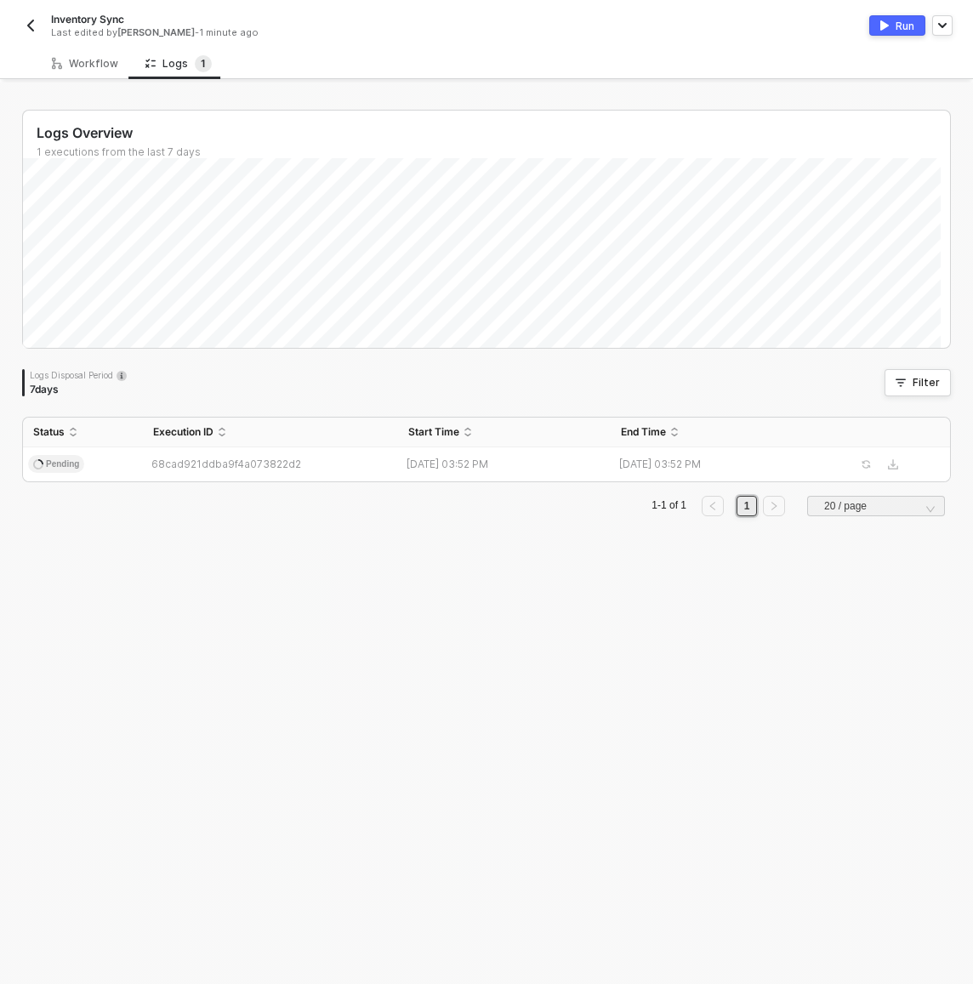
click at [272, 39] on div "Inventory Sync Last edited by [PERSON_NAME] - 1 minute ago Run" at bounding box center [486, 24] width 932 height 48
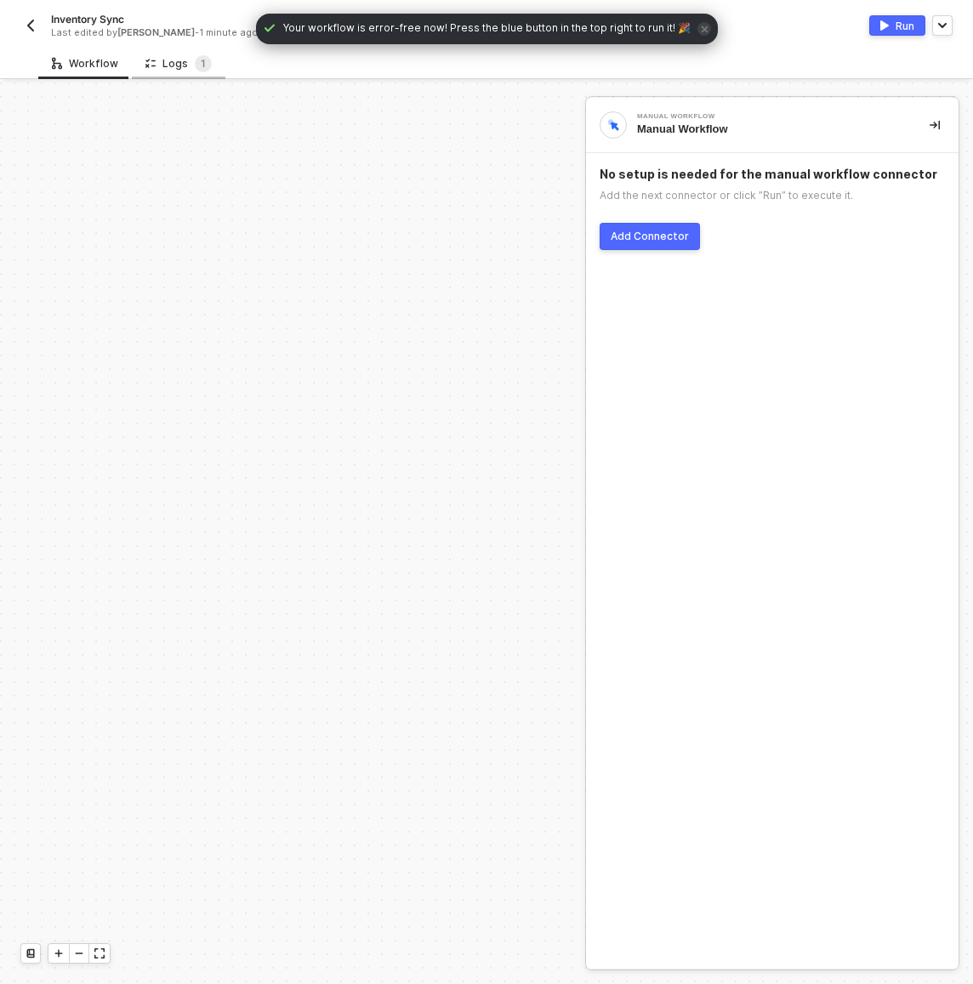
scroll to position [671, 0]
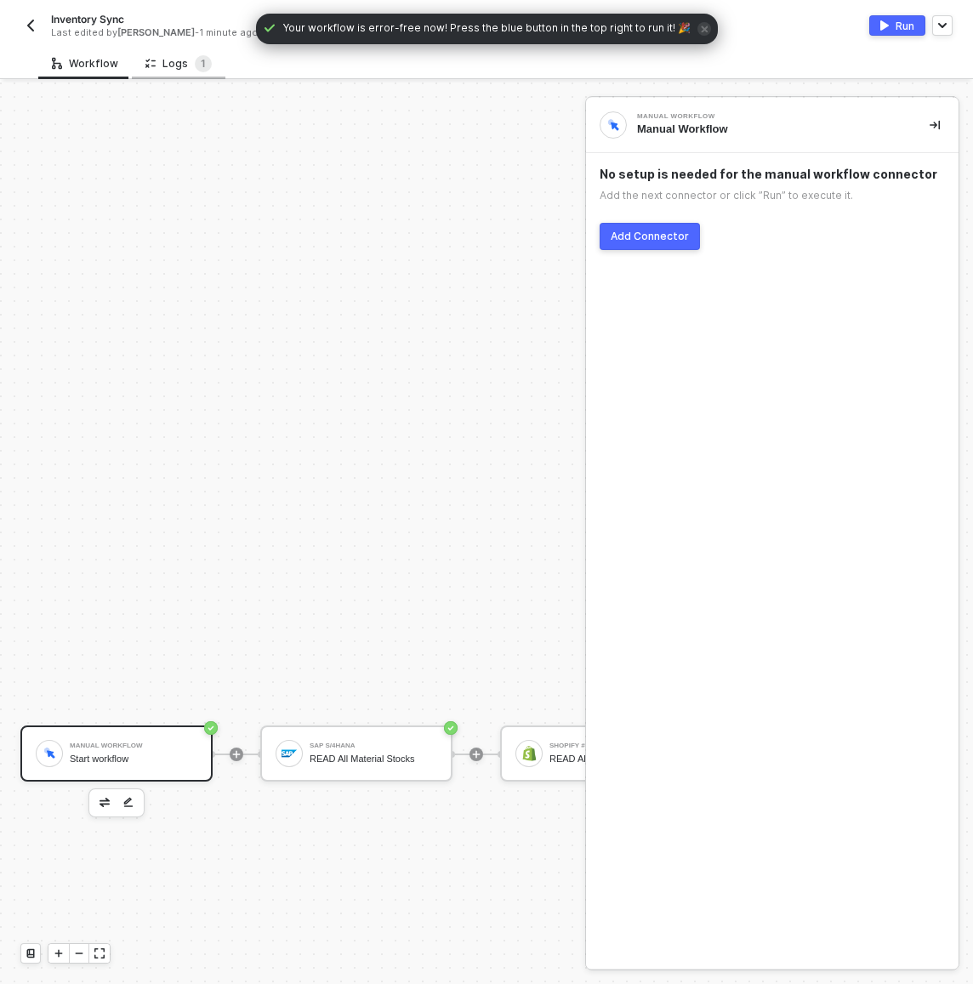
click at [185, 61] on div "Logs 1" at bounding box center [178, 63] width 66 height 17
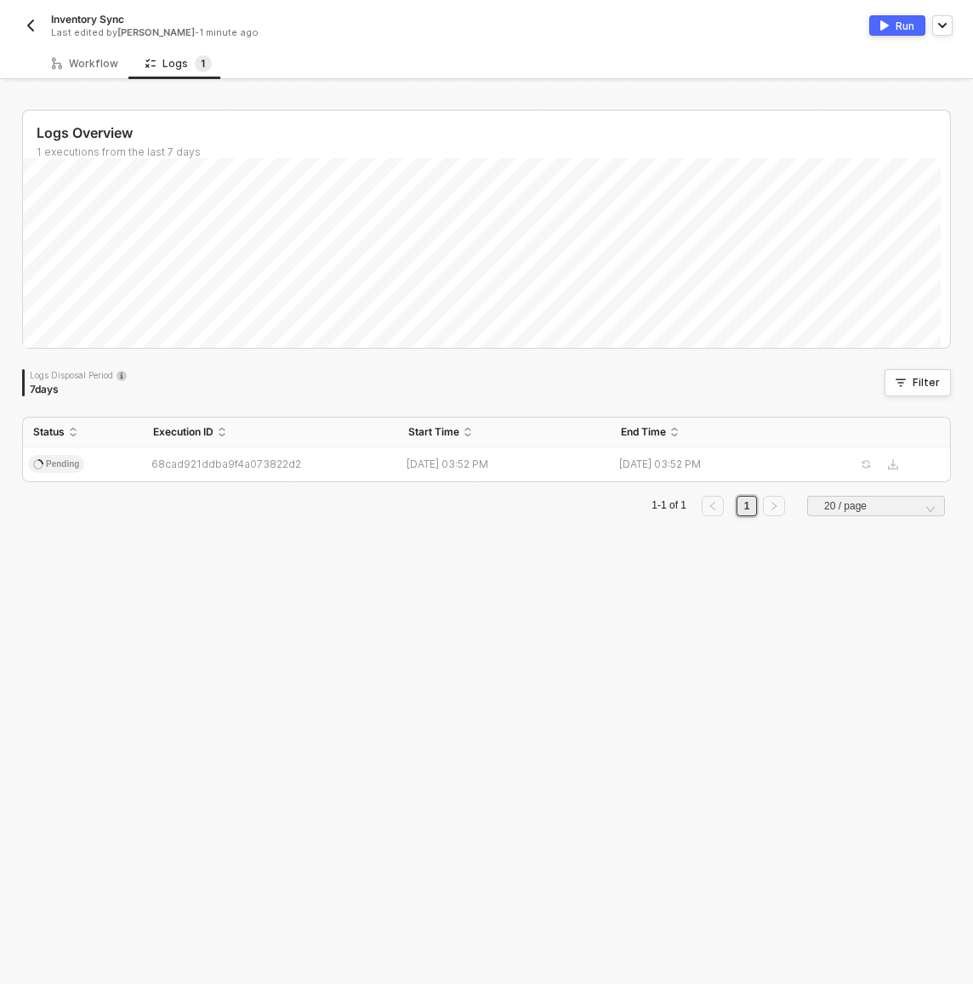
click at [296, 54] on div "Workflow Logs 1" at bounding box center [505, 63] width 935 height 31
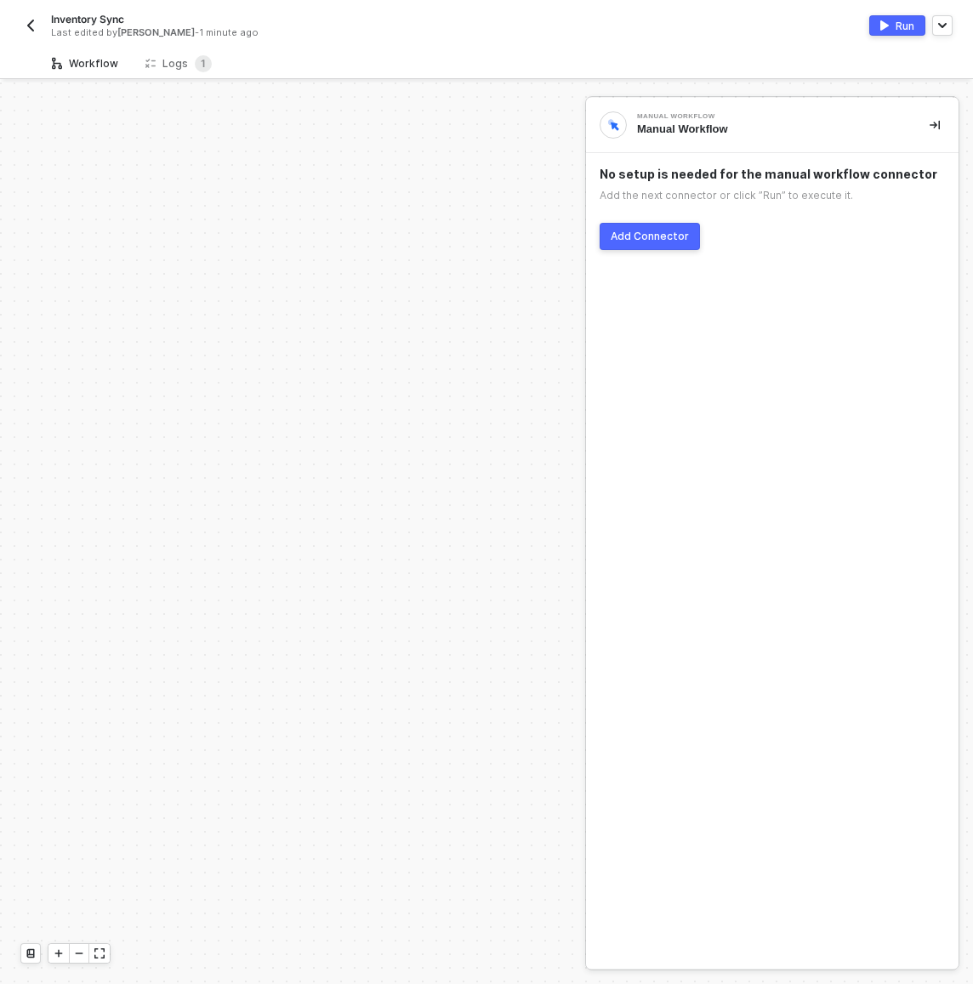
scroll to position [671, 0]
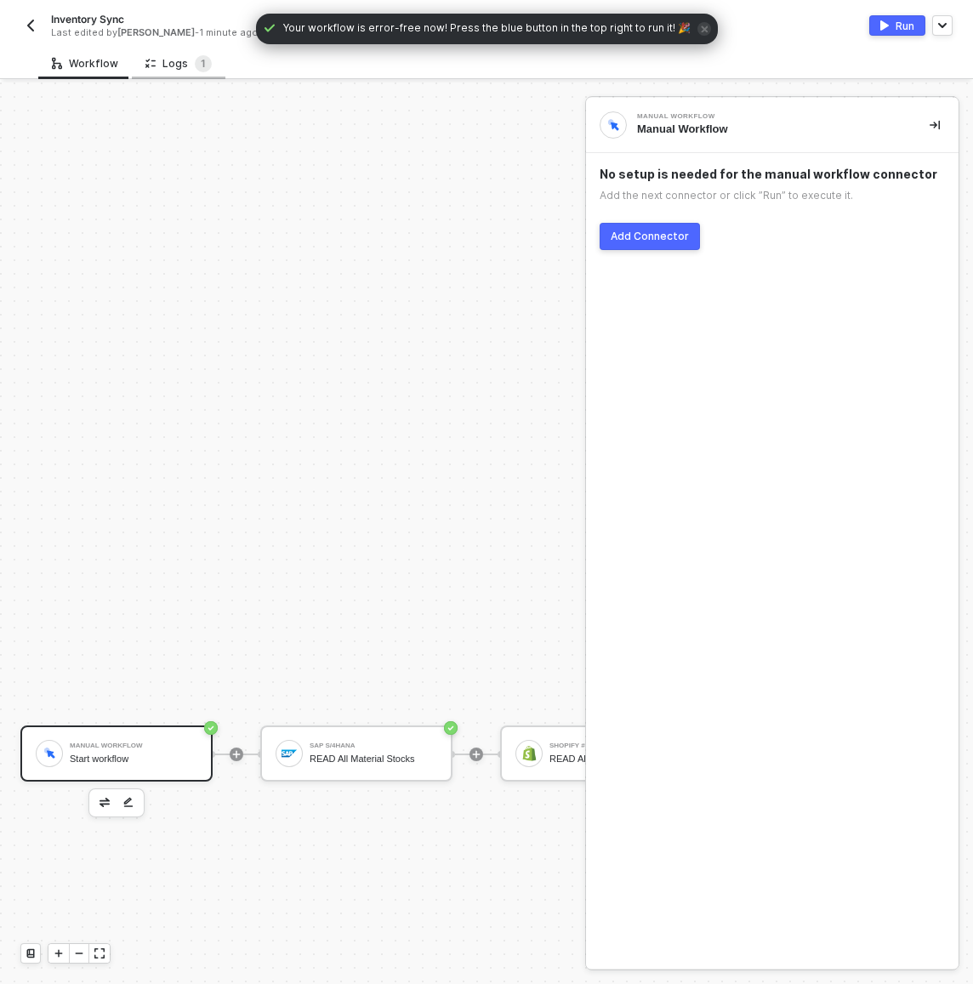
click at [145, 65] on icon at bounding box center [150, 63] width 10 height 14
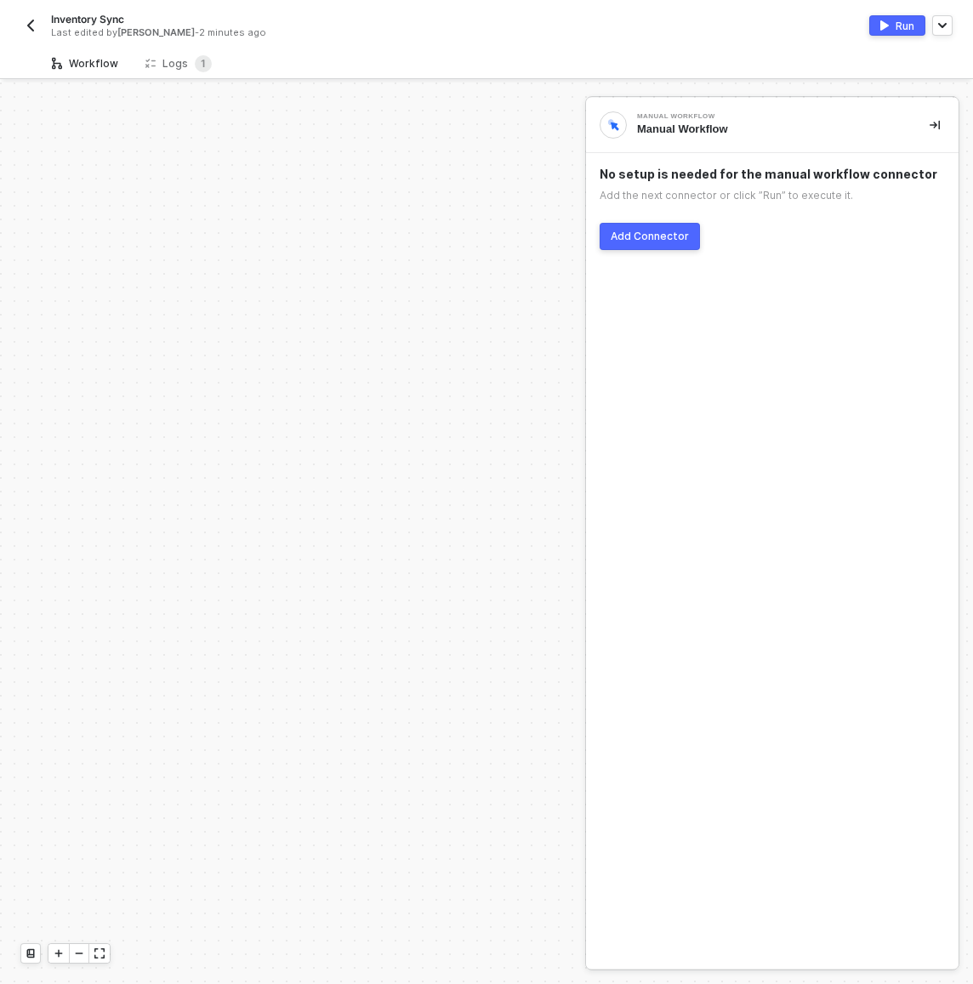
scroll to position [671, 0]
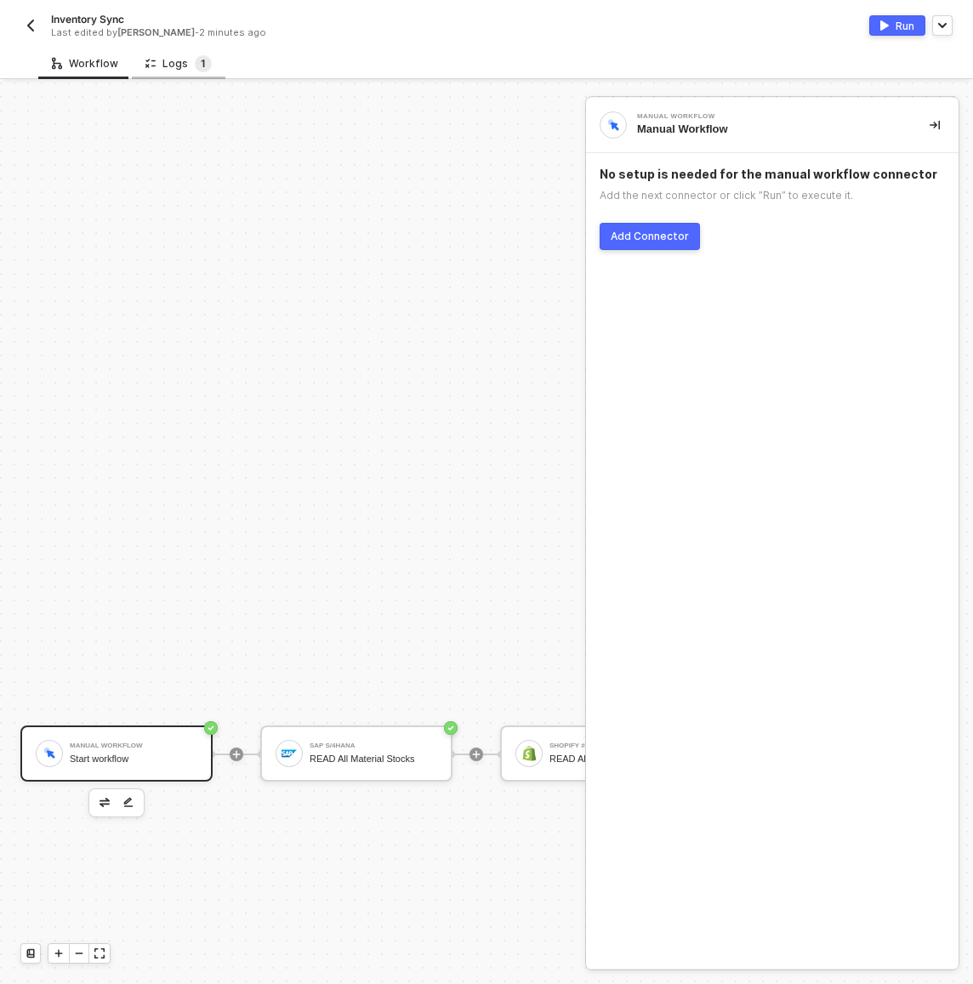
click at [204, 62] on sup "1" at bounding box center [203, 63] width 17 height 17
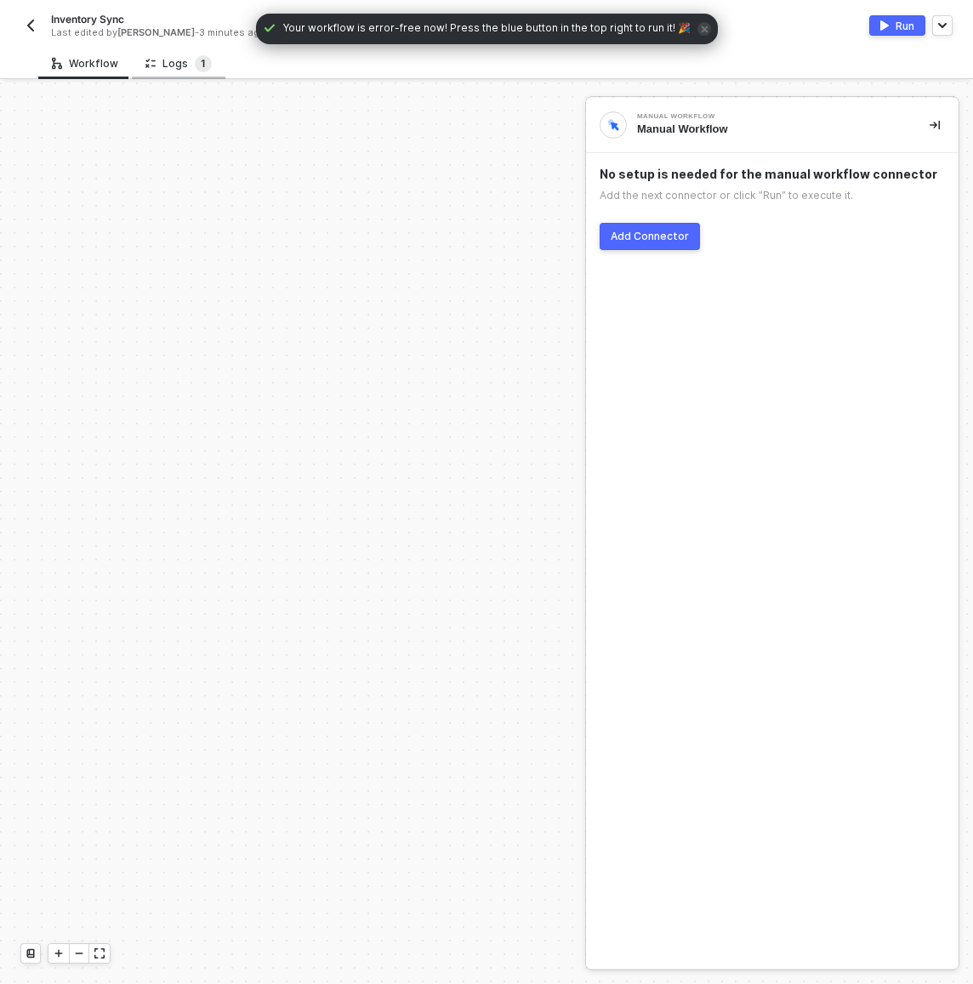
scroll to position [671, 0]
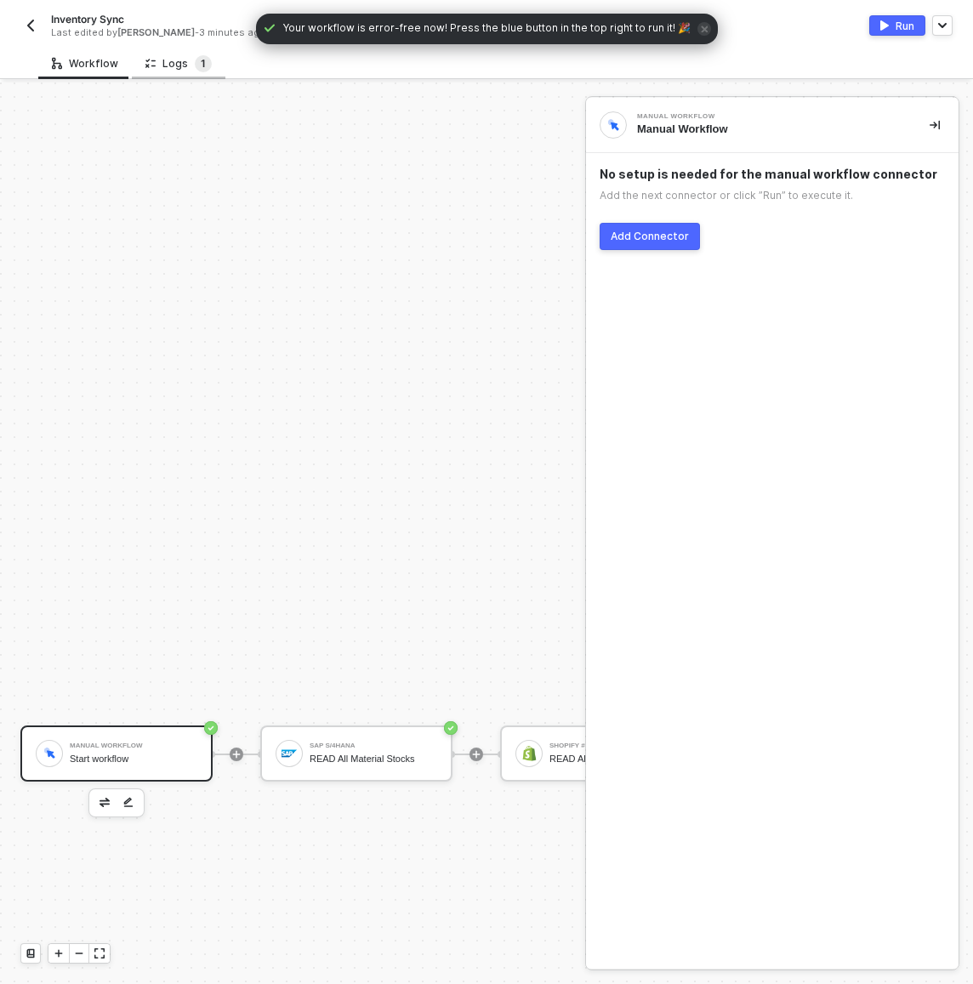
click at [195, 62] on sup "1" at bounding box center [203, 63] width 17 height 17
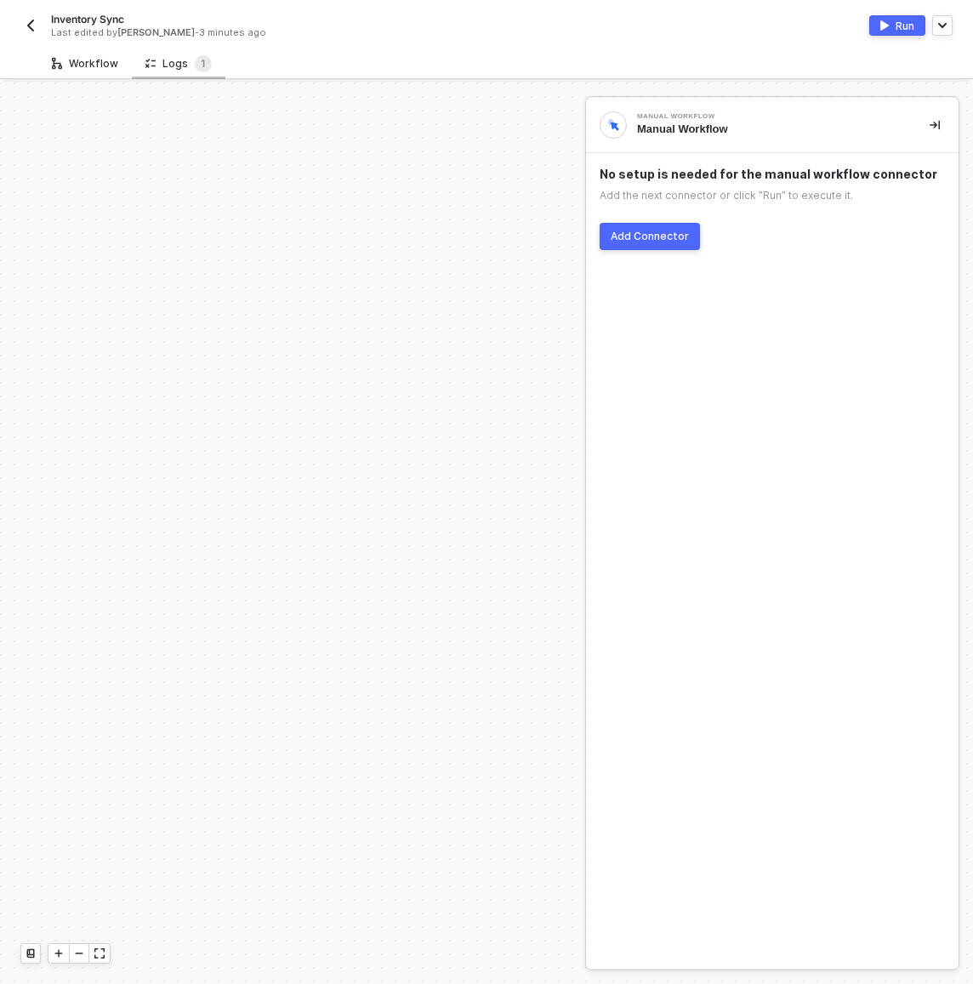
scroll to position [671, 0]
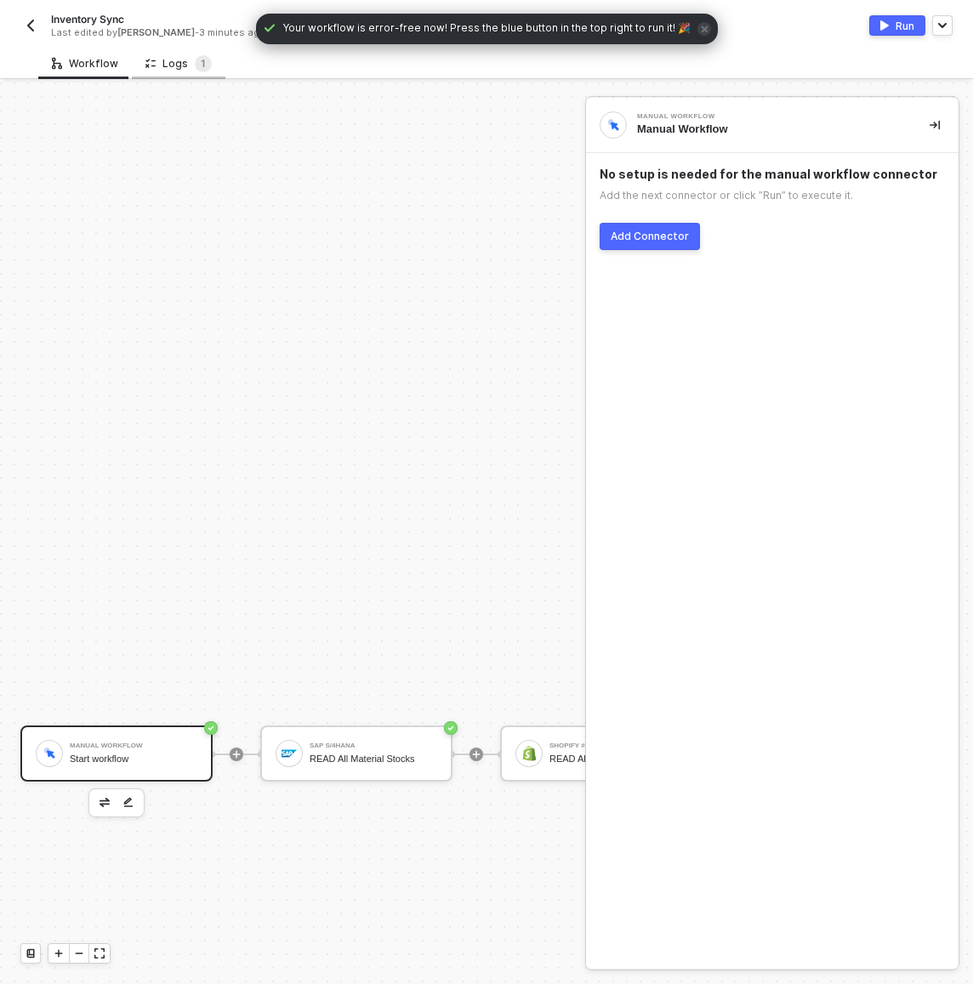
click at [173, 70] on div "Logs 1" at bounding box center [178, 63] width 66 height 17
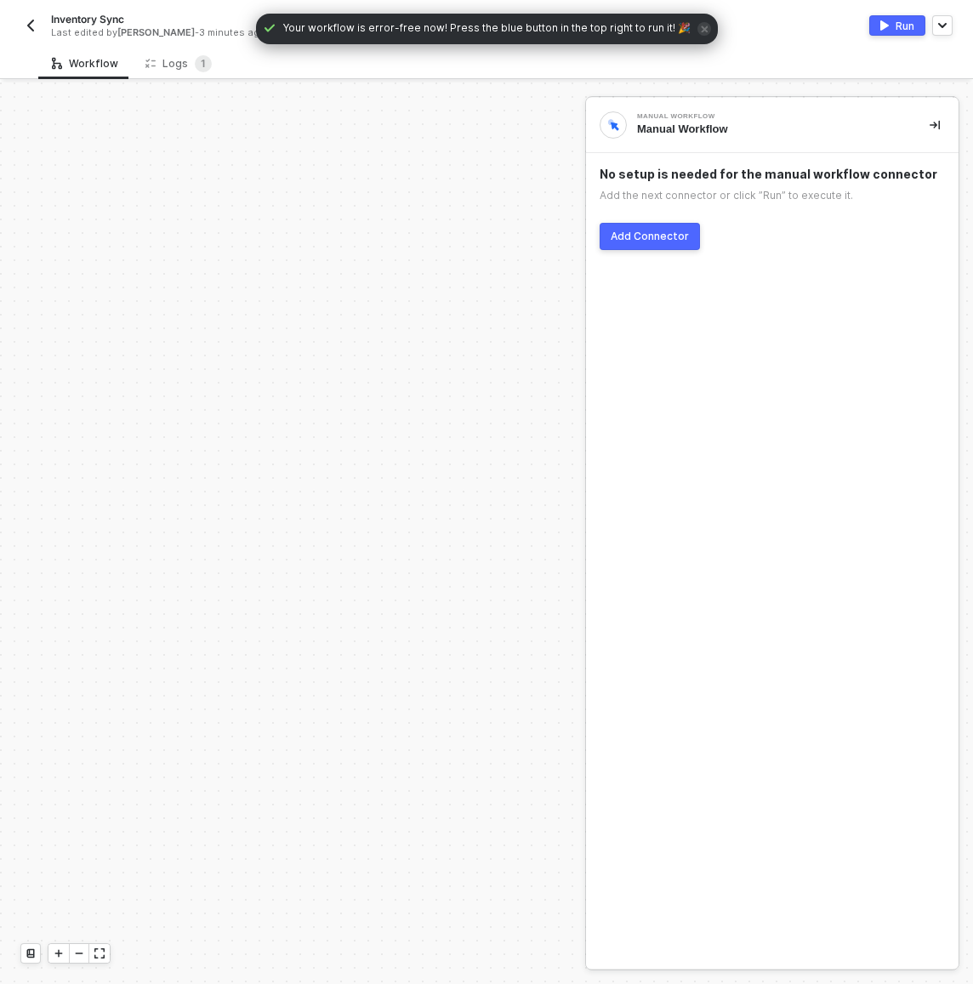
scroll to position [671, 0]
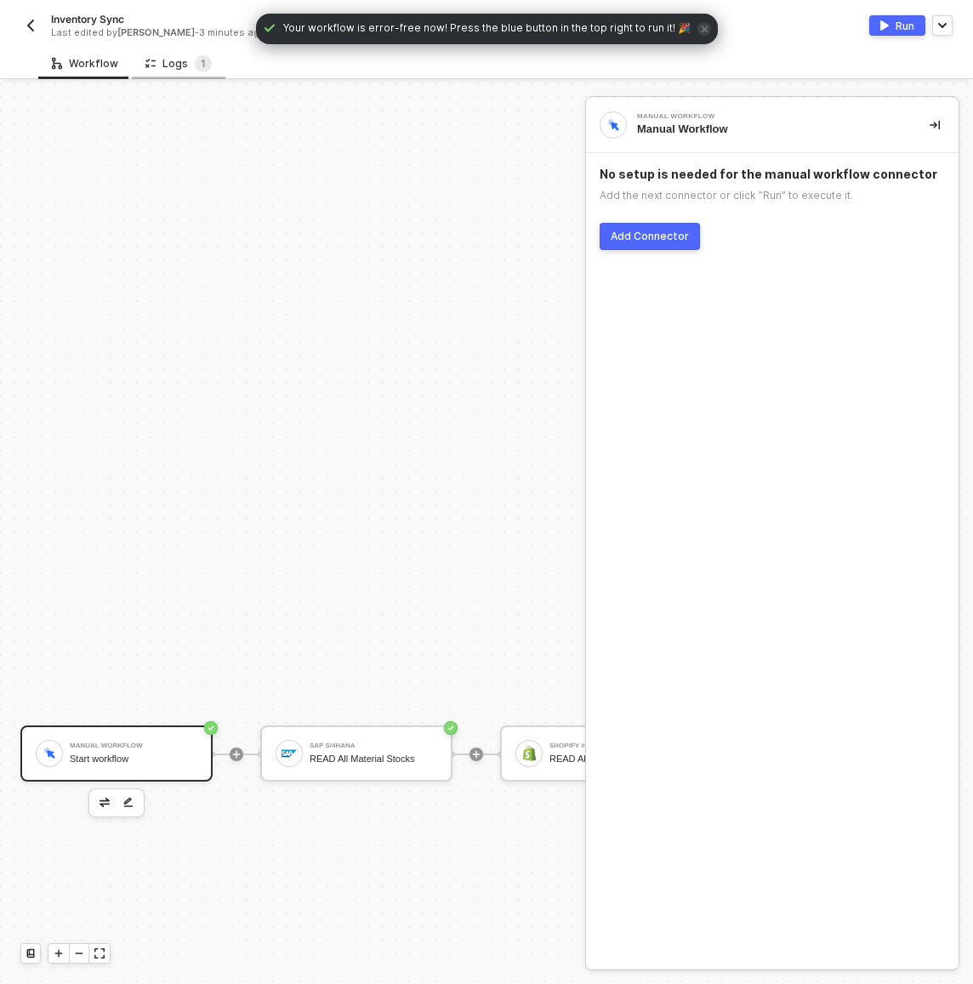
click at [163, 71] on div "Logs 1" at bounding box center [178, 63] width 66 height 17
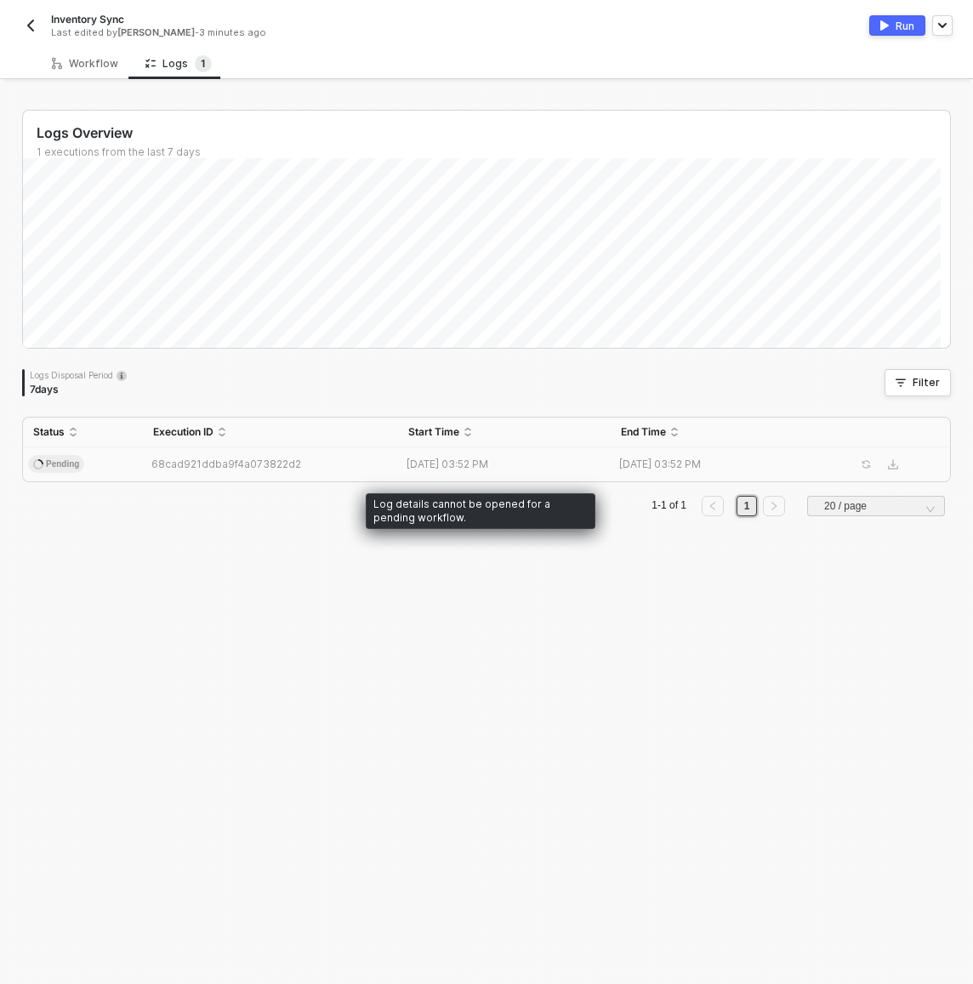
click at [464, 474] on td "[DATE] 03:52 PM" at bounding box center [504, 464] width 213 height 34
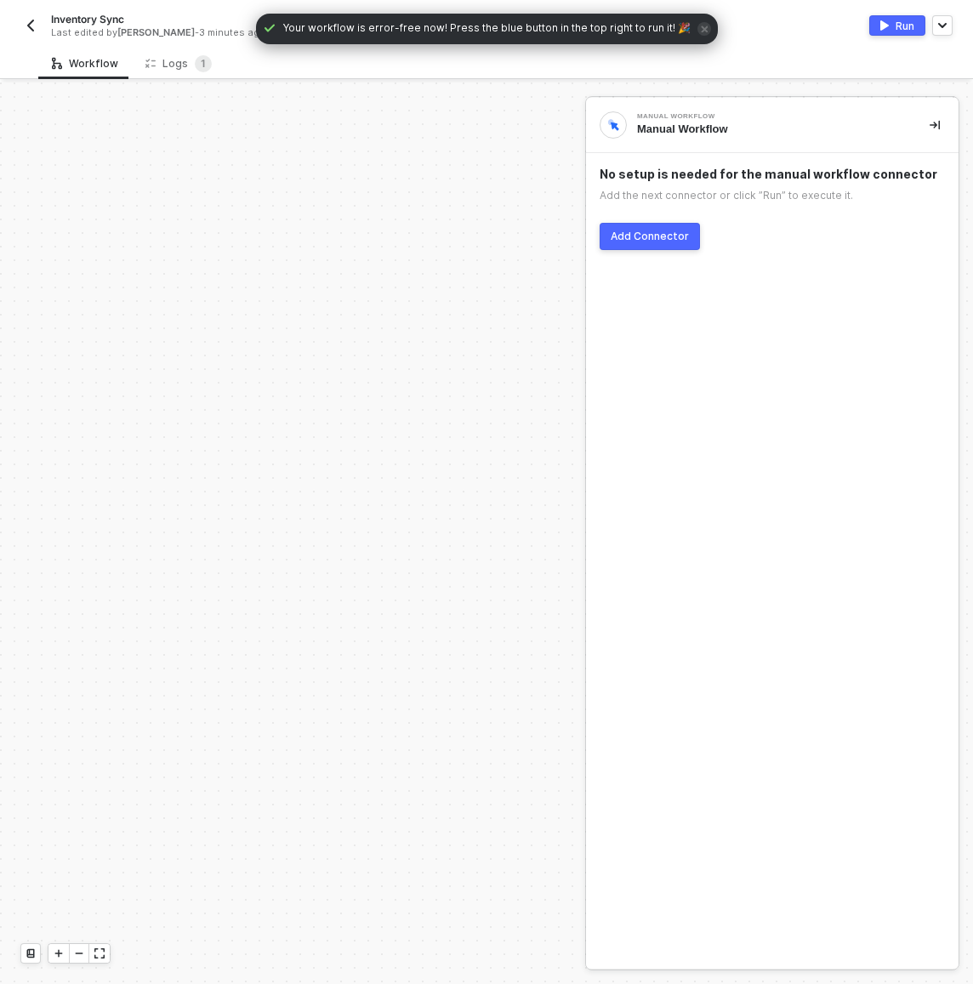
scroll to position [671, 0]
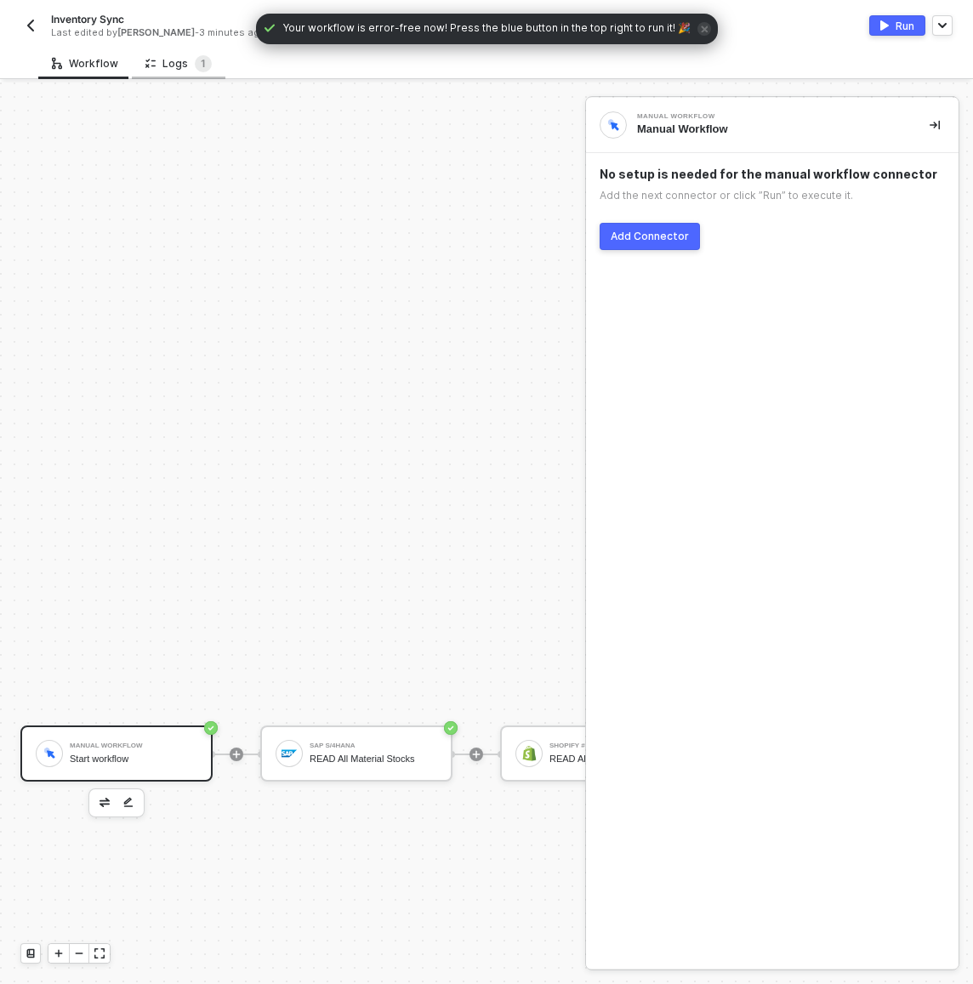
click at [178, 71] on div "Logs 1" at bounding box center [178, 63] width 66 height 17
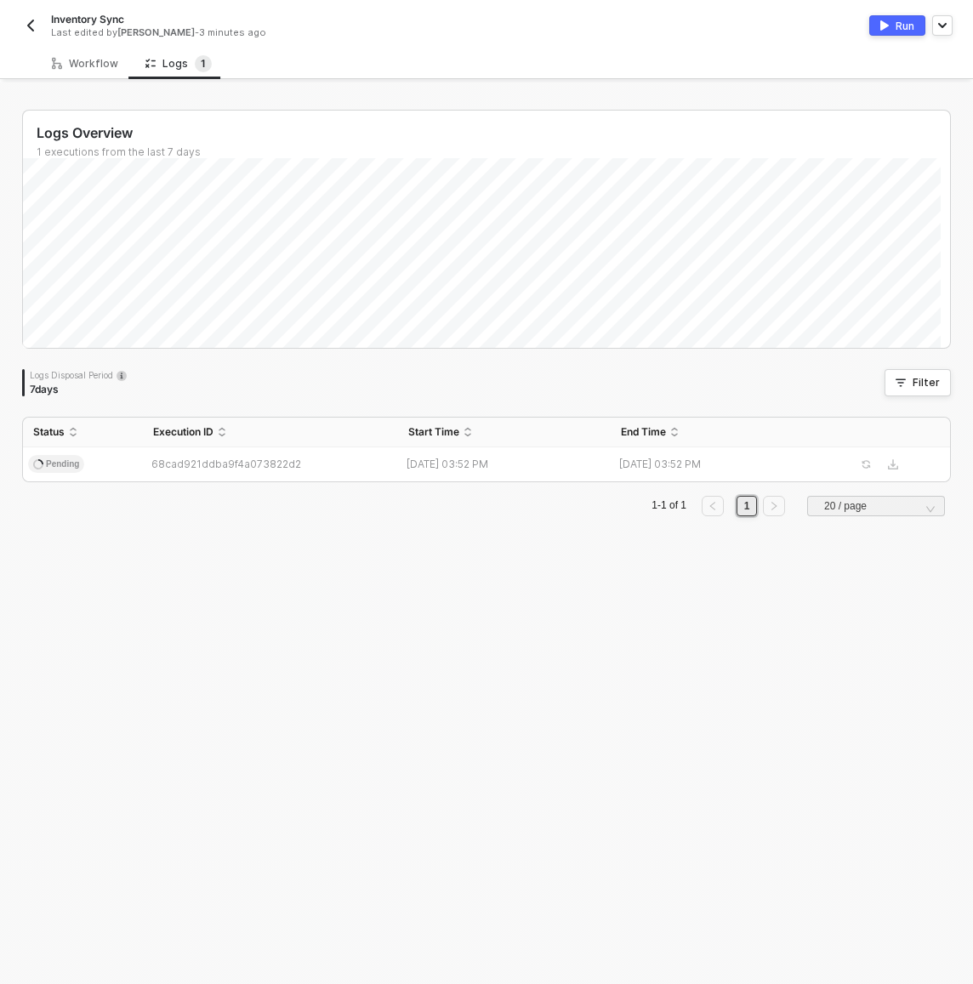
click at [318, 117] on div "Logs Overview 1 executions from the last 7 days" at bounding box center [486, 135] width 927 height 48
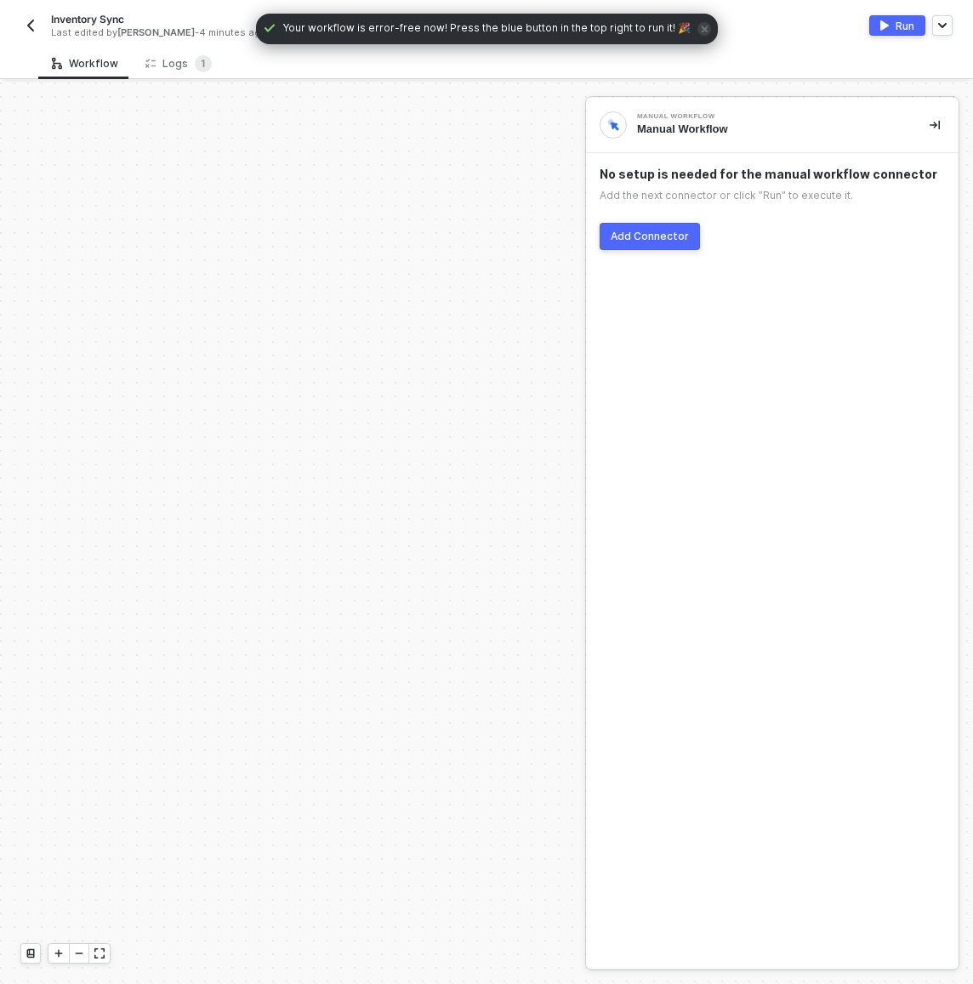
scroll to position [671, 0]
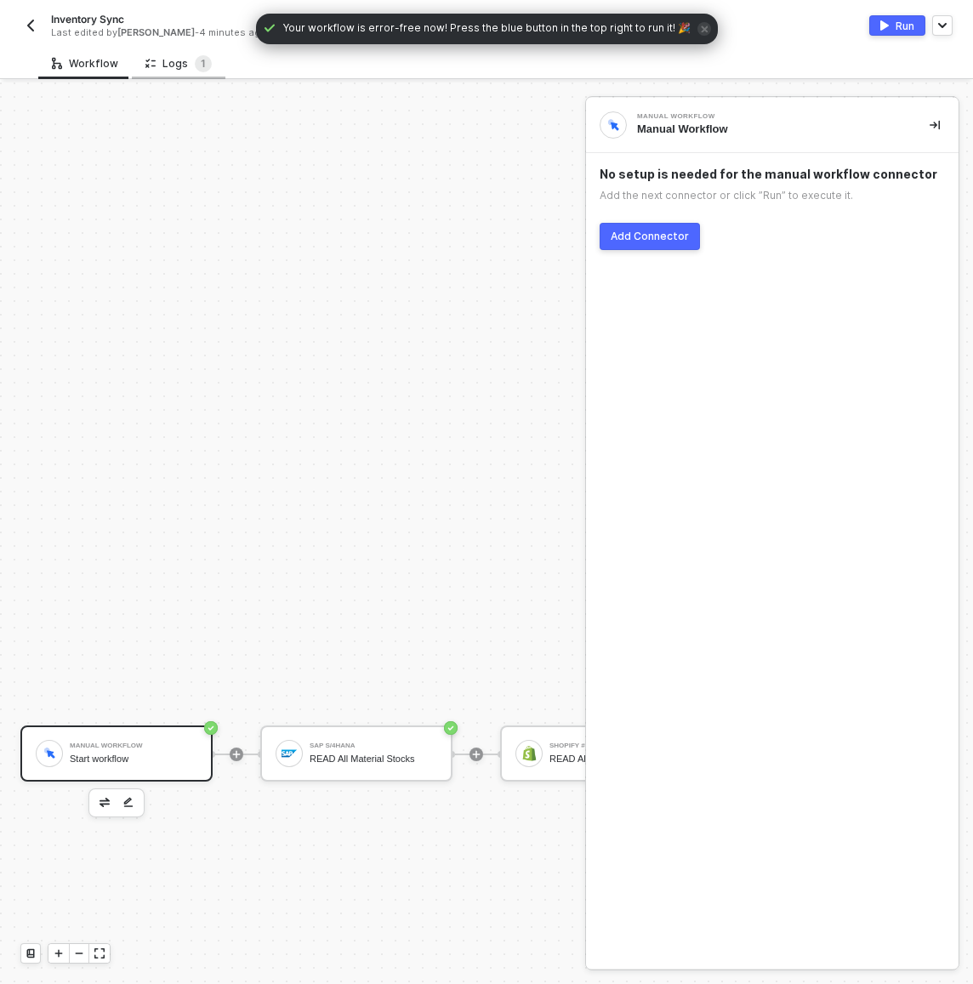
click at [174, 65] on div "Logs 1" at bounding box center [178, 63] width 66 height 17
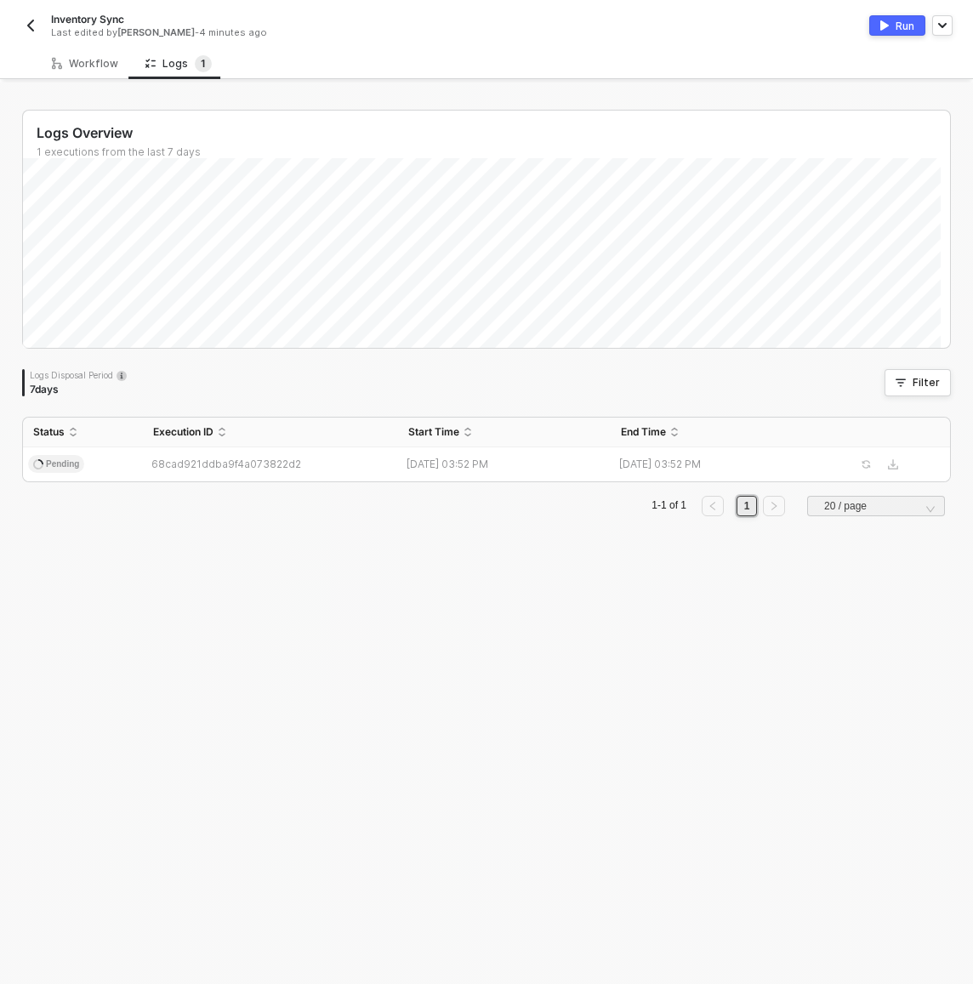
click at [355, 73] on div "Workflow Logs 1" at bounding box center [505, 63] width 935 height 31
click at [376, 748] on div "Logs Overview 1 executions from the last 7 days Sat 13 Success 0 Failure 0 Logs…" at bounding box center [486, 532] width 969 height 901
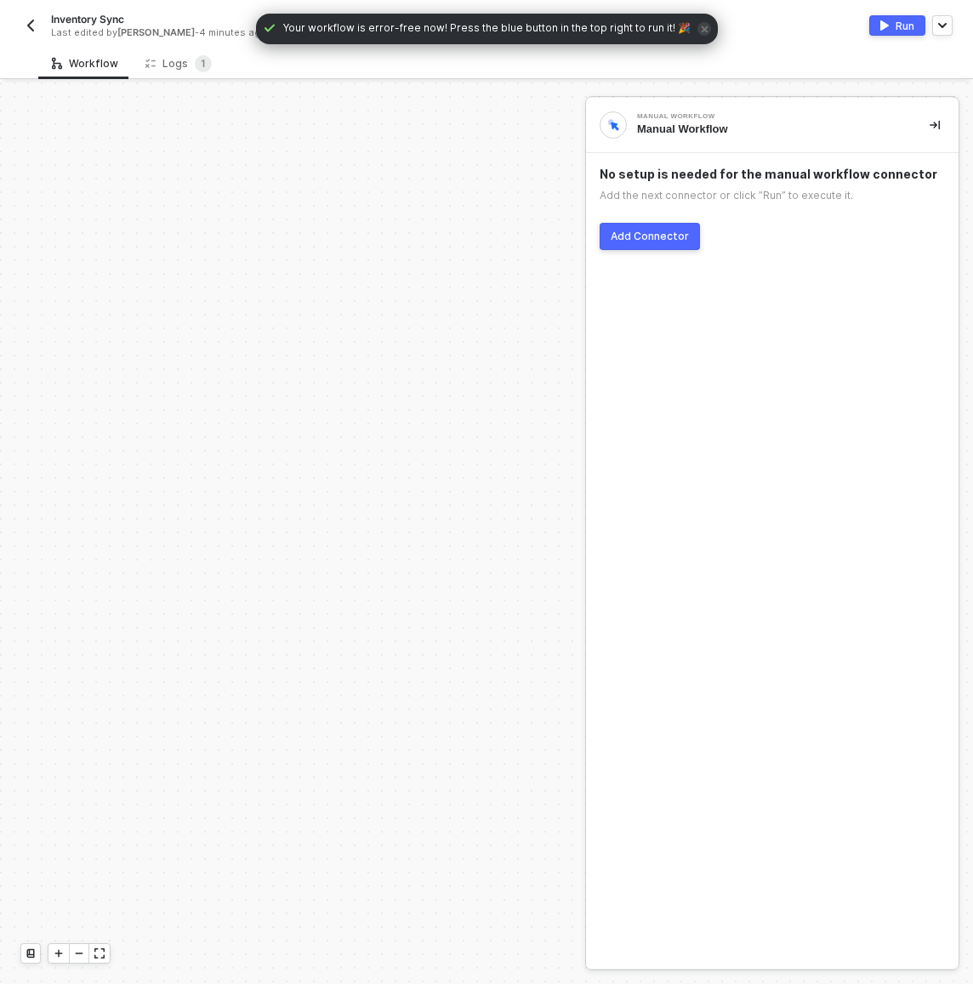
scroll to position [671, 0]
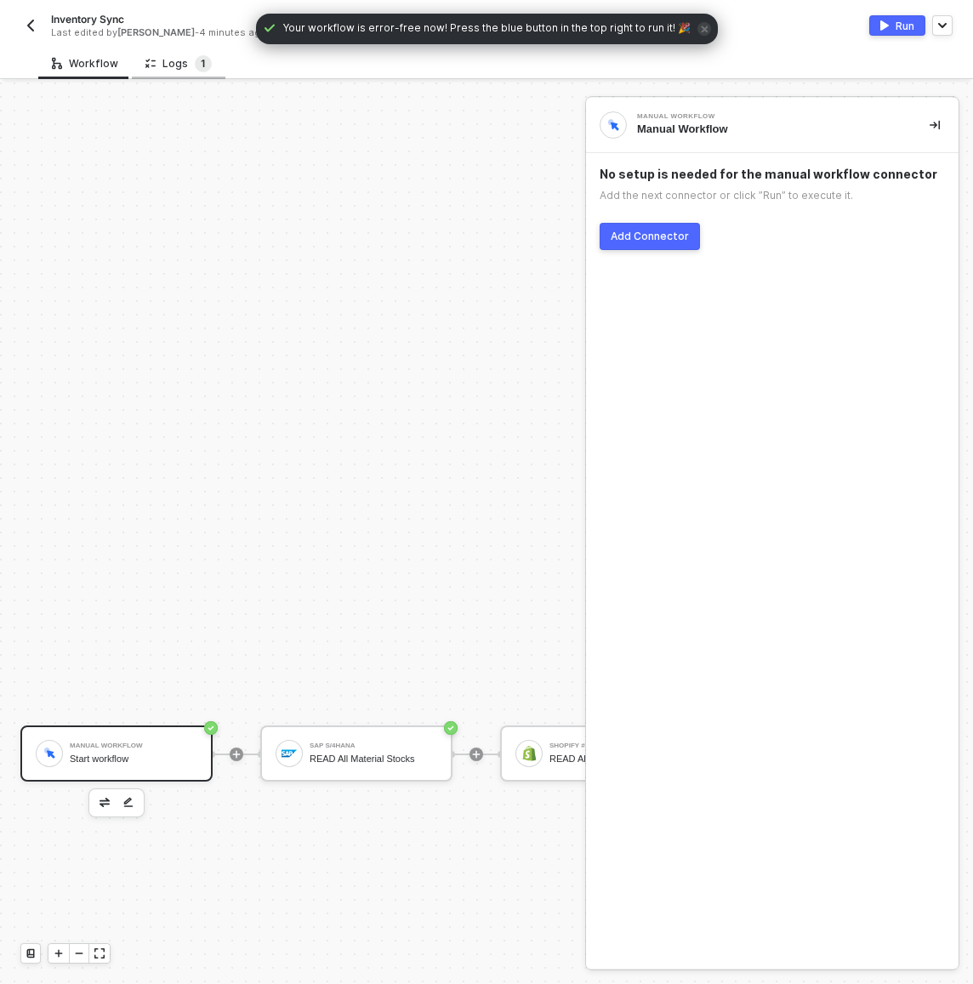
click at [195, 55] on sup "1" at bounding box center [203, 63] width 17 height 17
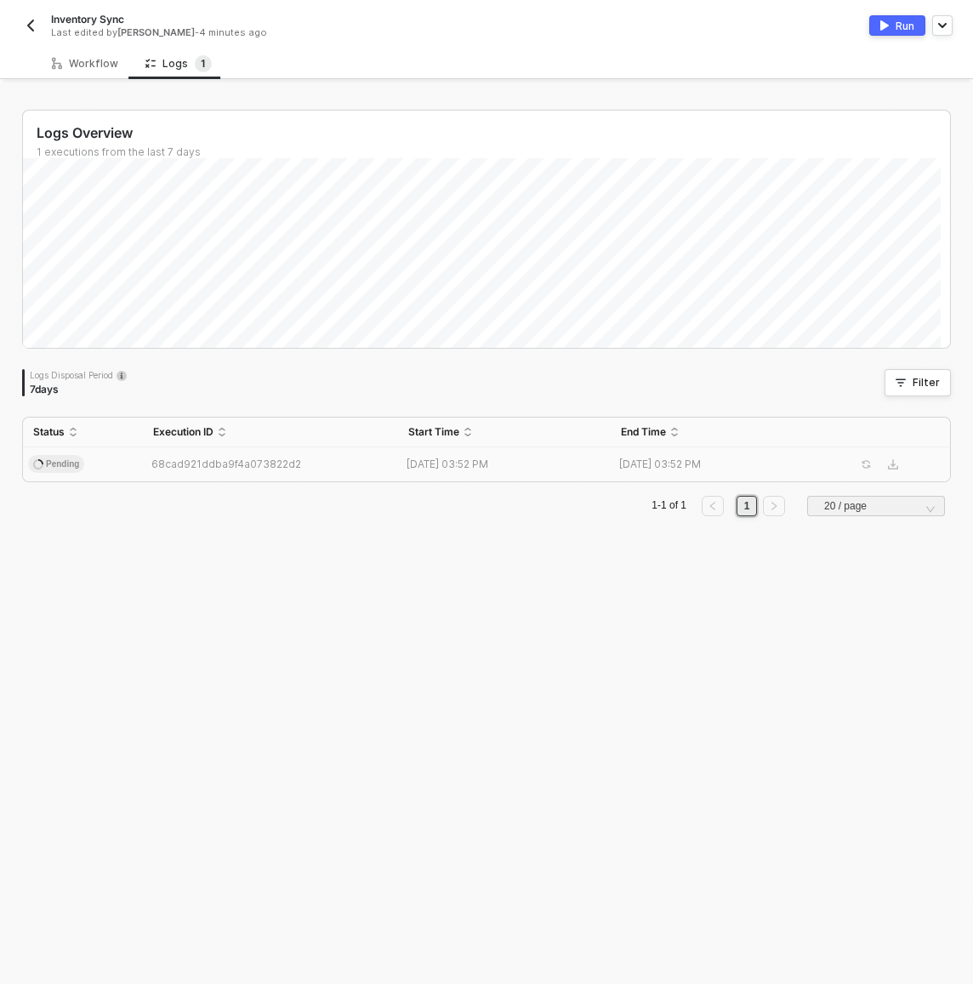
click at [254, 467] on span "68cad921ddba9f4a073822d2" at bounding box center [226, 463] width 150 height 13
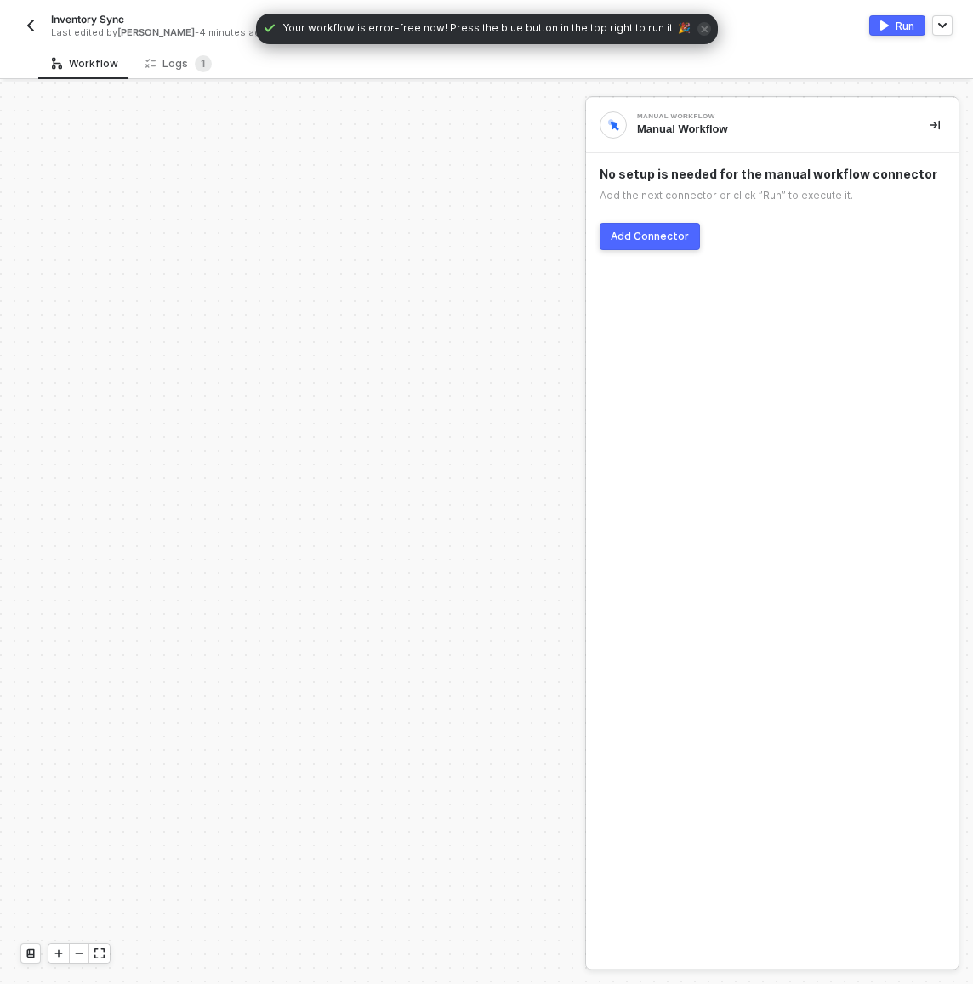
scroll to position [671, 0]
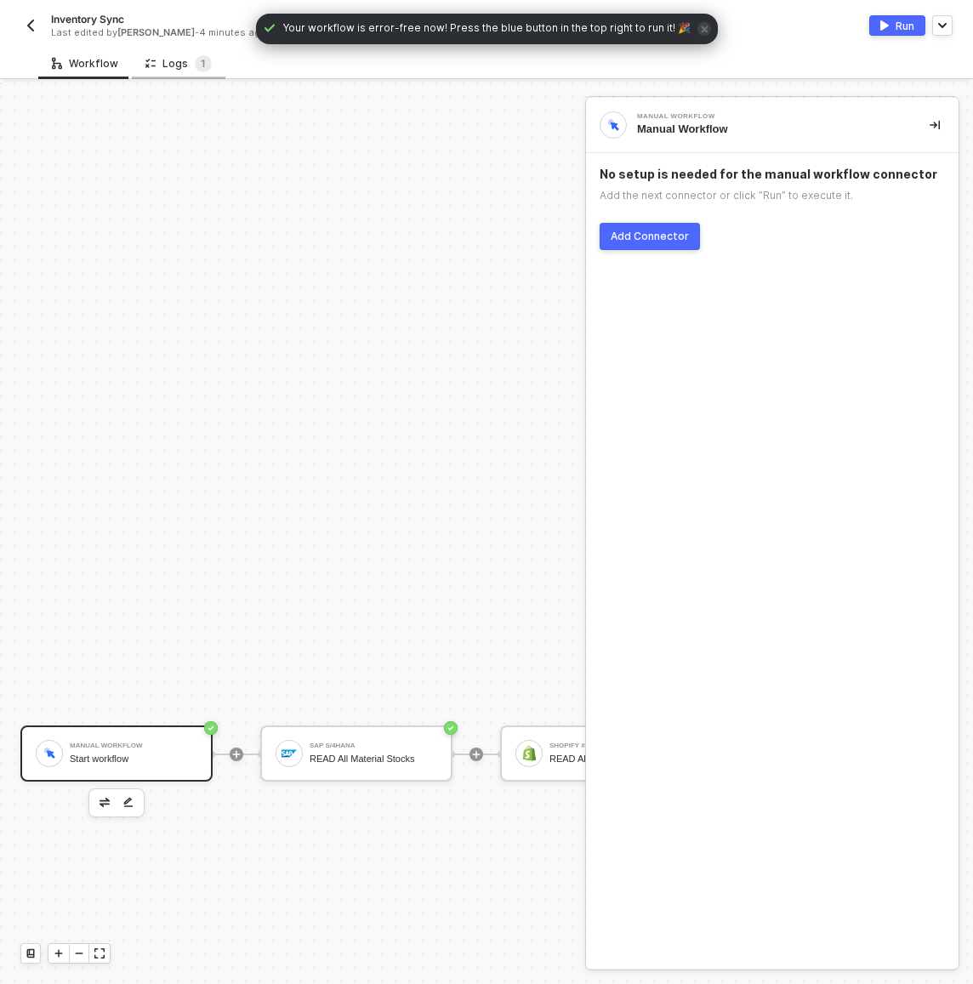
click at [161, 67] on div "Logs 1" at bounding box center [178, 63] width 66 height 17
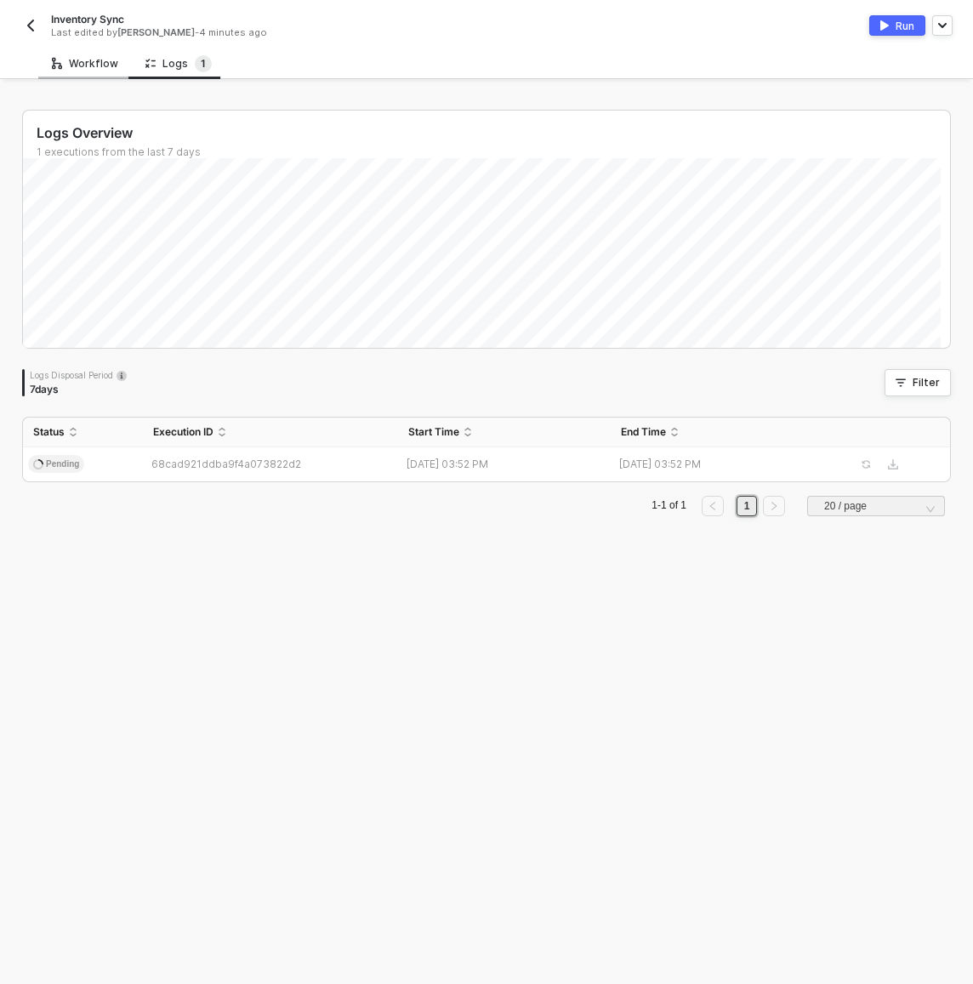
click at [80, 62] on div "Workflow" at bounding box center [85, 64] width 66 height 14
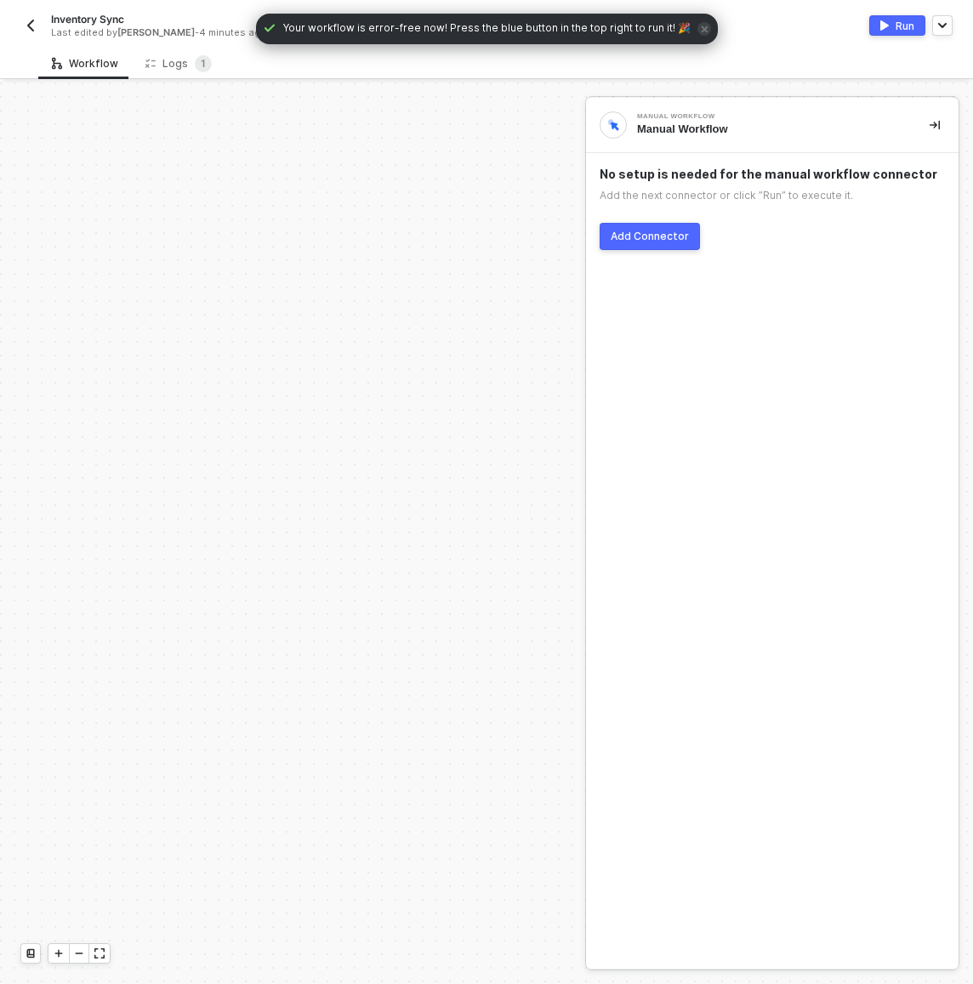
scroll to position [671, 0]
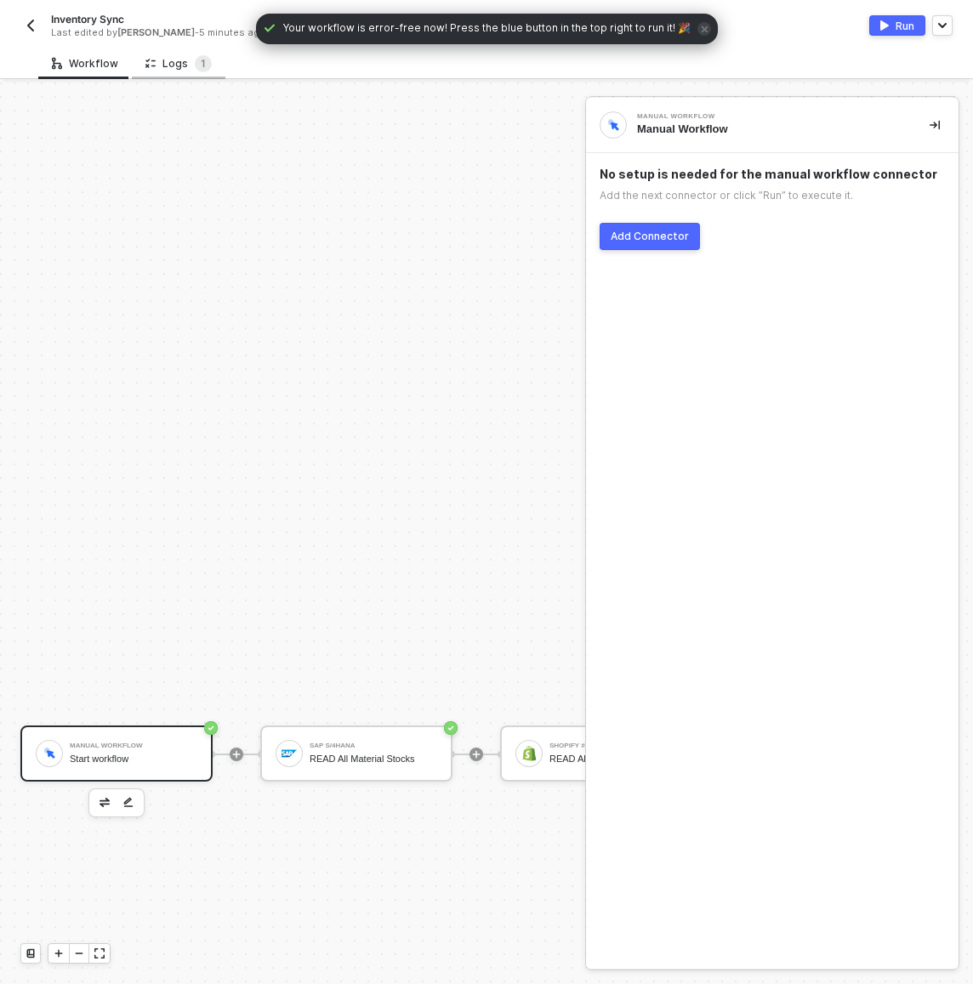
click at [174, 58] on div "Logs 1" at bounding box center [178, 63] width 66 height 17
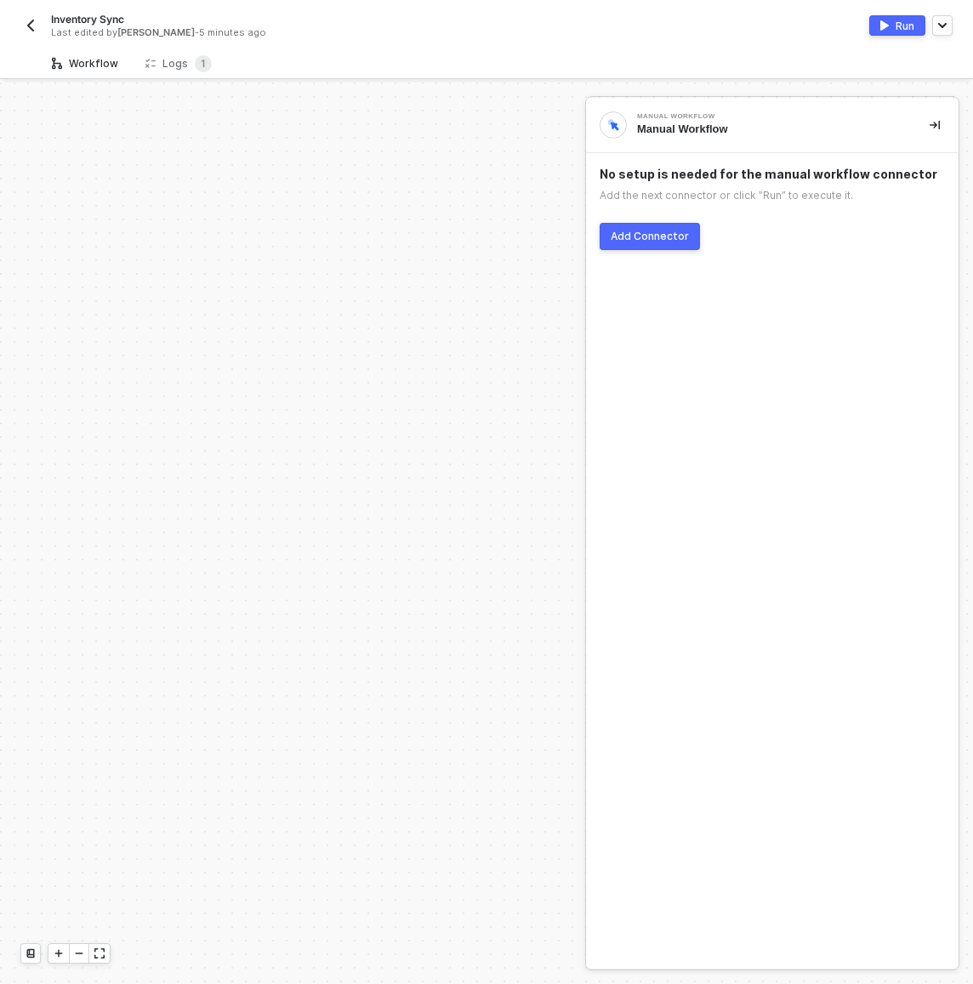
scroll to position [671, 0]
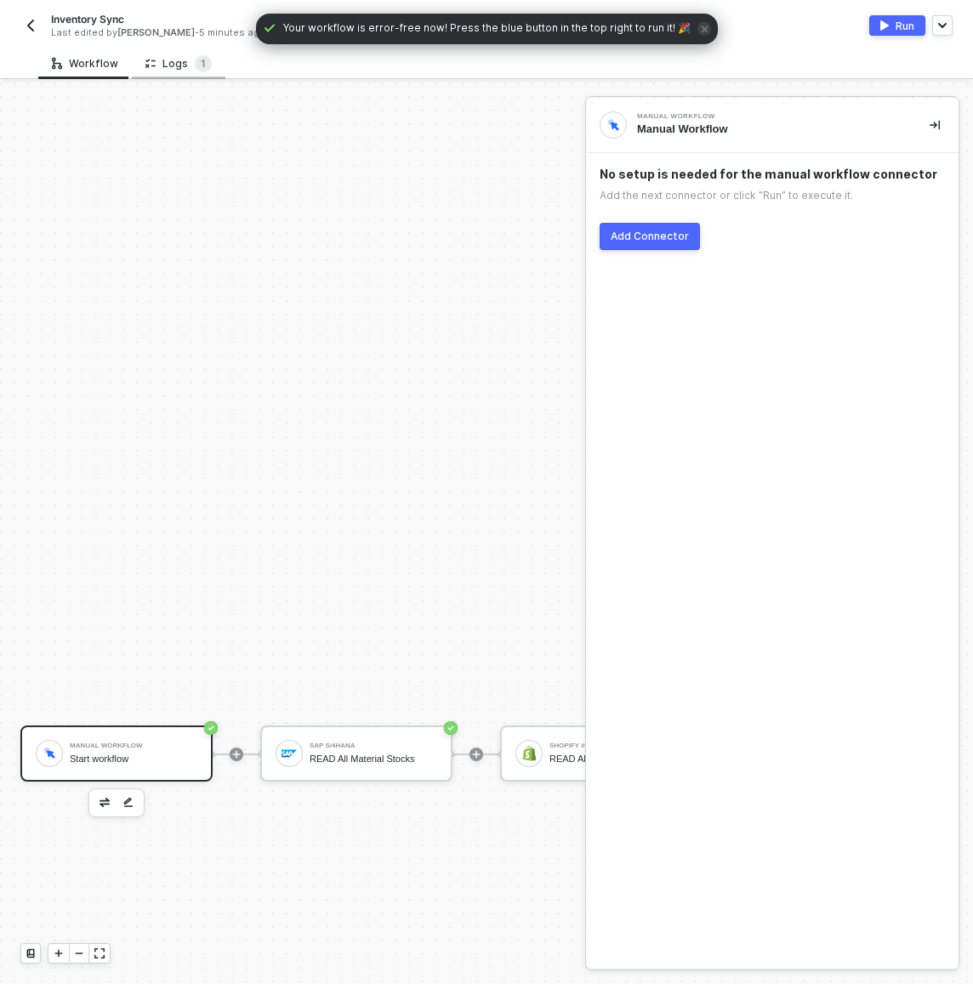
click at [172, 75] on div "Logs 1" at bounding box center [179, 63] width 94 height 31
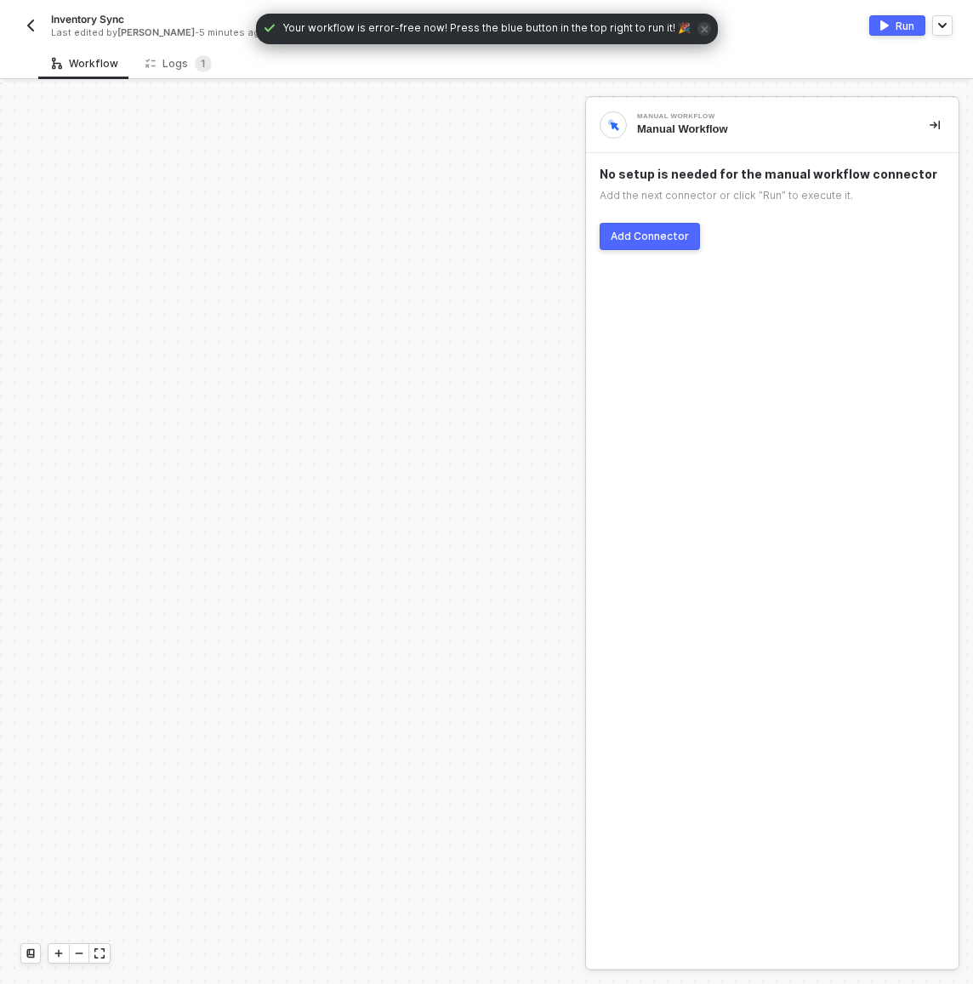
scroll to position [671, 0]
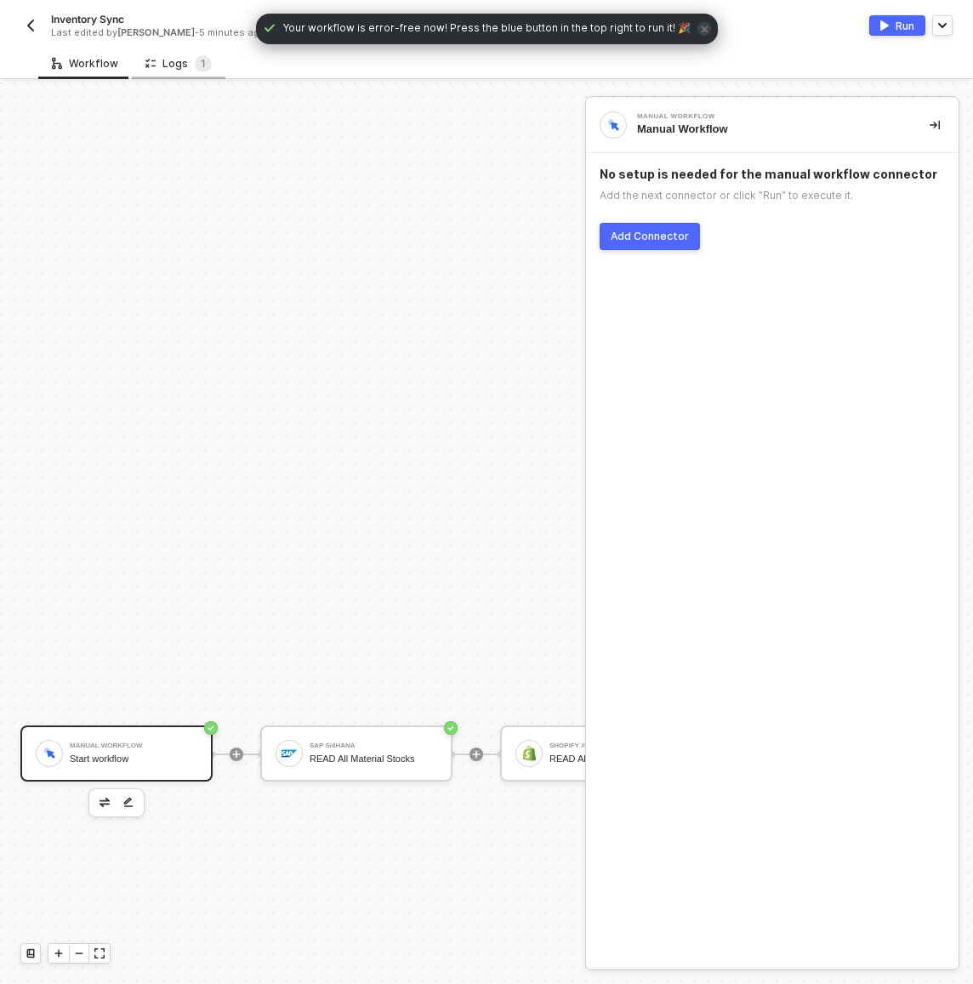
click at [179, 60] on div "Logs 1" at bounding box center [178, 63] width 66 height 17
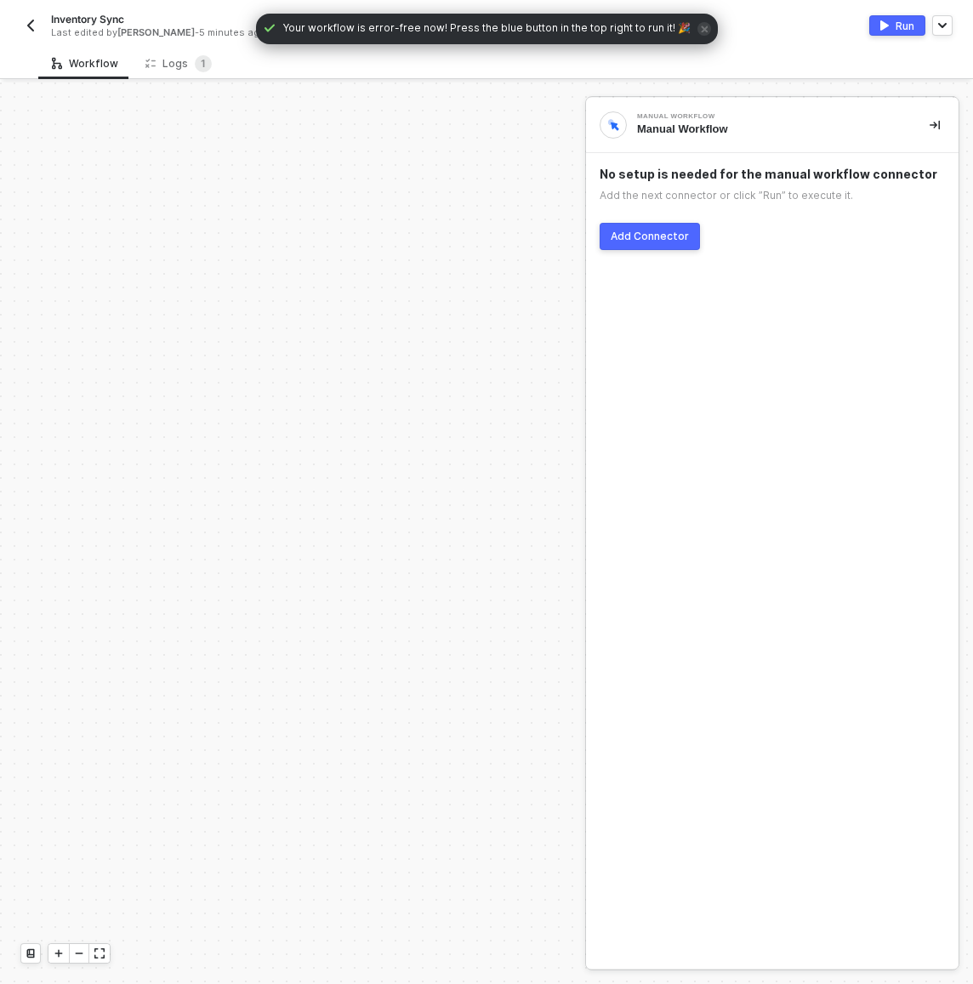
scroll to position [671, 0]
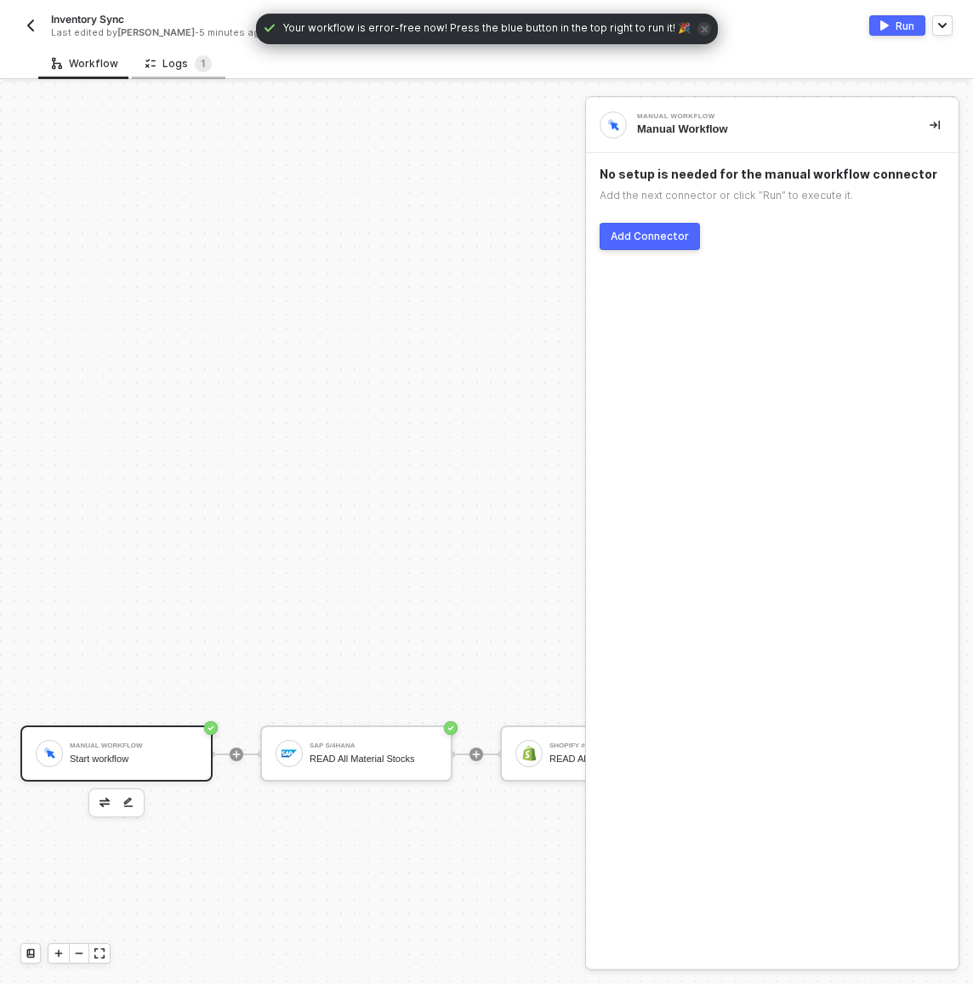
click at [184, 60] on div "Logs 1" at bounding box center [178, 63] width 66 height 17
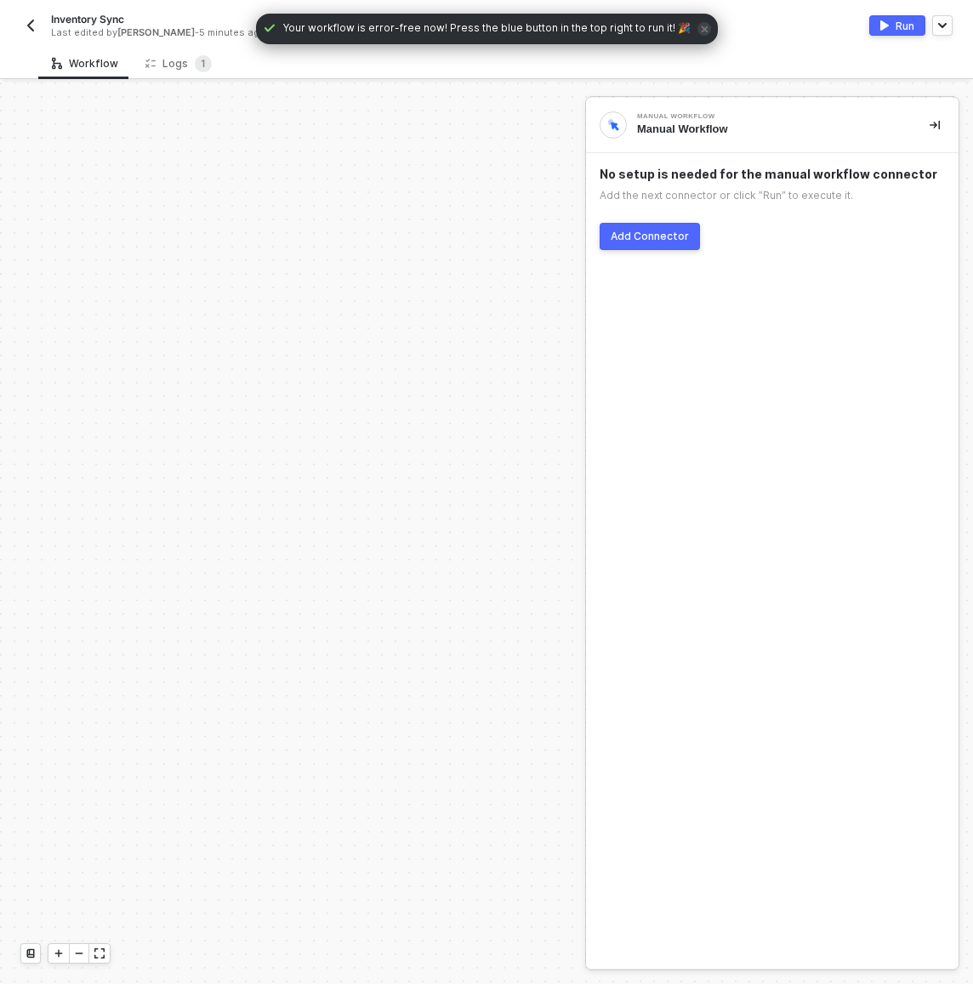
scroll to position [671, 0]
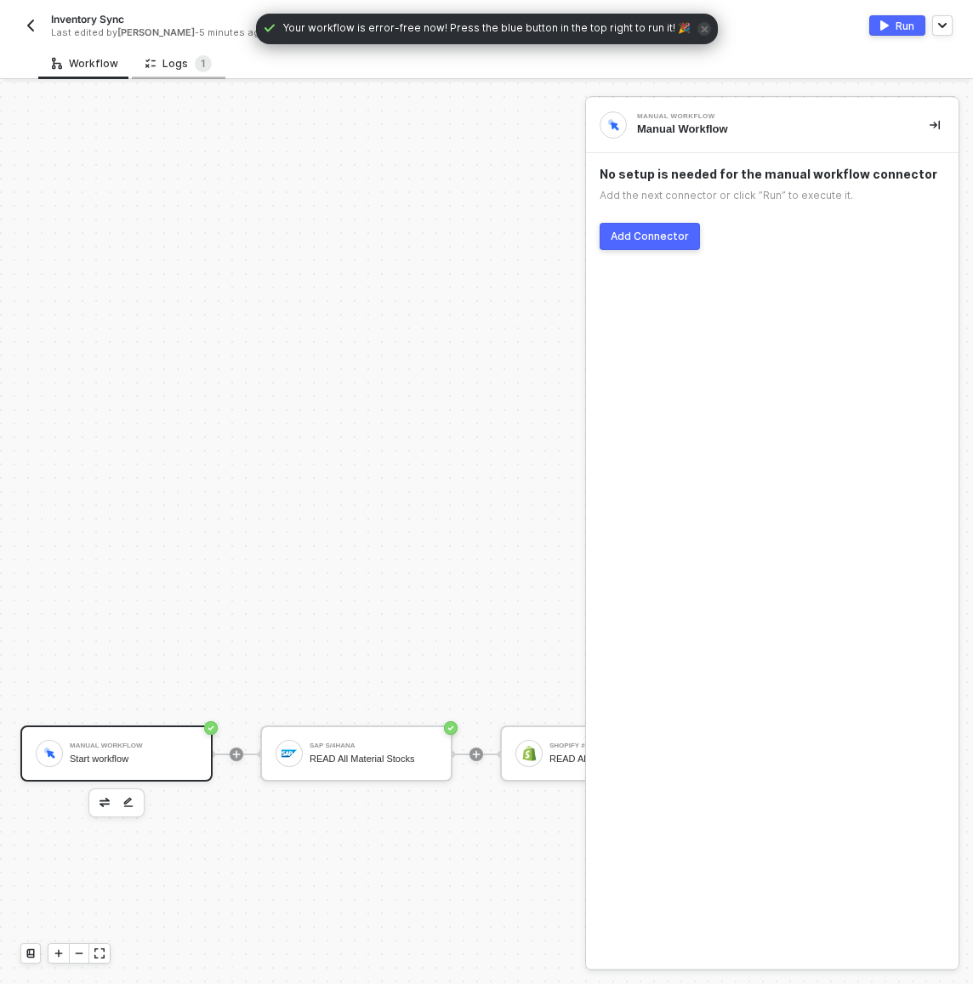
click at [185, 64] on div "Logs 1" at bounding box center [178, 63] width 66 height 17
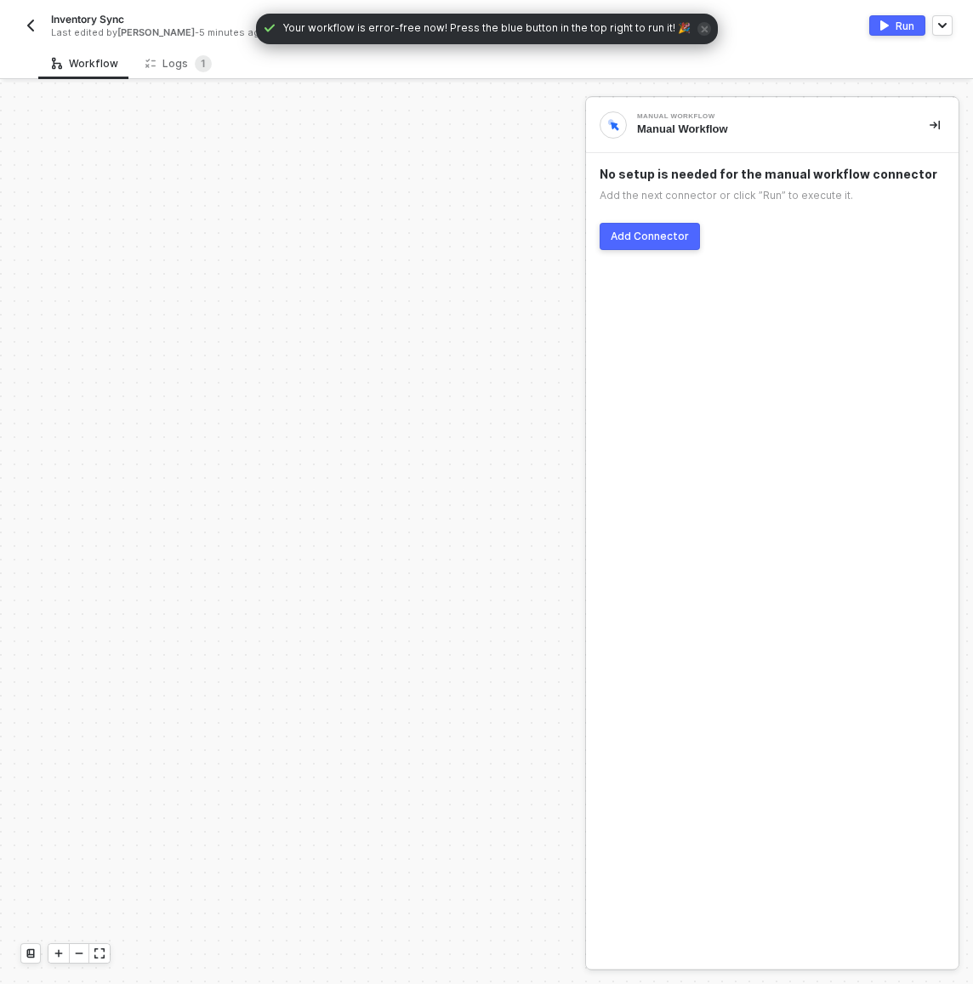
scroll to position [671, 0]
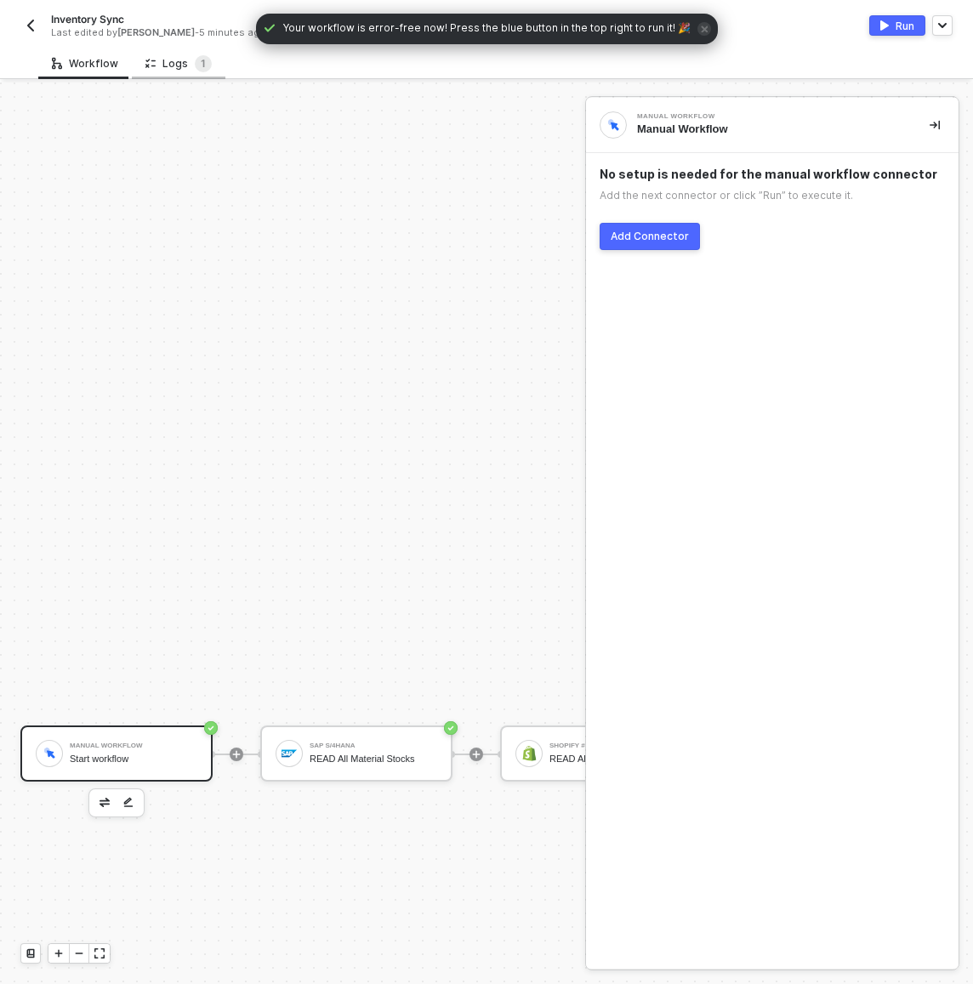
click at [186, 68] on div "Logs 1" at bounding box center [178, 63] width 66 height 17
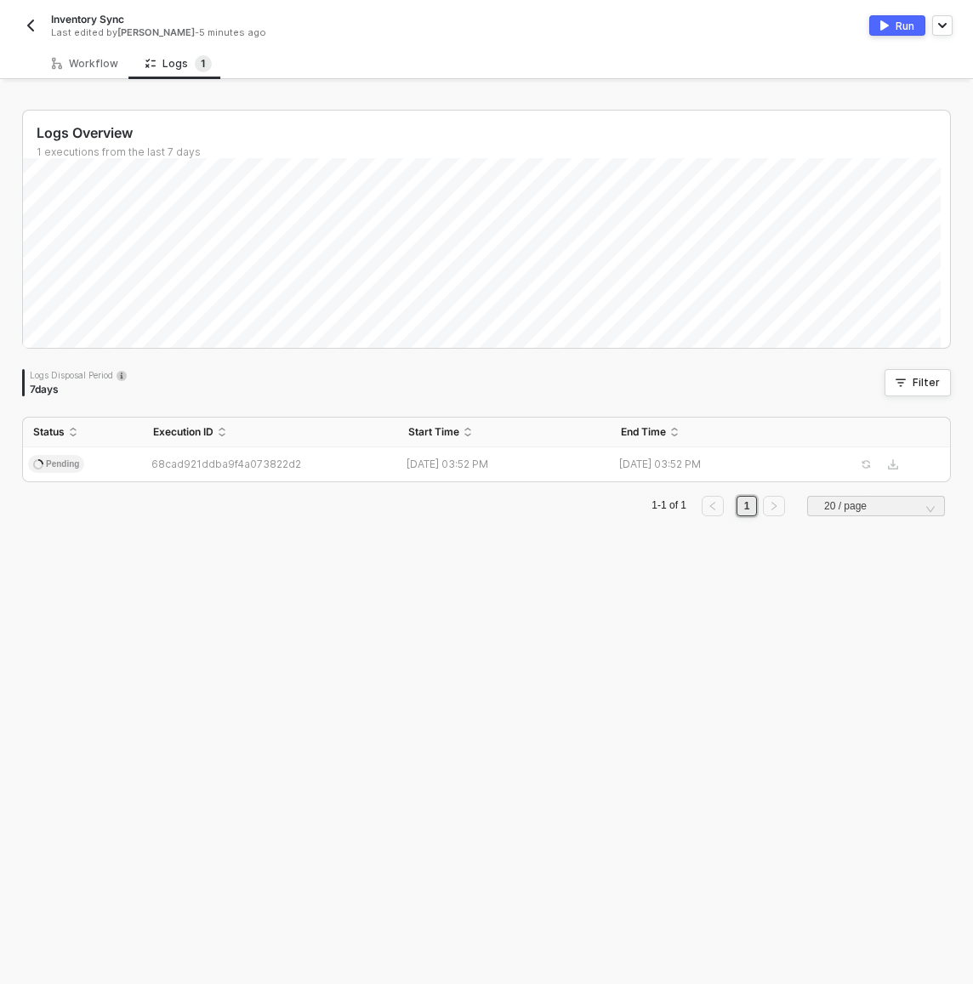
click at [283, 639] on div "Logs Overview 1 executions from the last 7 days Thu 11 Success 0 Failure 0 Logs…" at bounding box center [486, 532] width 969 height 901
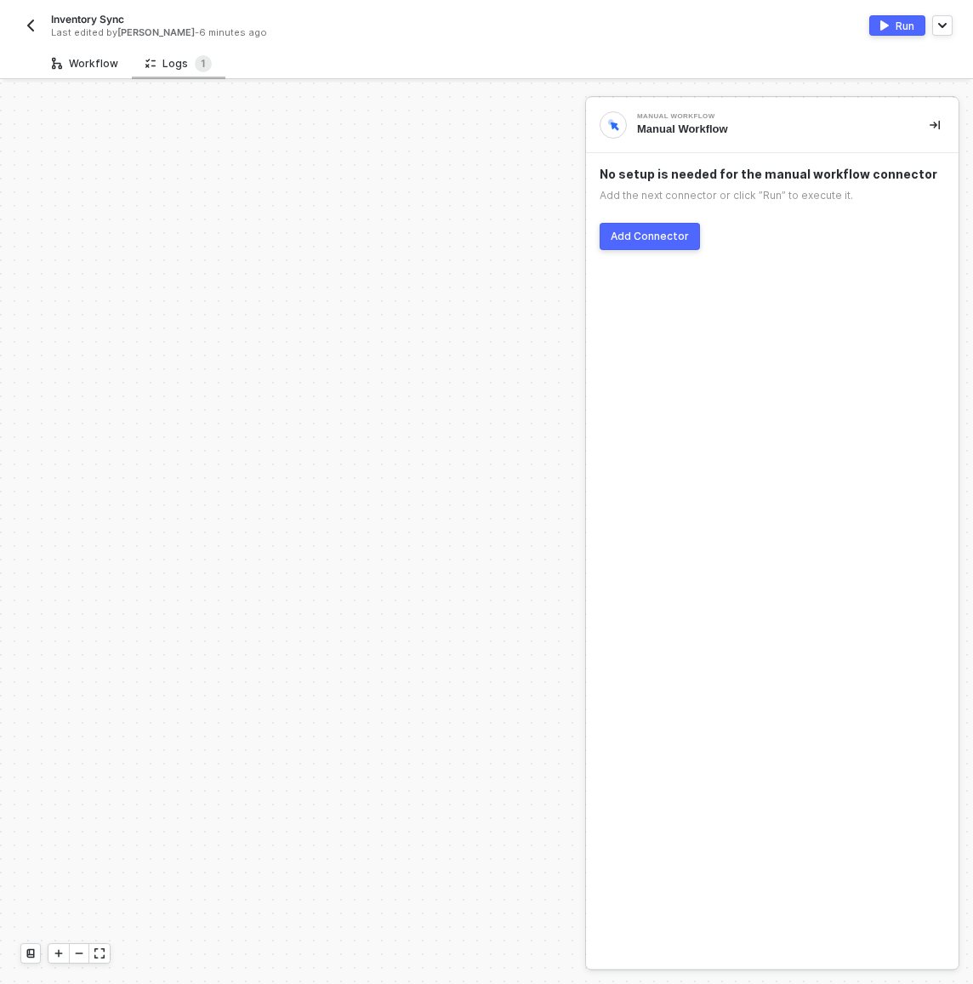
scroll to position [671, 0]
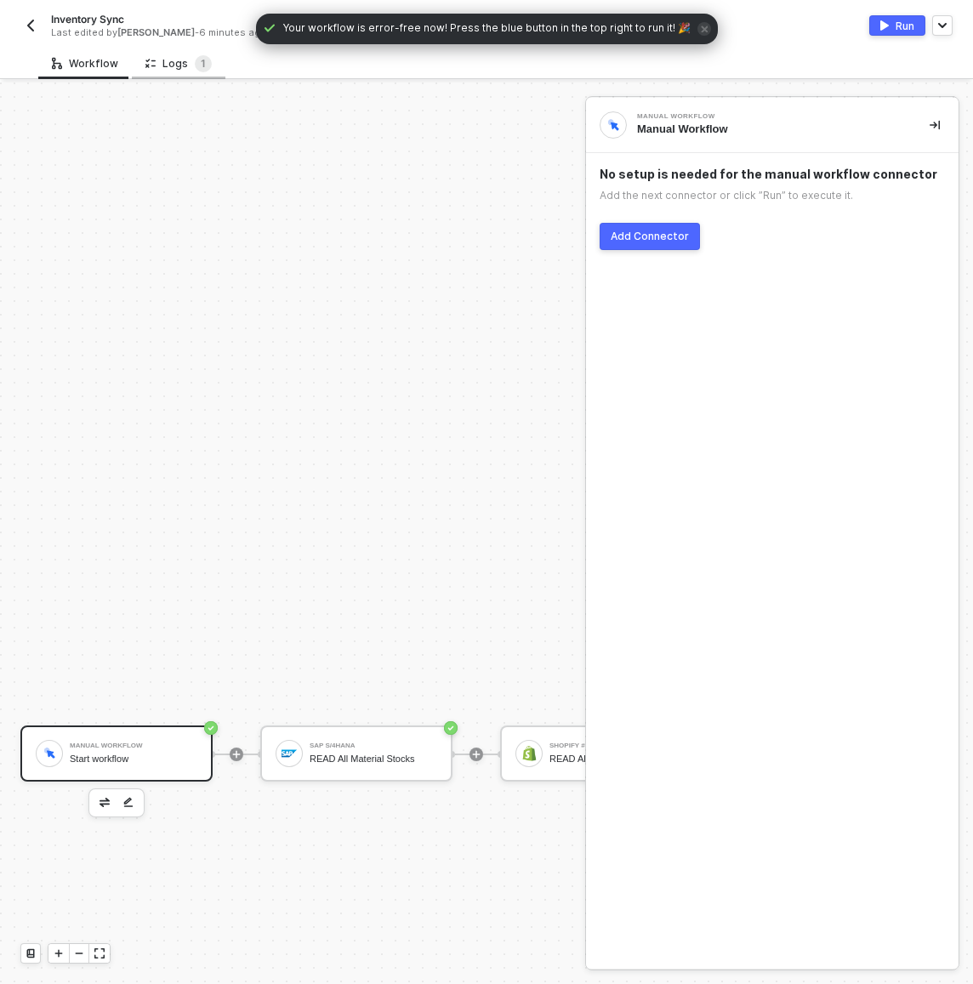
click at [174, 67] on div "Logs 1" at bounding box center [178, 63] width 66 height 17
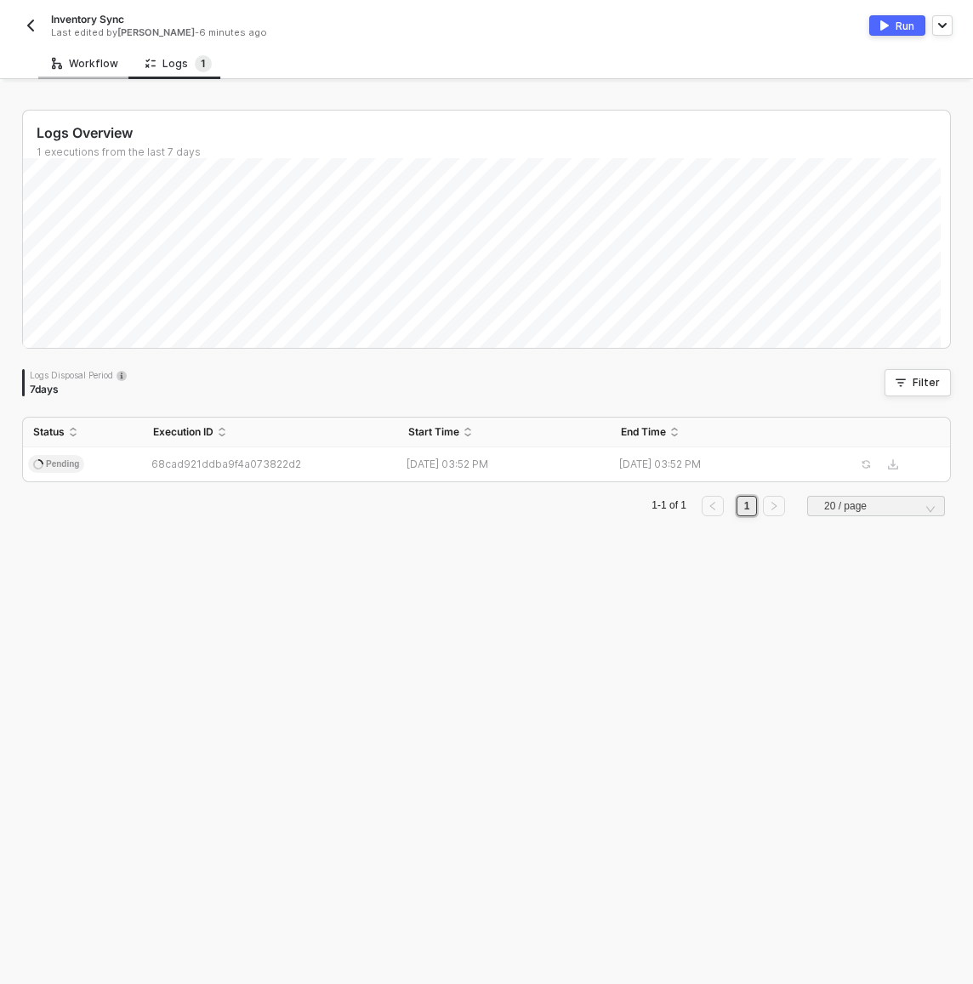
click at [114, 64] on div "Workflow" at bounding box center [85, 64] width 66 height 14
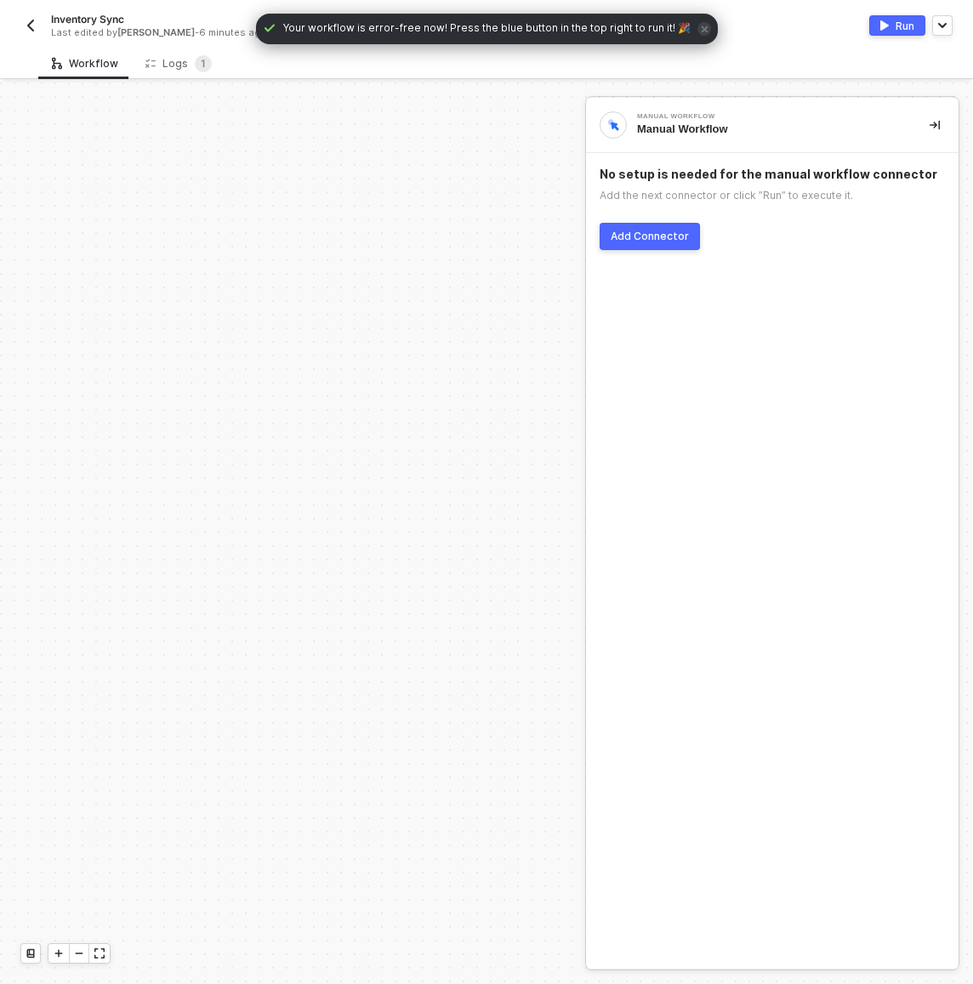
scroll to position [671, 0]
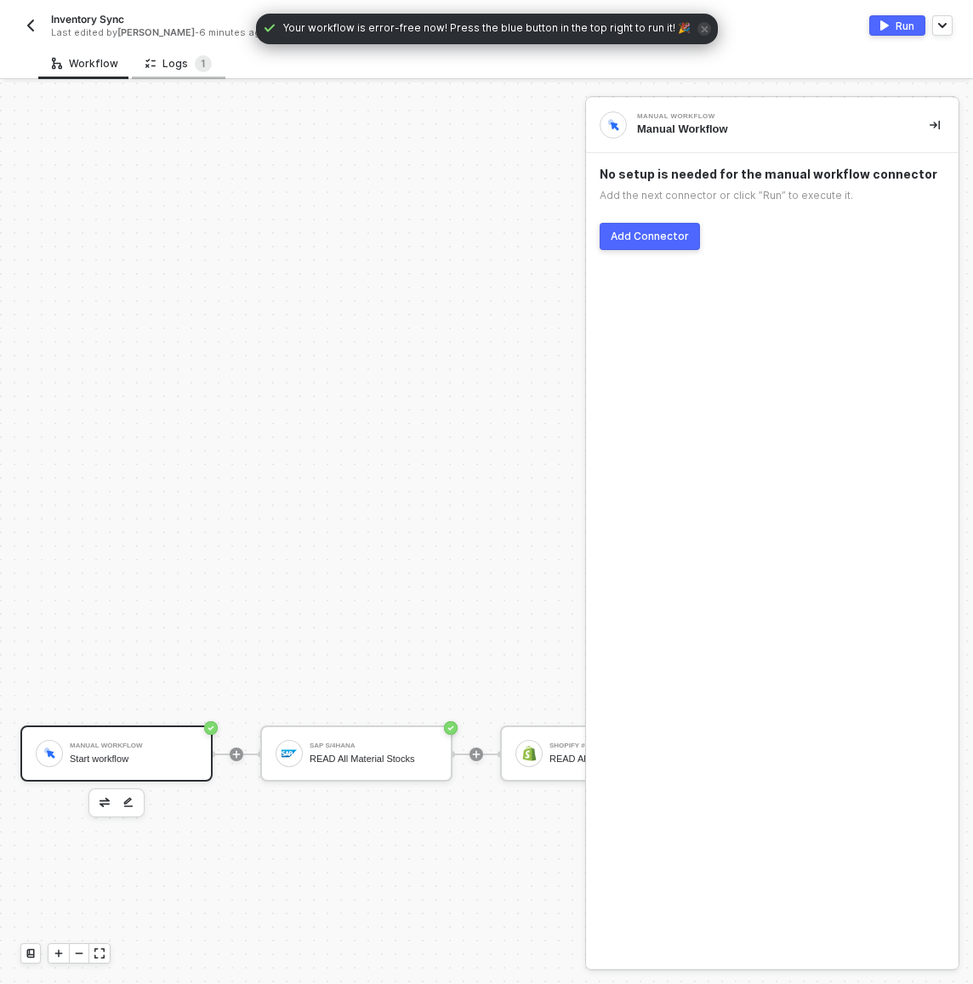
click at [185, 58] on div "Logs 1" at bounding box center [178, 63] width 66 height 17
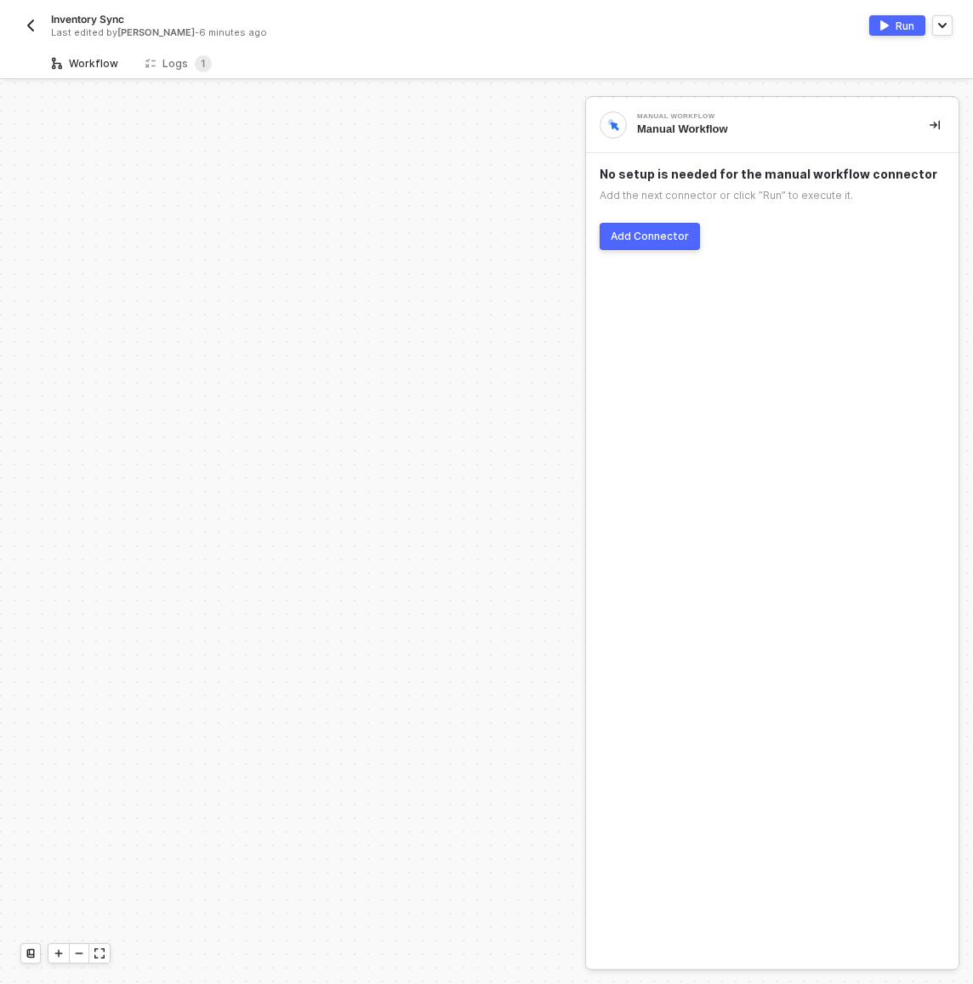
scroll to position [671, 0]
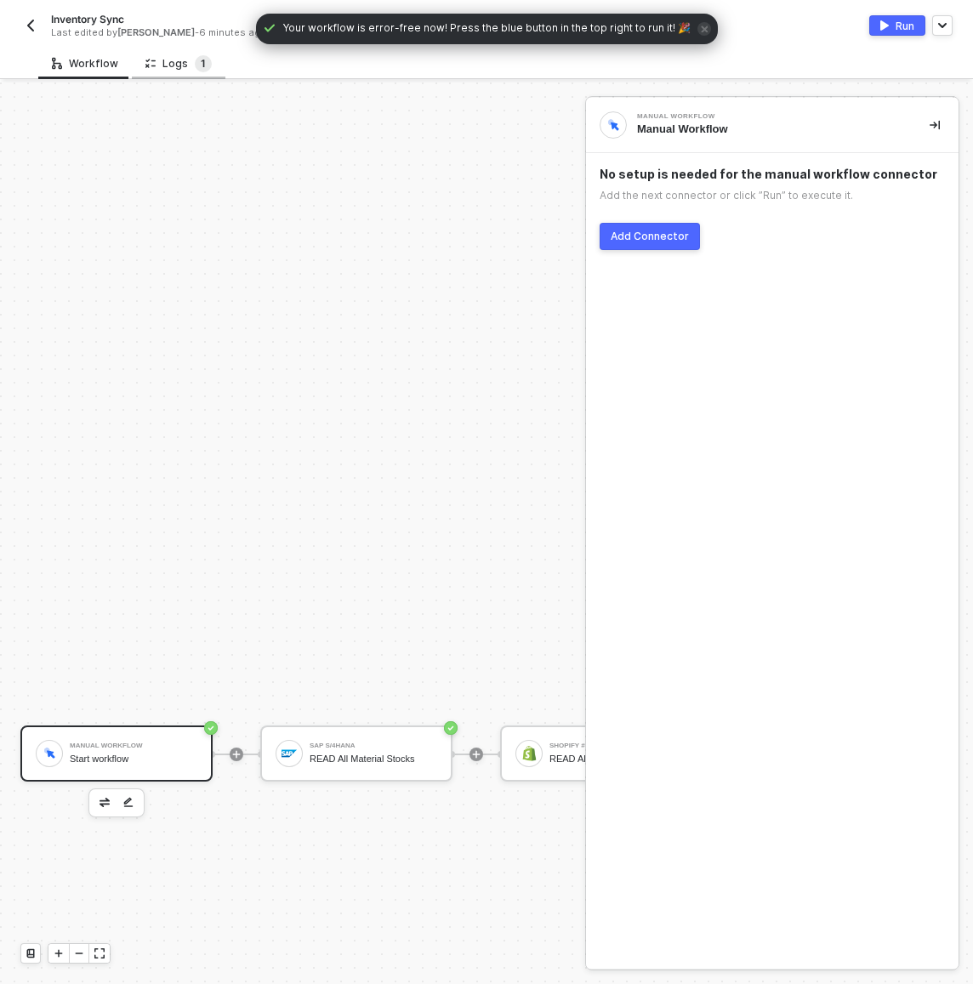
click at [201, 62] on span "1" at bounding box center [203, 63] width 5 height 13
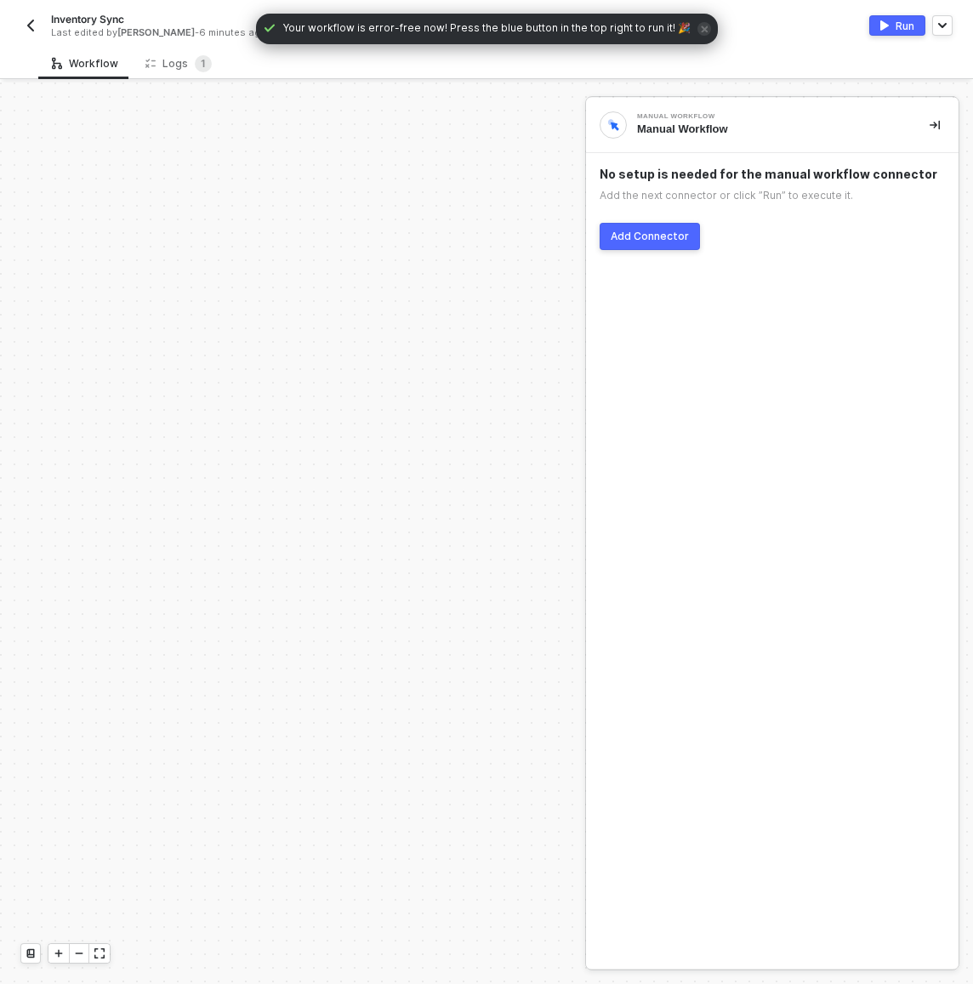
scroll to position [671, 0]
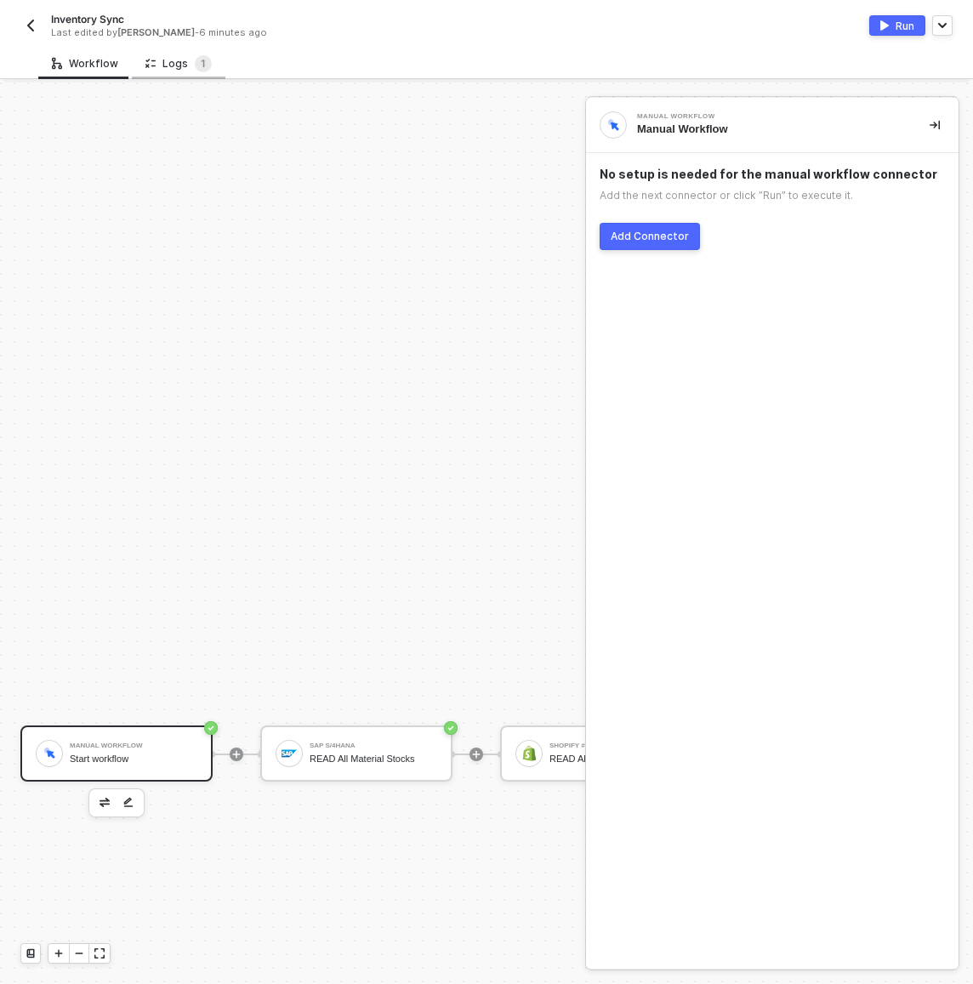
click at [212, 73] on div "Logs 1" at bounding box center [179, 63] width 94 height 31
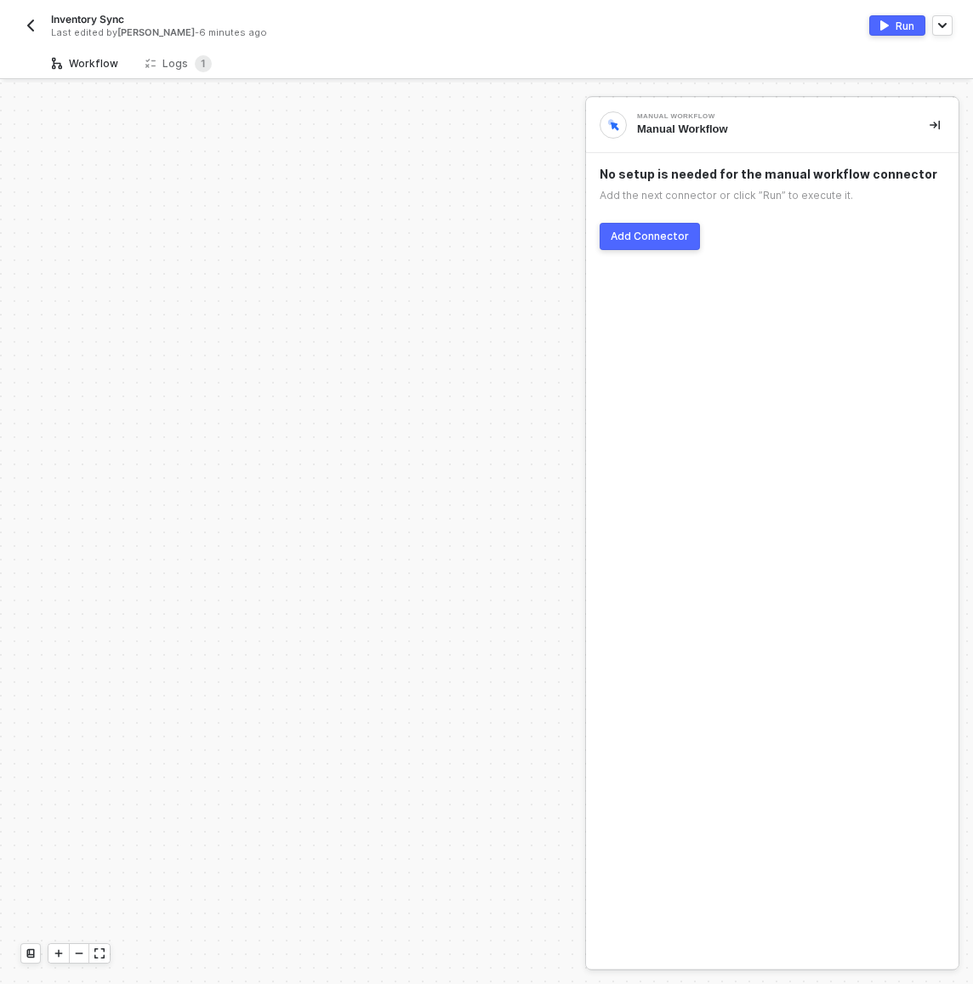
scroll to position [671, 0]
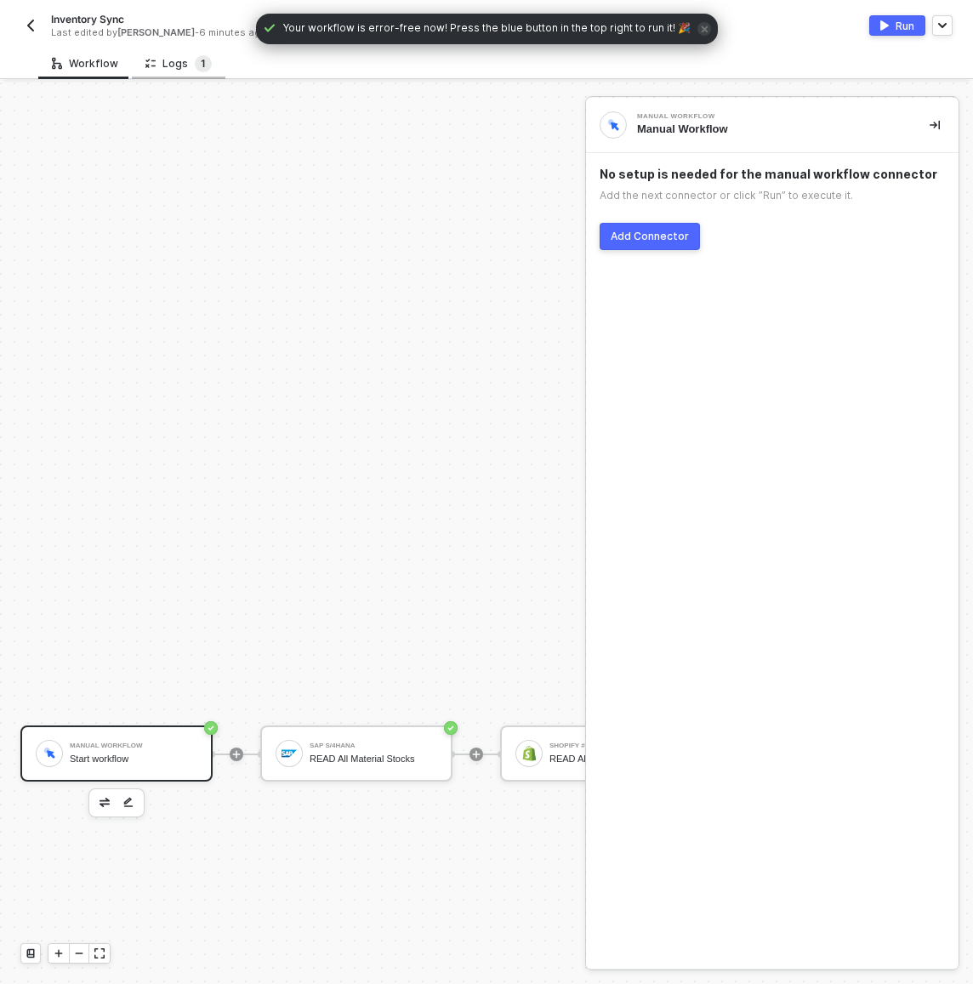
click at [206, 64] on sup "1" at bounding box center [203, 63] width 17 height 17
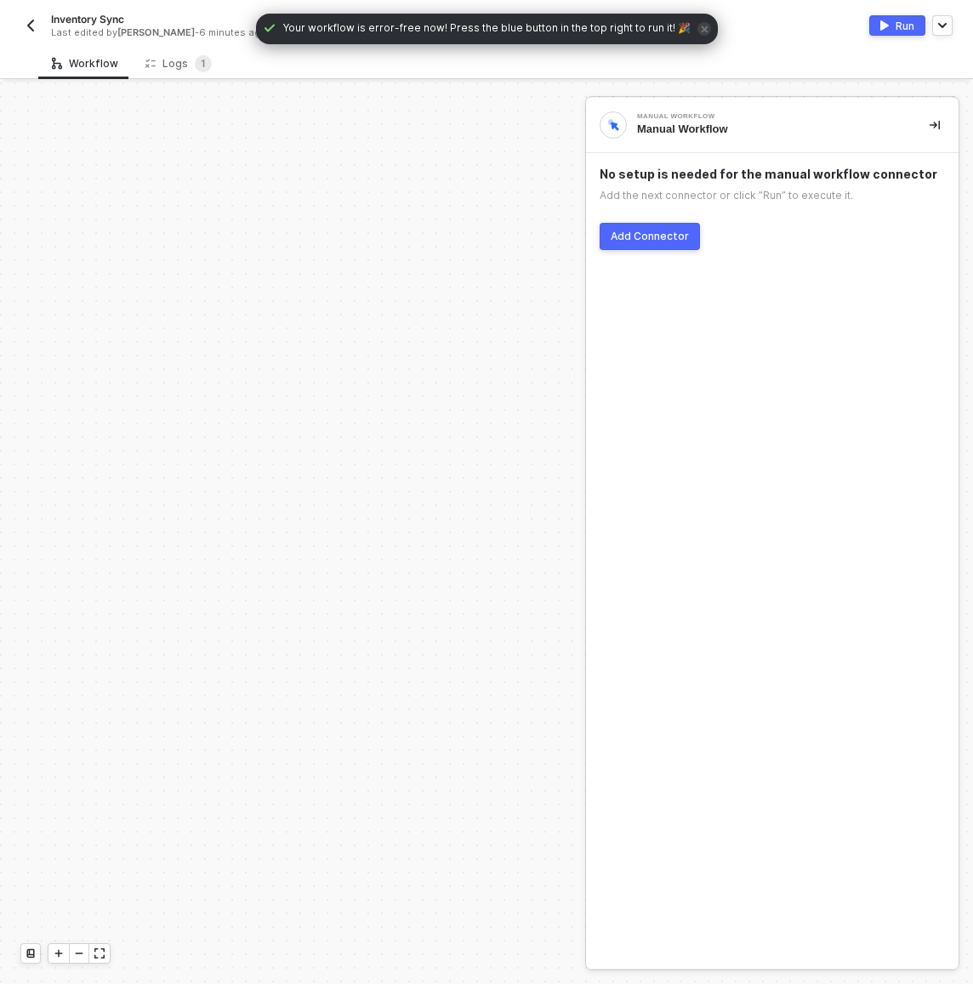
scroll to position [671, 0]
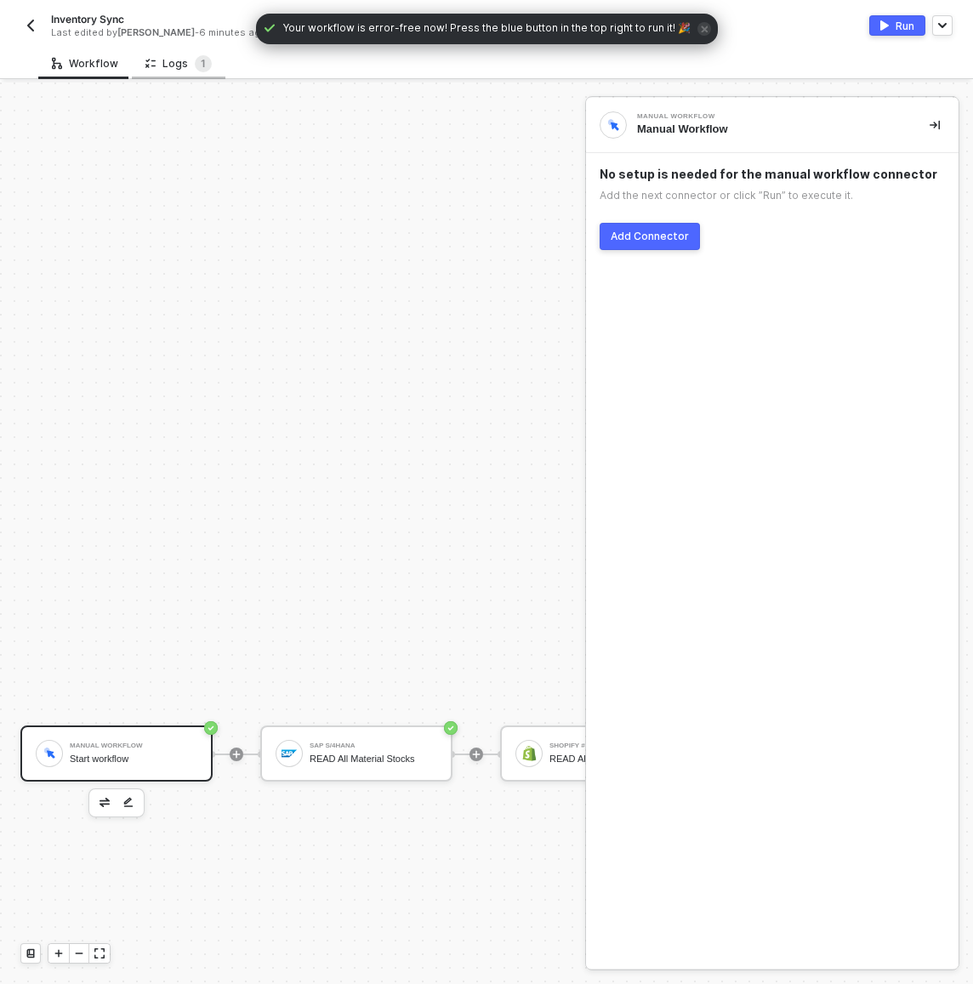
click at [152, 62] on div "Logs 1" at bounding box center [178, 63] width 66 height 17
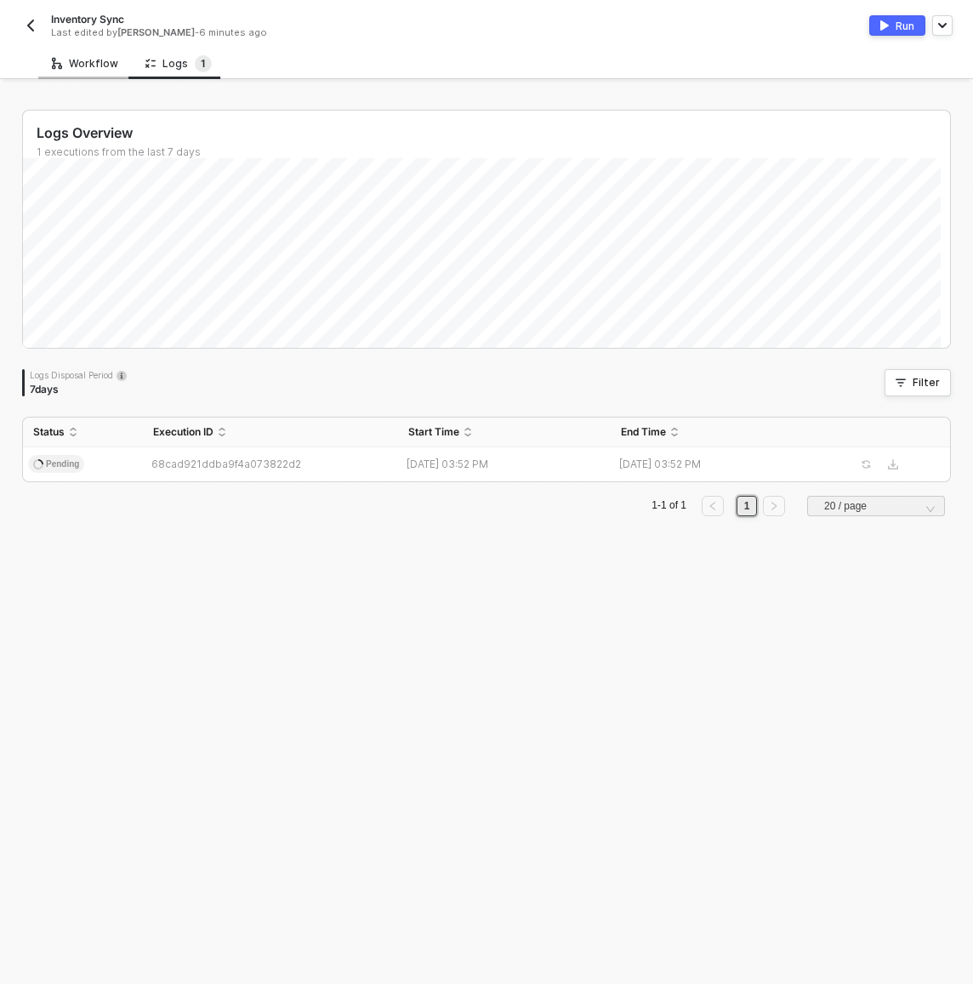
click at [85, 71] on div "Workflow" at bounding box center [85, 63] width 94 height 31
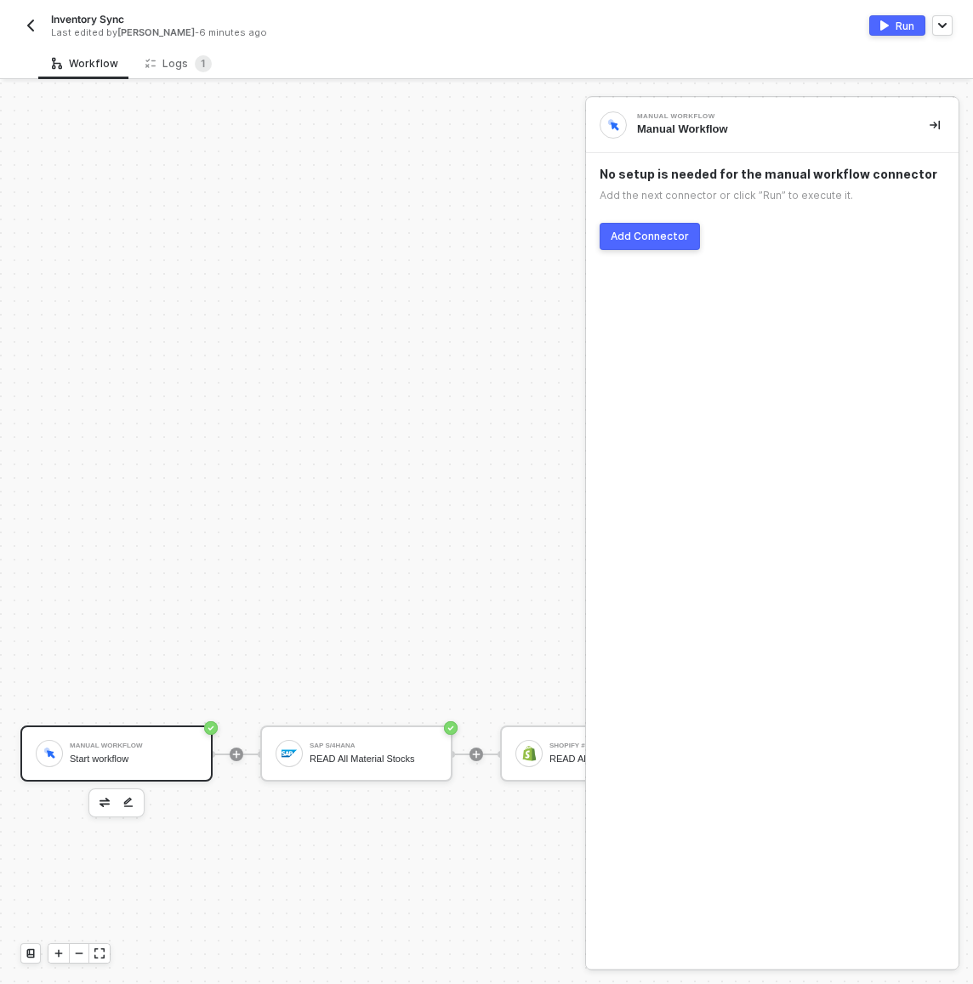
click at [32, 21] on img "button" at bounding box center [31, 26] width 14 height 14
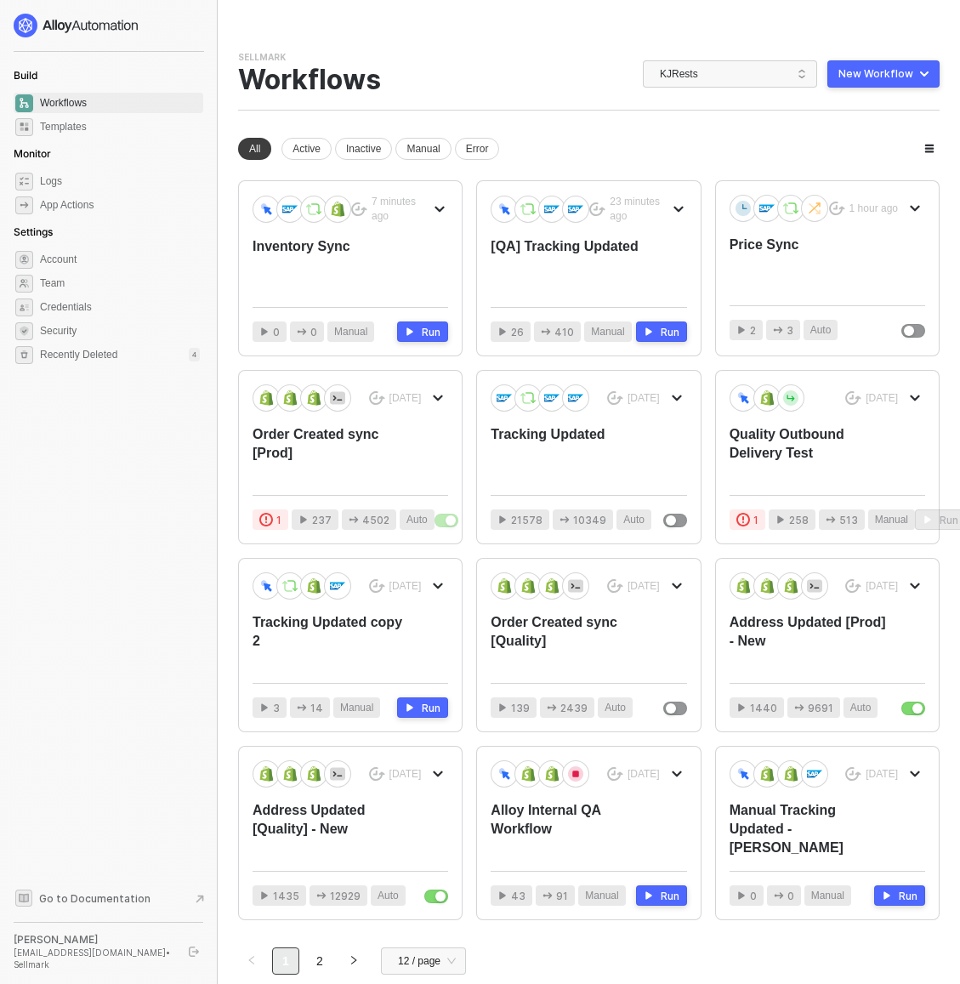
click at [123, 573] on div "Build Workflows Templates Monitor Logs App Actions Settings Account Team Creden…" at bounding box center [109, 492] width 190 height 957
click at [189, 545] on div "Build Workflows Templates Monitor Logs App Actions Settings Account Team Creden…" at bounding box center [109, 492] width 190 height 957
click at [178, 520] on div "Build Workflows Templates Monitor Logs App Actions Settings Account Team Creden…" at bounding box center [109, 492] width 190 height 957
click at [452, 37] on div "You need to expand your browser window or switch to a computer with a bigger sc…" at bounding box center [589, 533] width 742 height 1066
click at [325, 251] on div "Inventory Sync" at bounding box center [331, 265] width 156 height 56
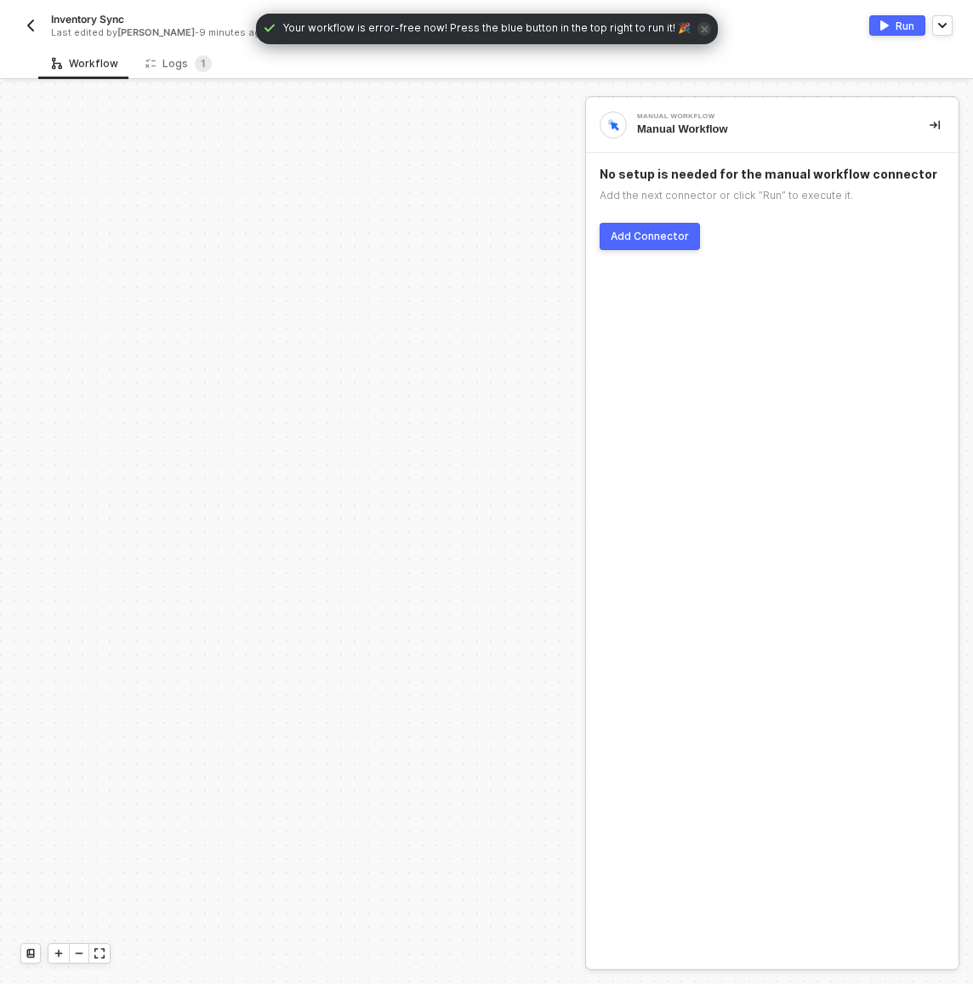
scroll to position [671, 0]
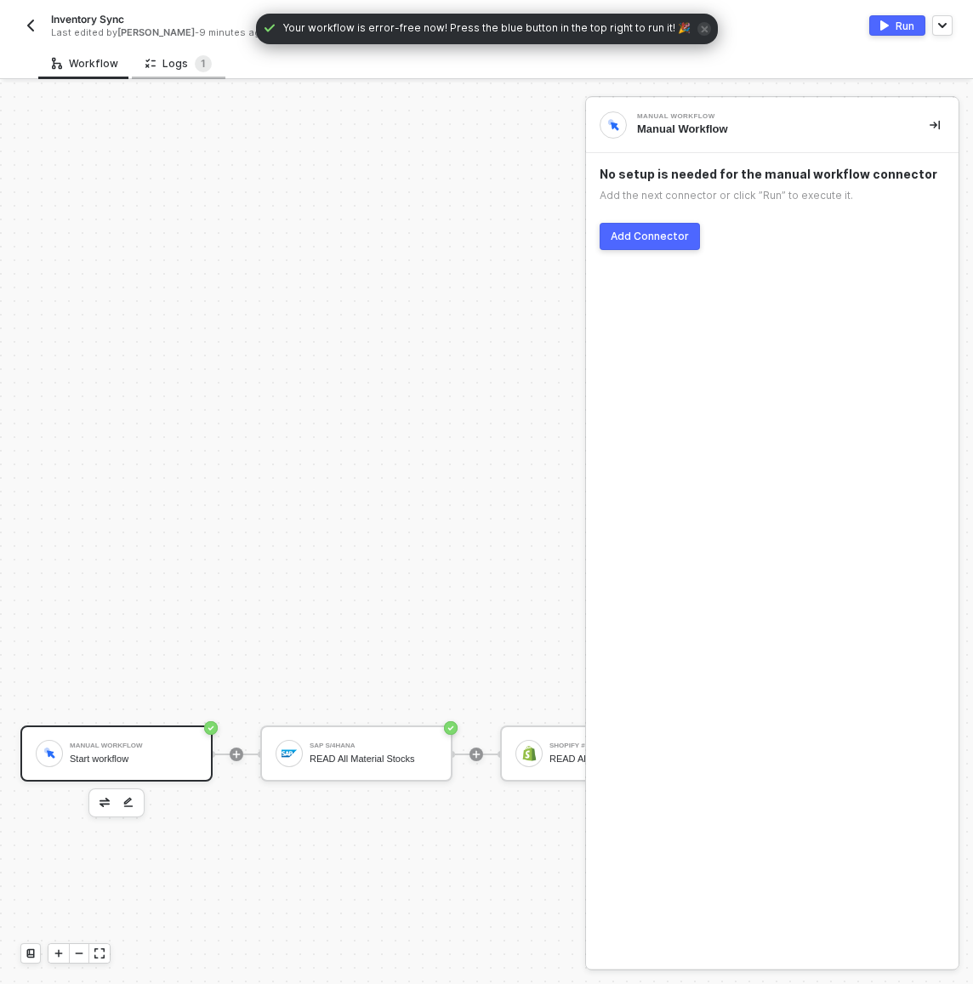
click at [172, 64] on div "Logs 1" at bounding box center [178, 63] width 66 height 17
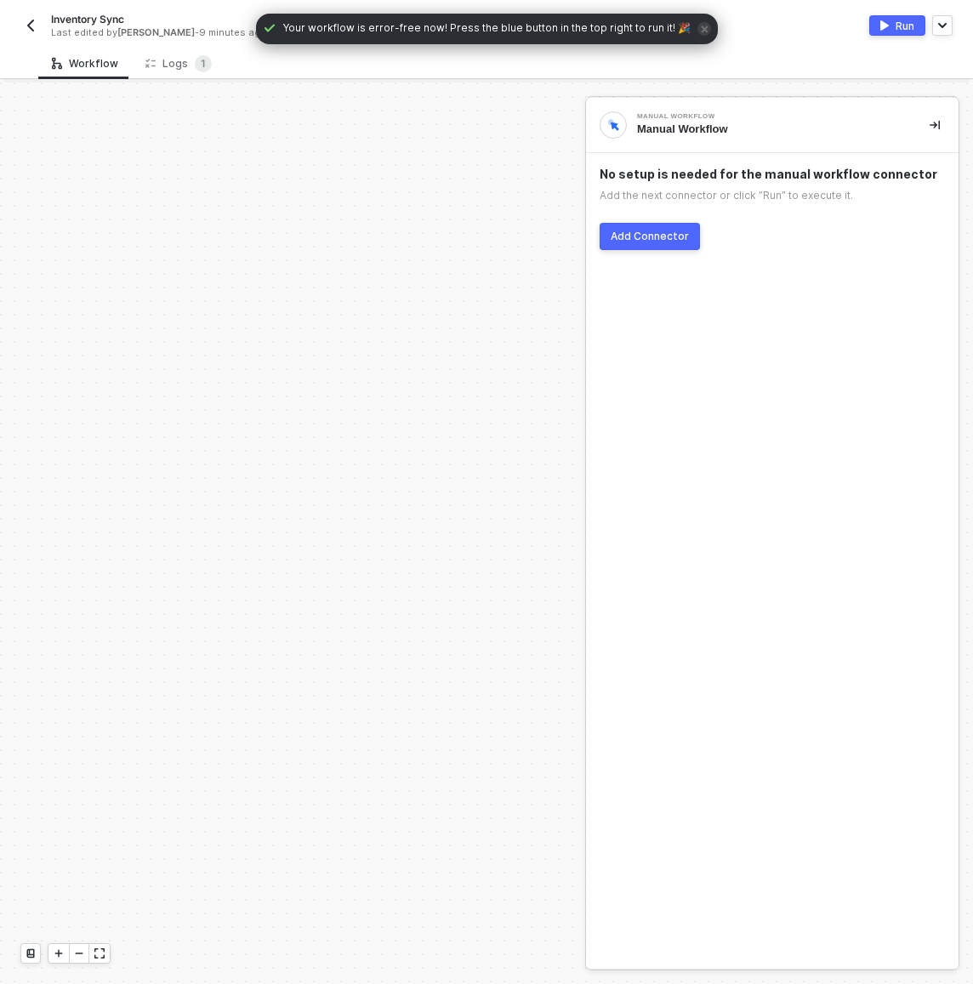
scroll to position [671, 0]
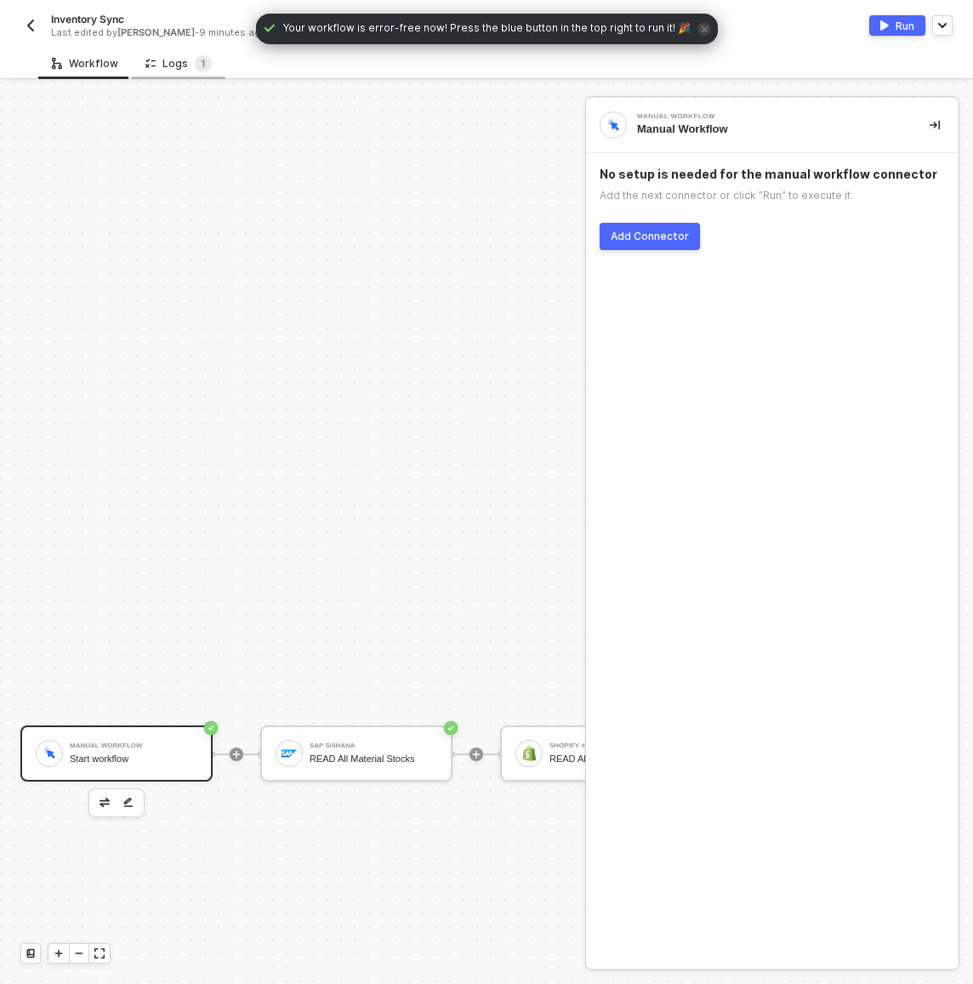
click at [179, 64] on div "Logs 1" at bounding box center [178, 63] width 66 height 17
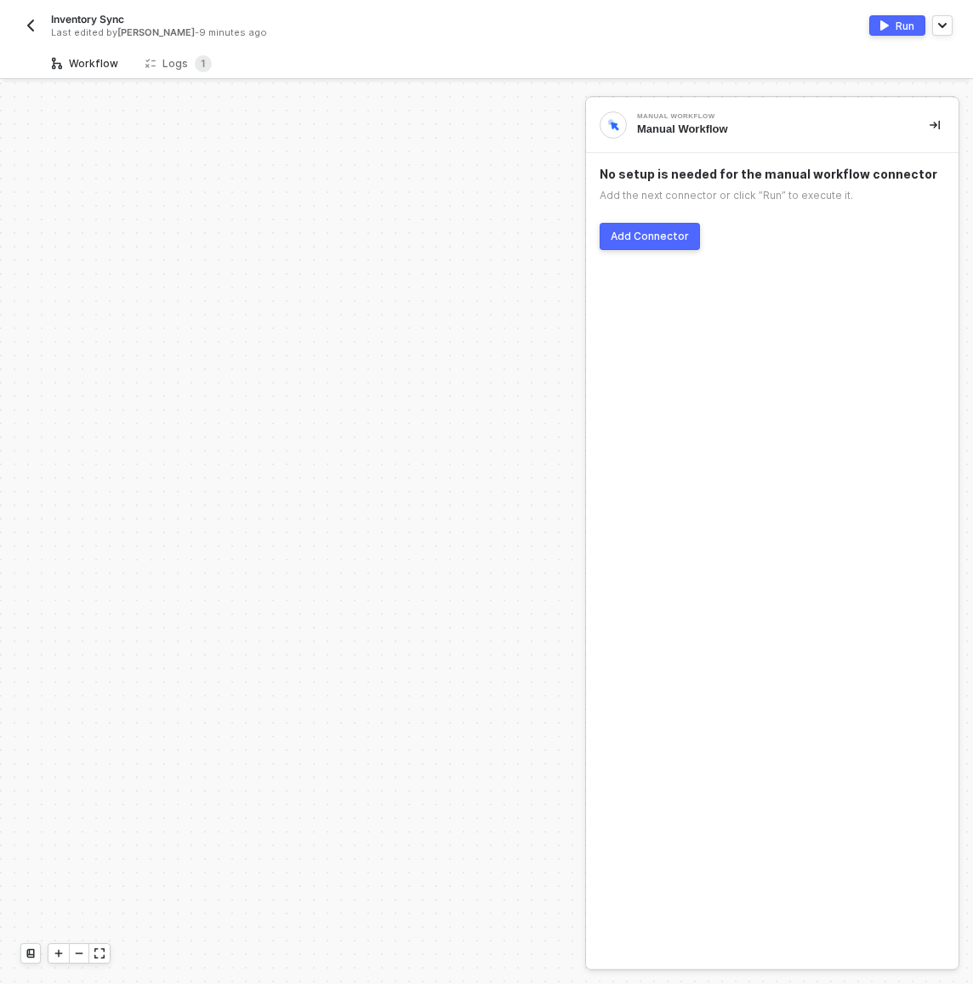
scroll to position [671, 0]
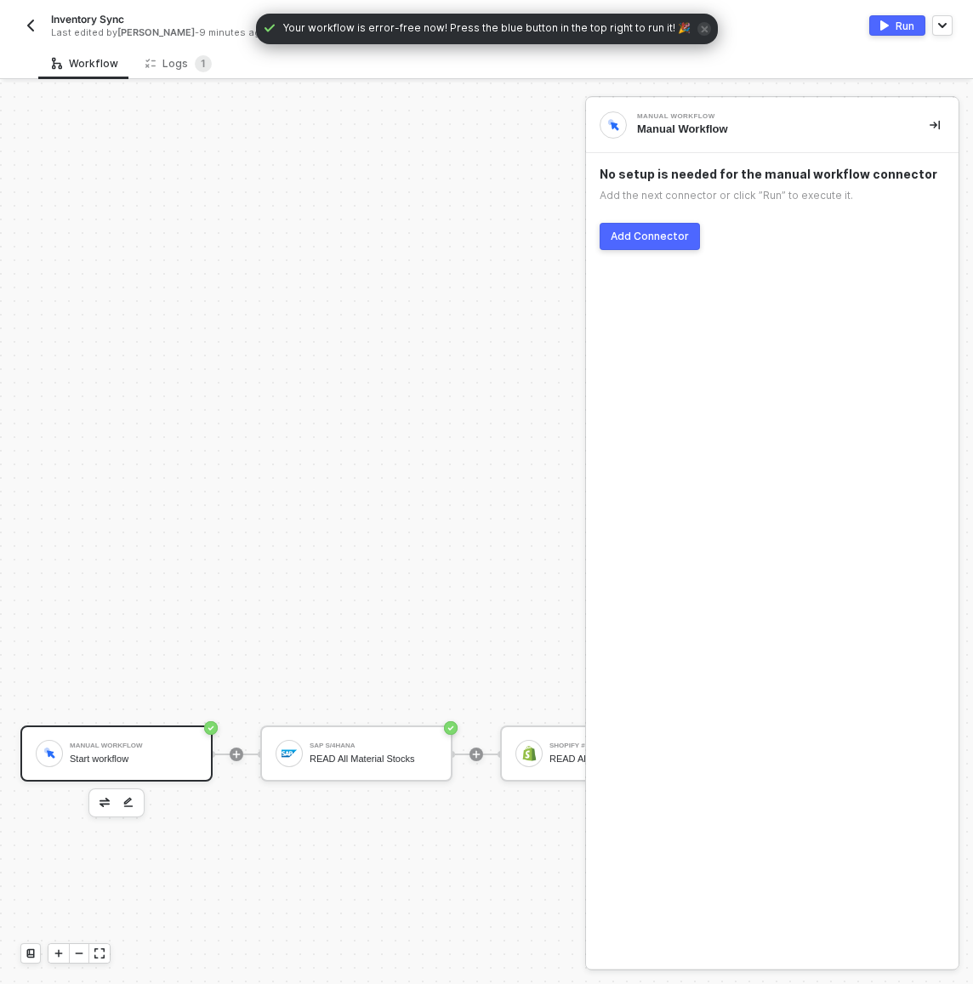
click at [168, 45] on div "Inventory Sync Last edited by [PERSON_NAME] - 9 minutes ago Run" at bounding box center [486, 24] width 932 height 48
click at [179, 58] on div "Logs 1" at bounding box center [178, 63] width 66 height 17
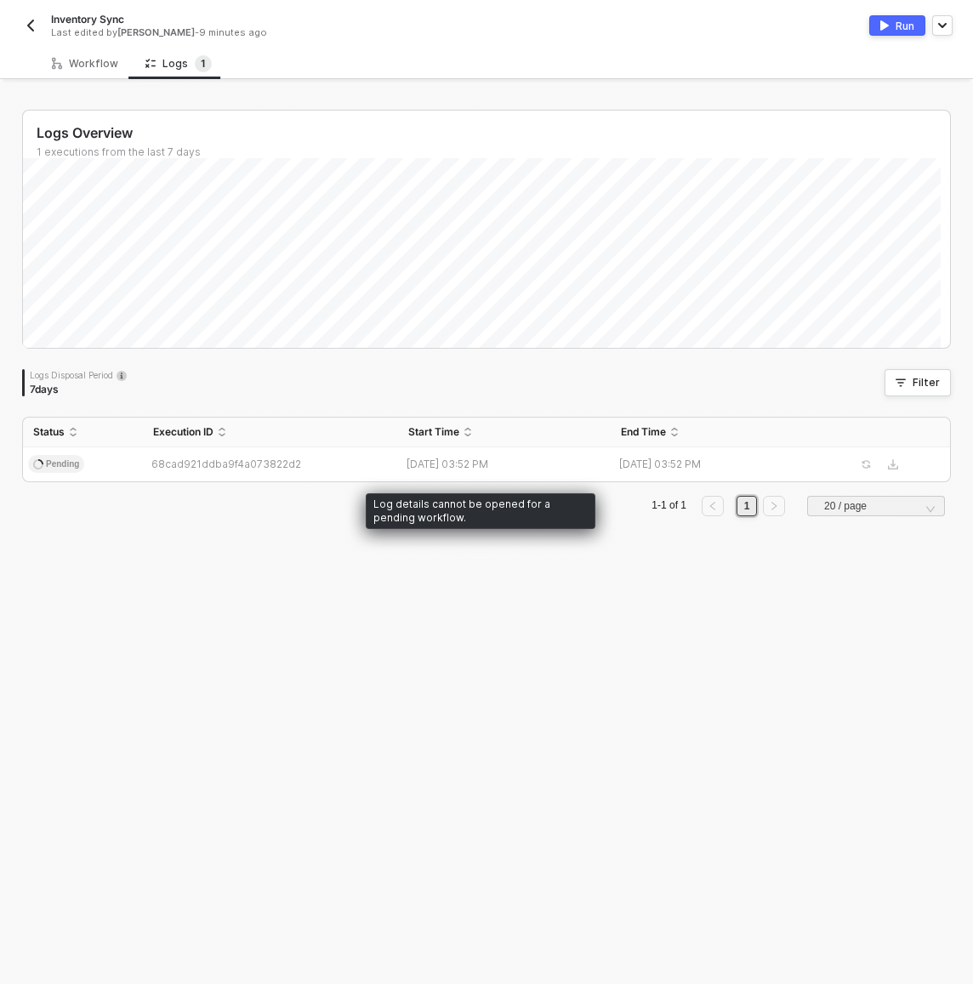
click at [694, 402] on div "Logs Overview 1 executions from the last 7 days Sat 13 Success 0 Failure 0 Logs…" at bounding box center [486, 320] width 929 height 420
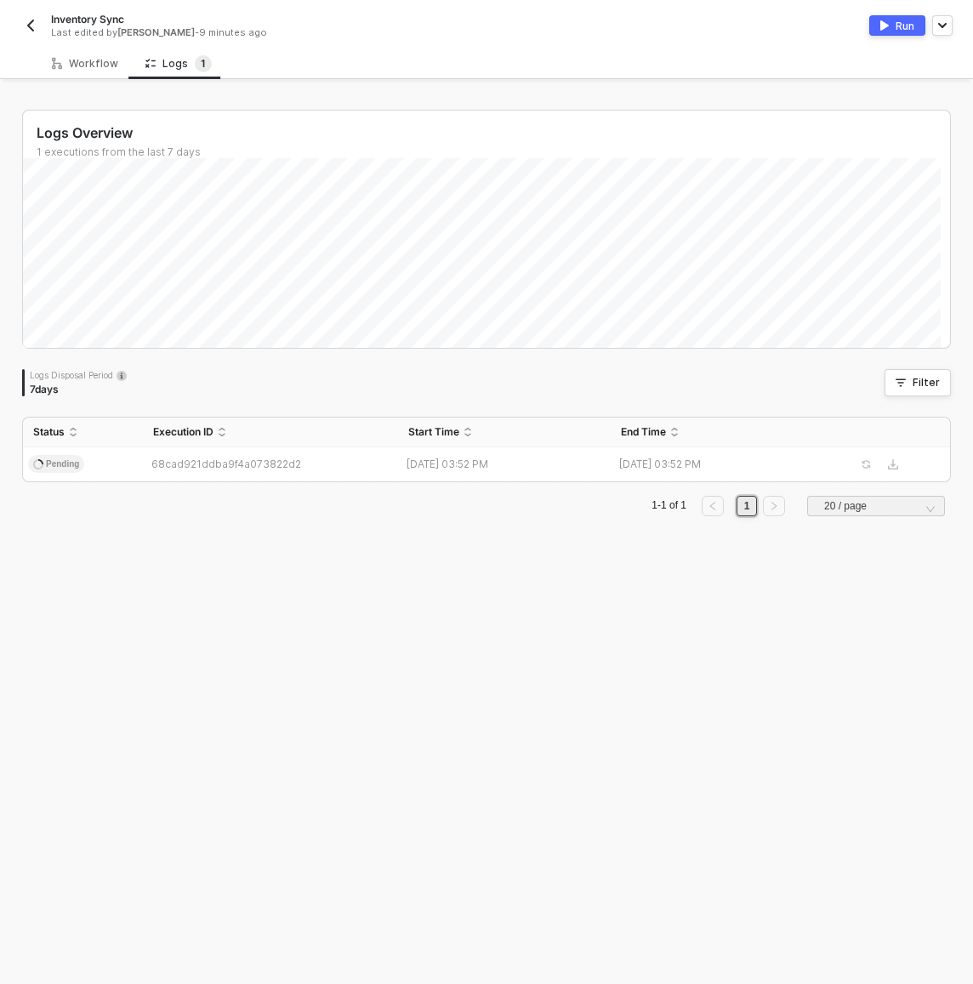
click at [620, 98] on div "Logs Overview 1 executions from the last 7 days Mon 15 Success 0 Failure 0 Logs…" at bounding box center [486, 532] width 969 height 901
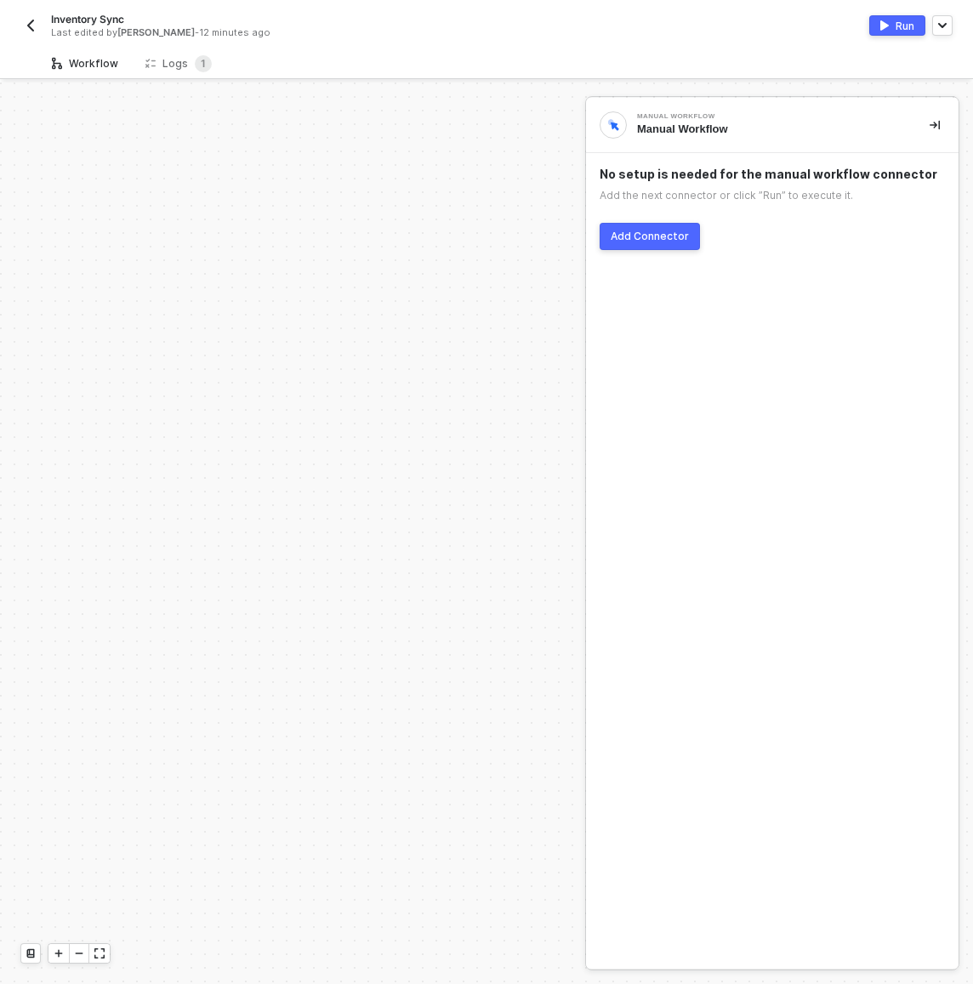
scroll to position [671, 0]
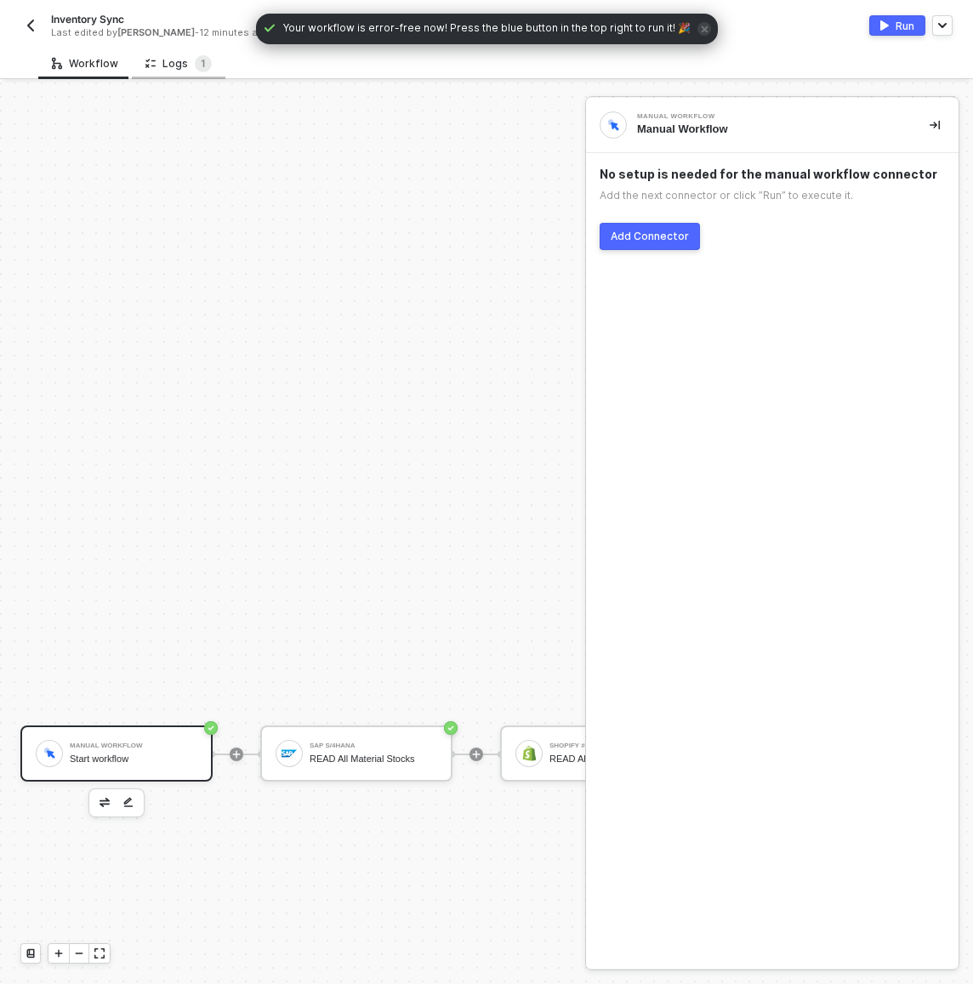
click at [165, 74] on div "Logs 1" at bounding box center [179, 63] width 94 height 31
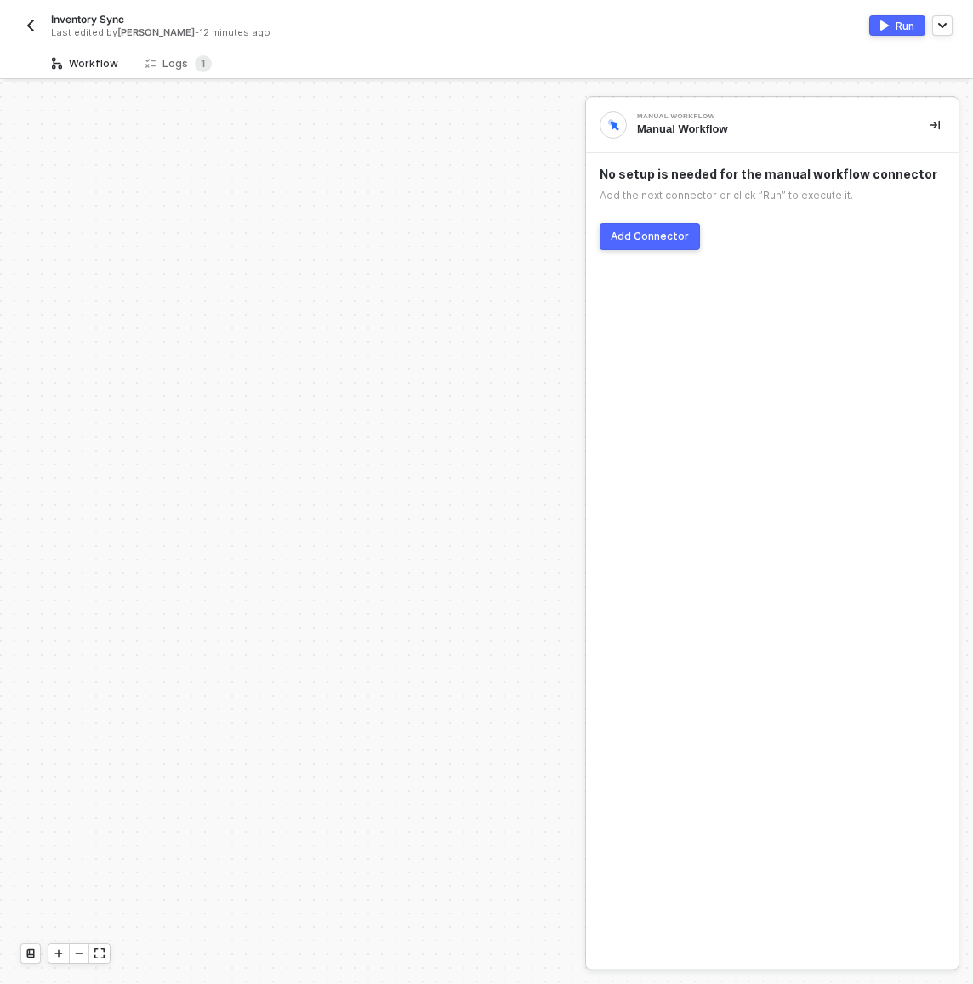
scroll to position [671, 0]
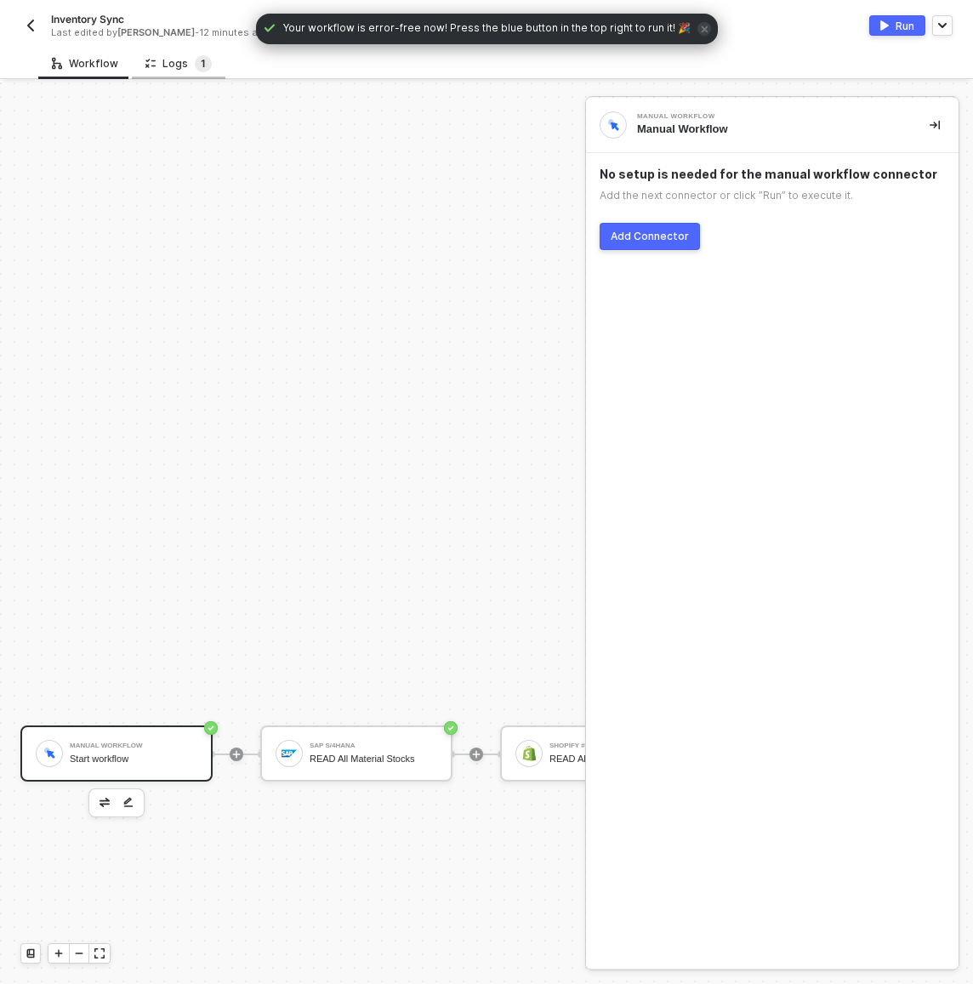
click at [203, 70] on span "1" at bounding box center [203, 63] width 17 height 17
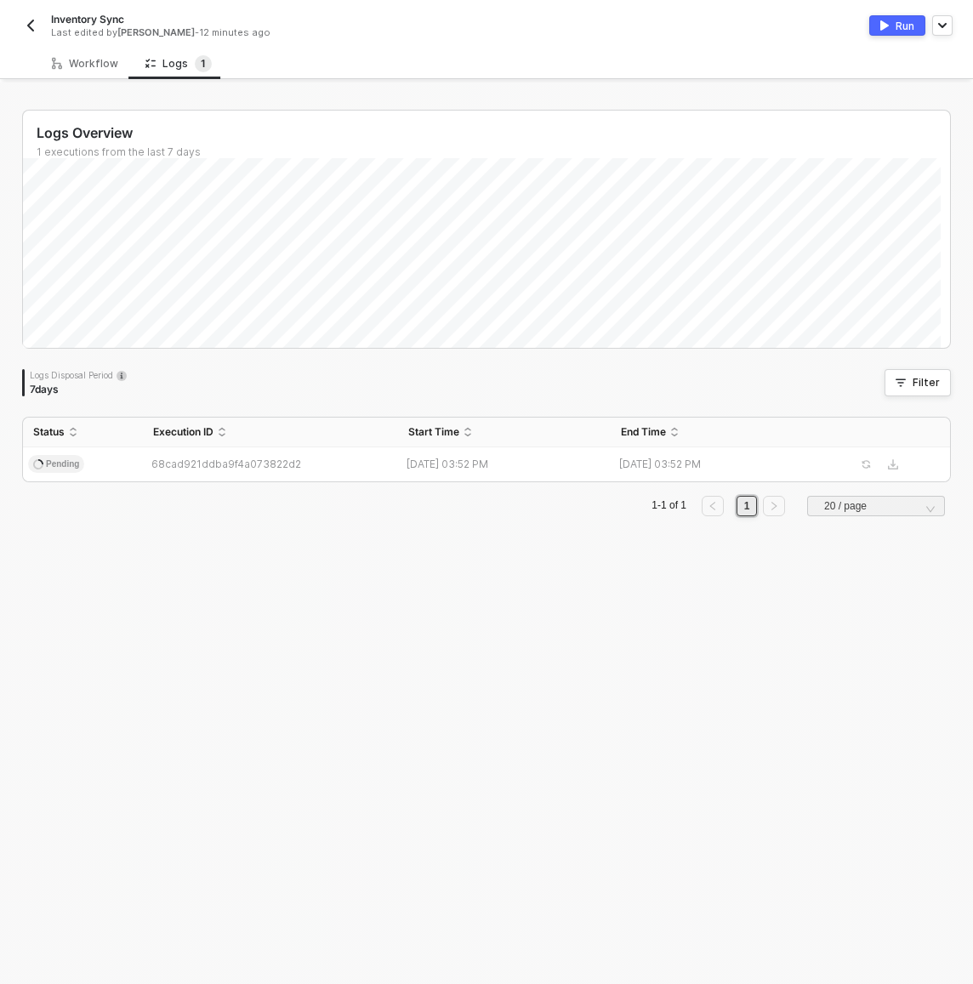
click at [806, 403] on div "Logs Overview 1 executions from the last 7 days Mon 15 Success 0 Failure 0 Logs…" at bounding box center [486, 320] width 929 height 420
